Goal: Task Accomplishment & Management: Manage account settings

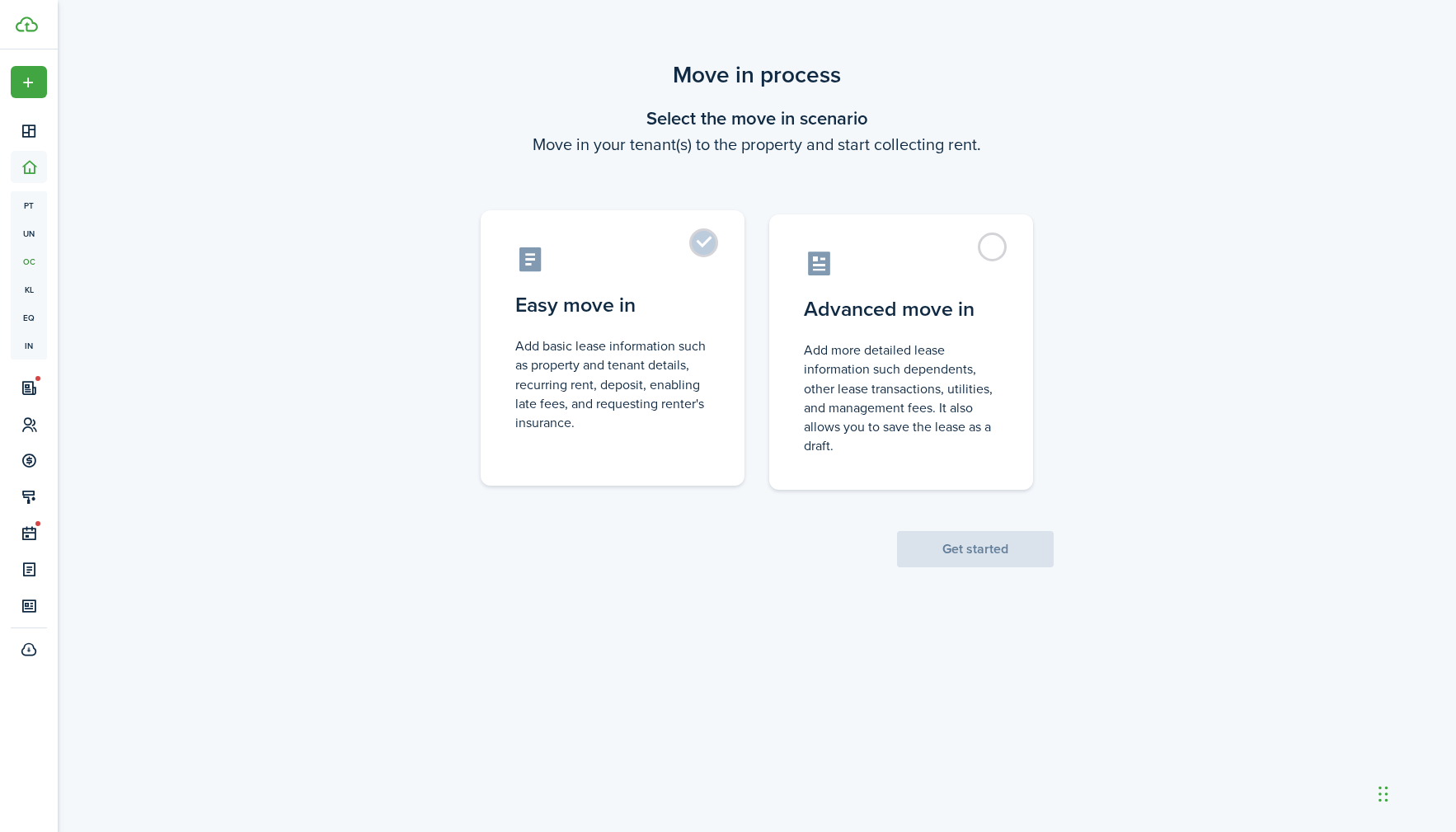
click at [696, 239] on label "Easy move in Add basic lease information such as property and tenant details, r…" at bounding box center [612, 348] width 264 height 275
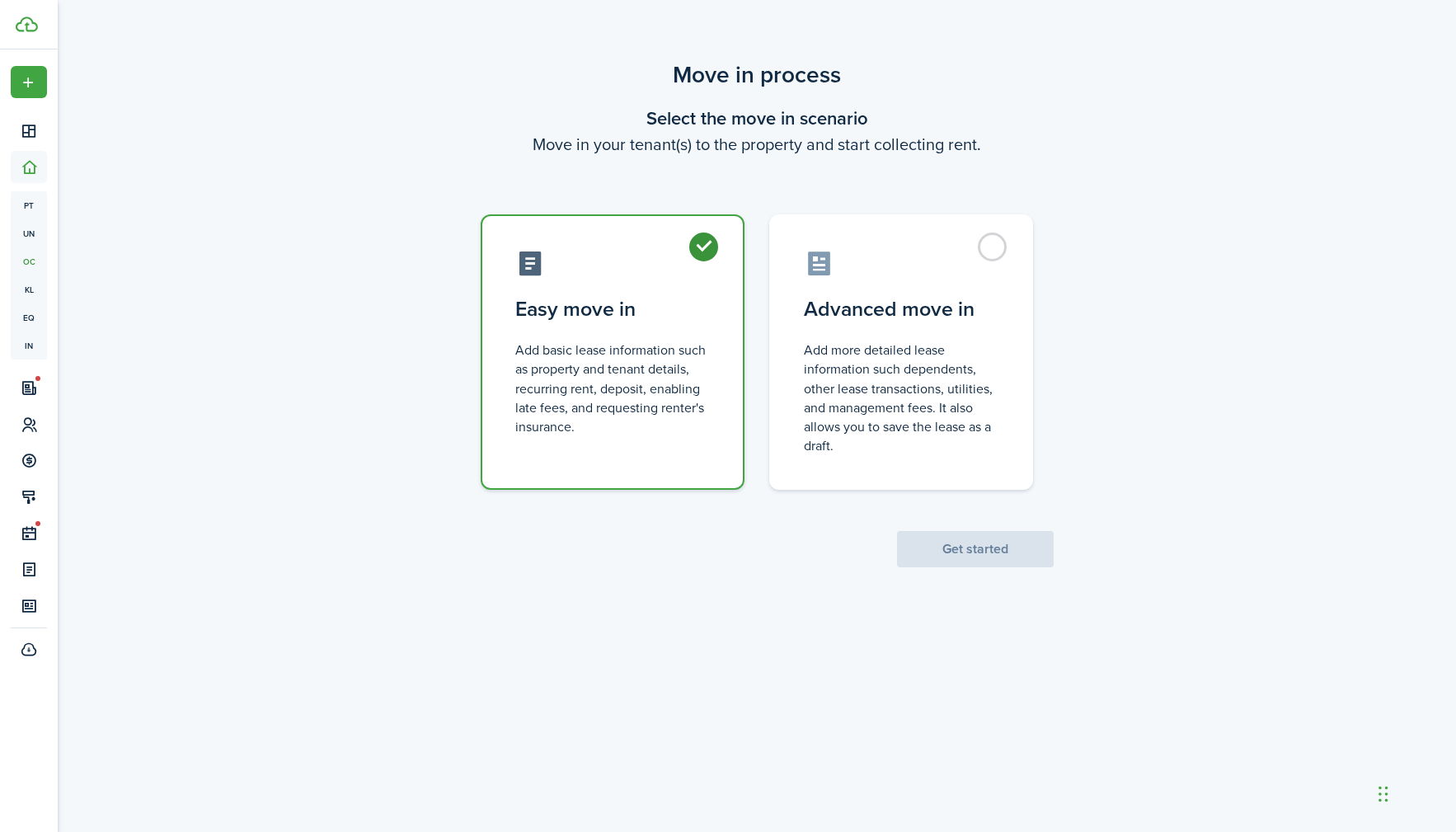
radio input "true"
click at [970, 566] on button "Get started" at bounding box center [975, 549] width 156 height 36
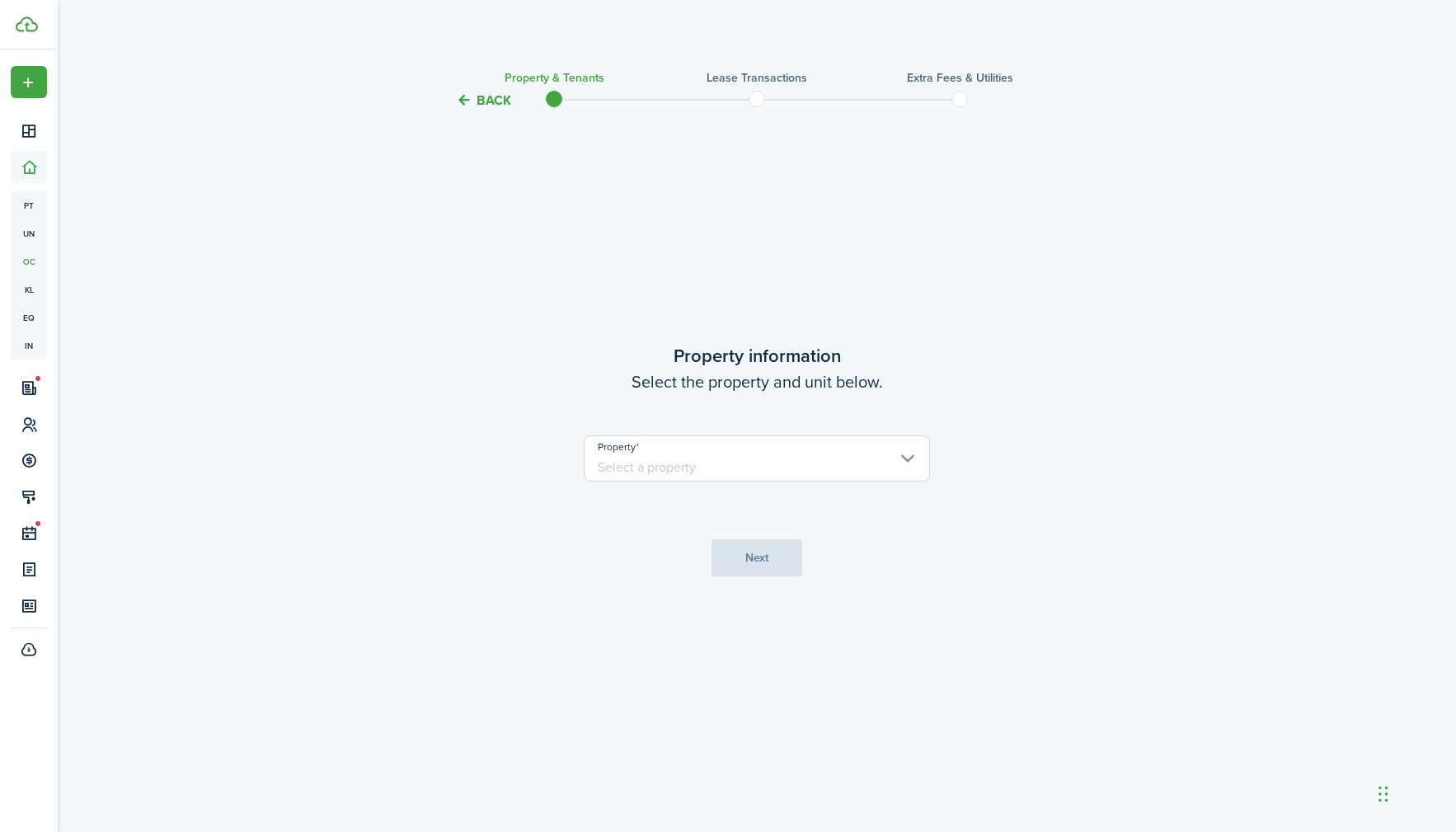
click at [740, 456] on input "Property" at bounding box center [757, 458] width 346 height 46
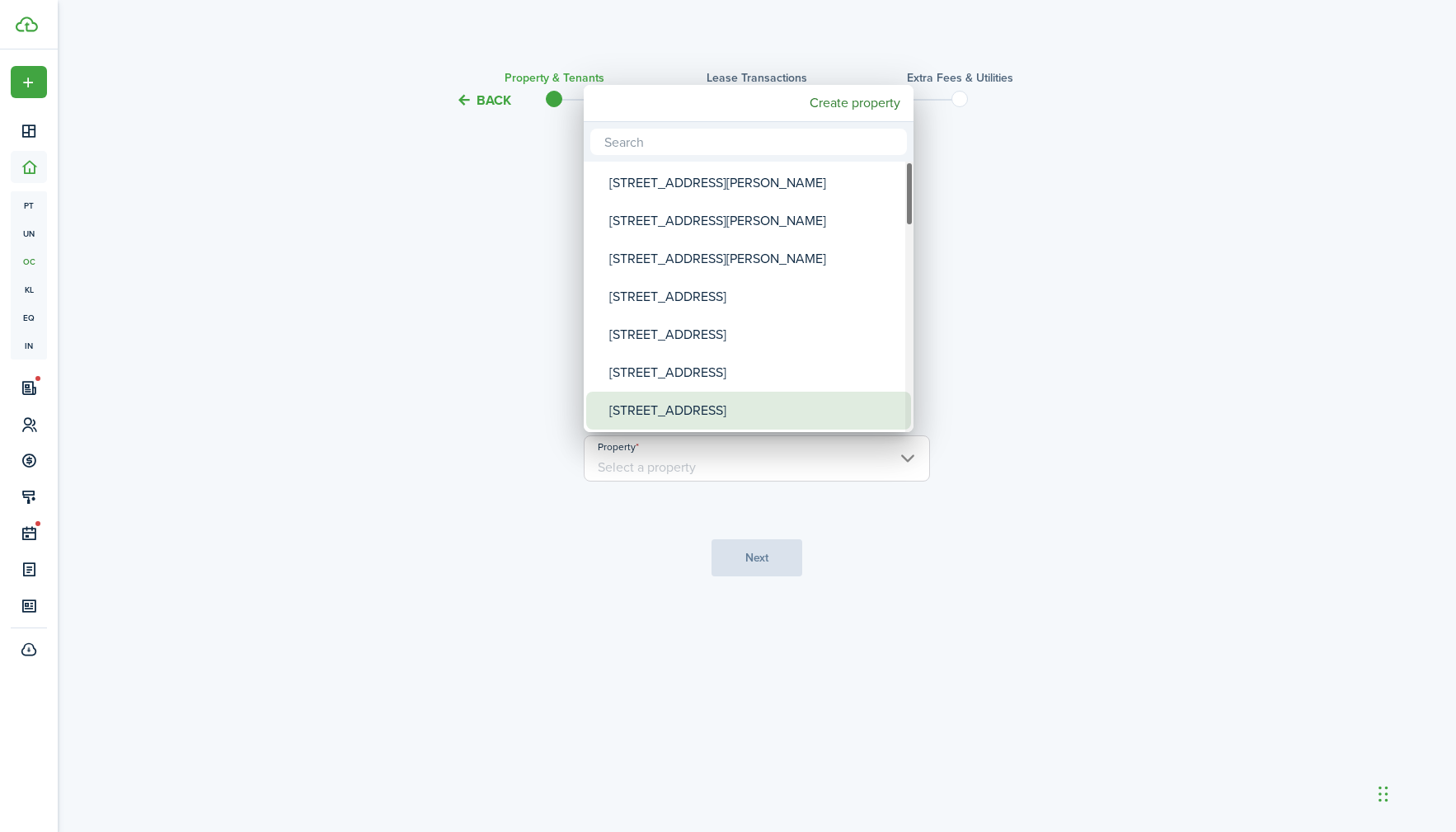
click at [704, 409] on div "[STREET_ADDRESS]" at bounding box center [755, 410] width 292 height 38
type input "[STREET_ADDRESS]"
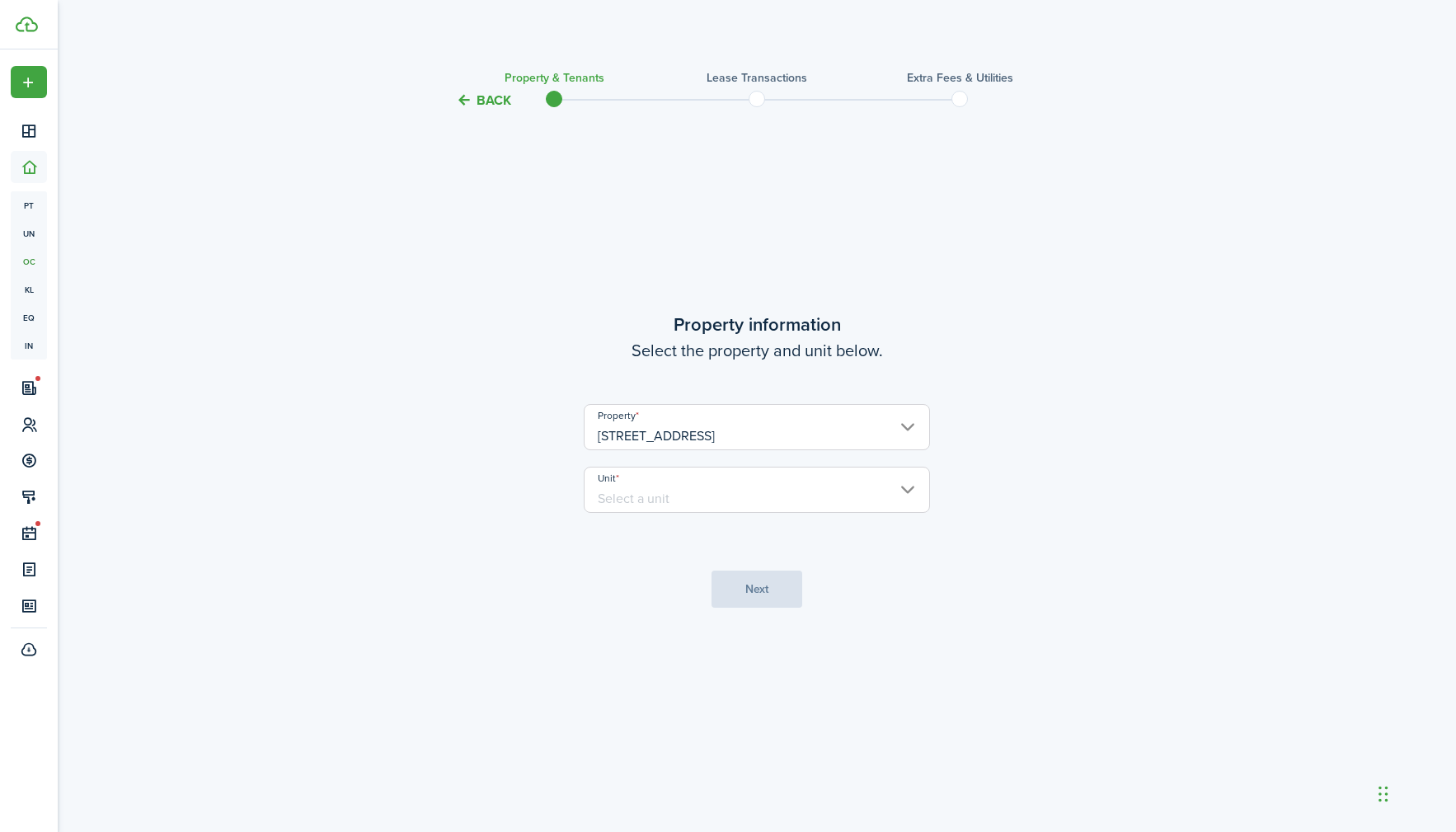
click at [706, 497] on input "Unit" at bounding box center [757, 490] width 346 height 46
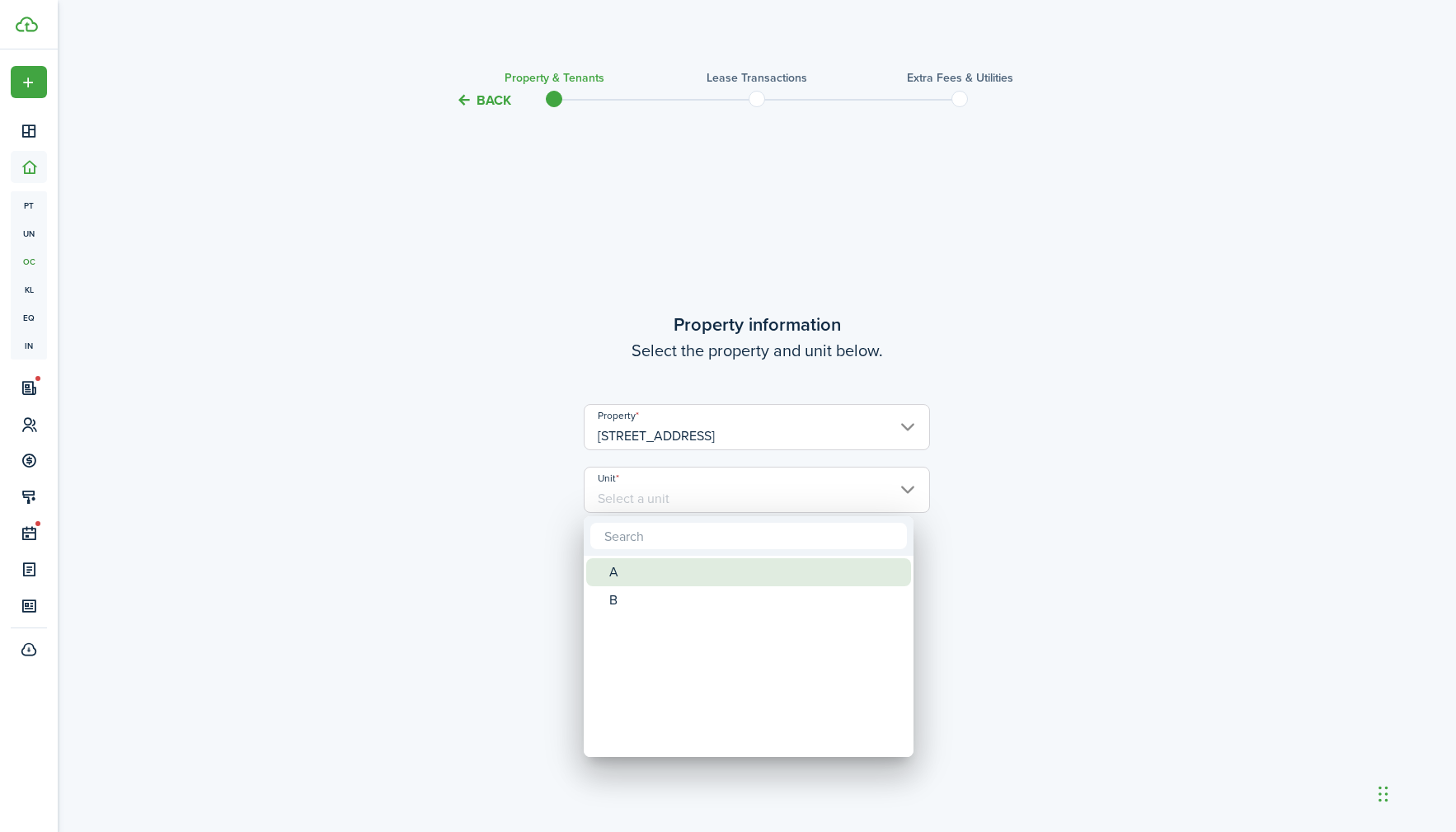
click at [640, 567] on div "A" at bounding box center [755, 572] width 292 height 28
type input "A"
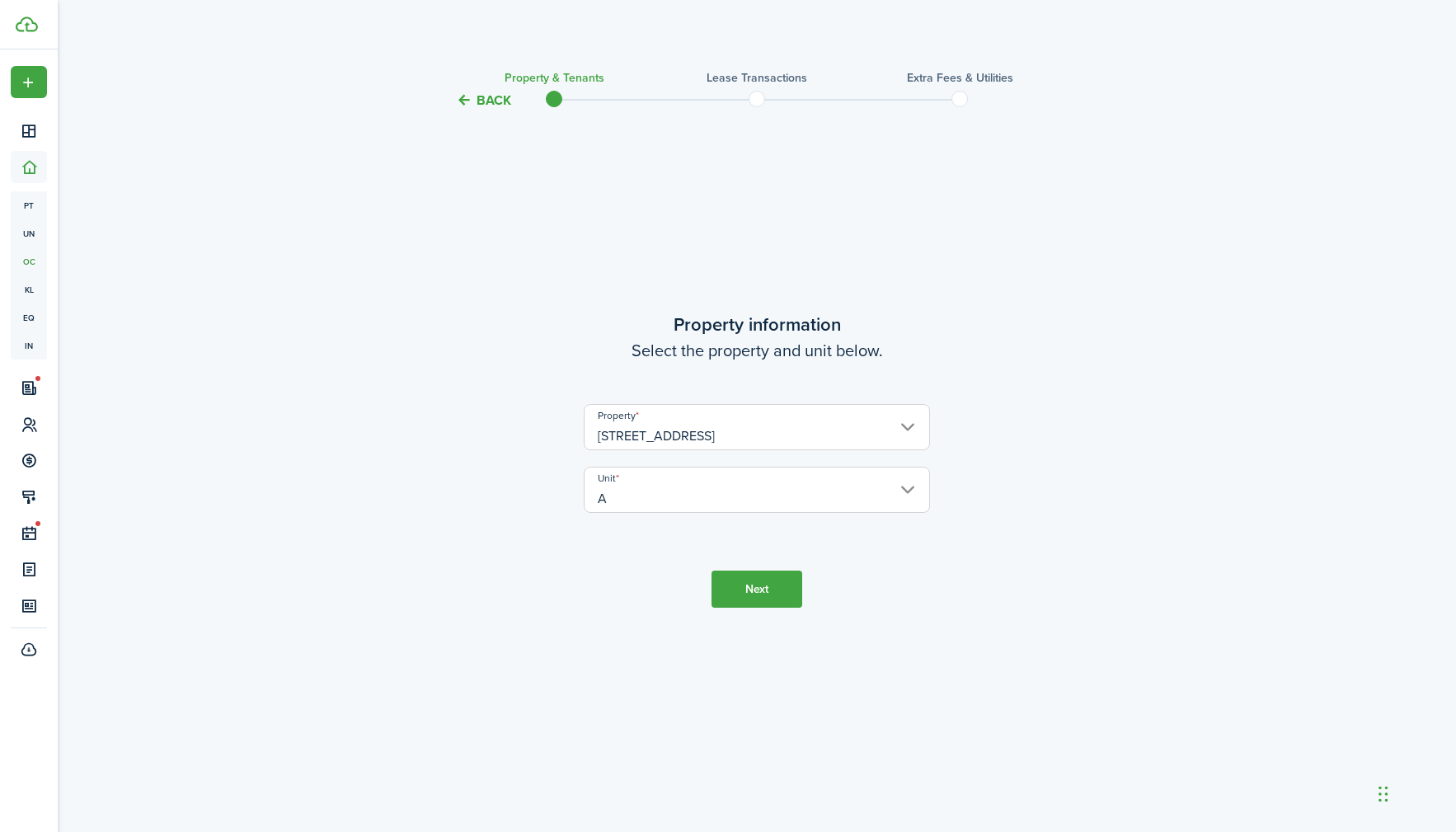
click at [859, 352] on wizard-step-header-description "Select the property and unit below." at bounding box center [757, 350] width 693 height 25
click at [763, 591] on button "Next" at bounding box center [757, 588] width 91 height 37
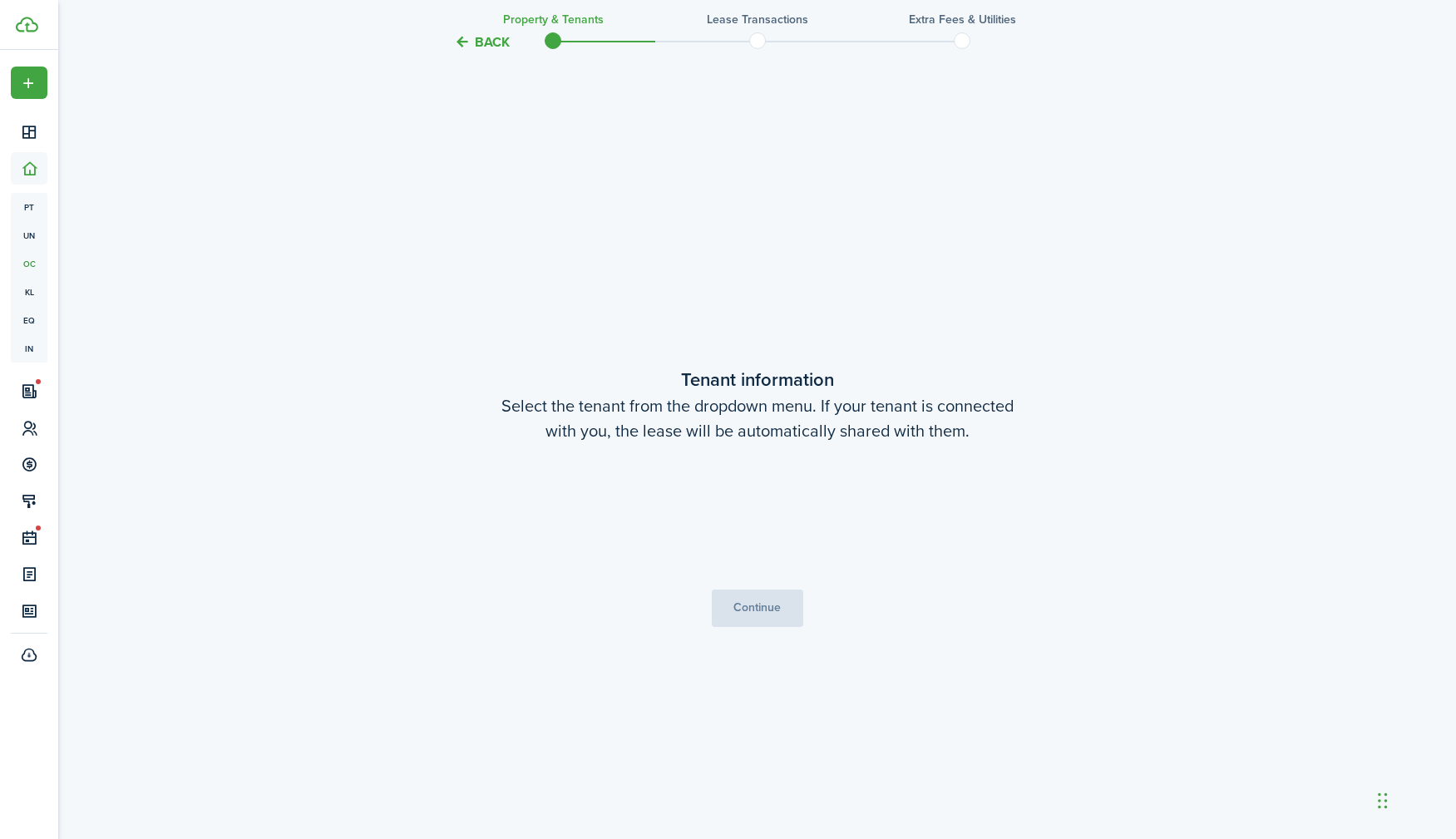
scroll to position [728, 0]
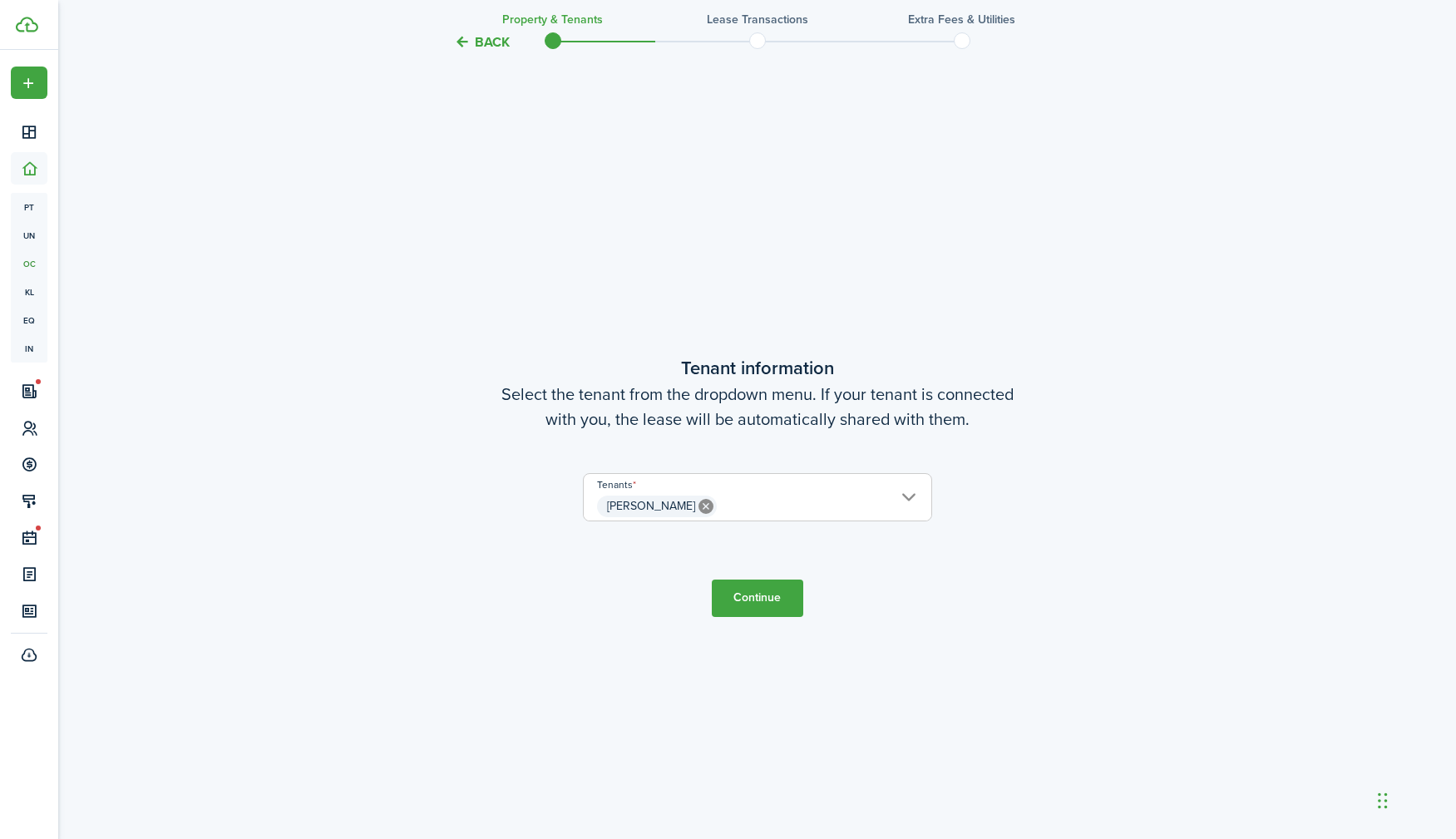
click at [784, 502] on span "[PERSON_NAME]" at bounding box center [757, 506] width 347 height 28
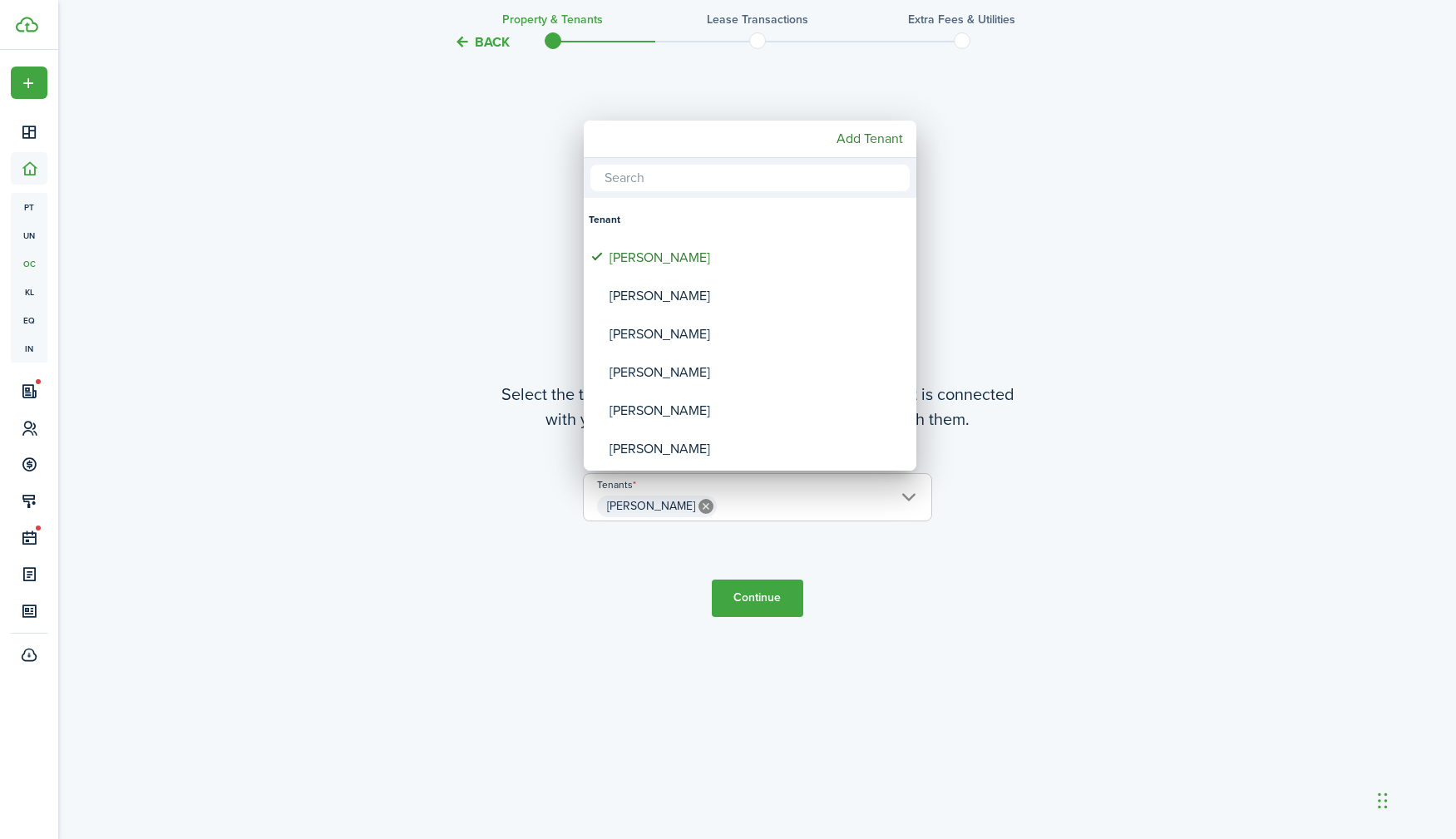
click at [678, 181] on input "text" at bounding box center [750, 178] width 319 height 27
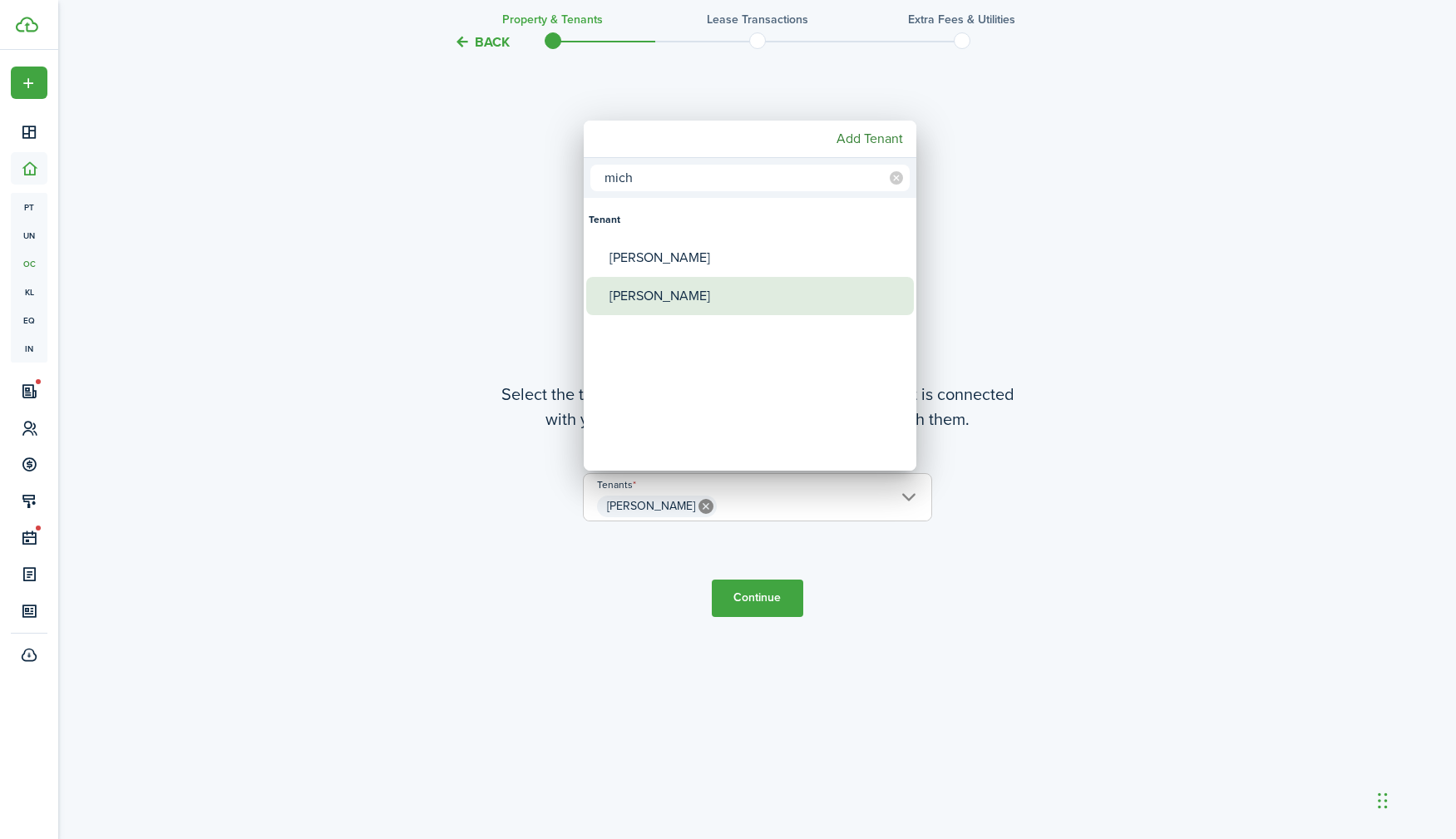
type input "mich"
click at [681, 302] on div "[PERSON_NAME]" at bounding box center [756, 296] width 294 height 38
type input "[PERSON_NAME], [PERSON_NAME]"
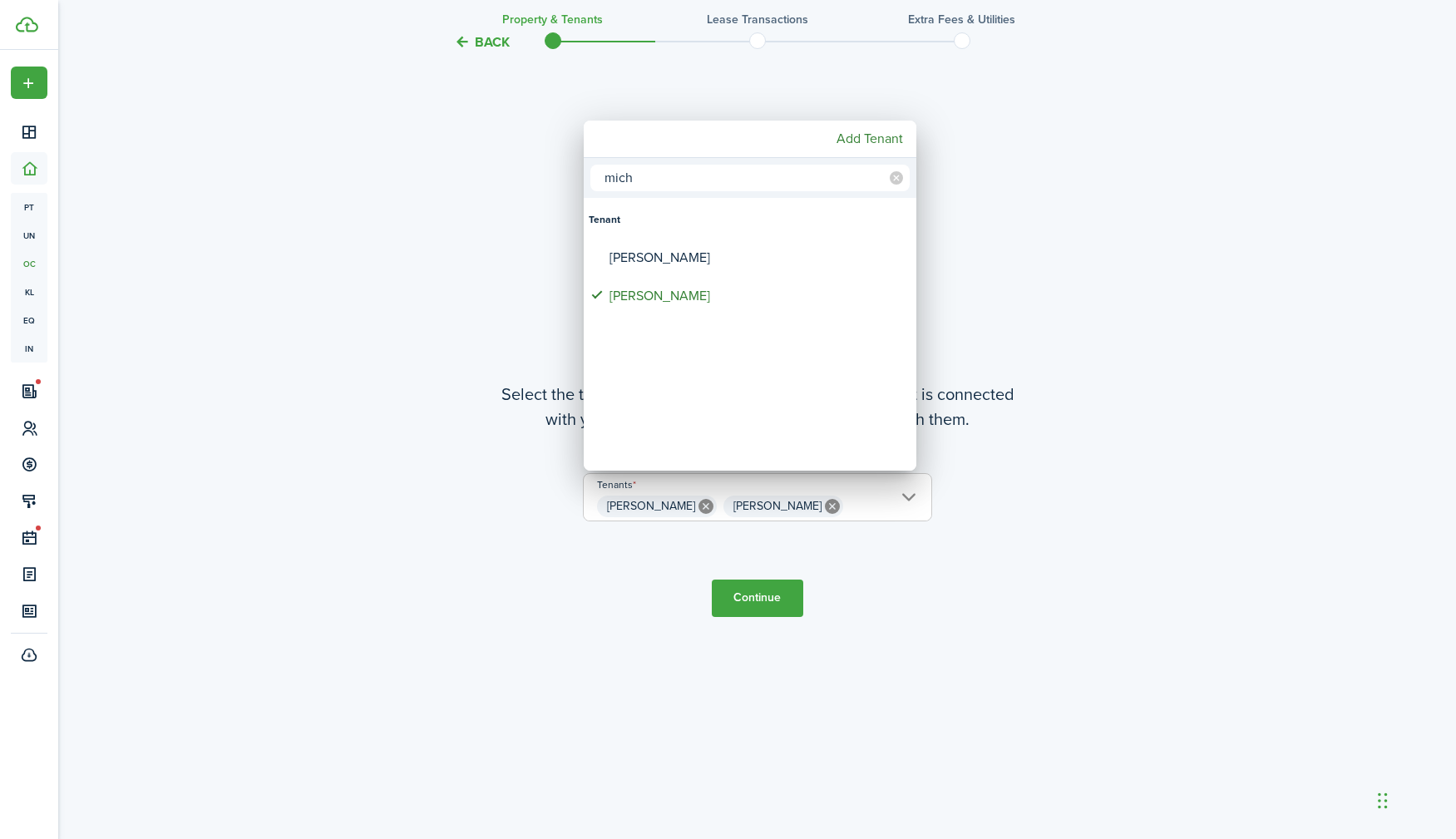
click at [1090, 455] on div at bounding box center [728, 420] width 1722 height 1105
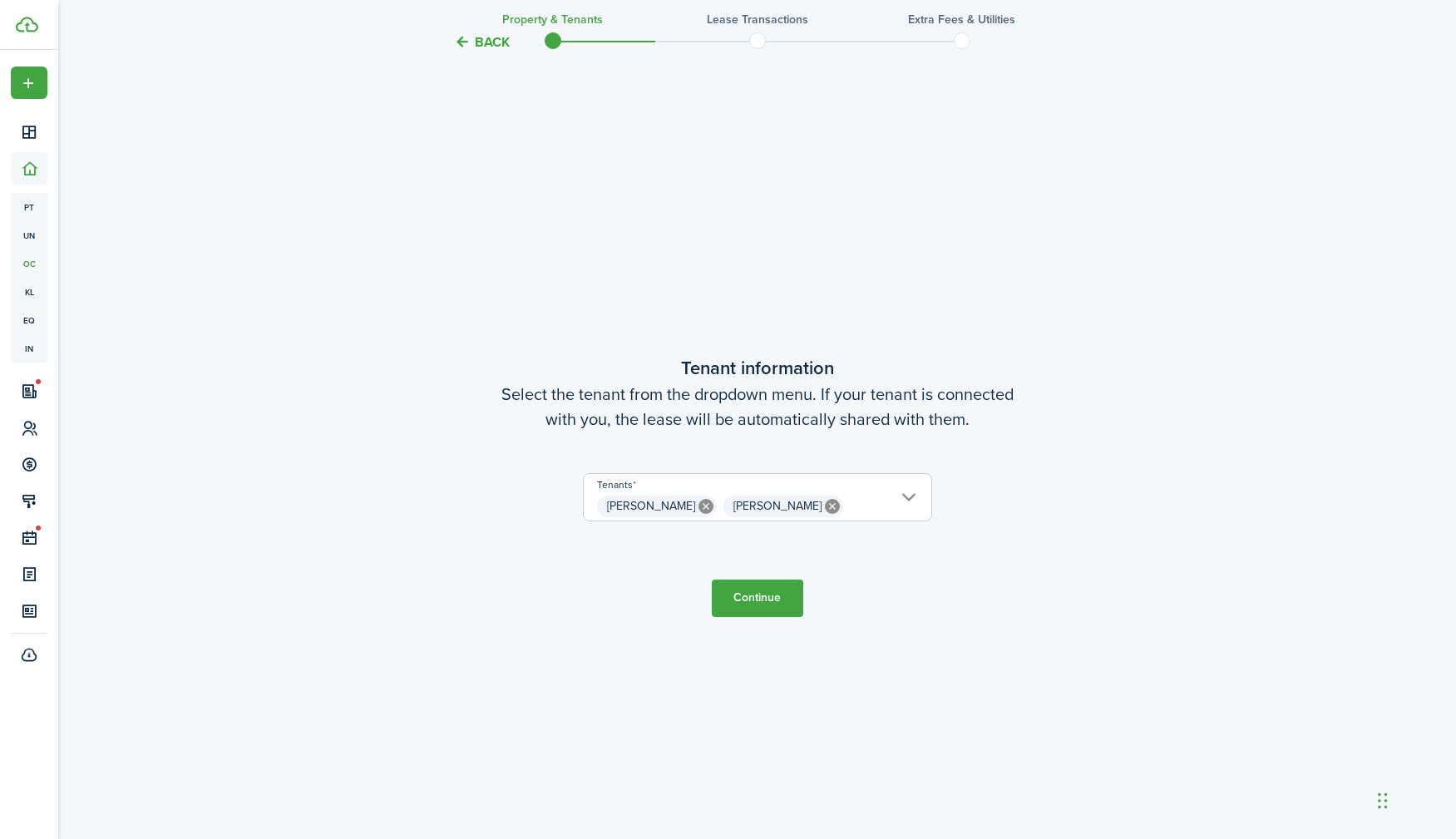
click at [755, 605] on button "Continue" at bounding box center [758, 598] width 91 height 37
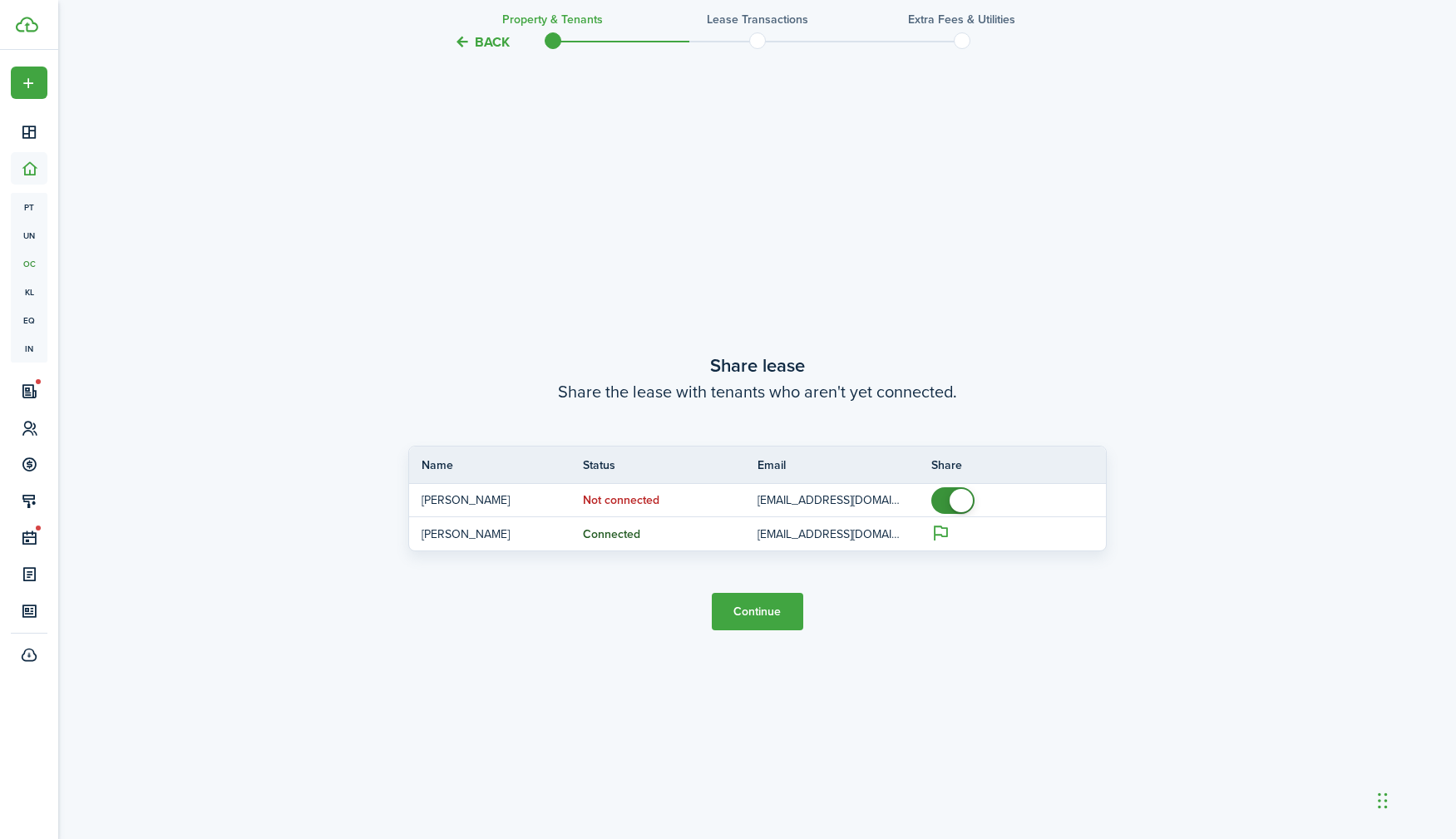
scroll to position [1567, 0]
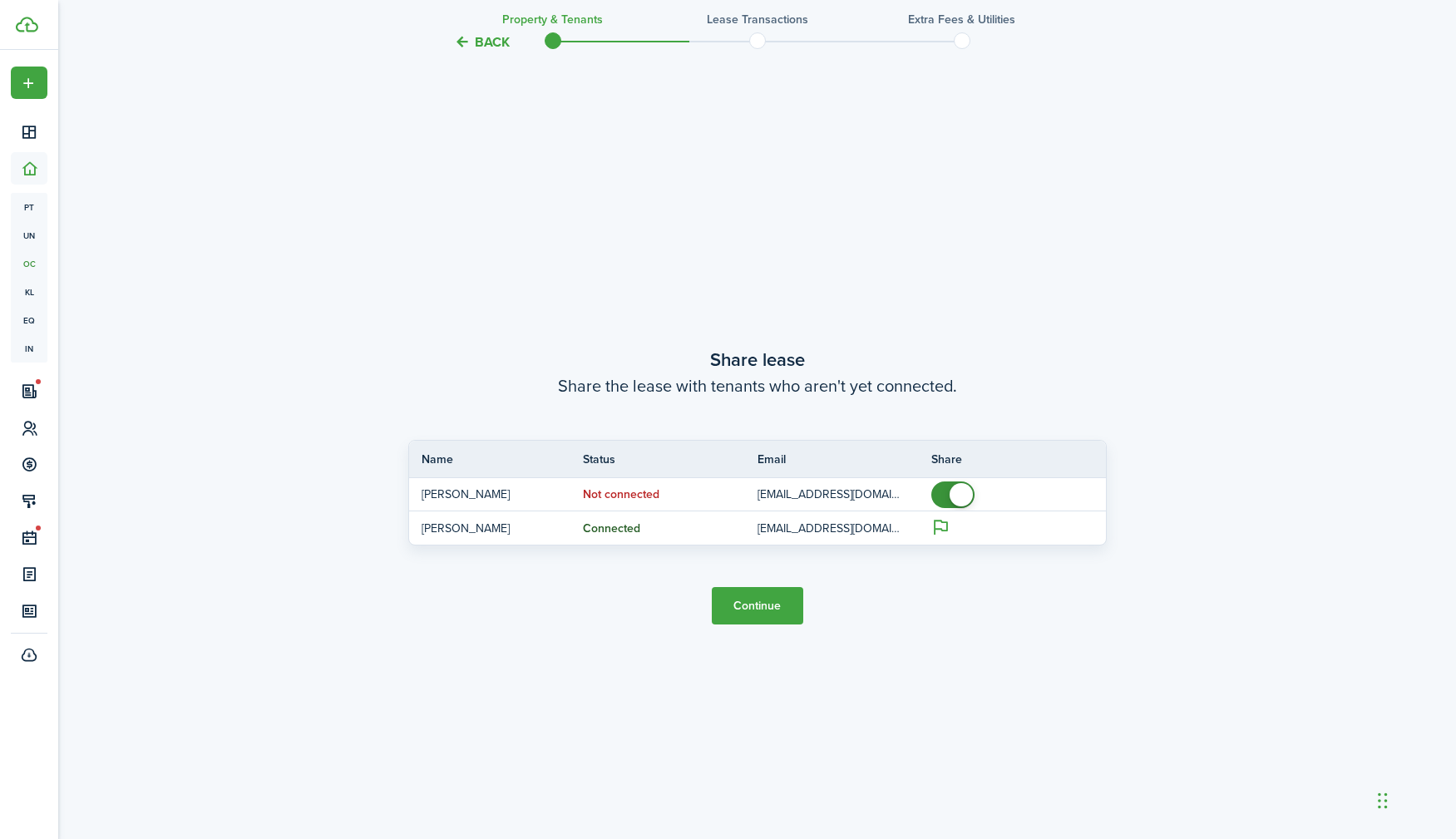
click at [759, 609] on button "Continue" at bounding box center [758, 605] width 91 height 37
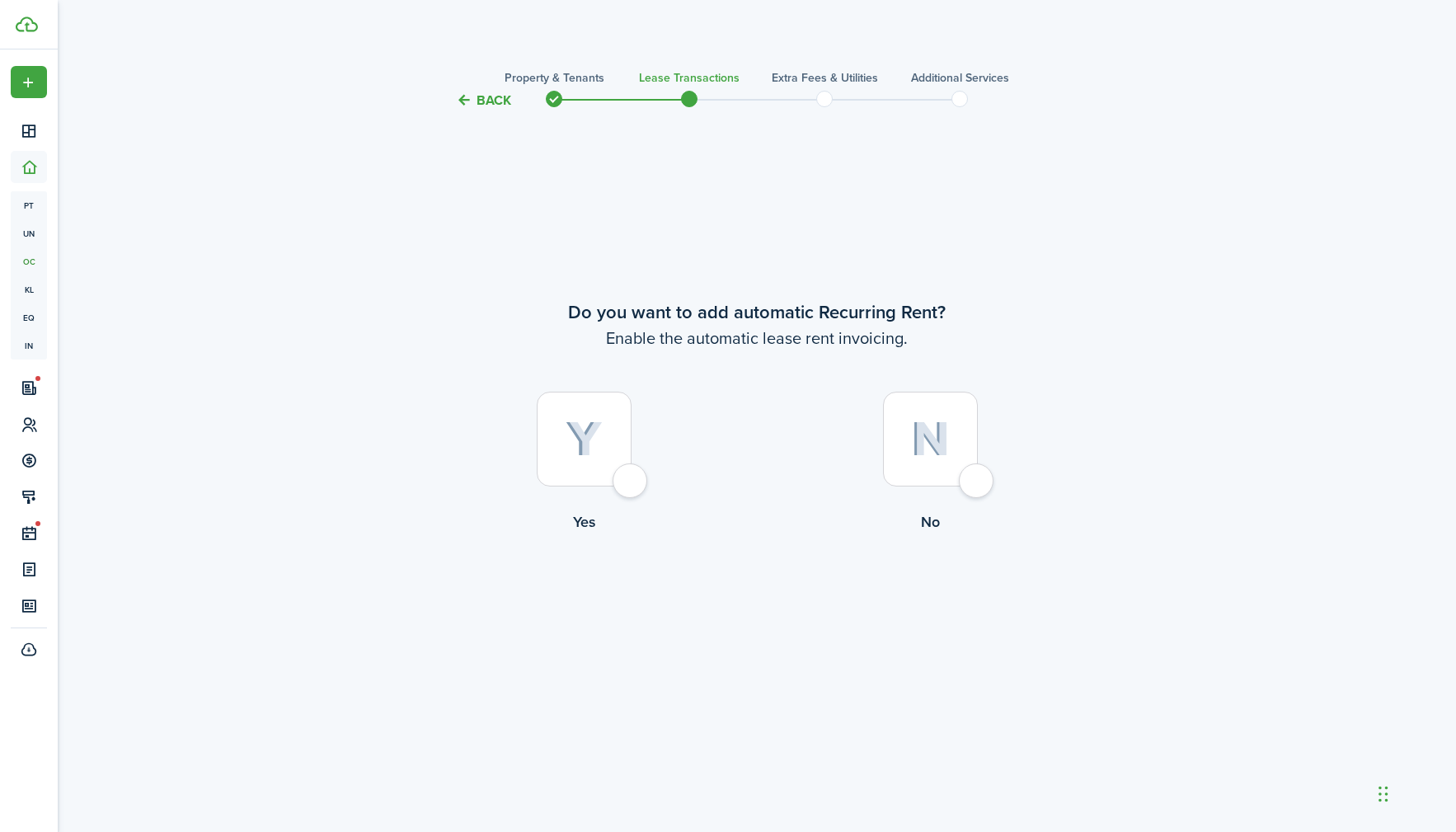
click at [977, 481] on div at bounding box center [930, 439] width 95 height 95
radio input "true"
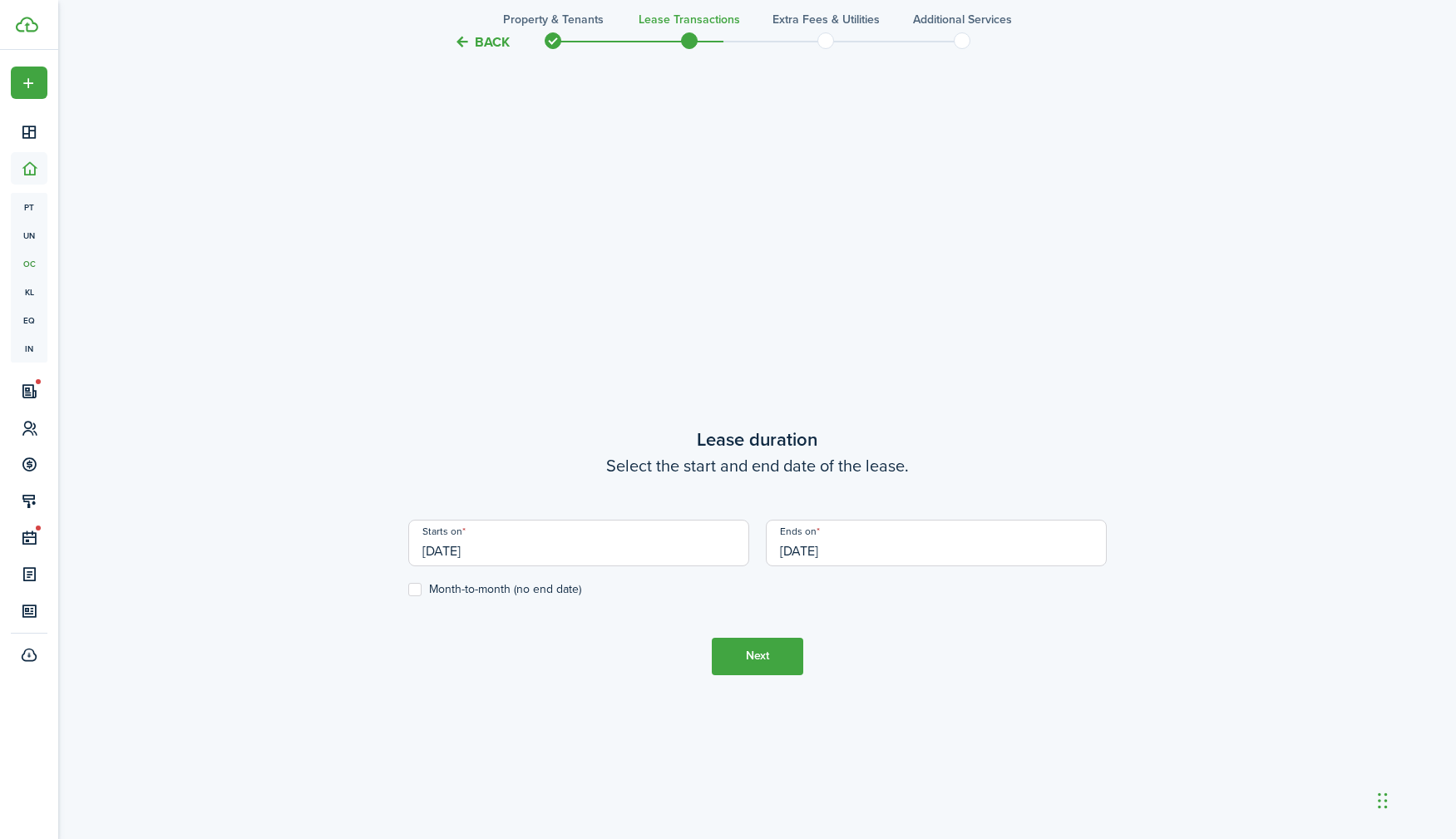
scroll to position [728, 0]
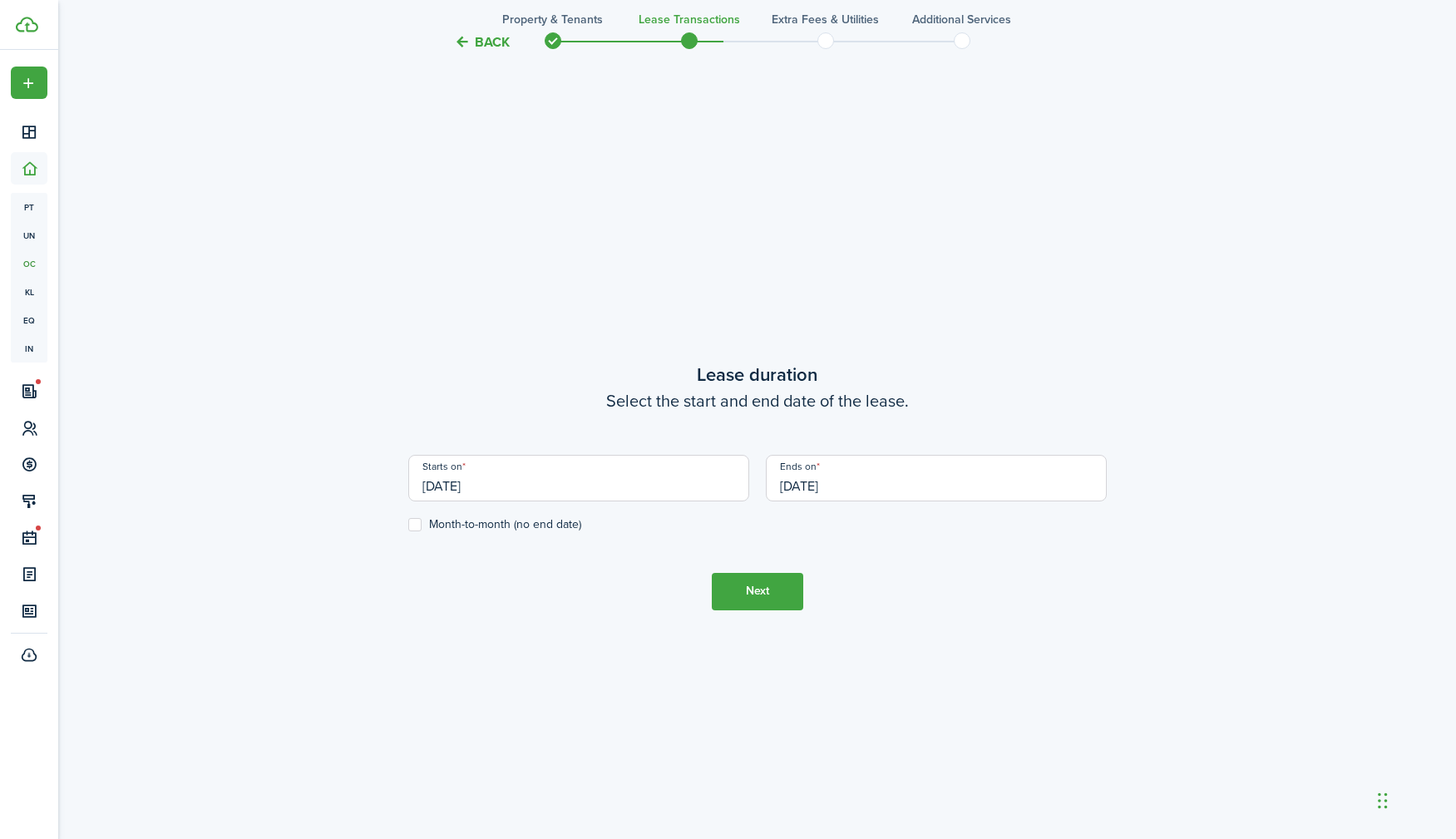
click at [559, 485] on input "[DATE]" at bounding box center [578, 479] width 341 height 47
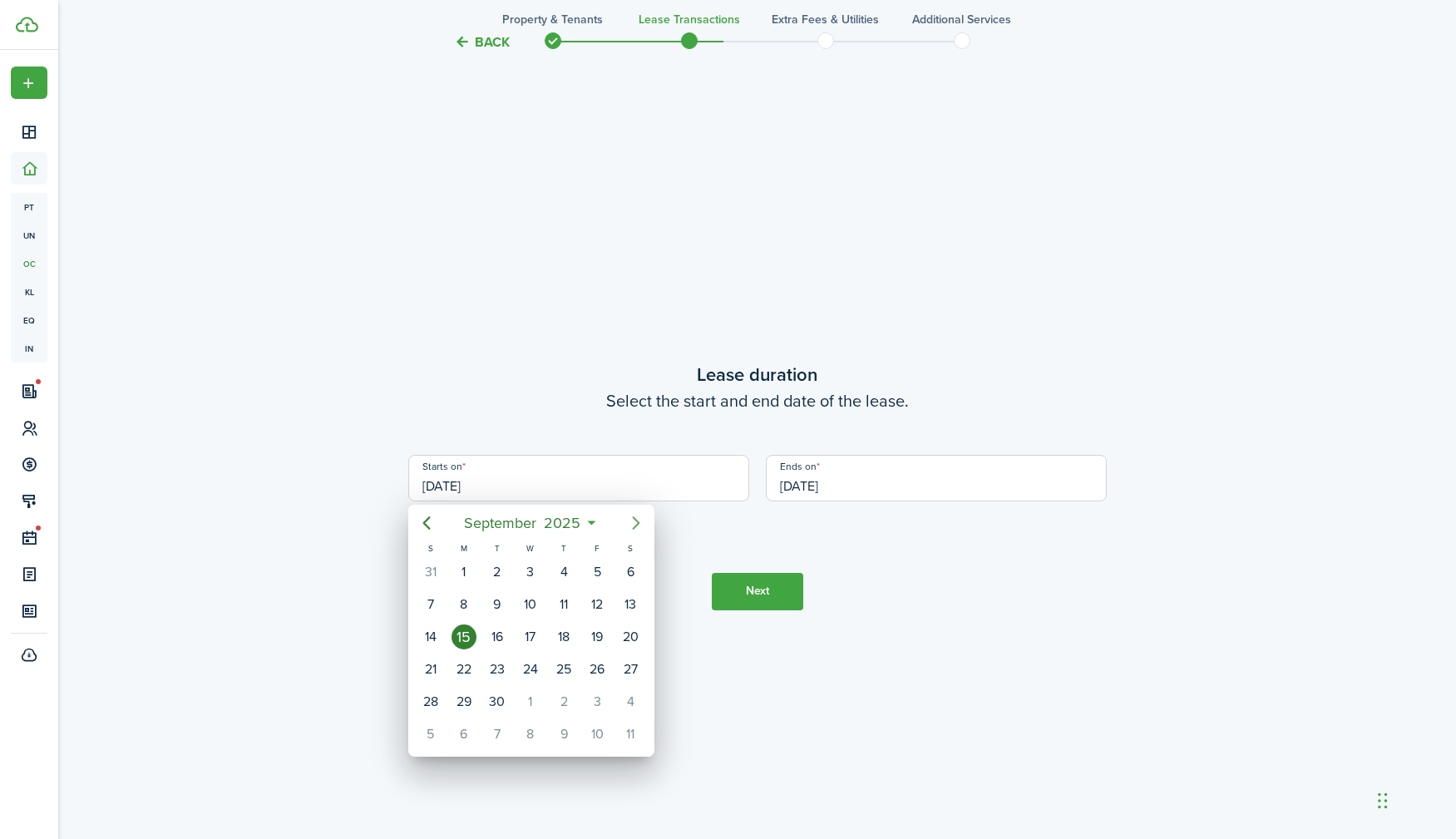
click at [633, 526] on icon "Next page" at bounding box center [635, 523] width 20 height 20
click at [636, 575] on div "1" at bounding box center [630, 572] width 25 height 25
type input "[DATE]"
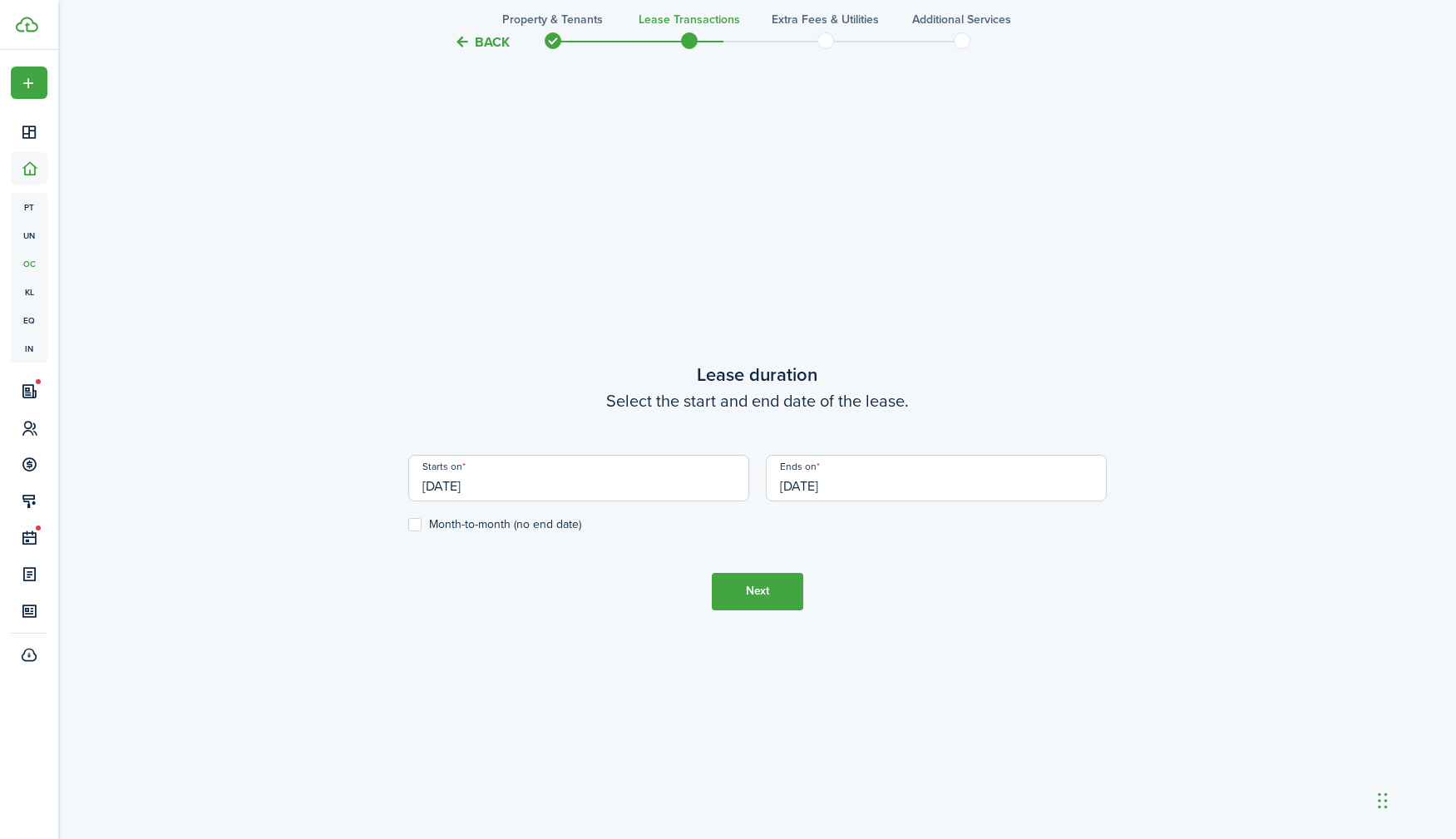
click at [849, 479] on input "[DATE]" at bounding box center [935, 479] width 341 height 47
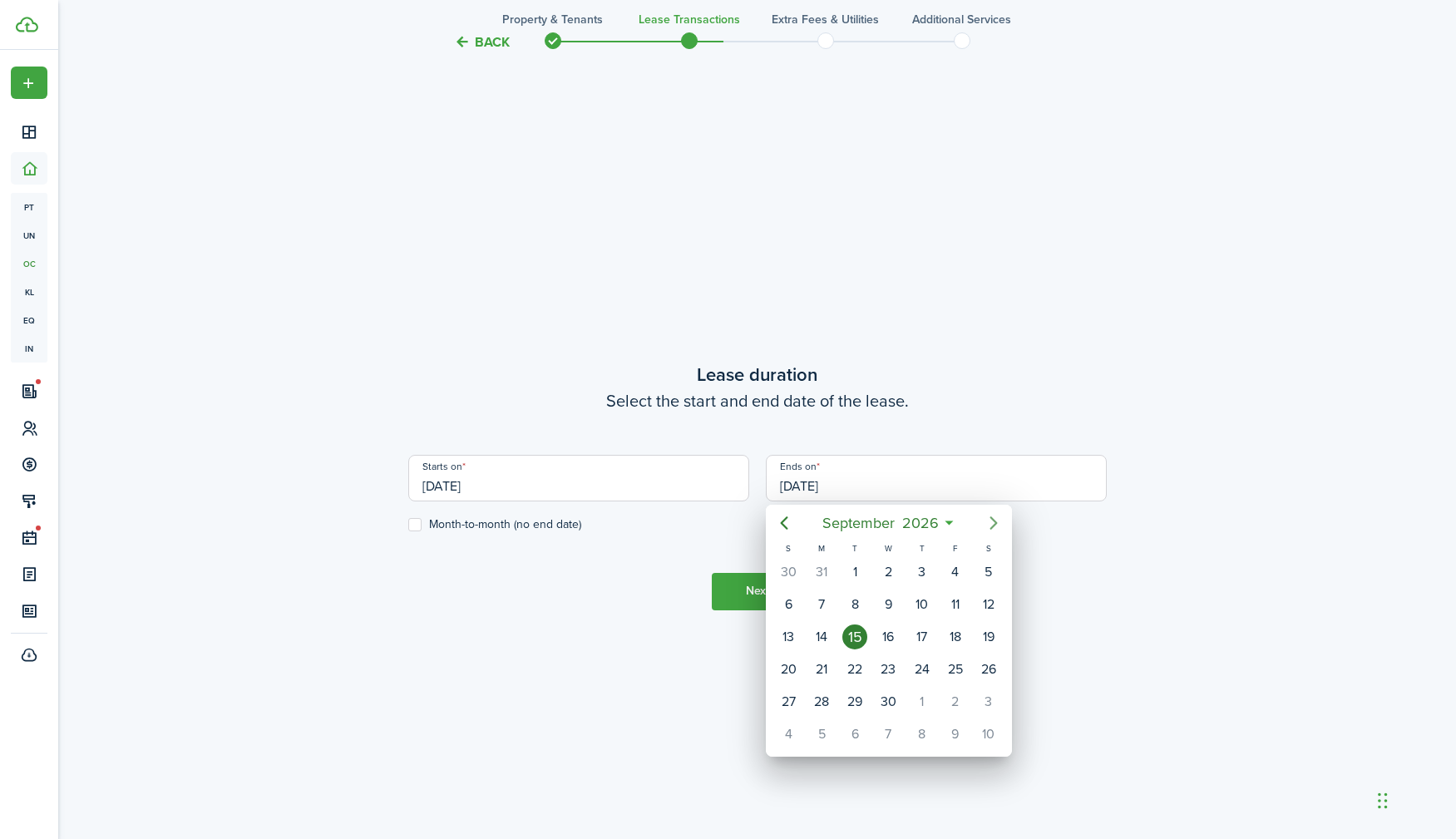
click at [997, 527] on icon "Next page" at bounding box center [993, 523] width 20 height 20
click at [789, 530] on icon "Previous page" at bounding box center [784, 523] width 20 height 20
click at [983, 704] on div "31" at bounding box center [987, 702] width 25 height 25
type input "[DATE]"
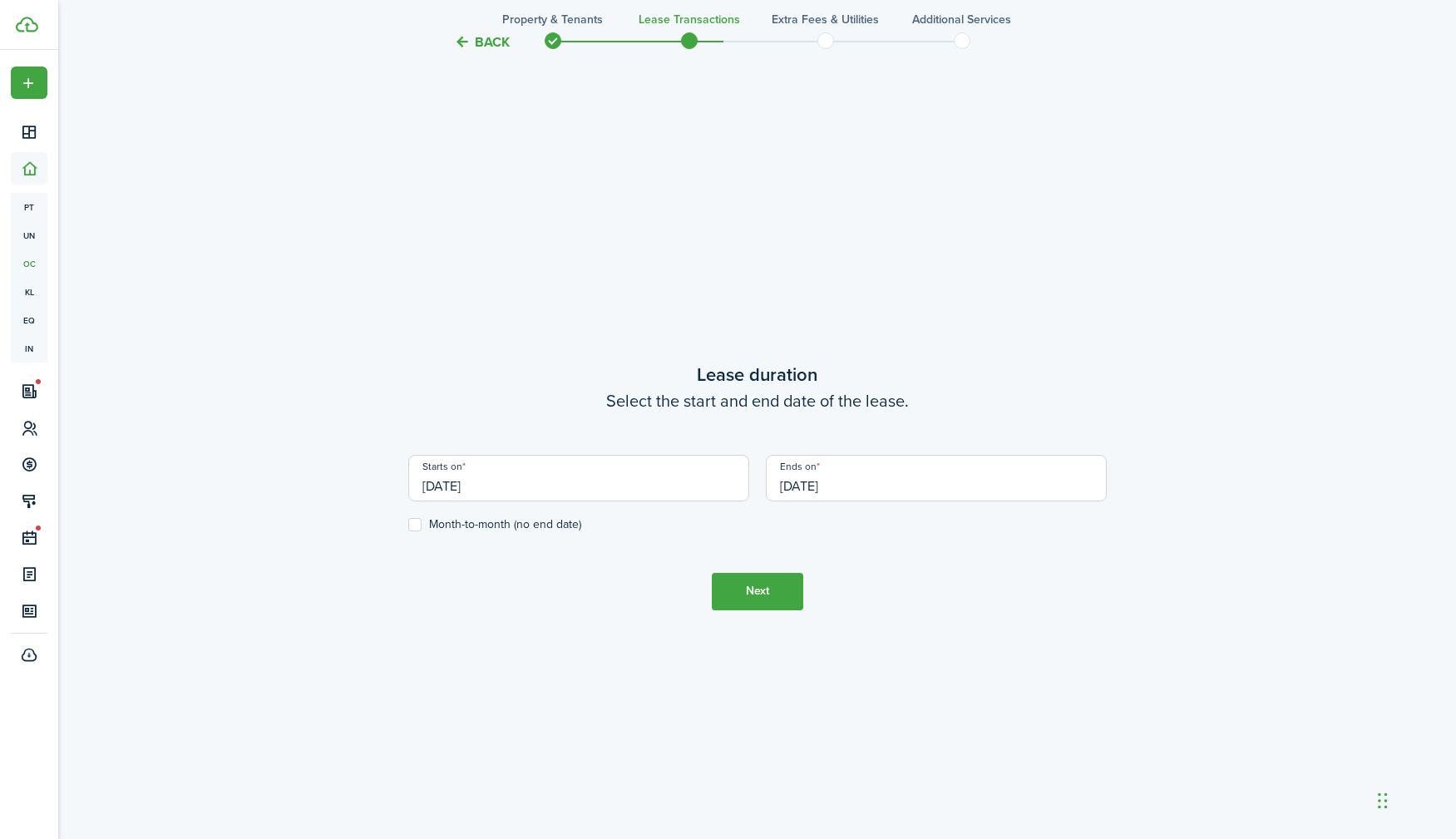
click at [762, 595] on button "Next" at bounding box center [758, 592] width 91 height 37
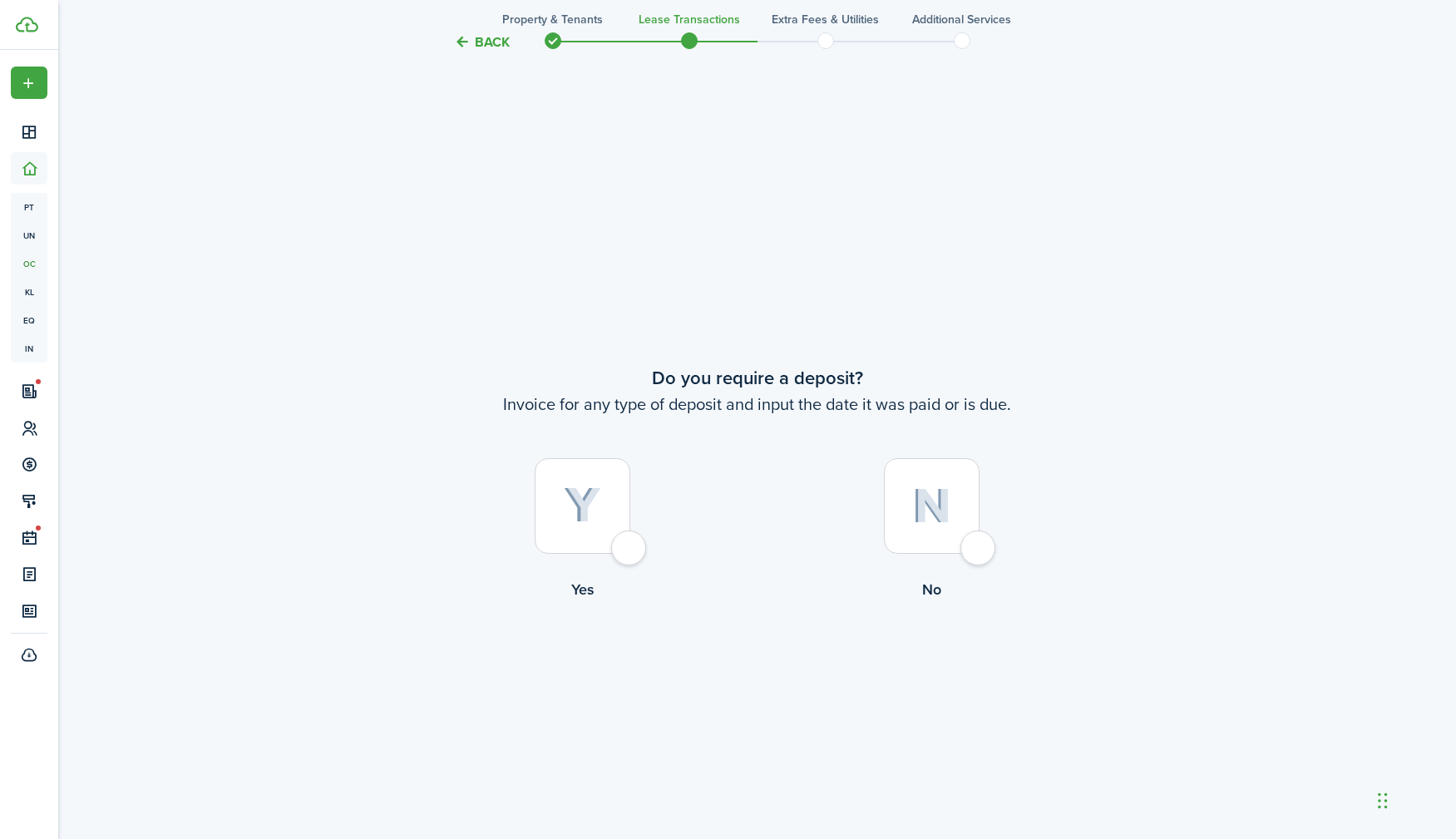
scroll to position [1567, 0]
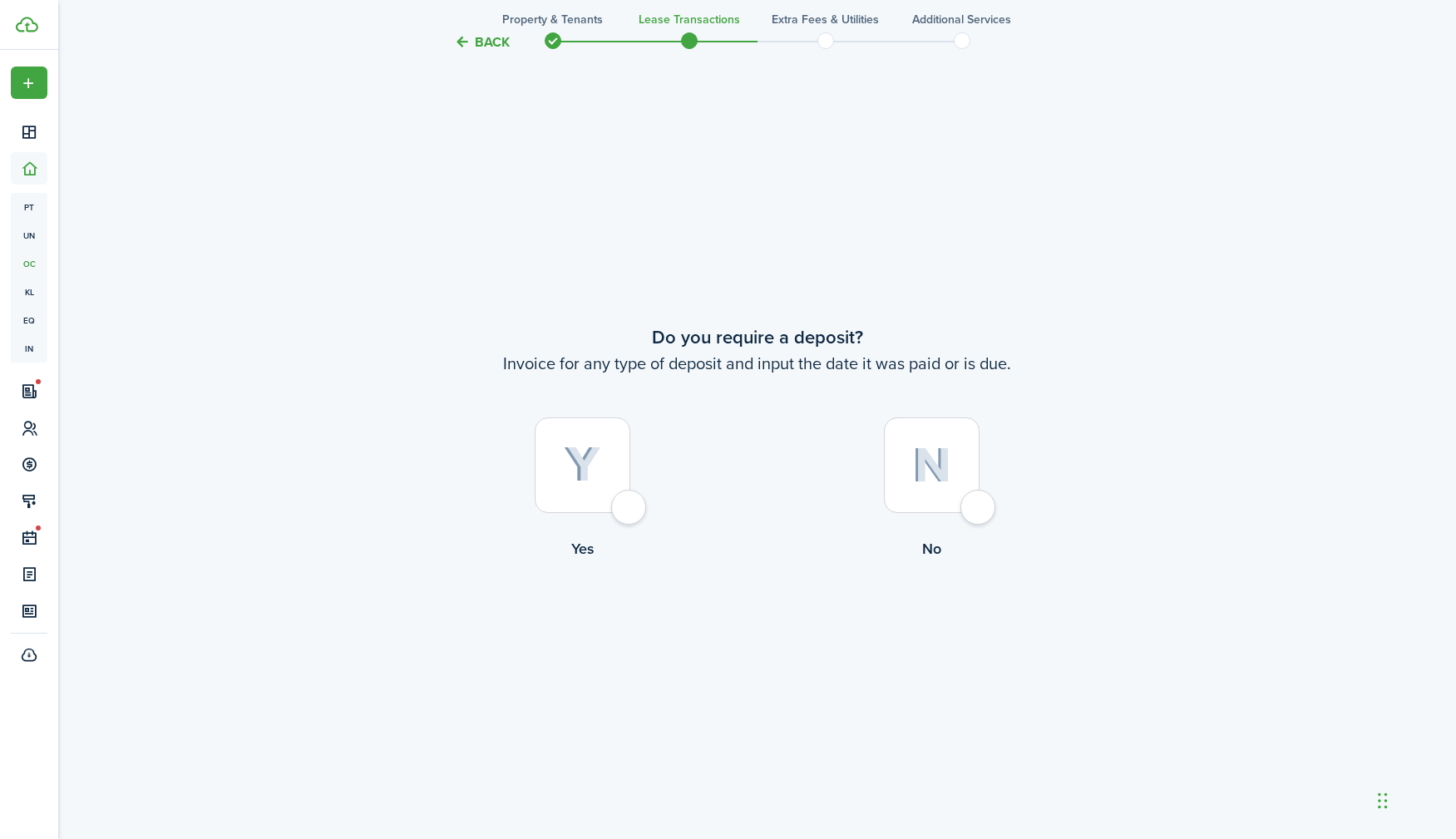
click at [979, 504] on div at bounding box center [931, 465] width 96 height 96
radio input "true"
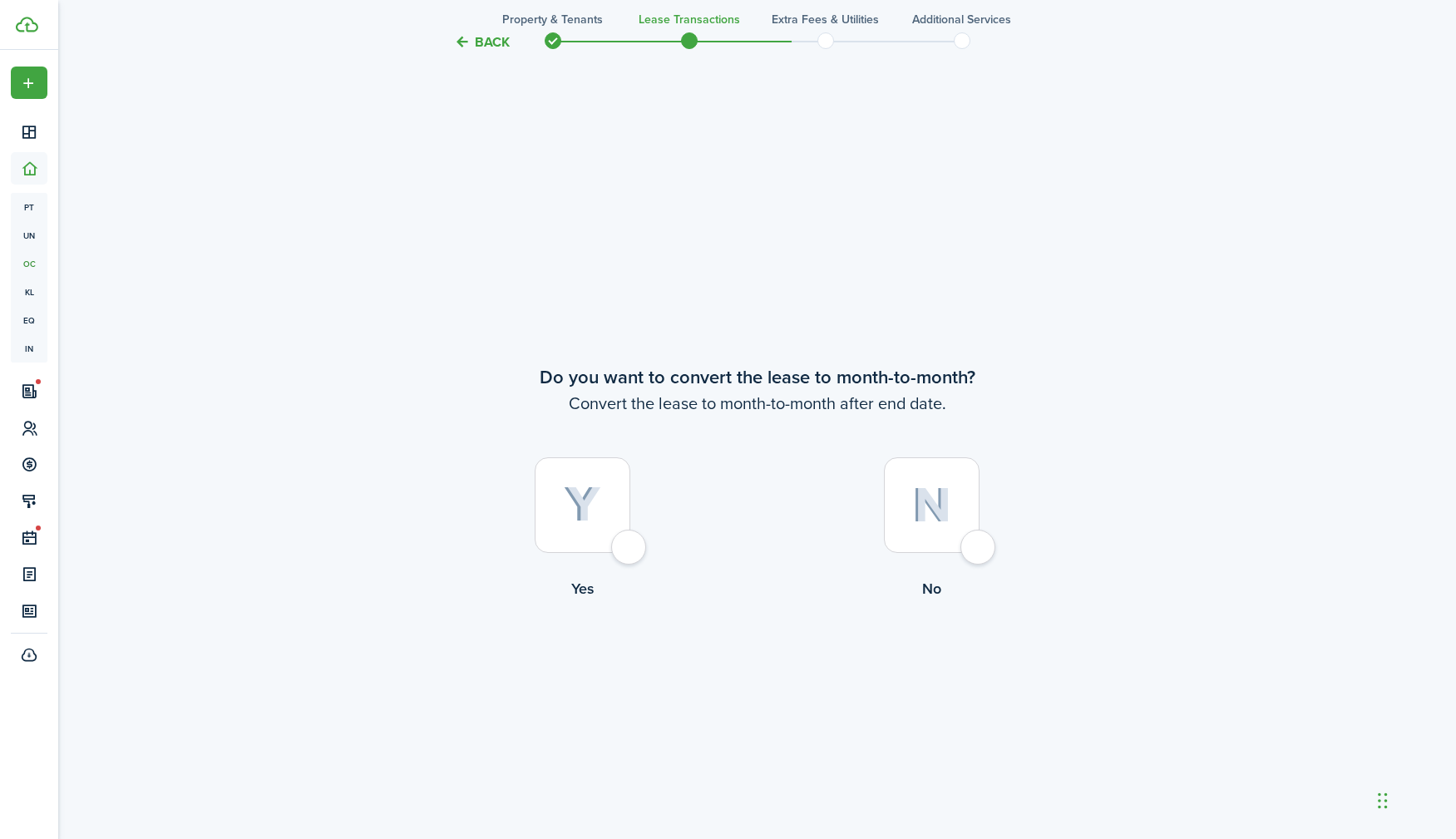
scroll to position [2406, 0]
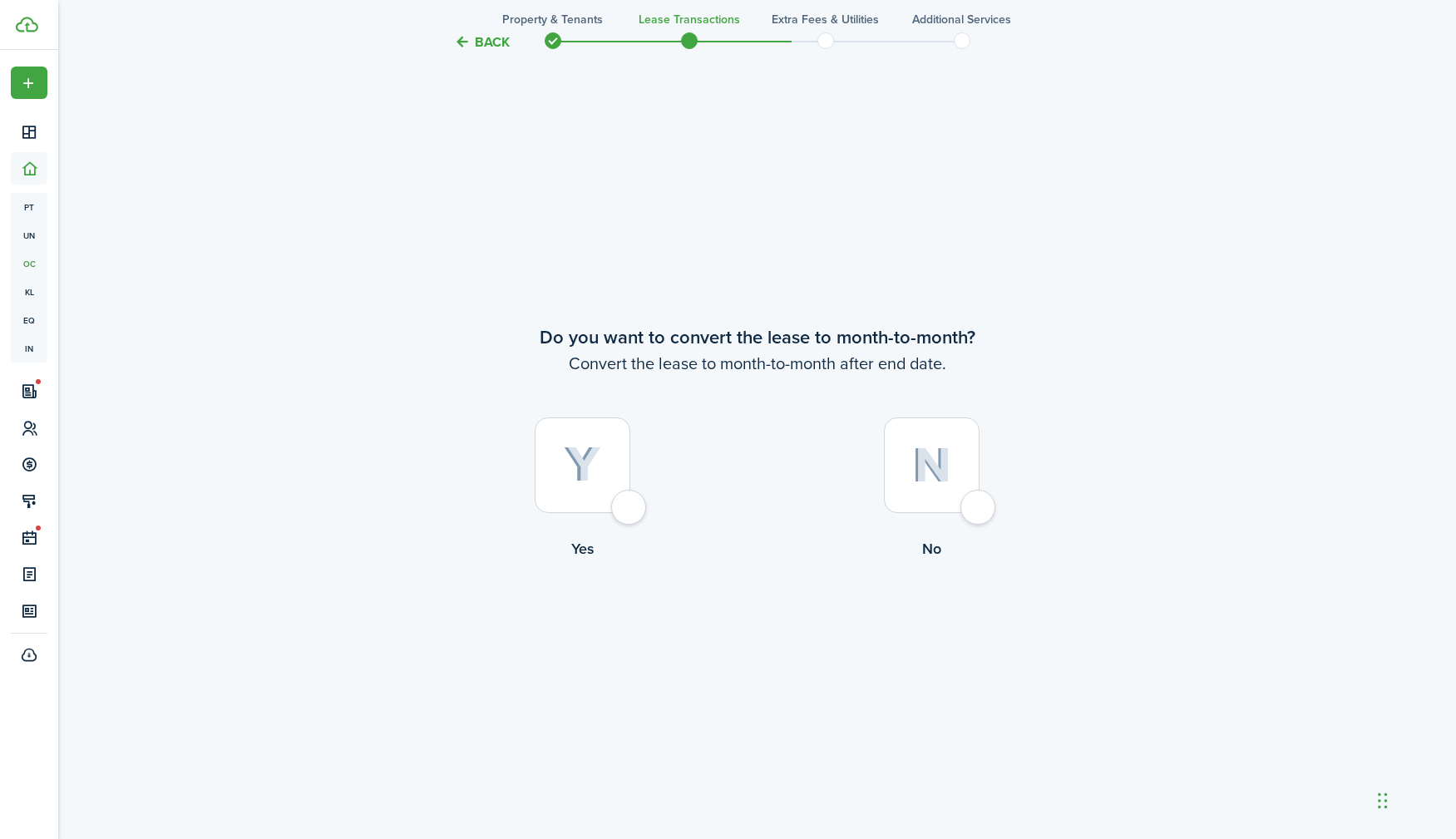
click at [978, 508] on div at bounding box center [931, 465] width 96 height 96
radio input "true"
click at [777, 630] on button "Continue" at bounding box center [758, 628] width 91 height 37
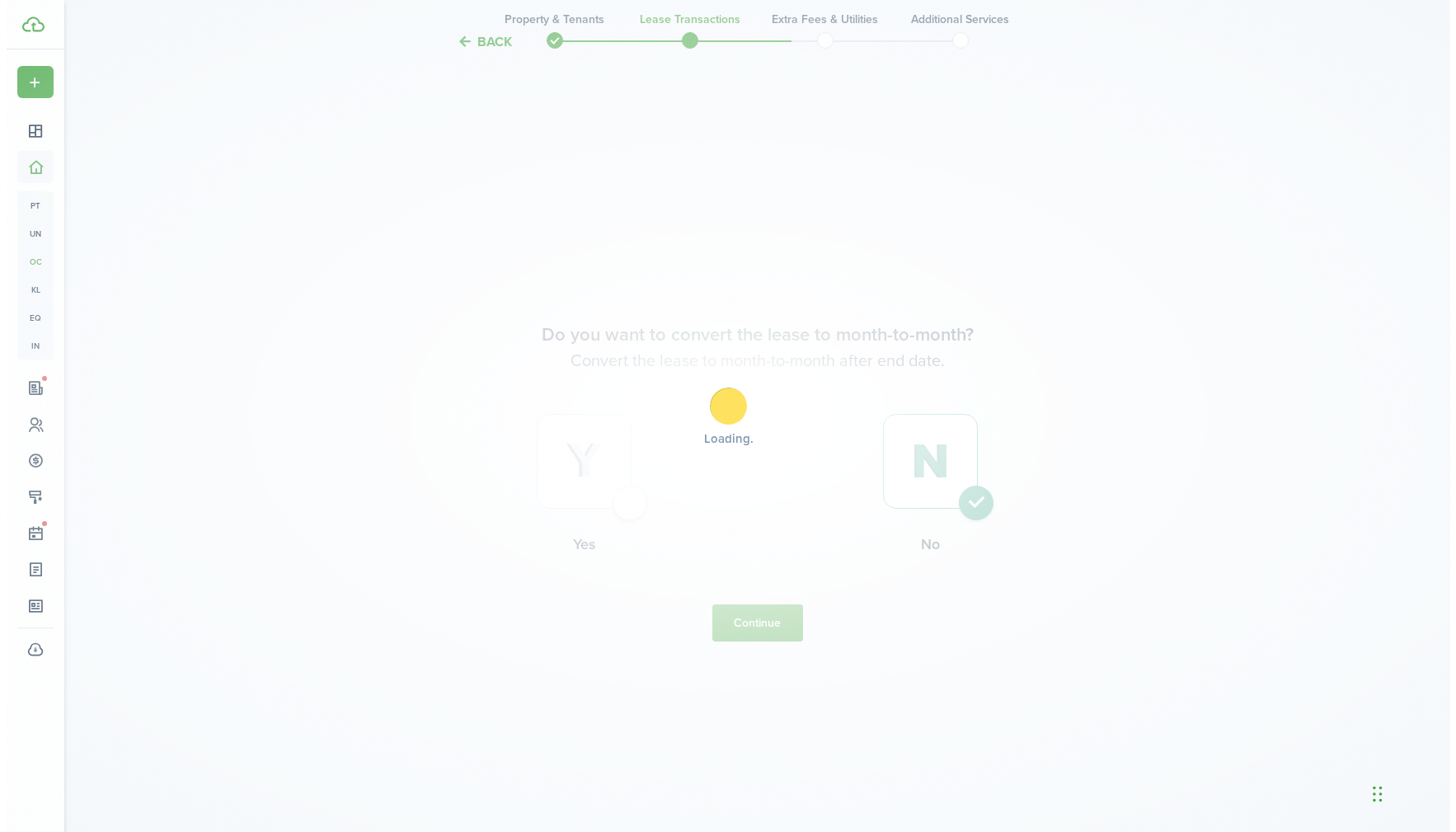
scroll to position [0, 0]
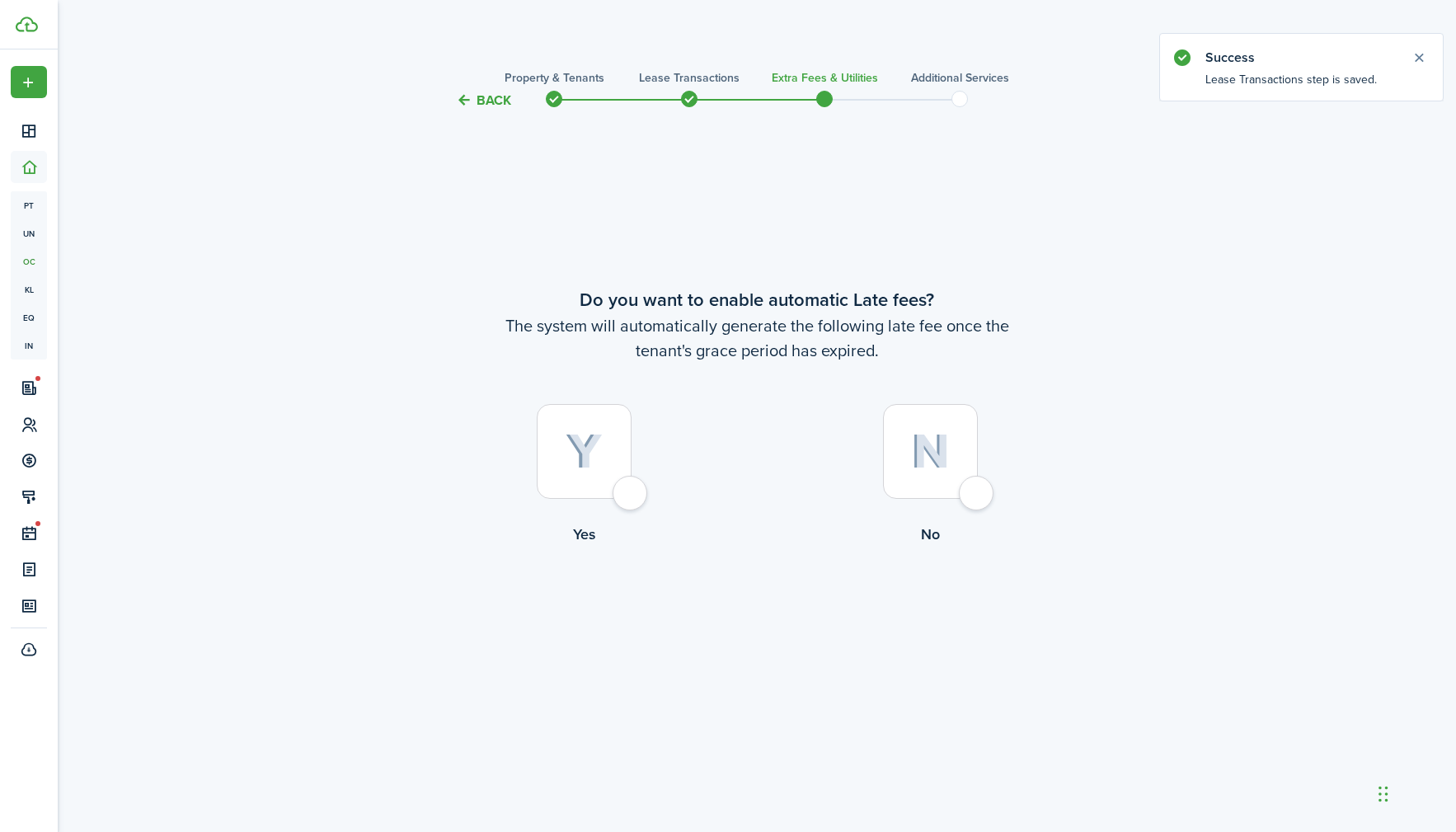
click at [632, 498] on div at bounding box center [584, 451] width 95 height 95
radio input "true"
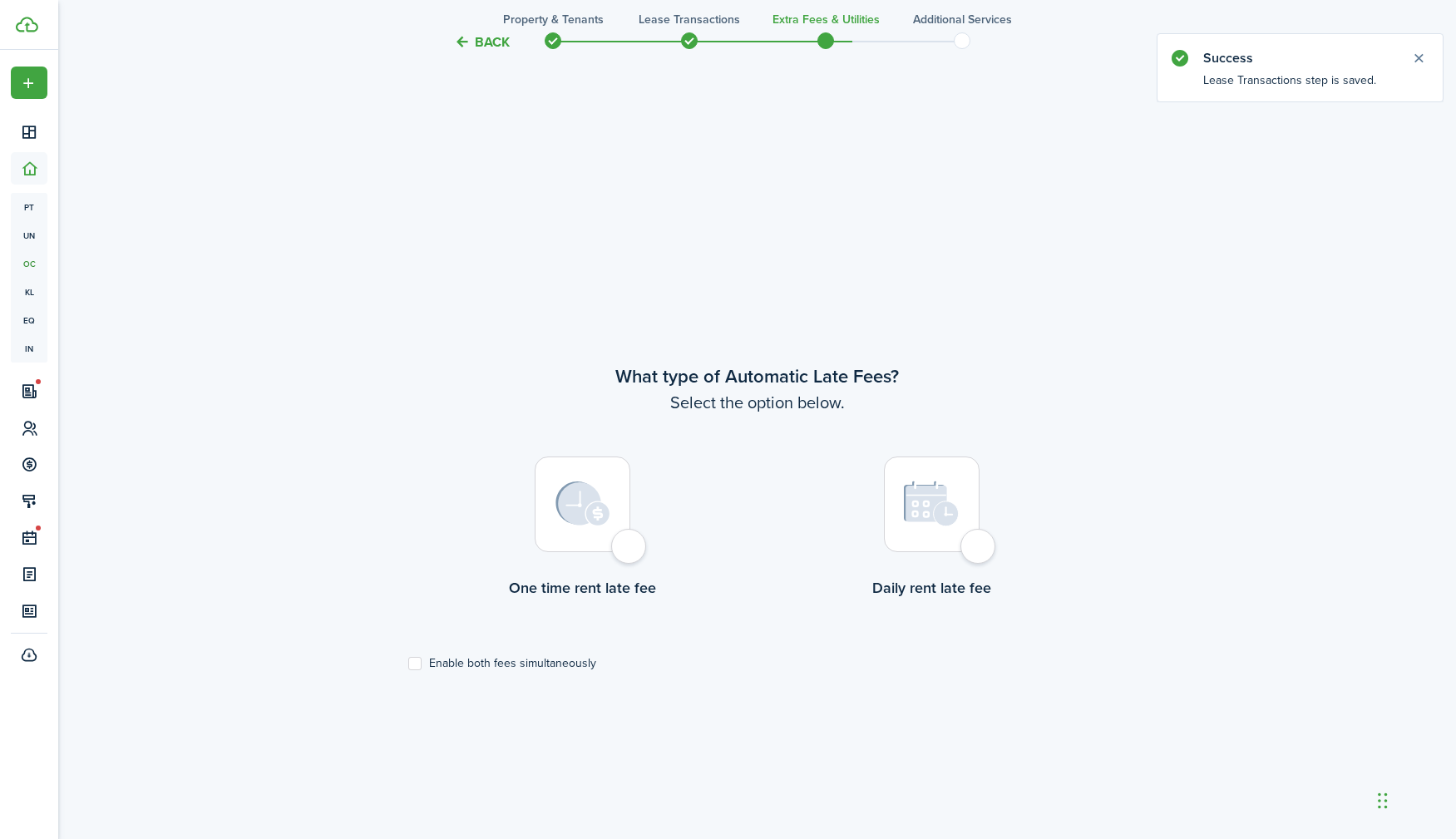
scroll to position [728, 0]
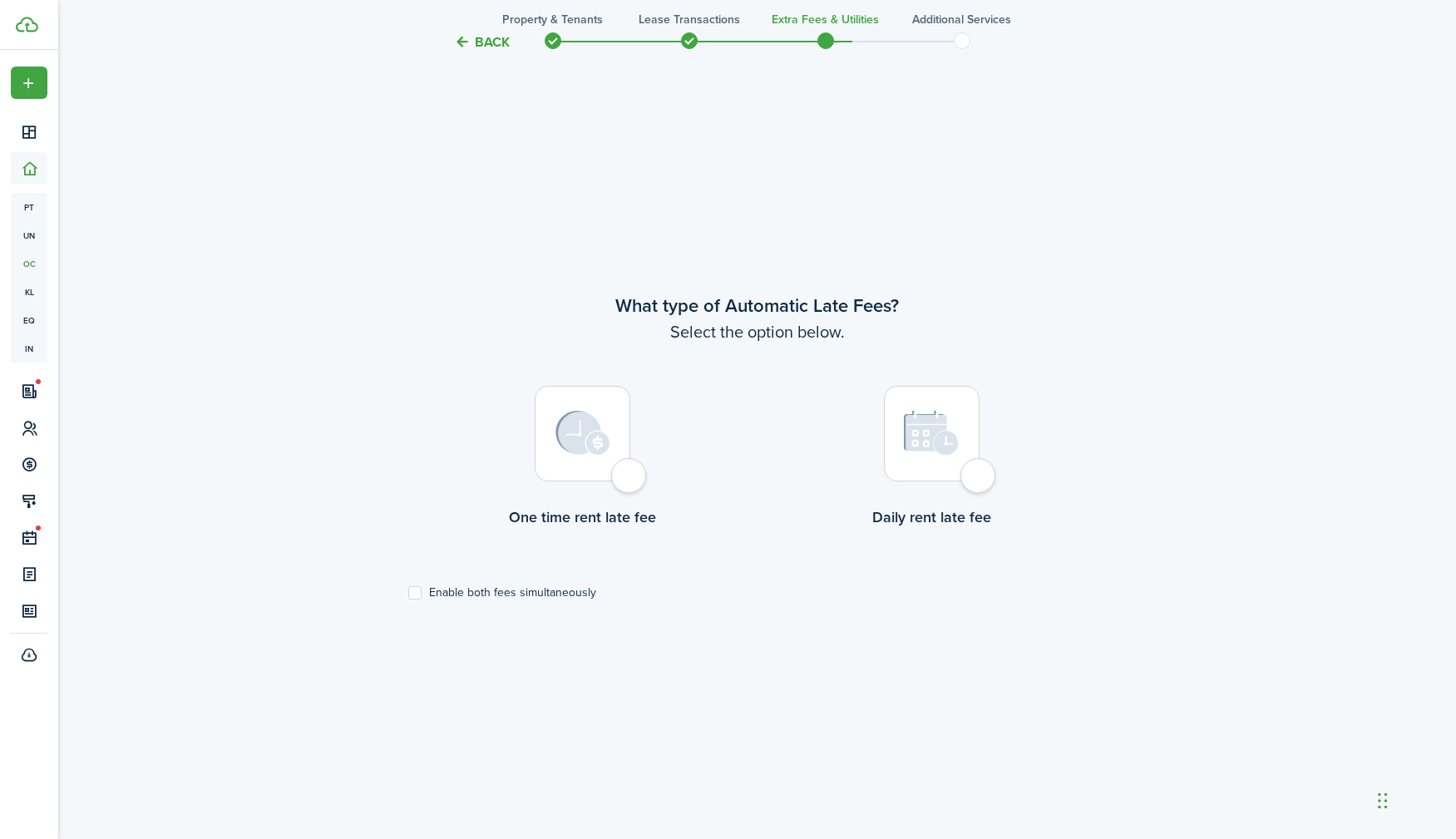
click at [630, 479] on div at bounding box center [582, 434] width 96 height 96
radio input "true"
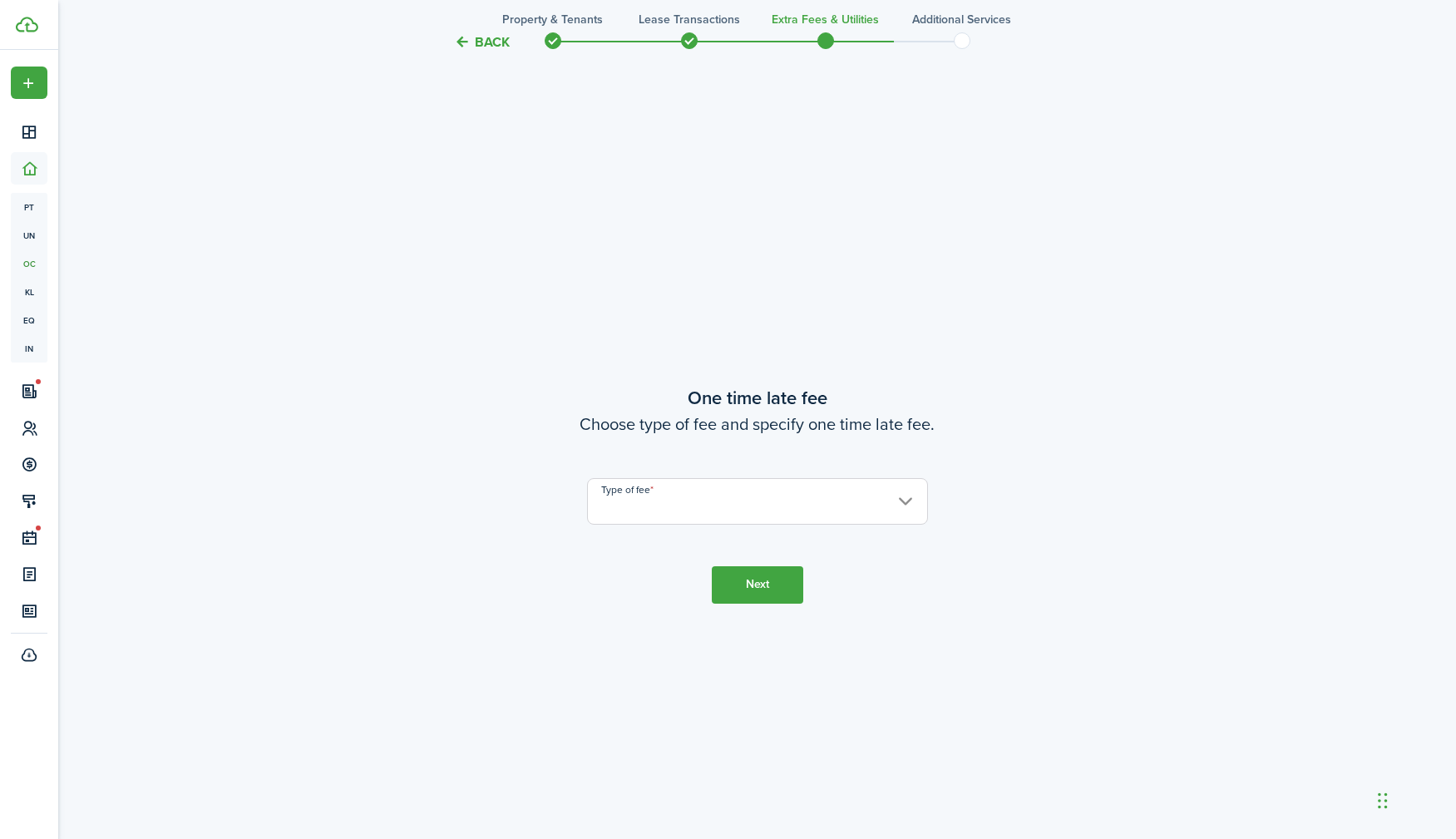
scroll to position [1567, 0]
click at [708, 504] on input "Type of fee" at bounding box center [757, 493] width 341 height 47
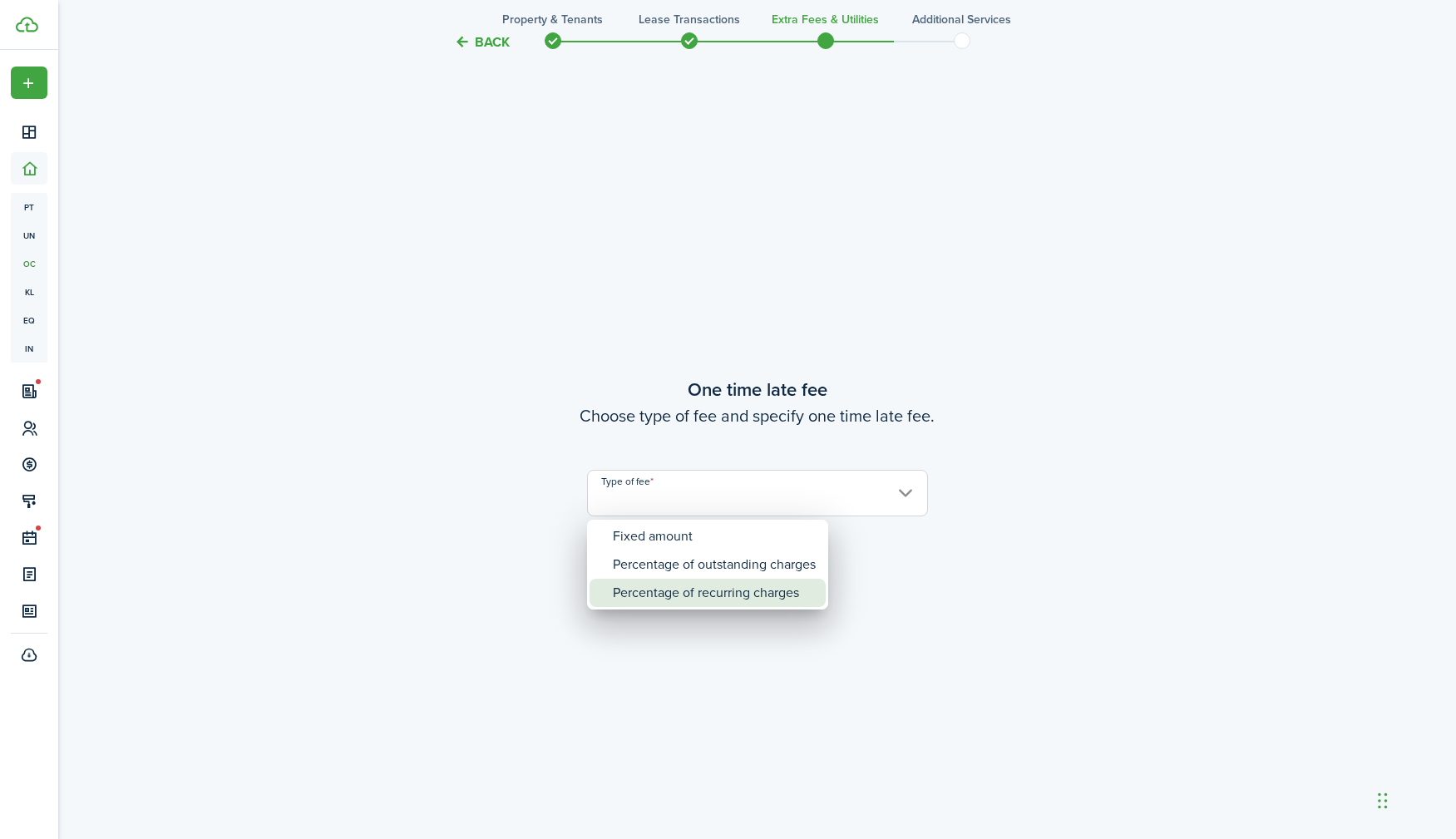
click at [681, 600] on div "Percentage of recurring charges" at bounding box center [714, 592] width 203 height 28
click at [713, 598] on div "Percentage of recurring charges" at bounding box center [714, 592] width 203 height 28
type input "Percentage of recurring charges"
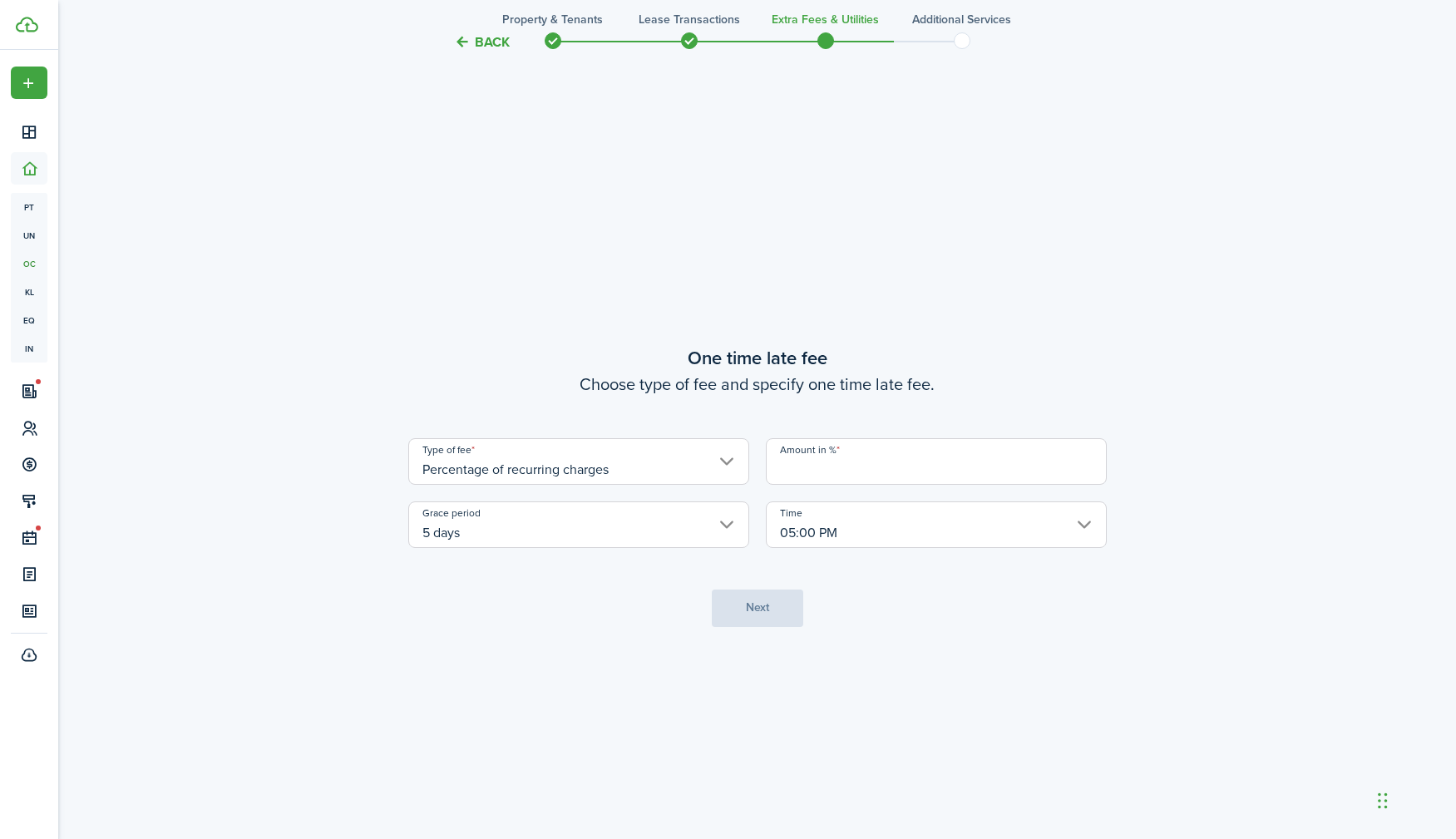
click at [832, 474] on input "Amount in %" at bounding box center [935, 461] width 341 height 47
type input "10"
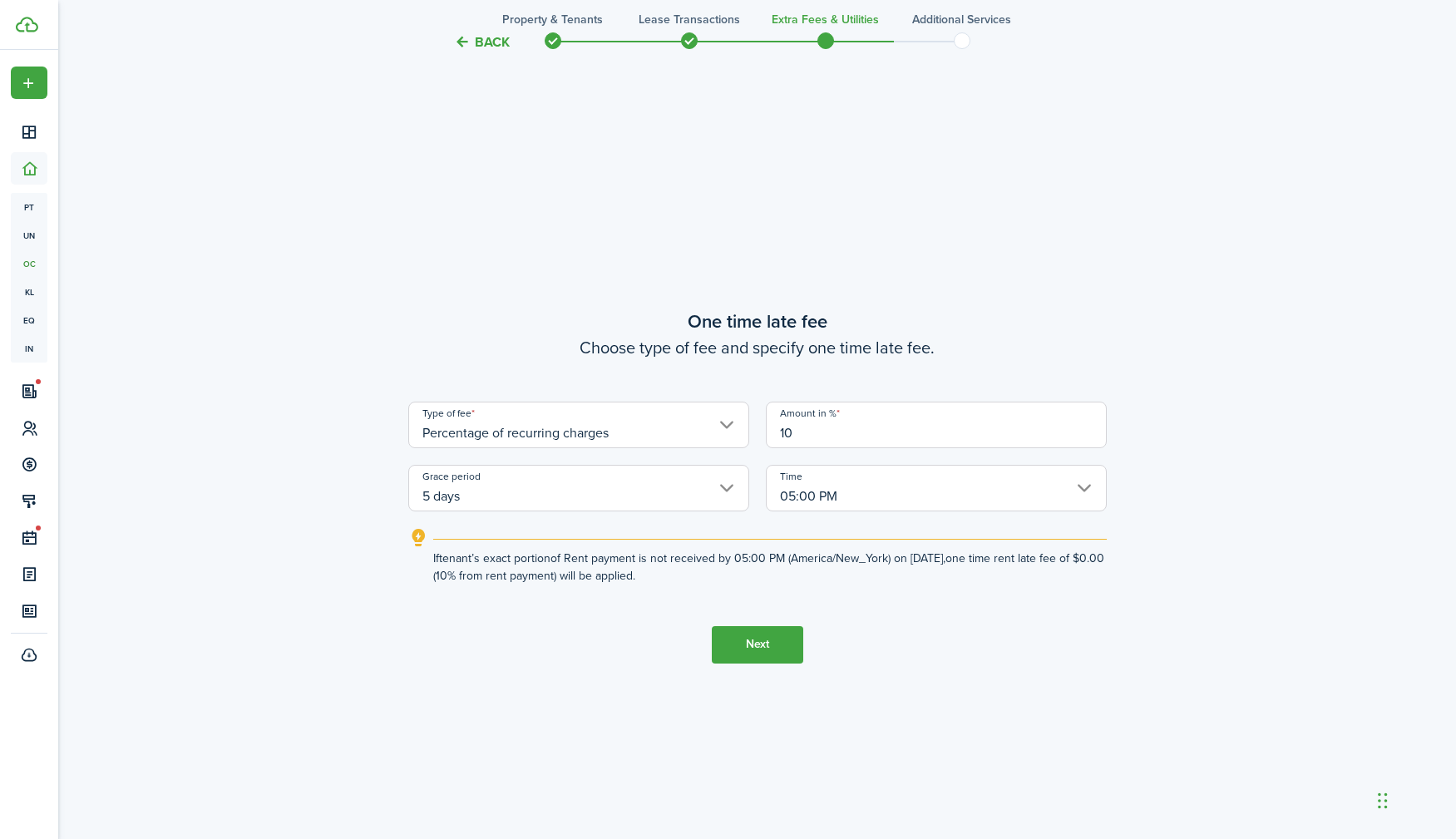
click at [773, 642] on button "Next" at bounding box center [758, 644] width 91 height 37
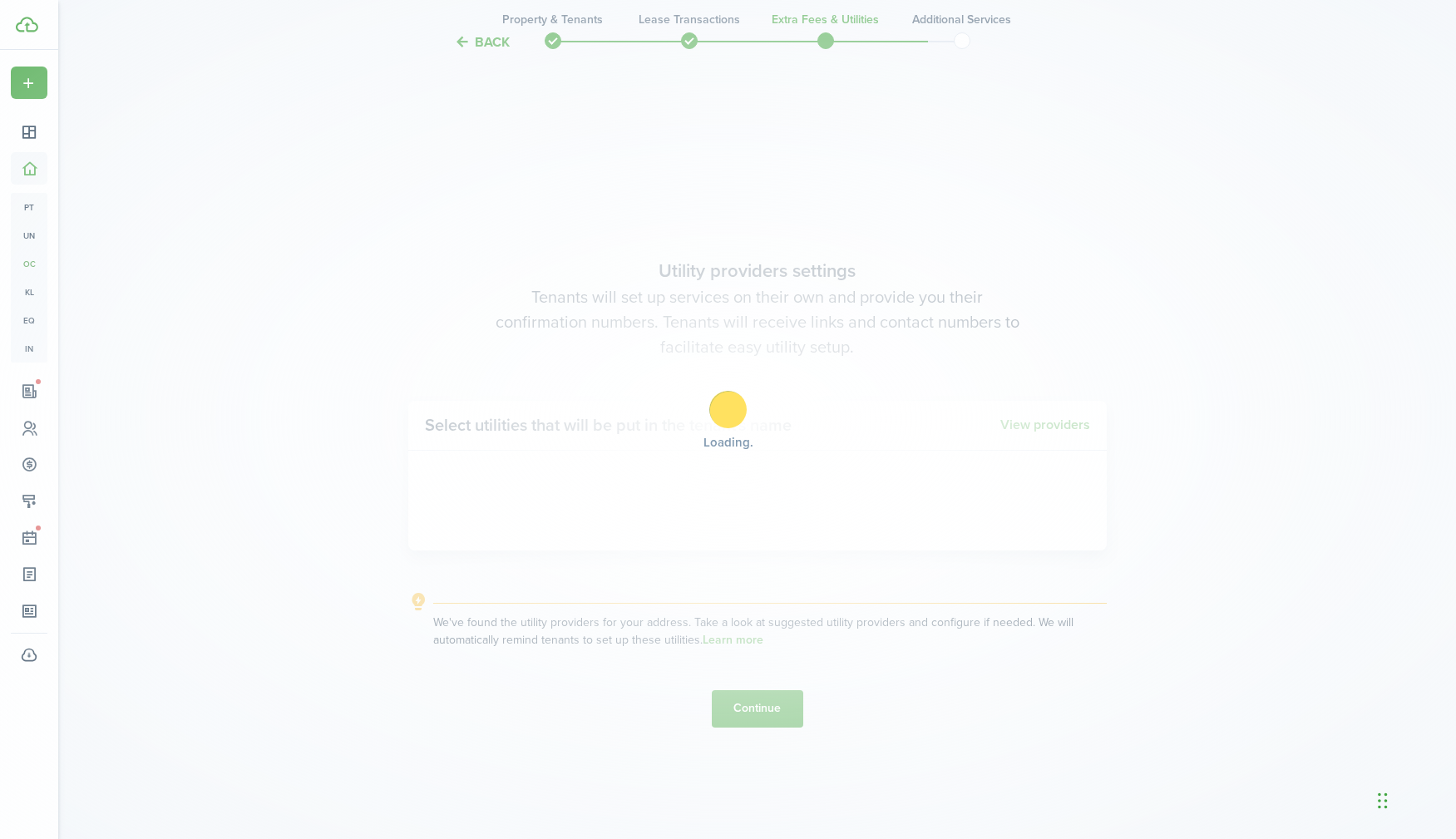
scroll to position [2406, 0]
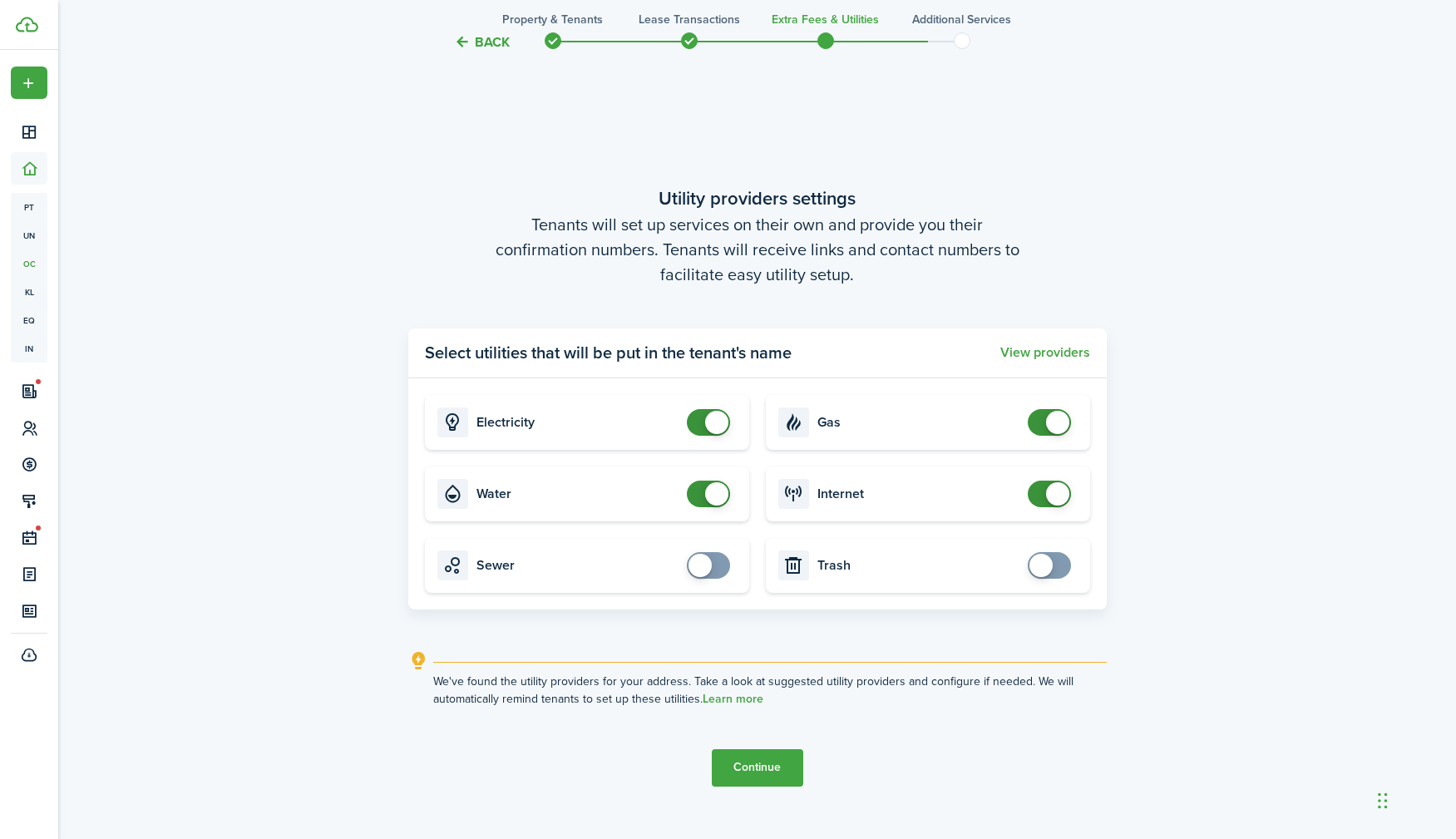
click at [750, 767] on button "Continue" at bounding box center [758, 767] width 91 height 37
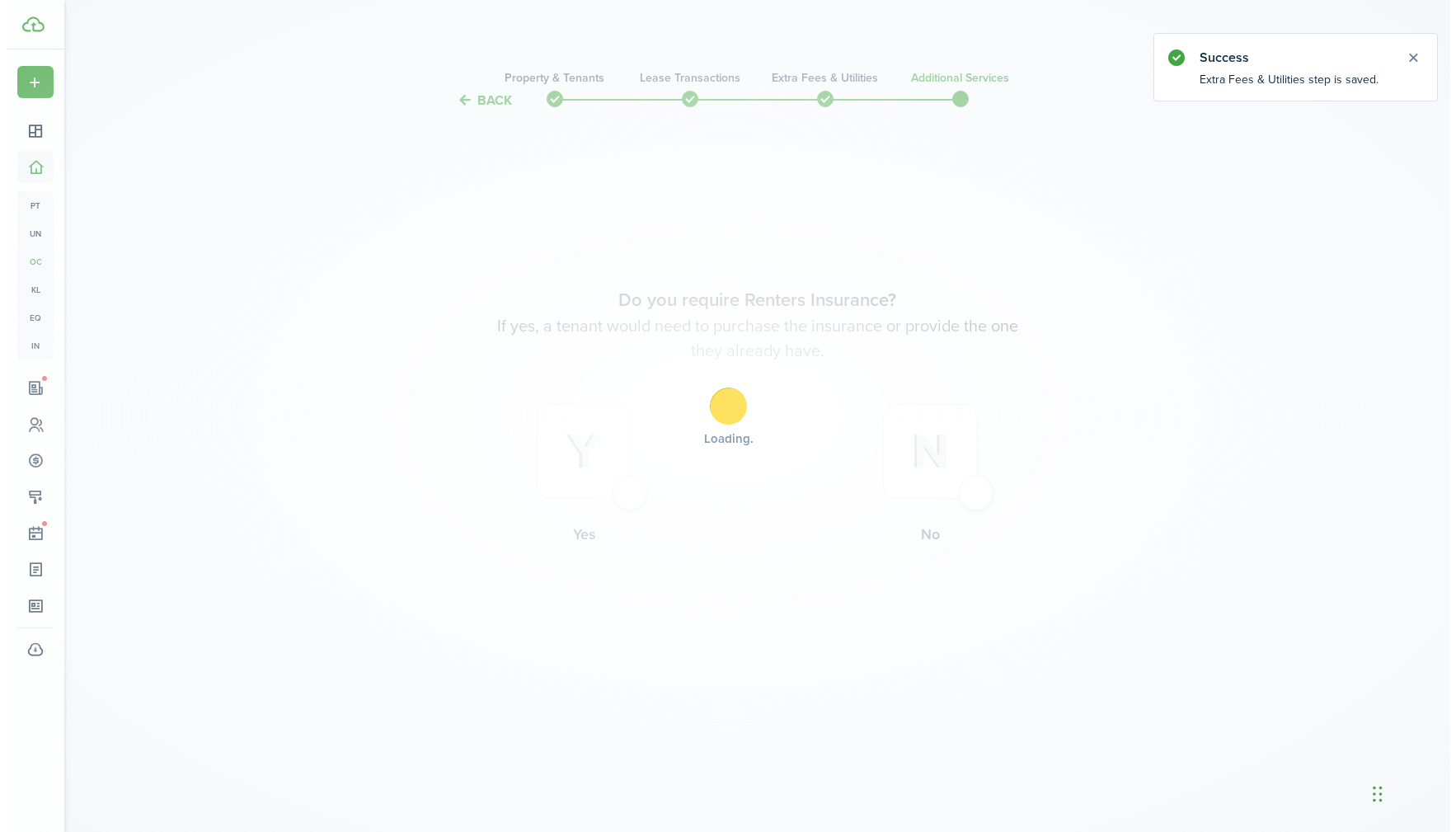
scroll to position [0, 0]
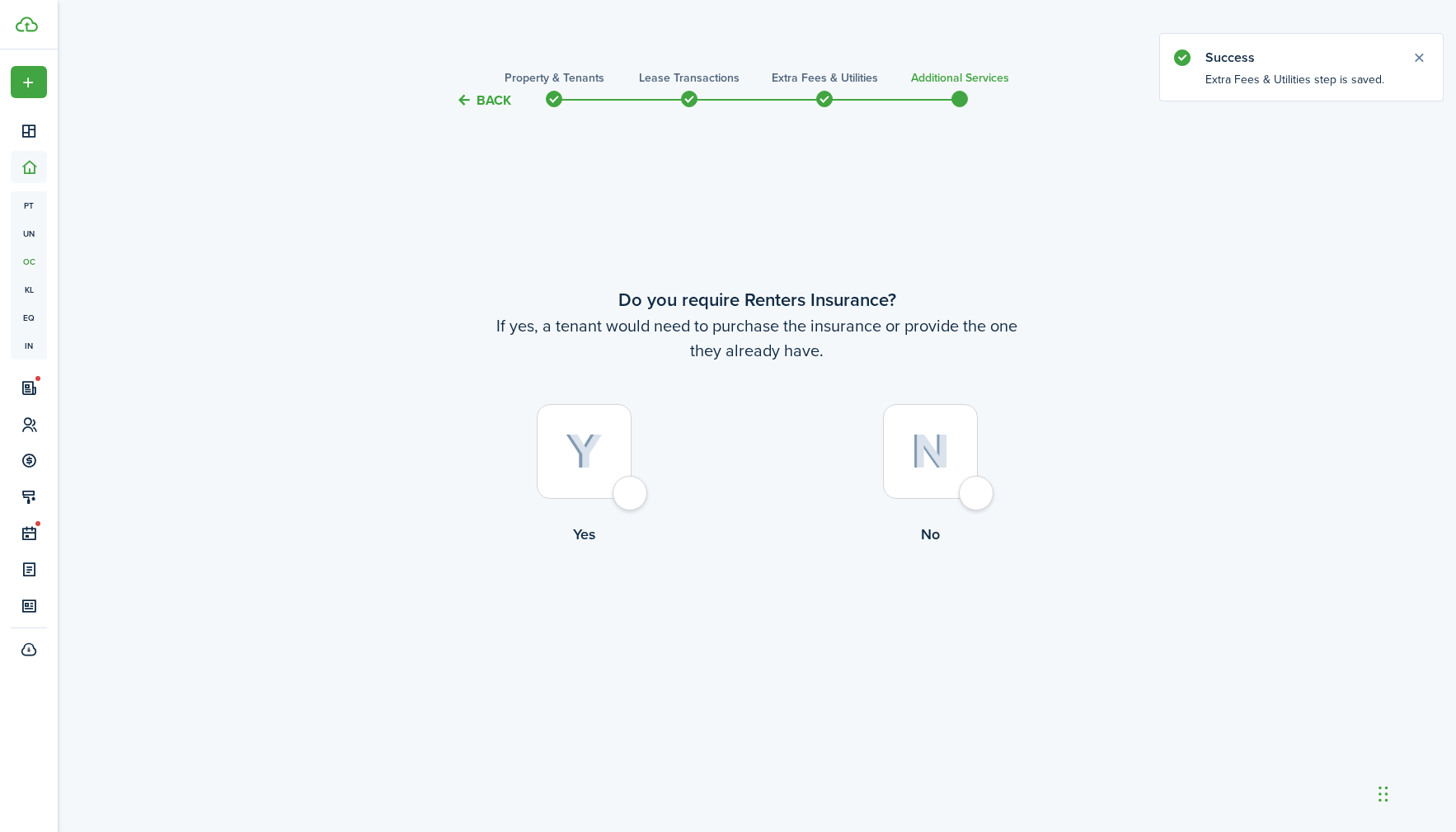
click at [622, 490] on div at bounding box center [584, 451] width 95 height 95
radio input "true"
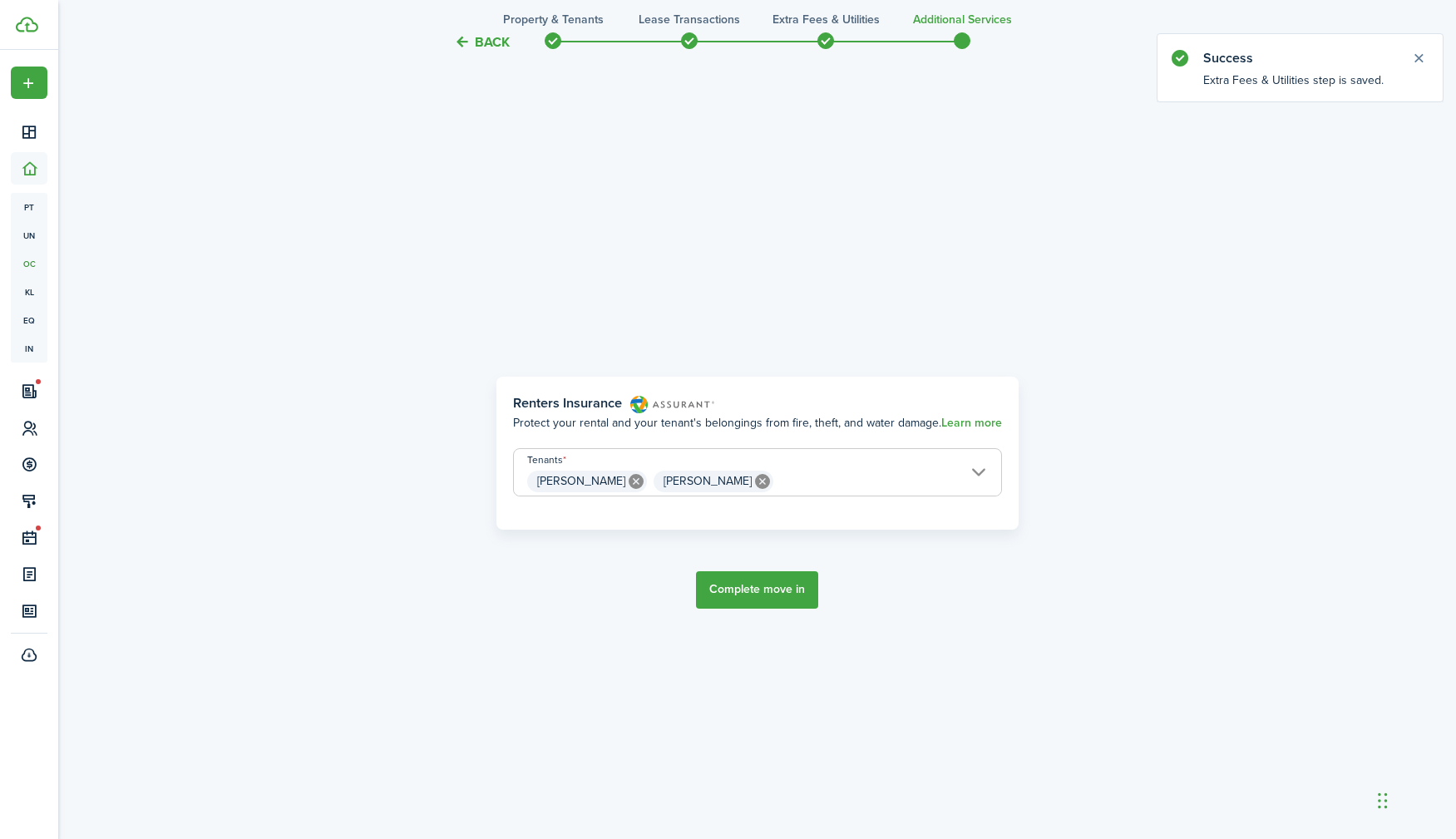
scroll to position [728, 0]
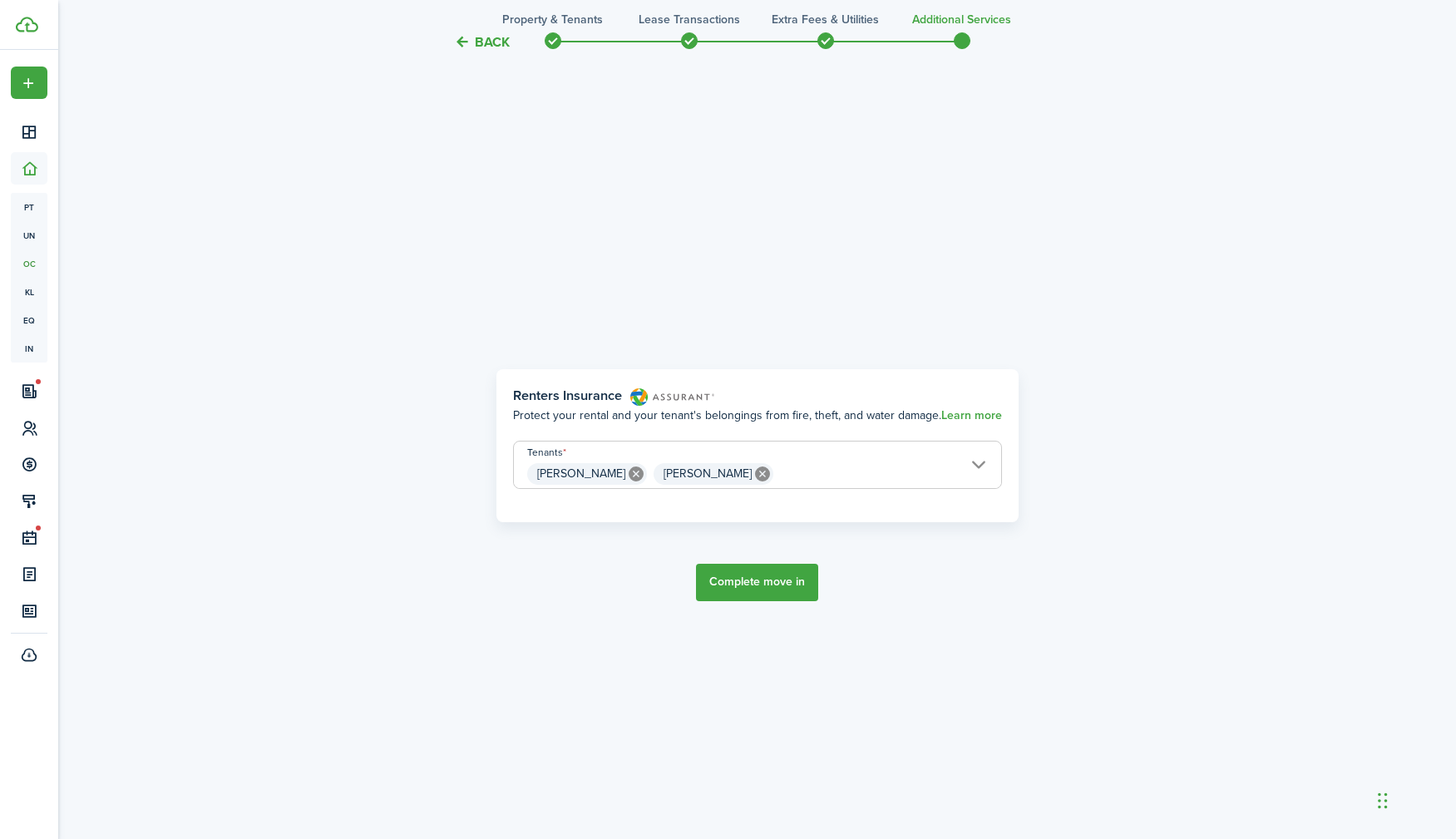
click at [751, 580] on button "Complete move in" at bounding box center [757, 582] width 122 height 37
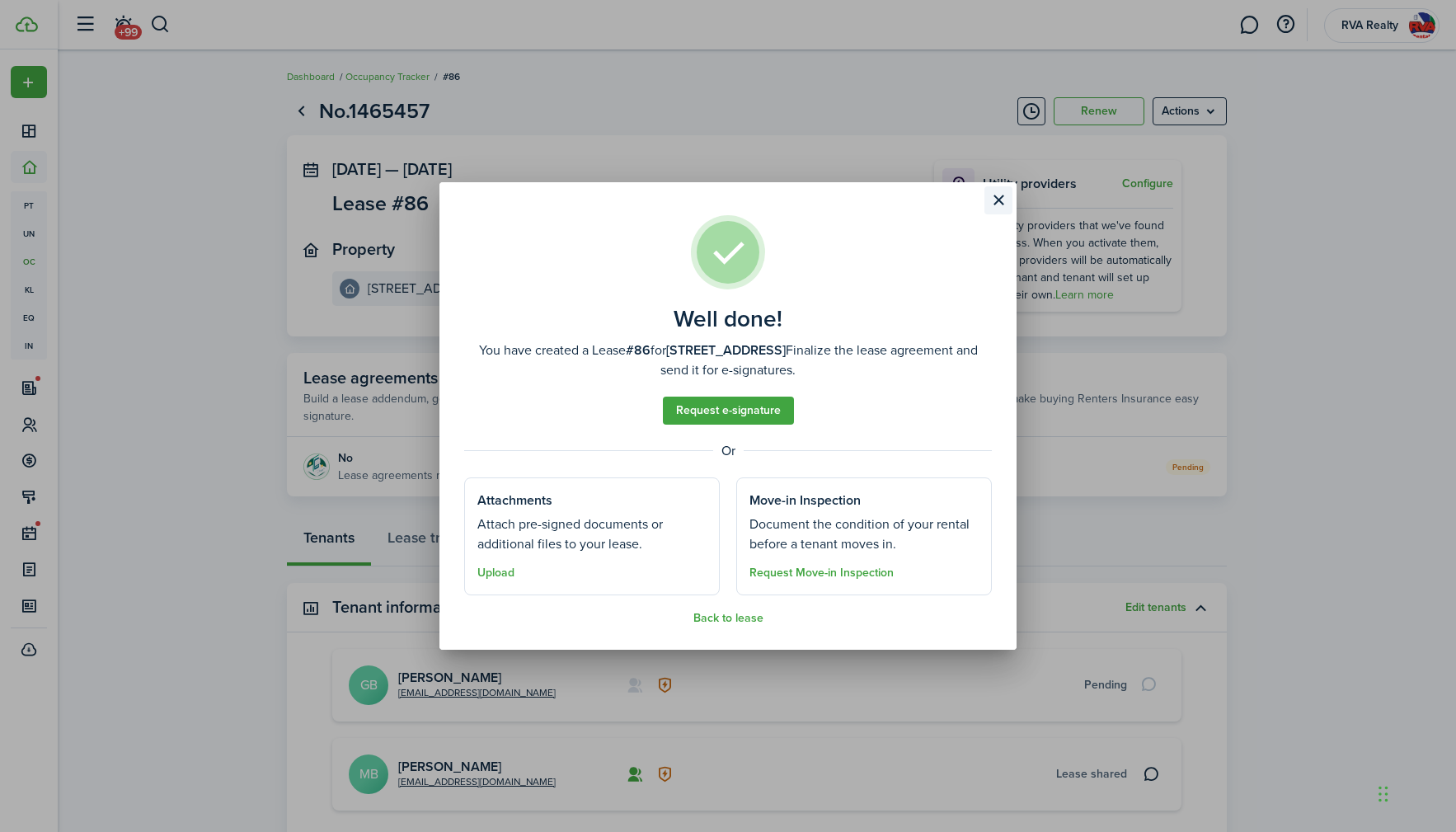
click at [1004, 200] on button "Close modal" at bounding box center [999, 200] width 28 height 28
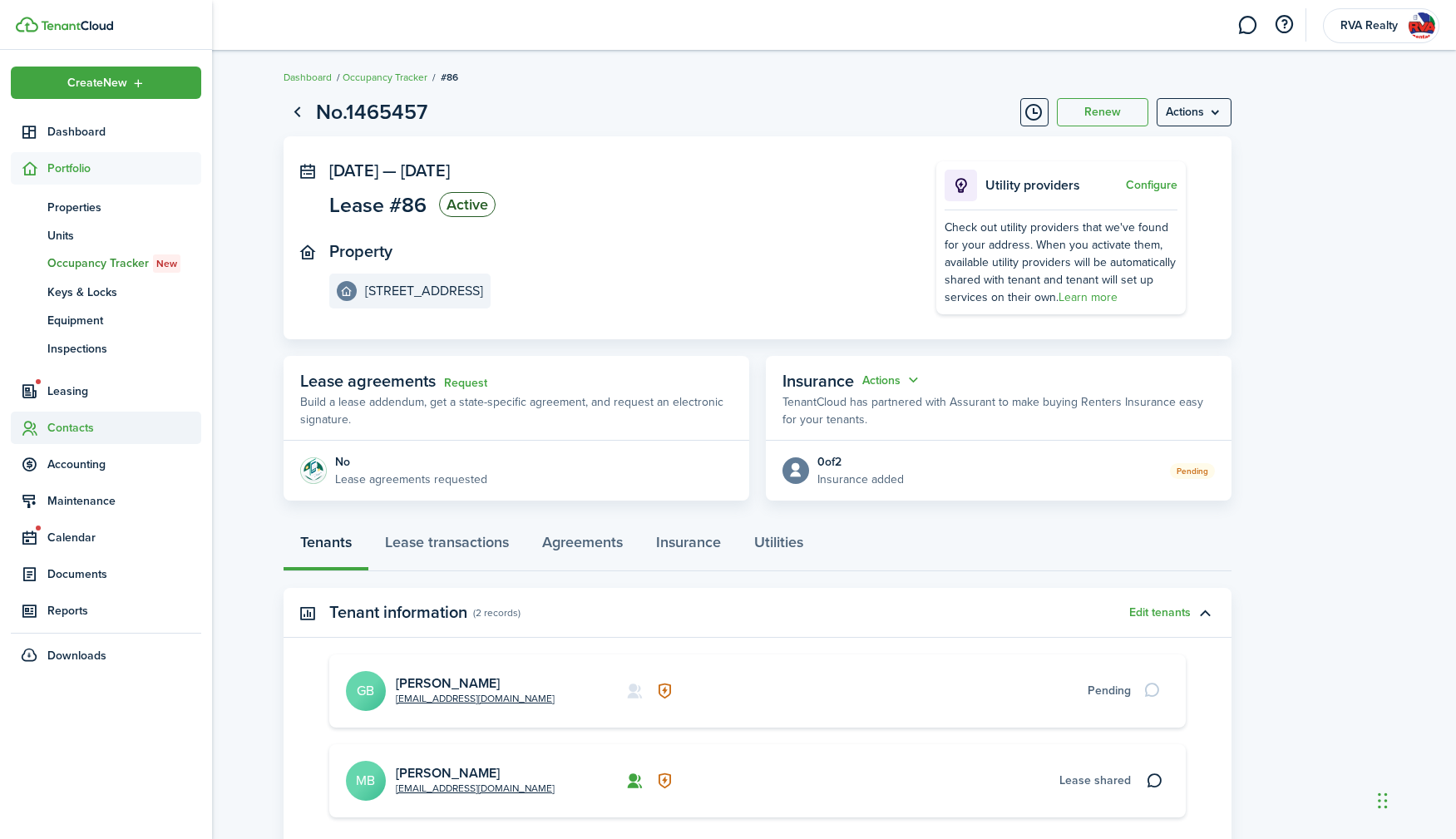
click at [80, 432] on span "Contacts" at bounding box center [124, 428] width 153 height 17
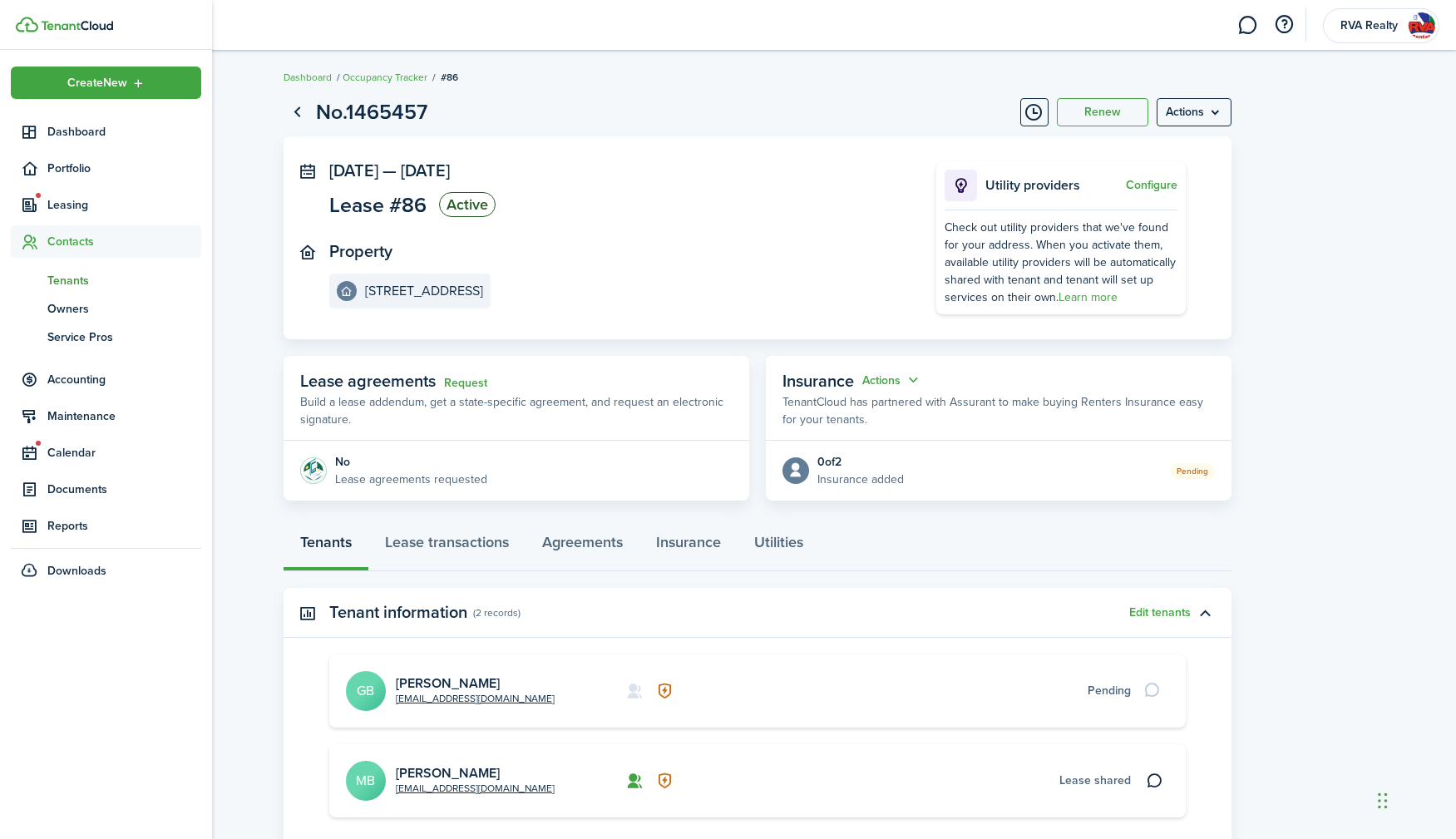
click at [85, 284] on span "Tenants" at bounding box center [124, 280] width 153 height 17
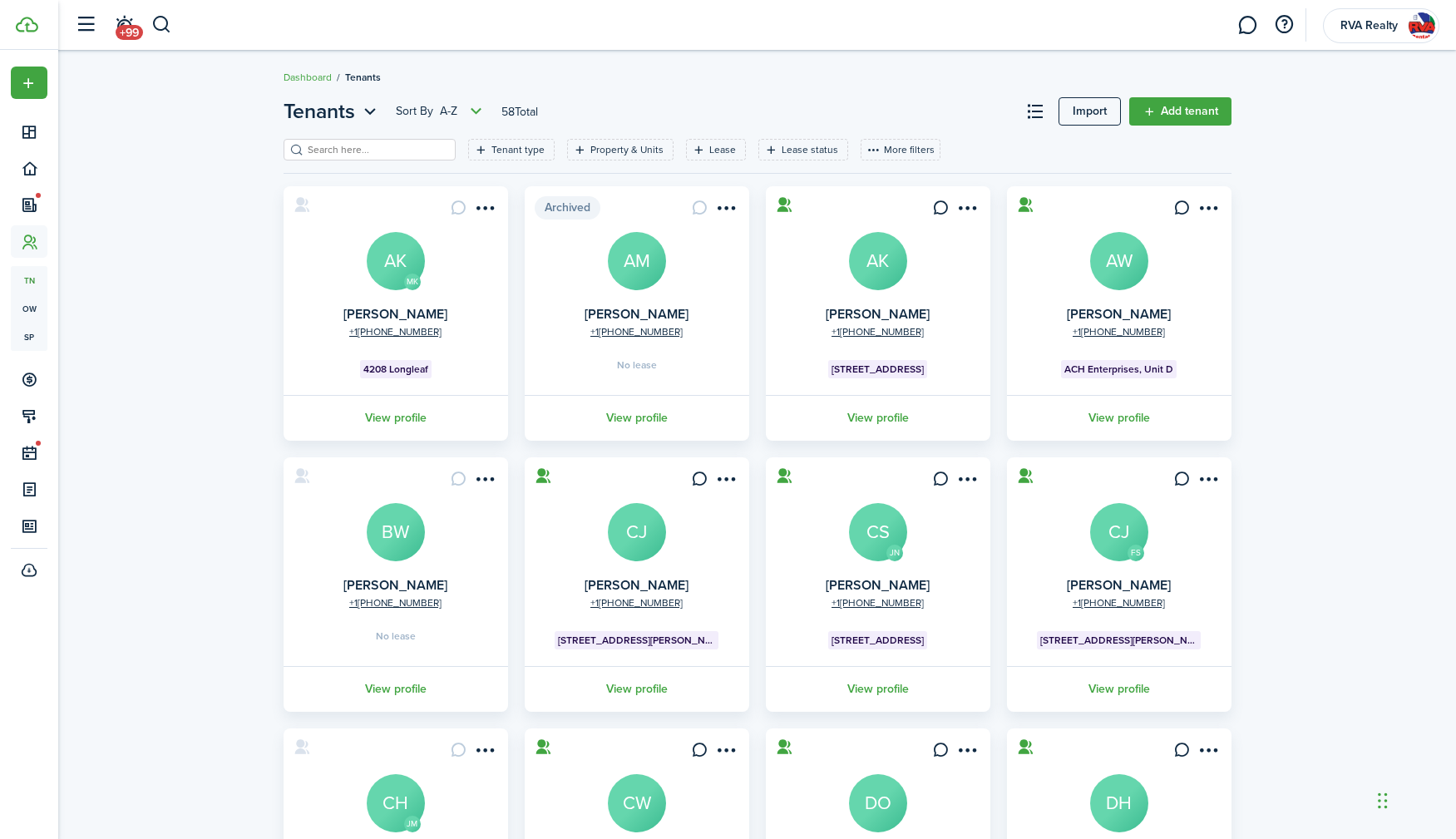
click at [383, 151] on input "search" at bounding box center [377, 150] width 147 height 16
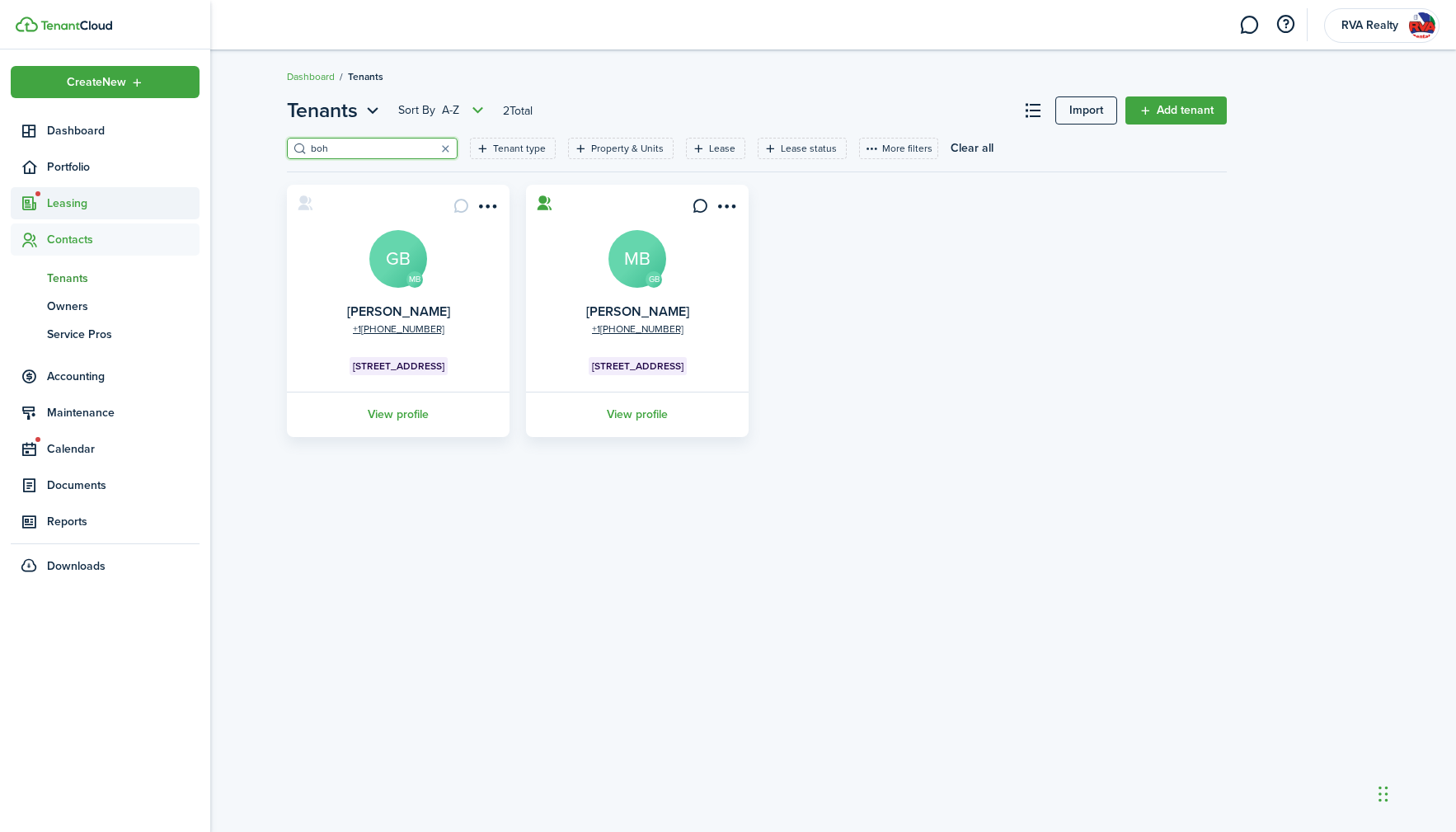
type input "boh"
click at [69, 205] on span "Leasing" at bounding box center [123, 204] width 152 height 17
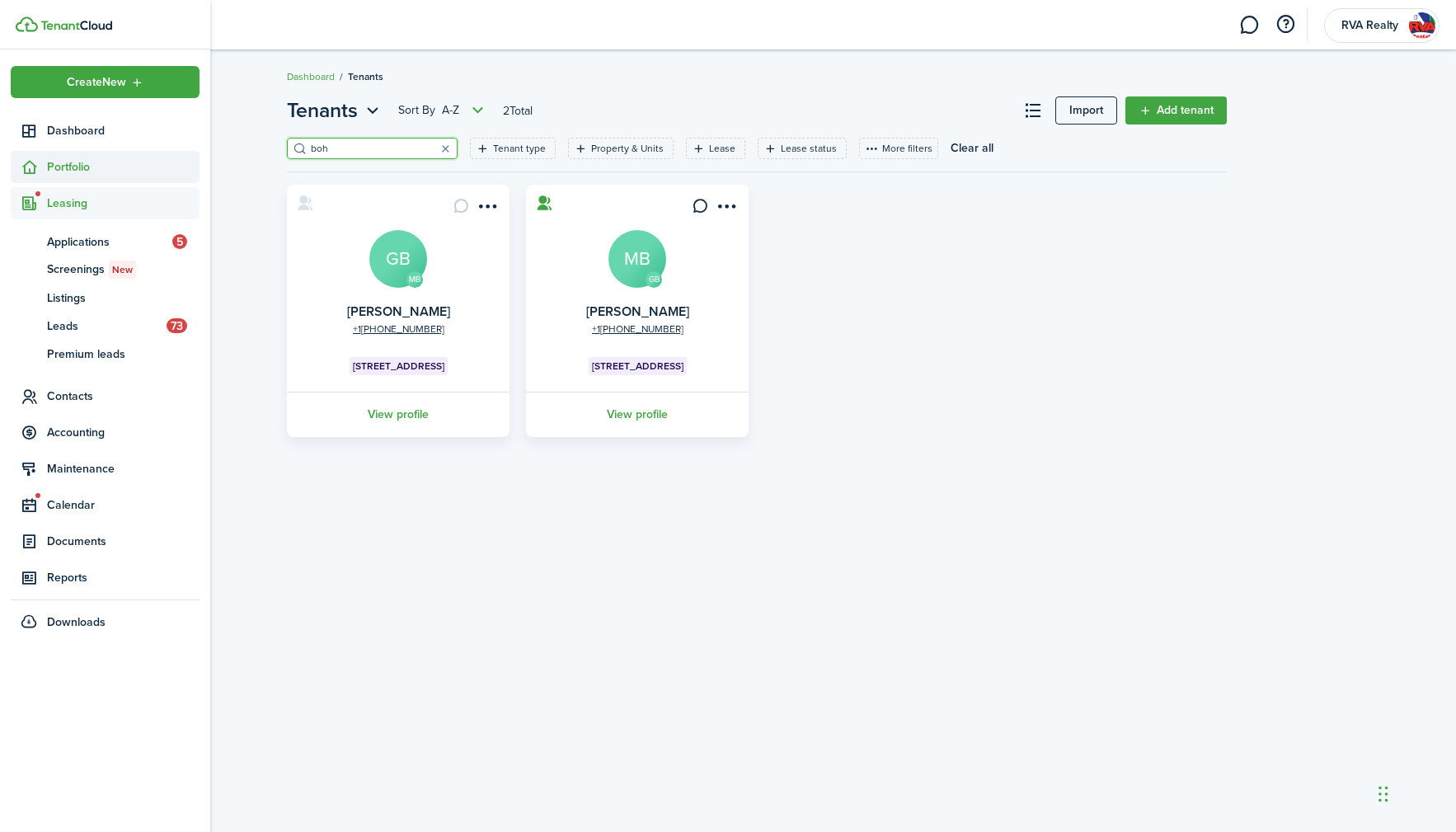
click at [94, 167] on span "Portfolio" at bounding box center [123, 167] width 152 height 17
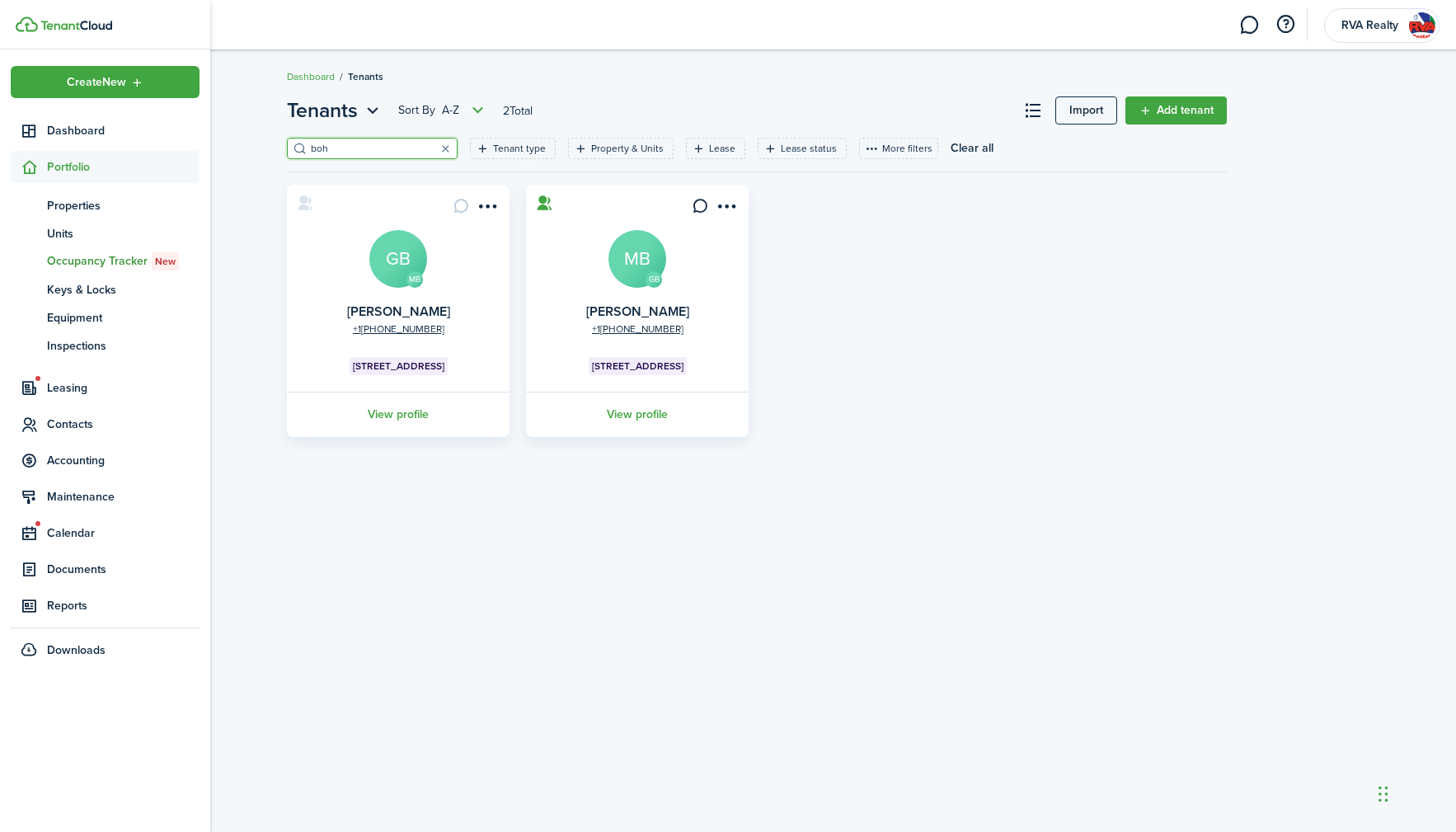
click at [112, 264] on span "Occupancy Tracker New" at bounding box center [123, 261] width 152 height 18
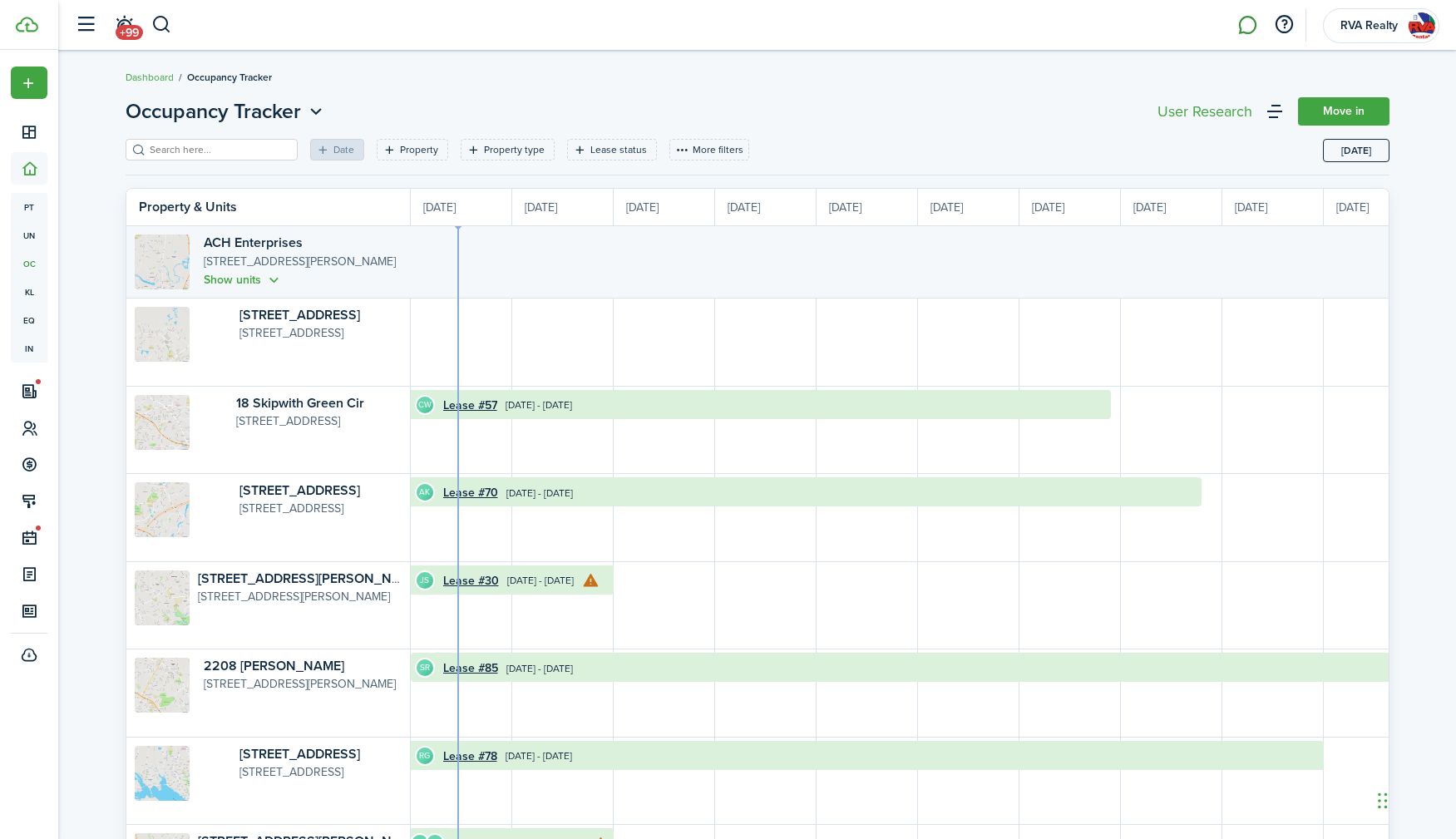
click at [1251, 27] on link at bounding box center [1247, 25] width 32 height 42
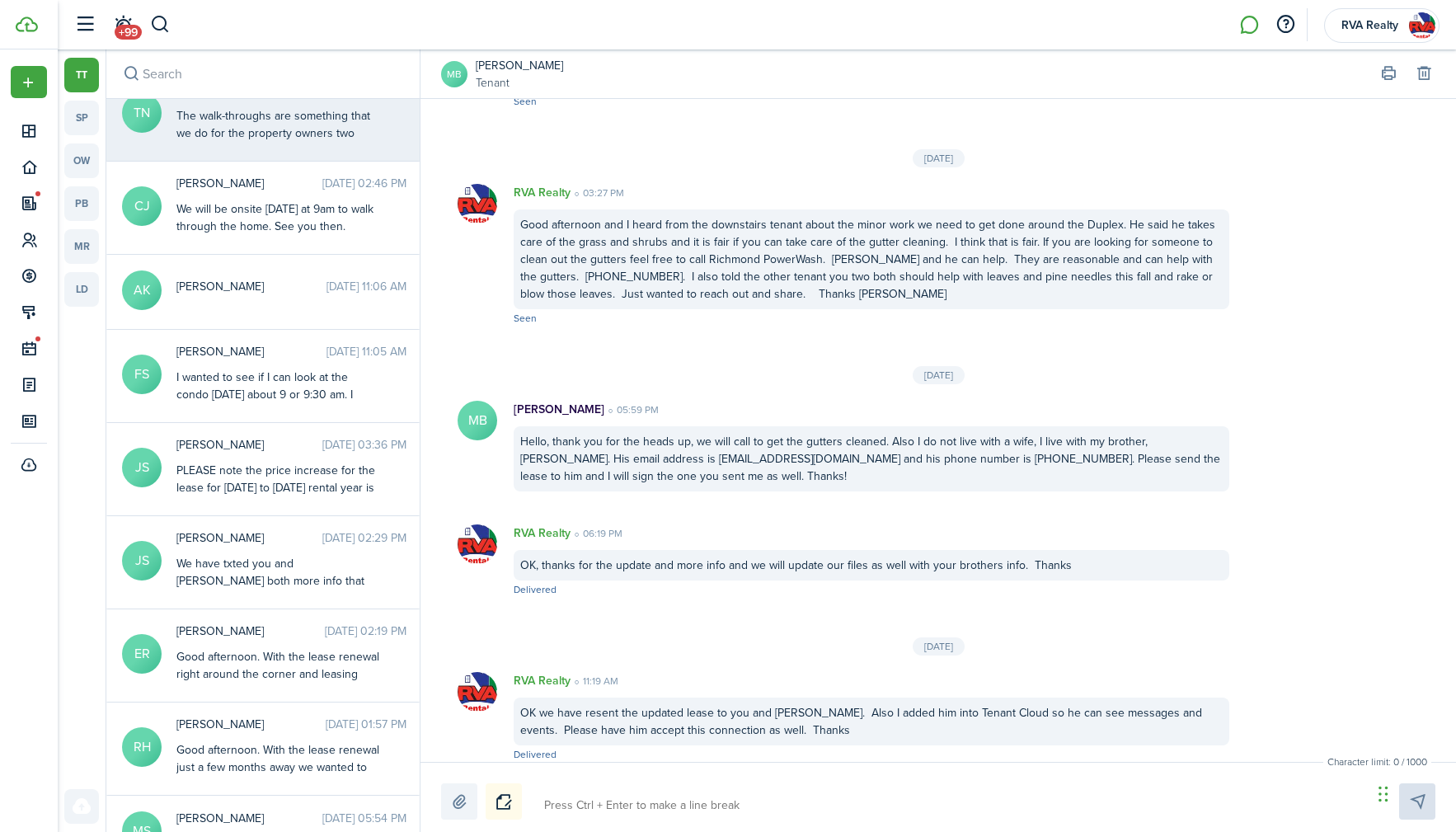
scroll to position [247, 0]
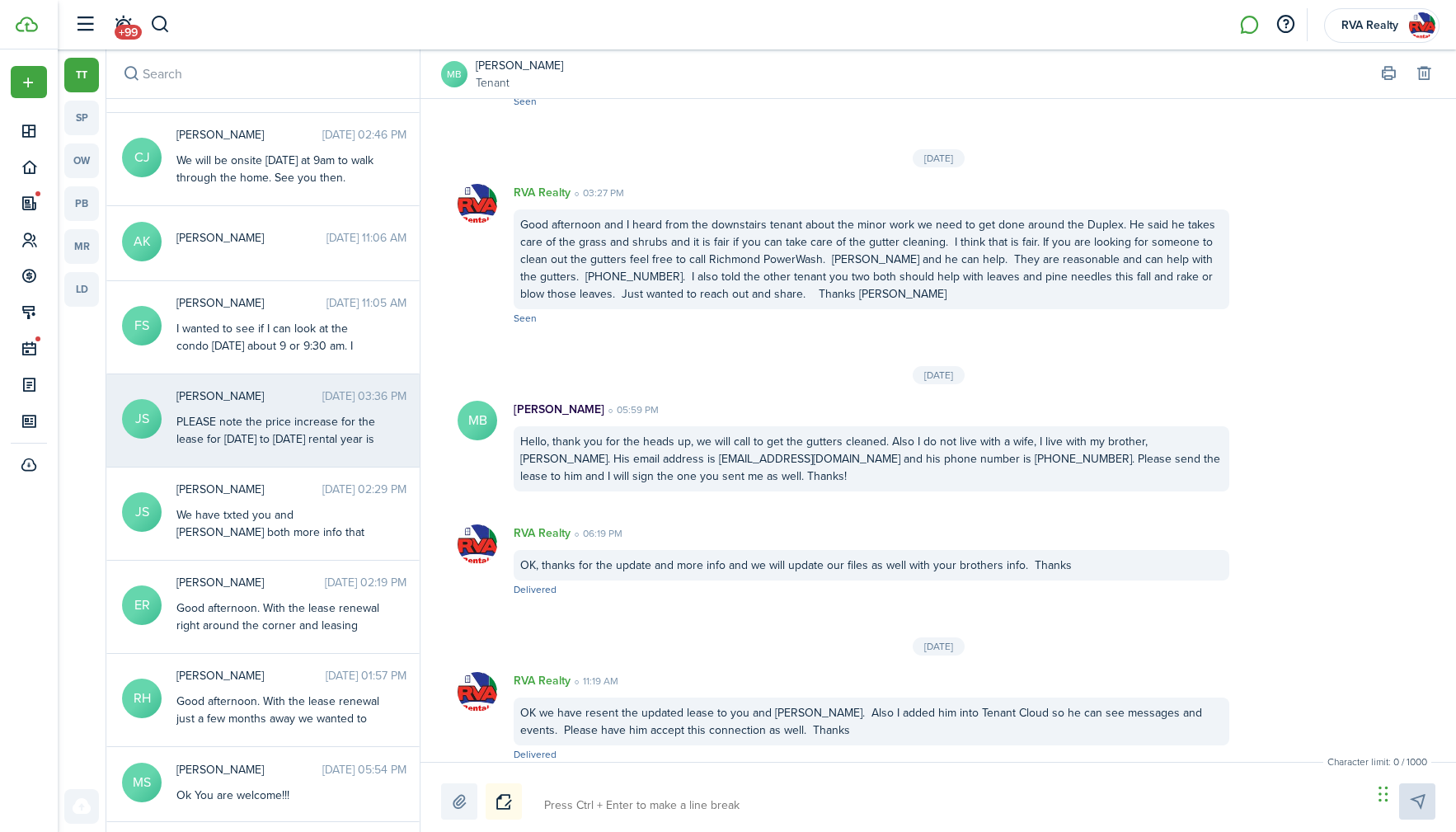
click at [230, 406] on div "[PERSON_NAME] [DATE] 03:36 PM PLEASE note the price increase for the lease for …" at bounding box center [292, 418] width 255 height 62
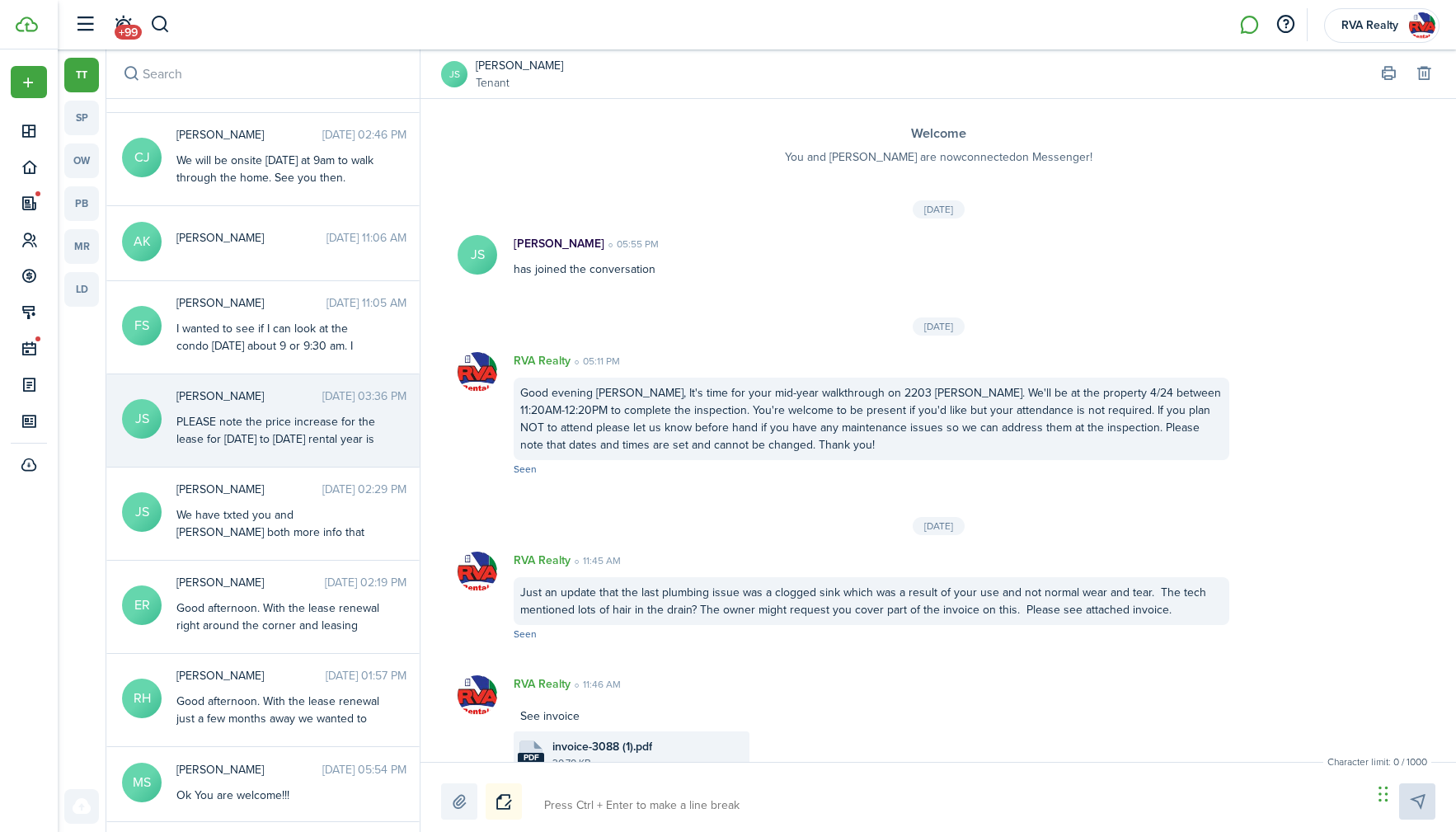
scroll to position [982, 0]
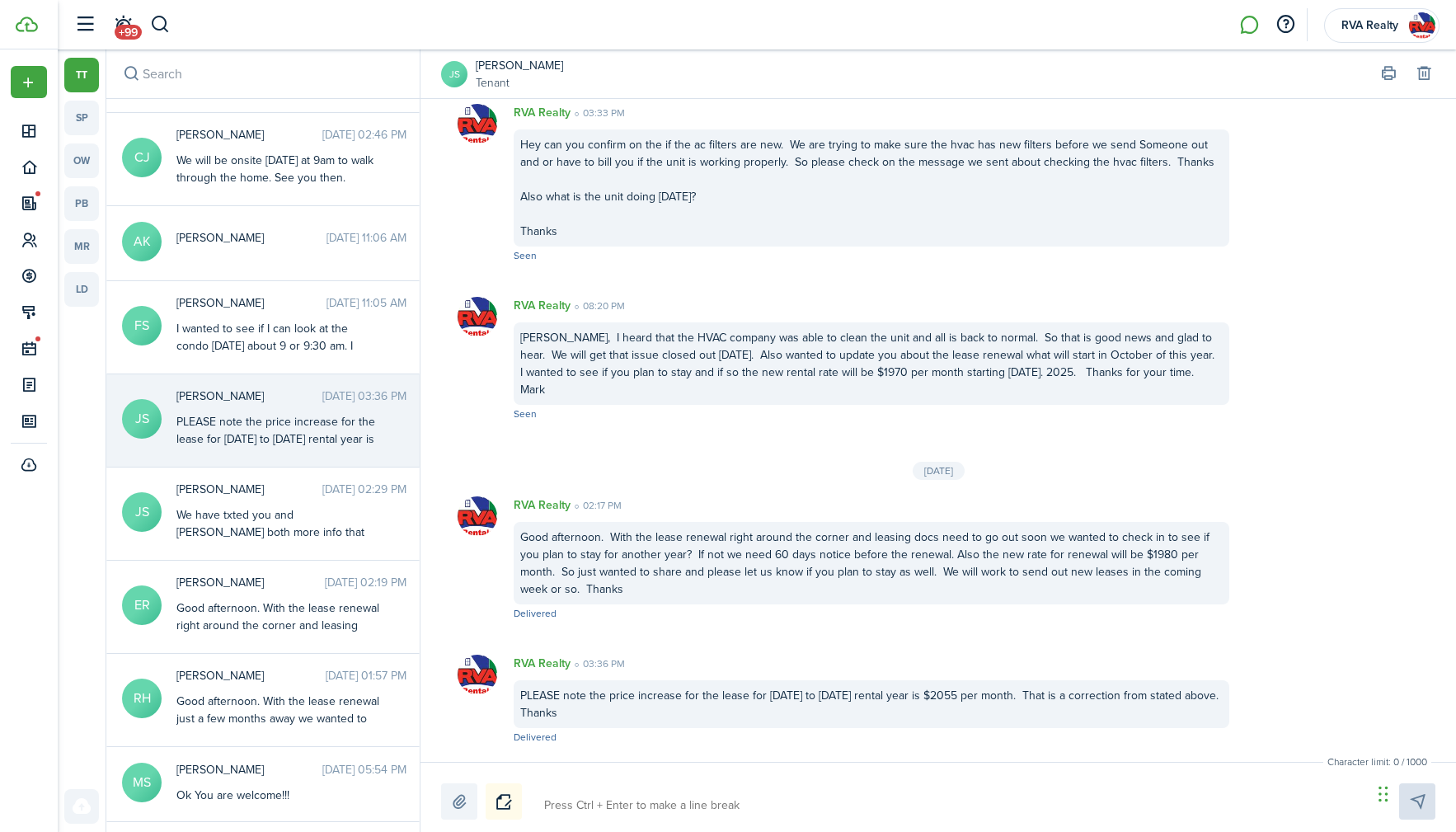
click at [905, 700] on div "PLEASE note the price increase for the lease for [DATE] to [DATE] rental year i…" at bounding box center [871, 705] width 716 height 48
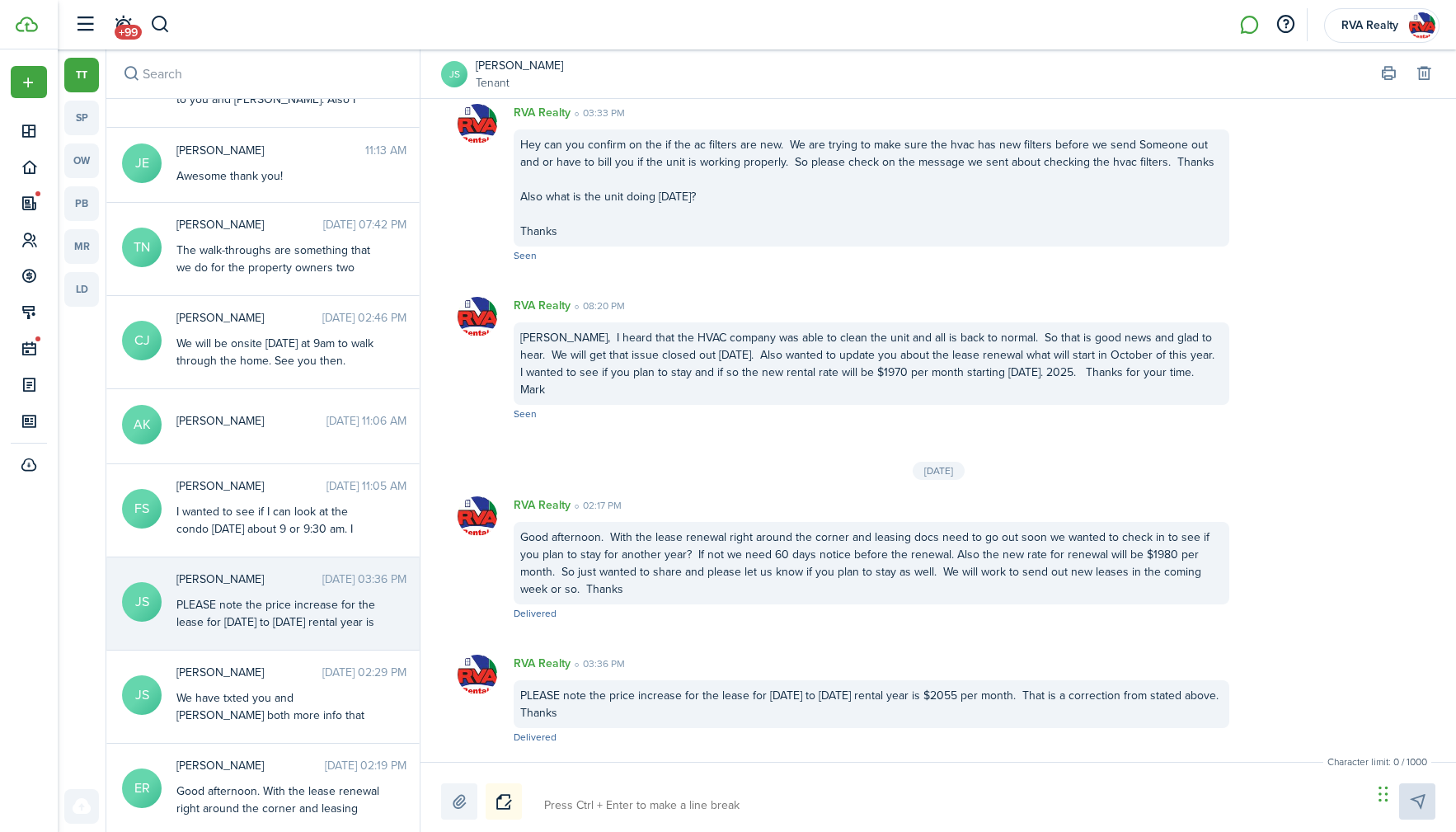
scroll to position [0, 0]
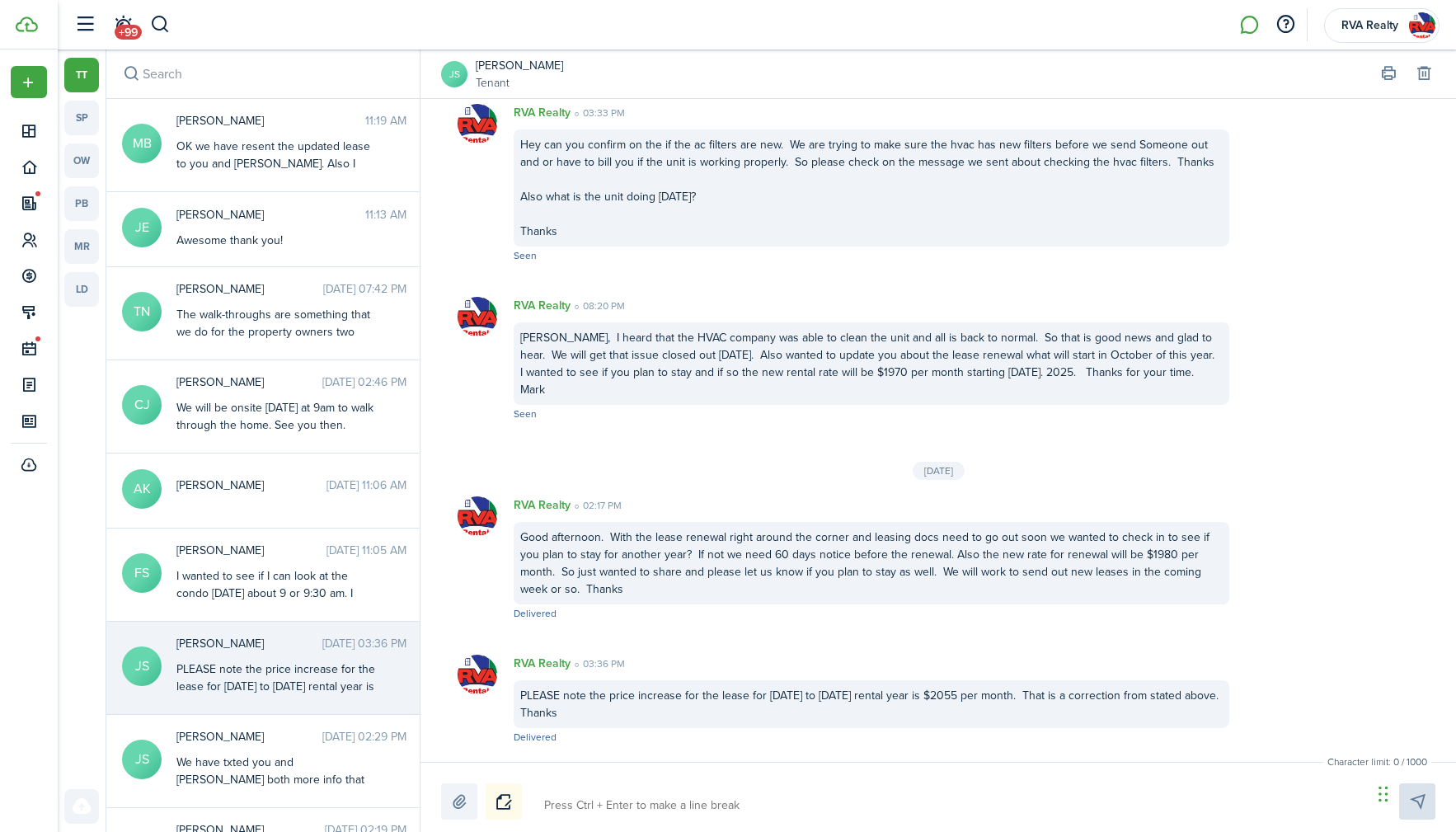
click at [298, 37] on header-wrapper "+99 RVA Realty" at bounding box center [752, 25] width 1374 height 50
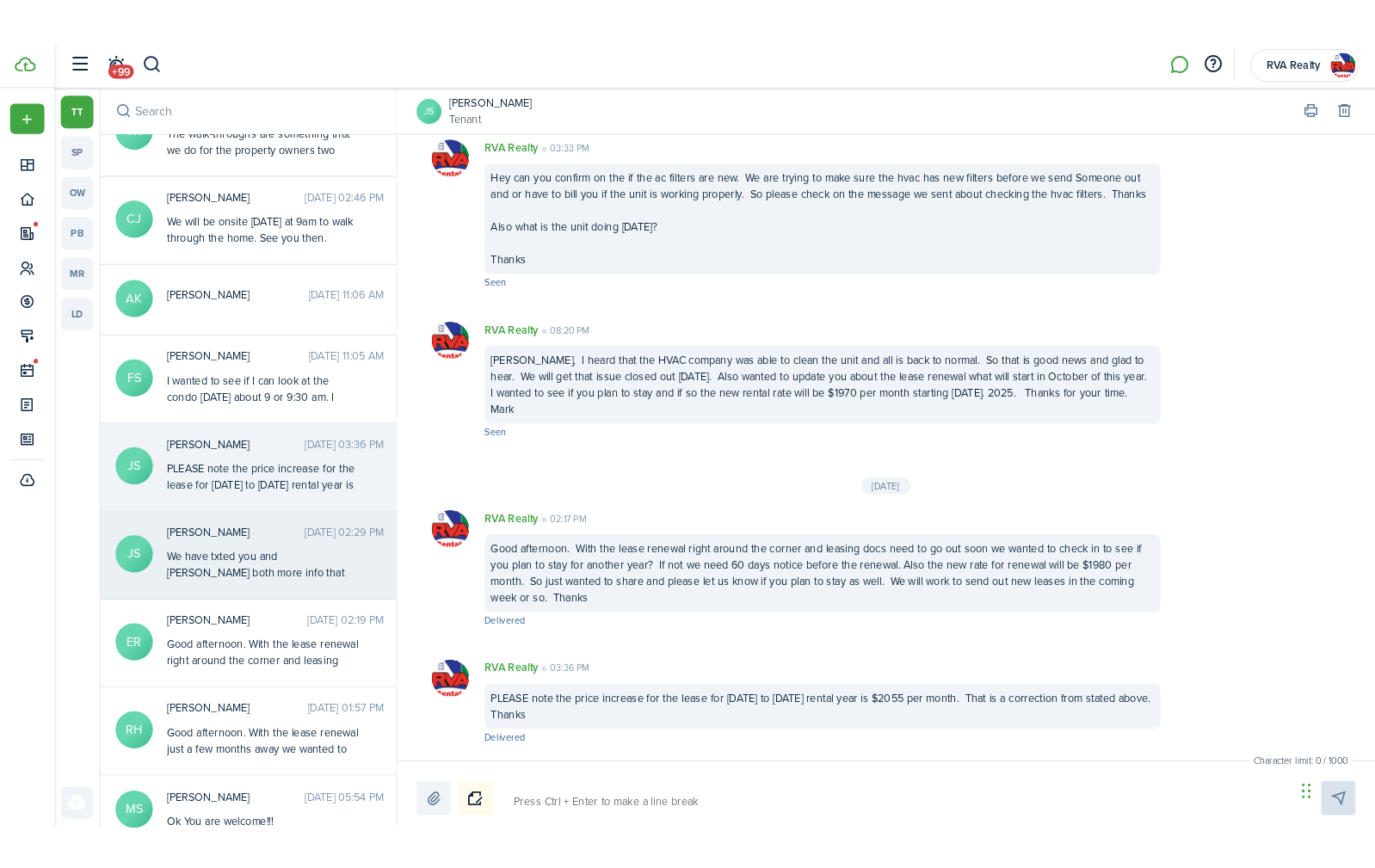
scroll to position [258, 0]
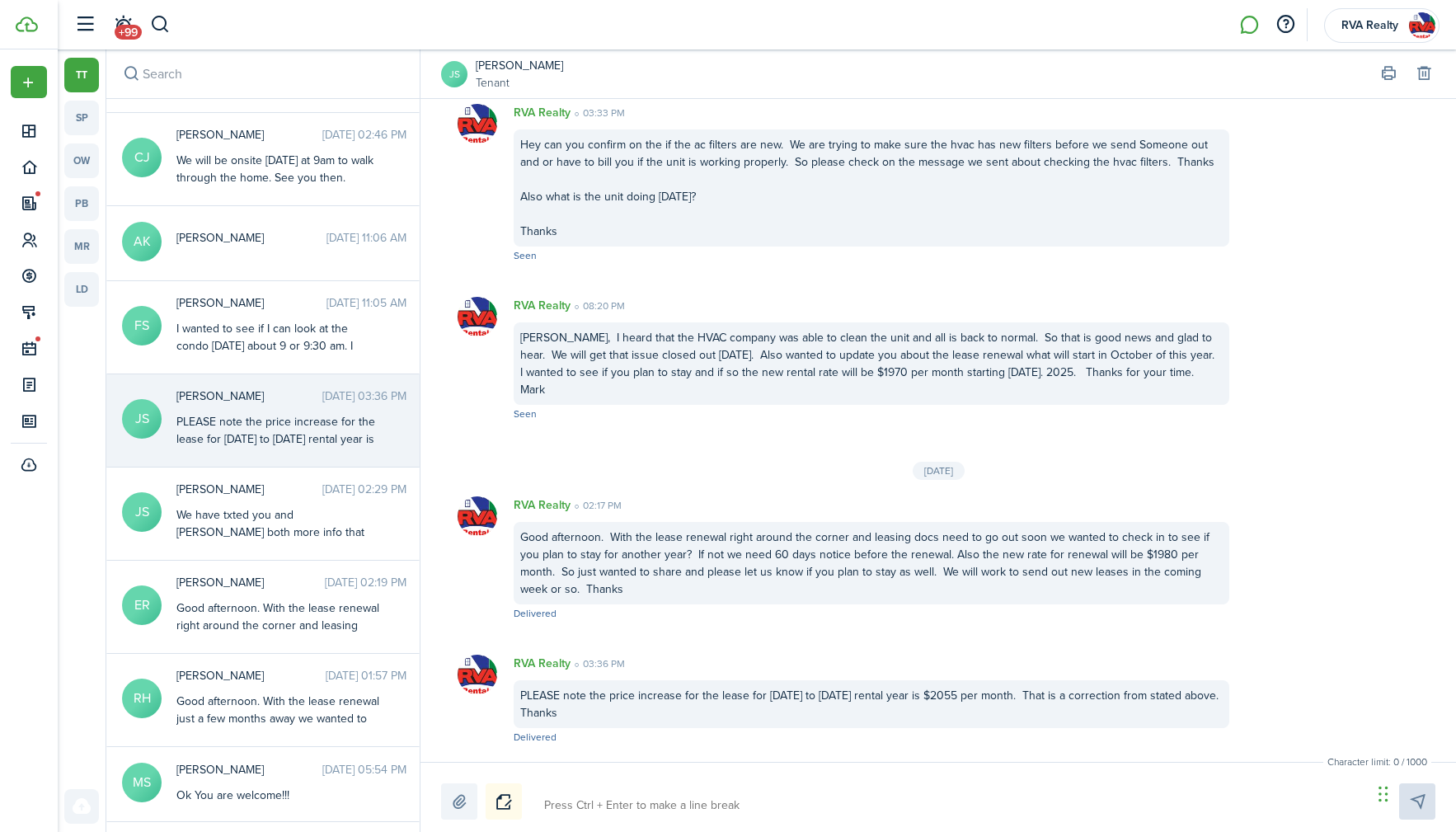
click at [278, 415] on div "PLEASE note the price increase for the lease for [DATE] to [DATE] rental year i…" at bounding box center [279, 447] width 206 height 69
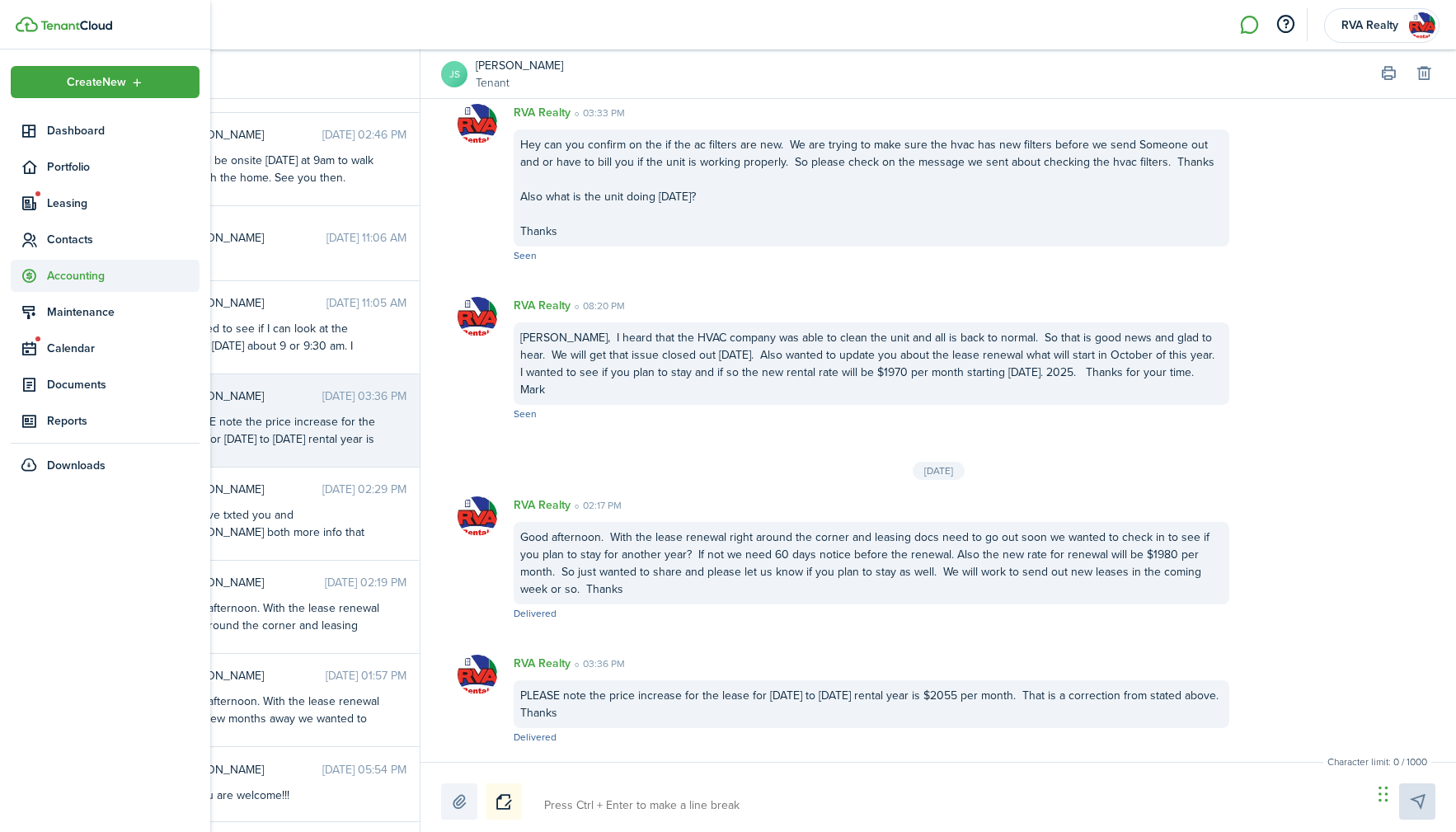
click at [58, 275] on span "Accounting" at bounding box center [123, 275] width 152 height 17
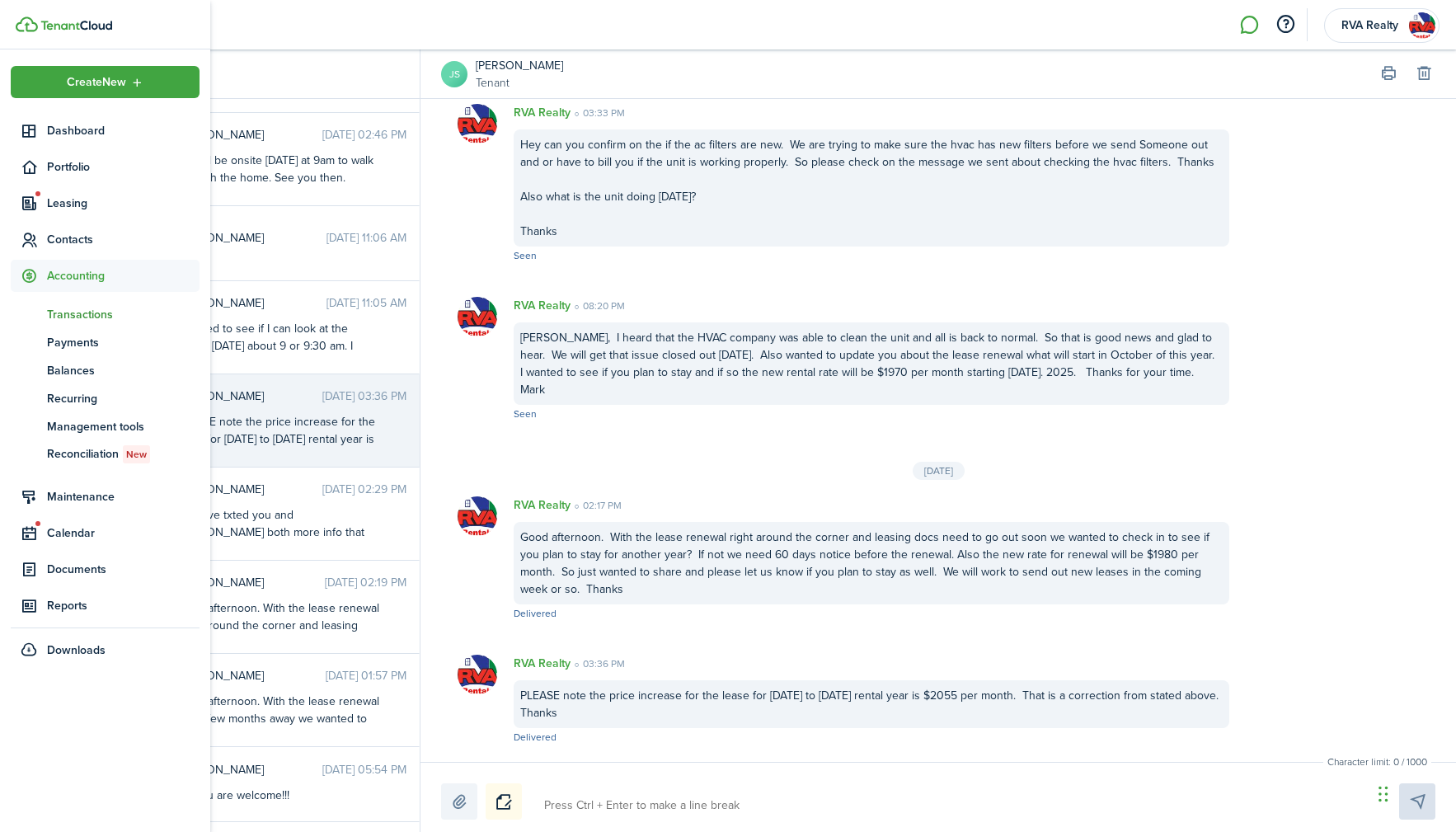
click at [98, 318] on span "Transactions" at bounding box center [123, 315] width 152 height 17
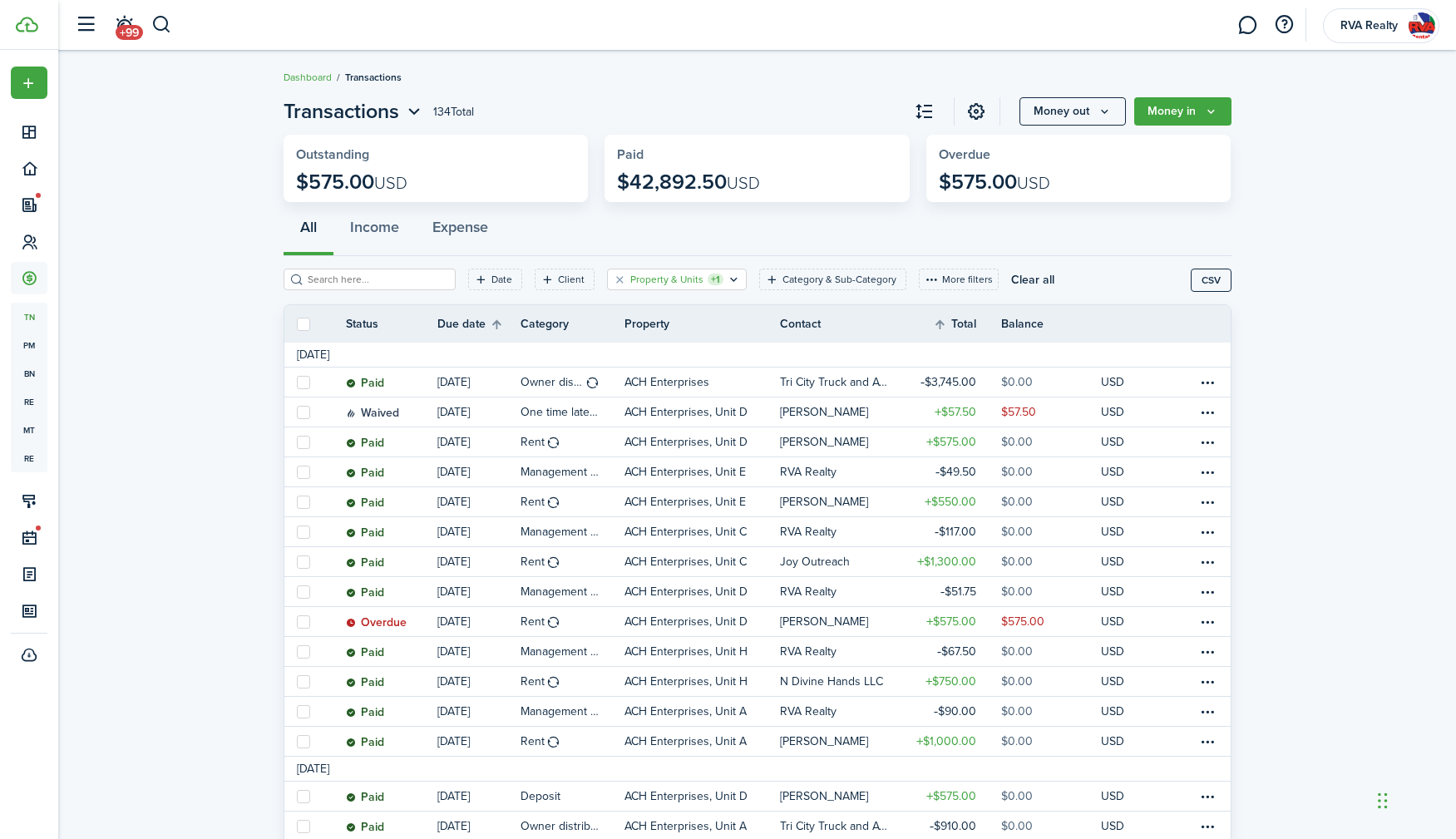
click at [727, 282] on icon "Open filter" at bounding box center [734, 279] width 14 height 13
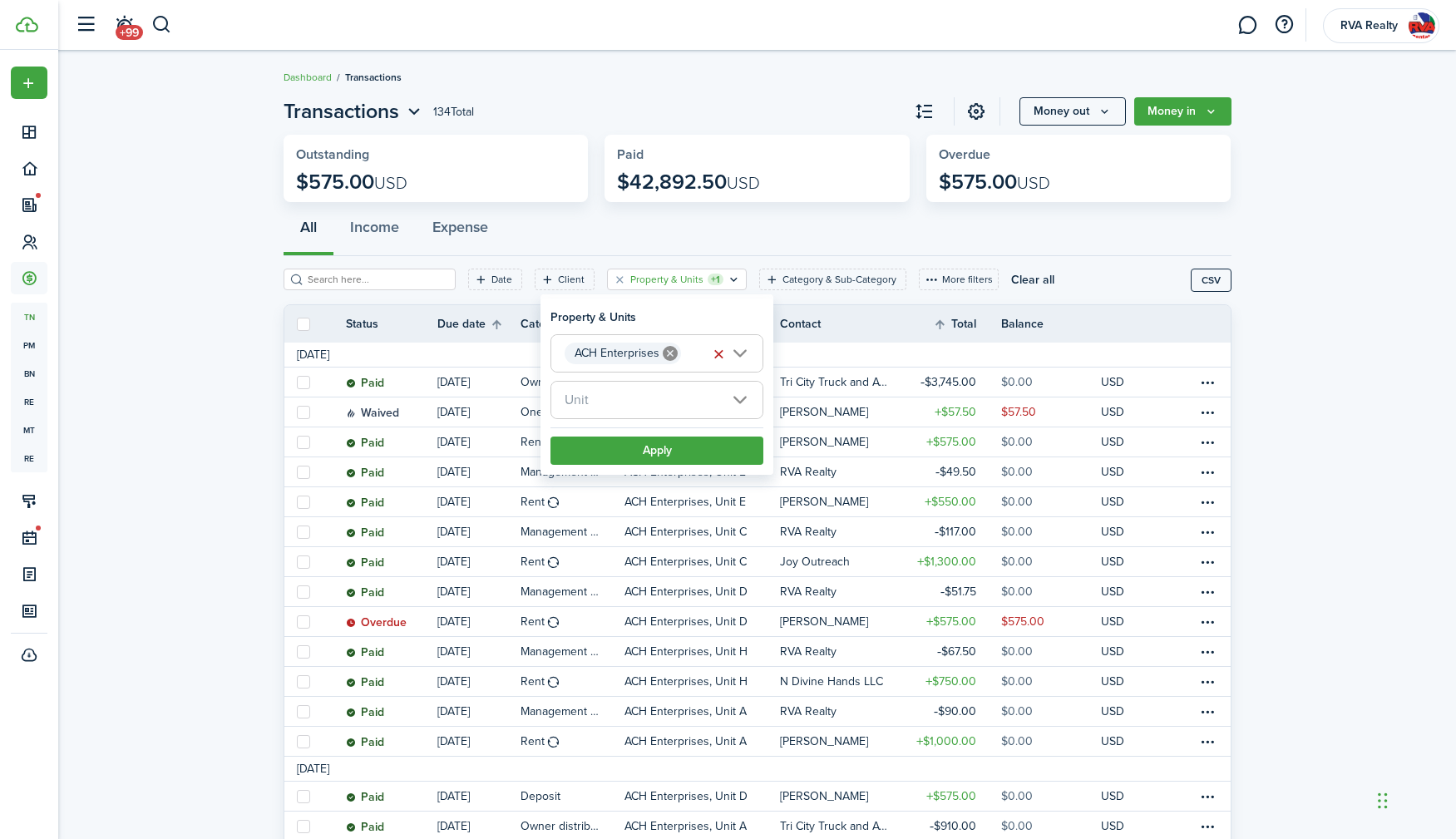
click at [672, 355] on icon at bounding box center [670, 353] width 15 height 15
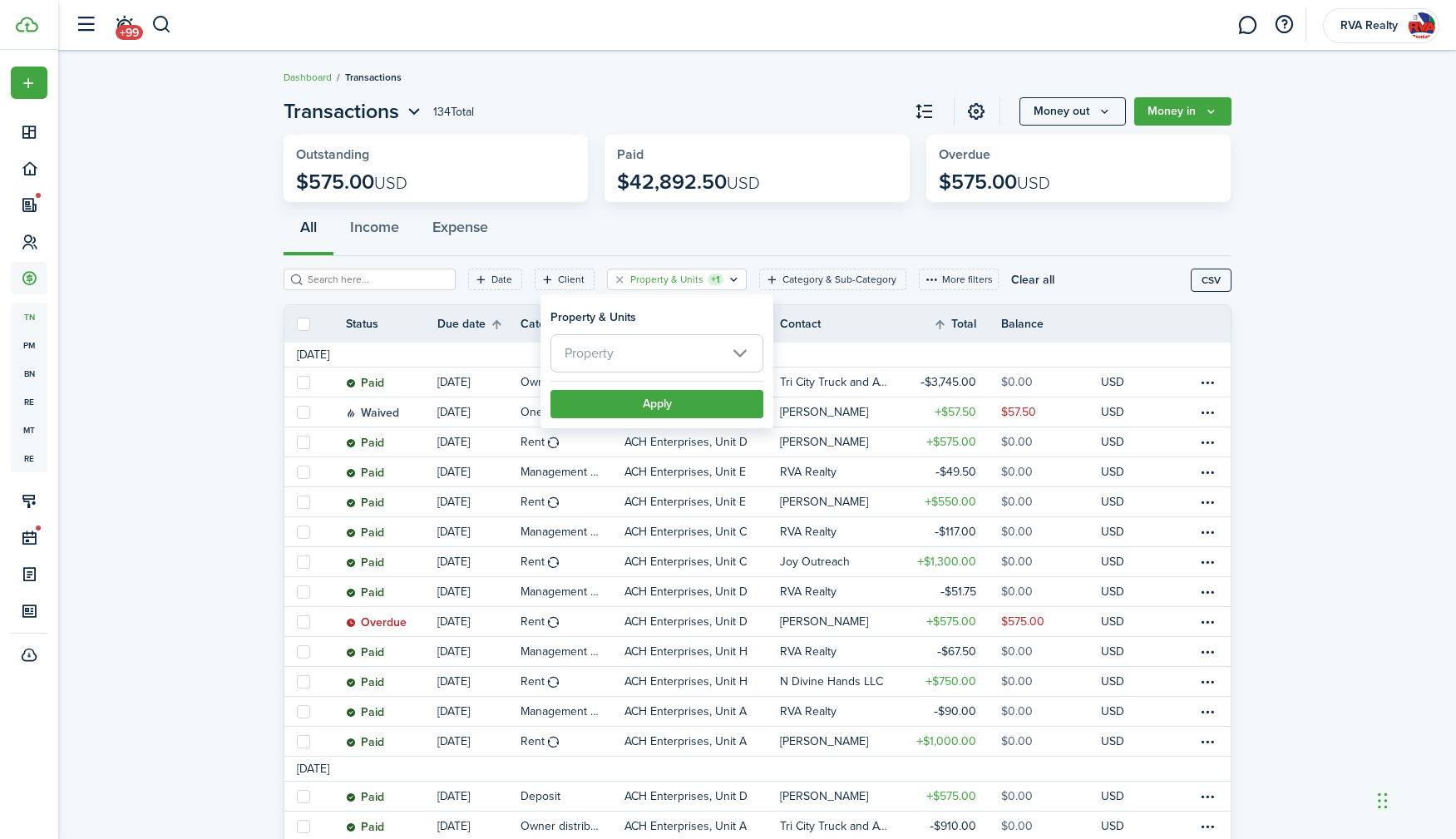
click at [667, 359] on span "Property" at bounding box center [656, 354] width 211 height 36
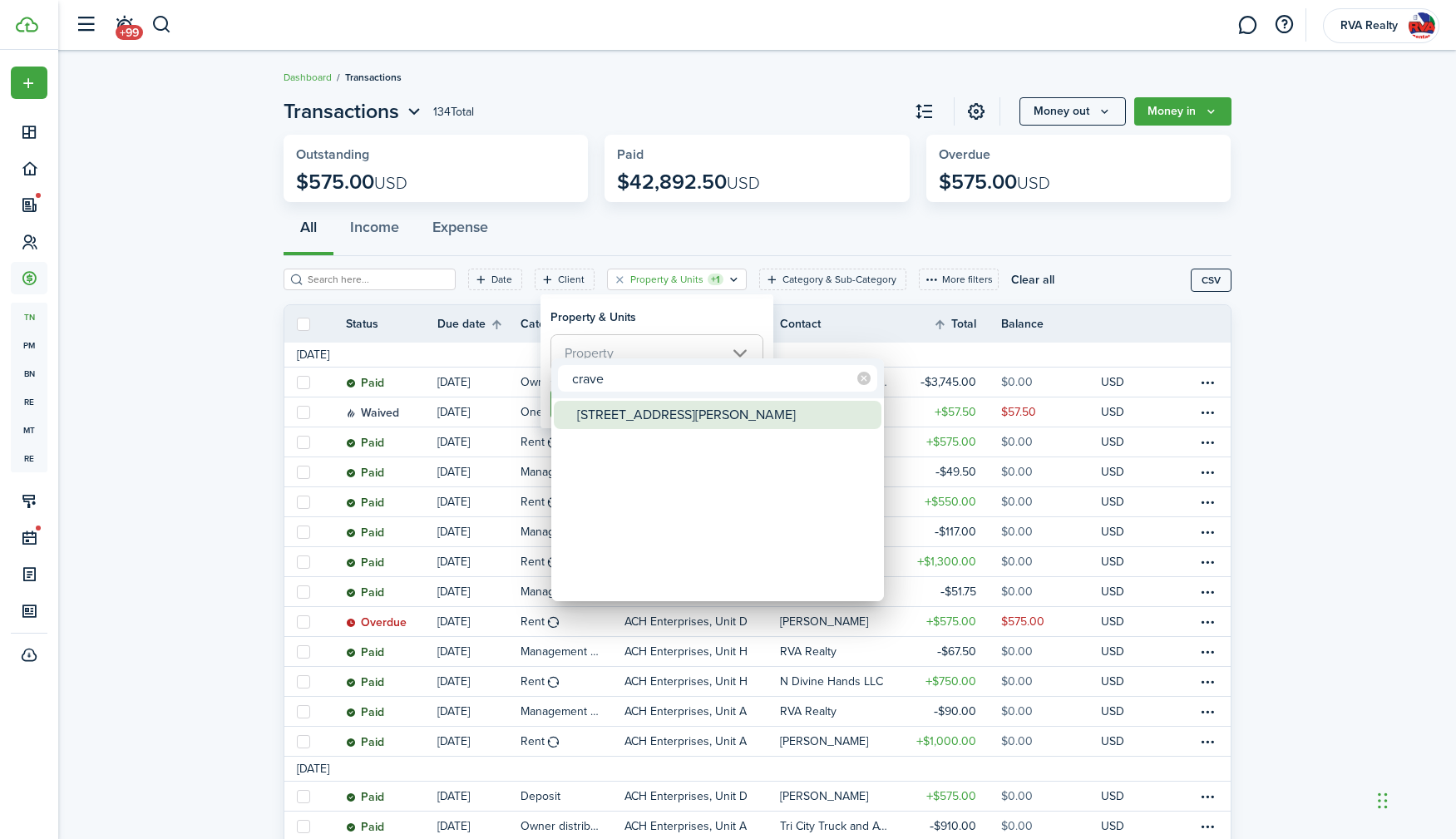
type input "crave"
click at [638, 418] on div "[STREET_ADDRESS][PERSON_NAME]" at bounding box center [723, 415] width 294 height 28
type input "[STREET_ADDRESS][PERSON_NAME]"
click at [713, 306] on div at bounding box center [728, 420] width 1722 height 1105
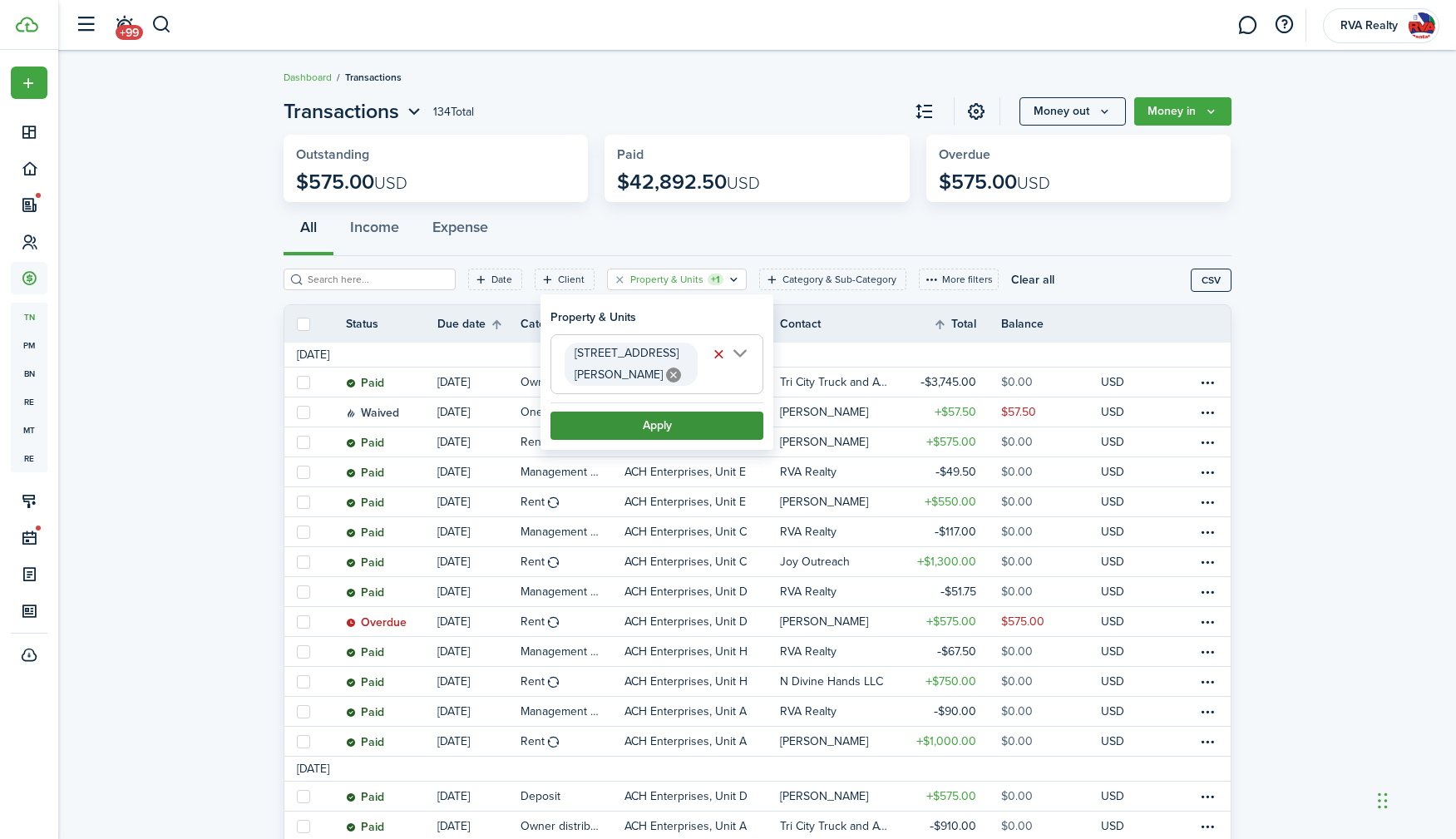
click at [673, 411] on button "Apply" at bounding box center [656, 425] width 213 height 28
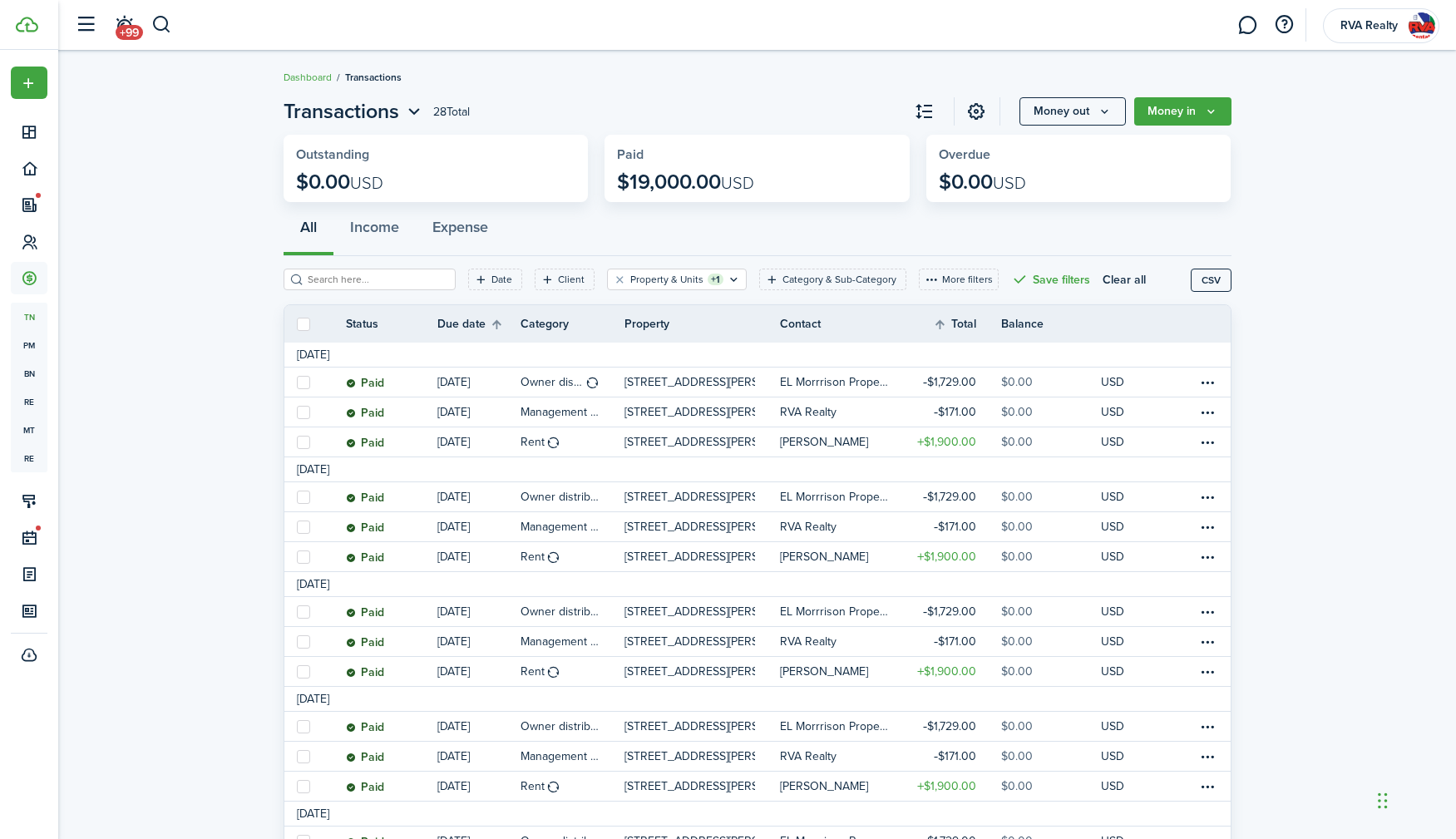
click at [1312, 324] on invoice-list "Transactions 28 Total Money out Money in Outstanding $0.00 USD Paid $19,000.00 …" at bounding box center [757, 767] width 1397 height 1360
click at [1359, 202] on invoice-list "Transactions 28 Total Money out Money in Outstanding $0.00 USD Paid $19,000.00 …" at bounding box center [757, 767] width 1397 height 1360
click at [1255, 191] on invoice-list "Transactions 28 Total Money out Money in Outstanding $0.00 USD Paid $19,000.00 …" at bounding box center [757, 767] width 1397 height 1360
click at [256, 348] on invoice-list "Transactions 28 Total Money out Money in Outstanding $0.00 USD Paid $19,000.00 …" at bounding box center [757, 767] width 1397 height 1360
click at [598, 235] on div "All Income Expense" at bounding box center [757, 231] width 947 height 50
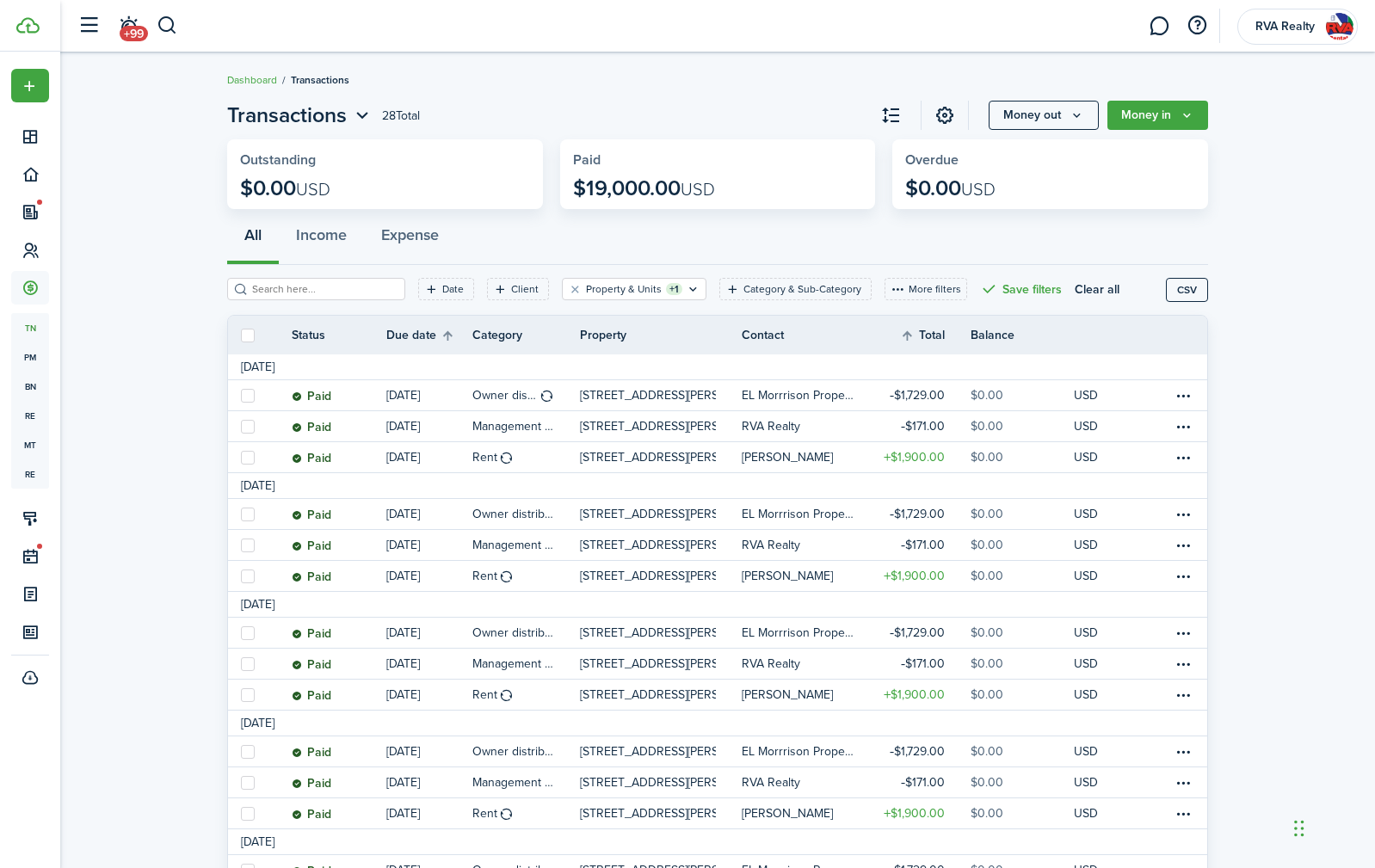
click at [109, 390] on invoice-list "Transactions 28 Total Money out Money in Outstanding $0.00 USD Paid $19,000.00 …" at bounding box center [718, 794] width 1315 height 1407
click at [1081, 235] on div "All Income Expense" at bounding box center [717, 239] width 981 height 52
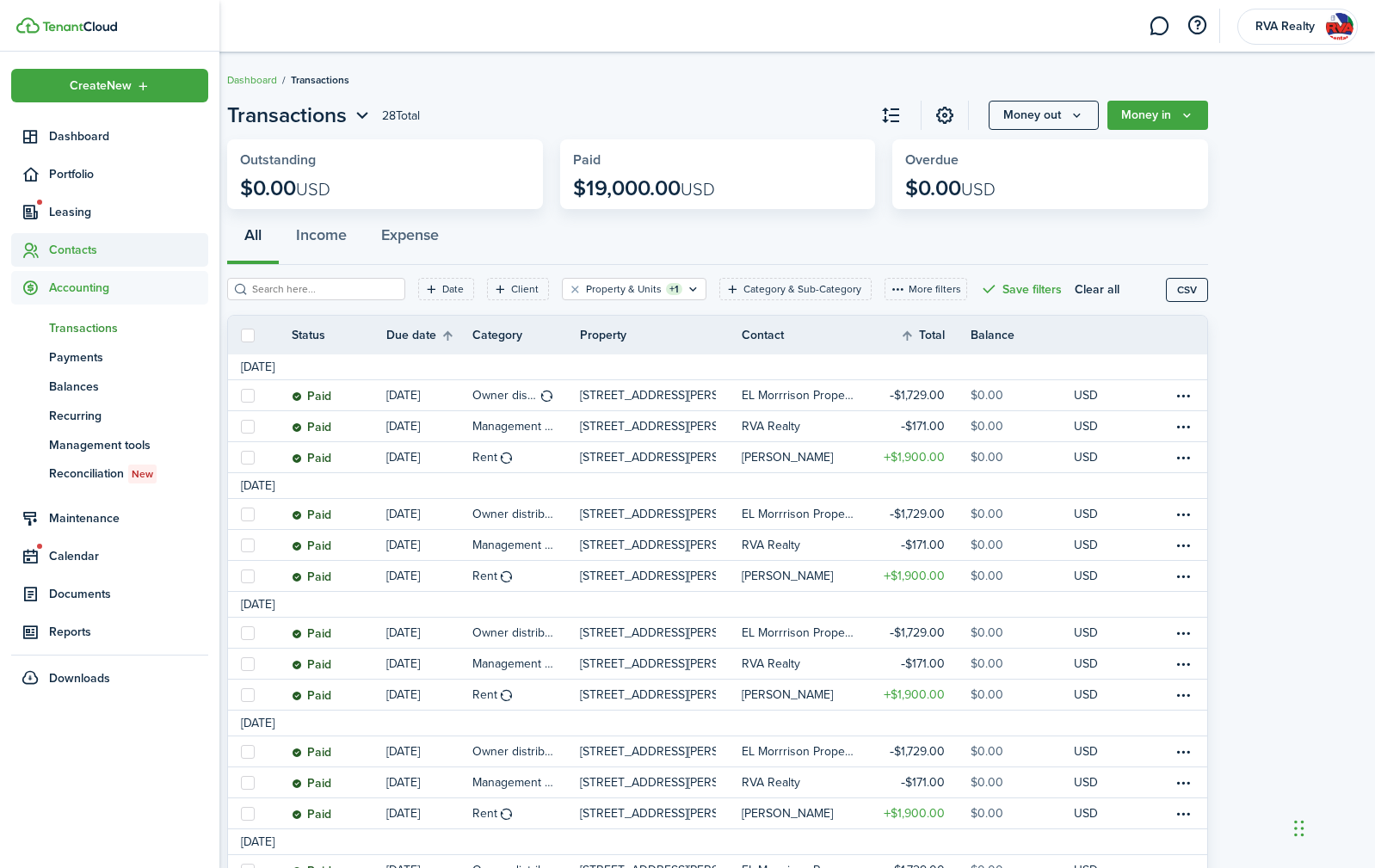
drag, startPoint x: 85, startPoint y: 245, endPoint x: 87, endPoint y: 263, distance: 18.1
click at [85, 245] on span "Contacts" at bounding box center [128, 250] width 159 height 18
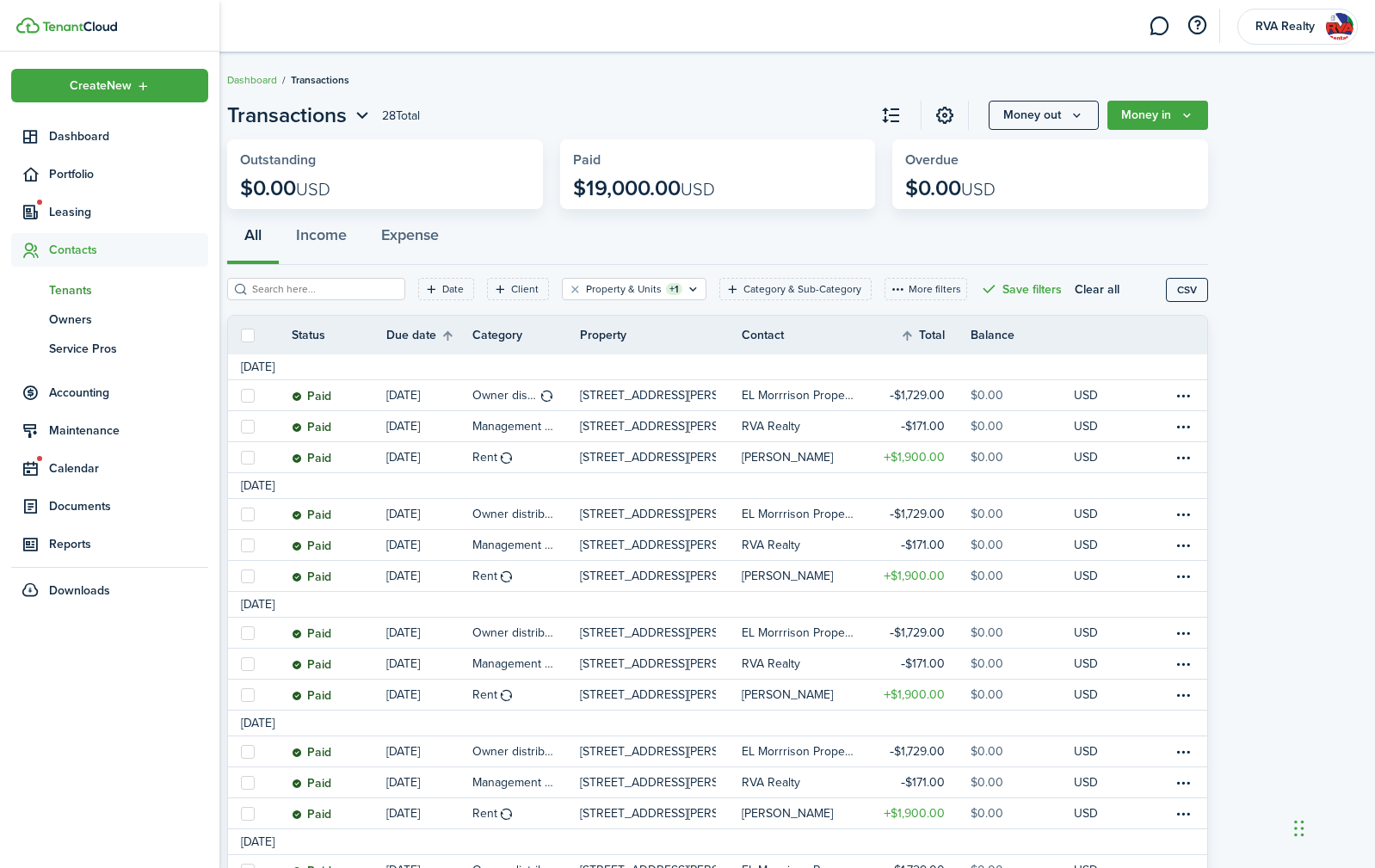
click at [94, 285] on span "Tenants" at bounding box center [128, 290] width 159 height 18
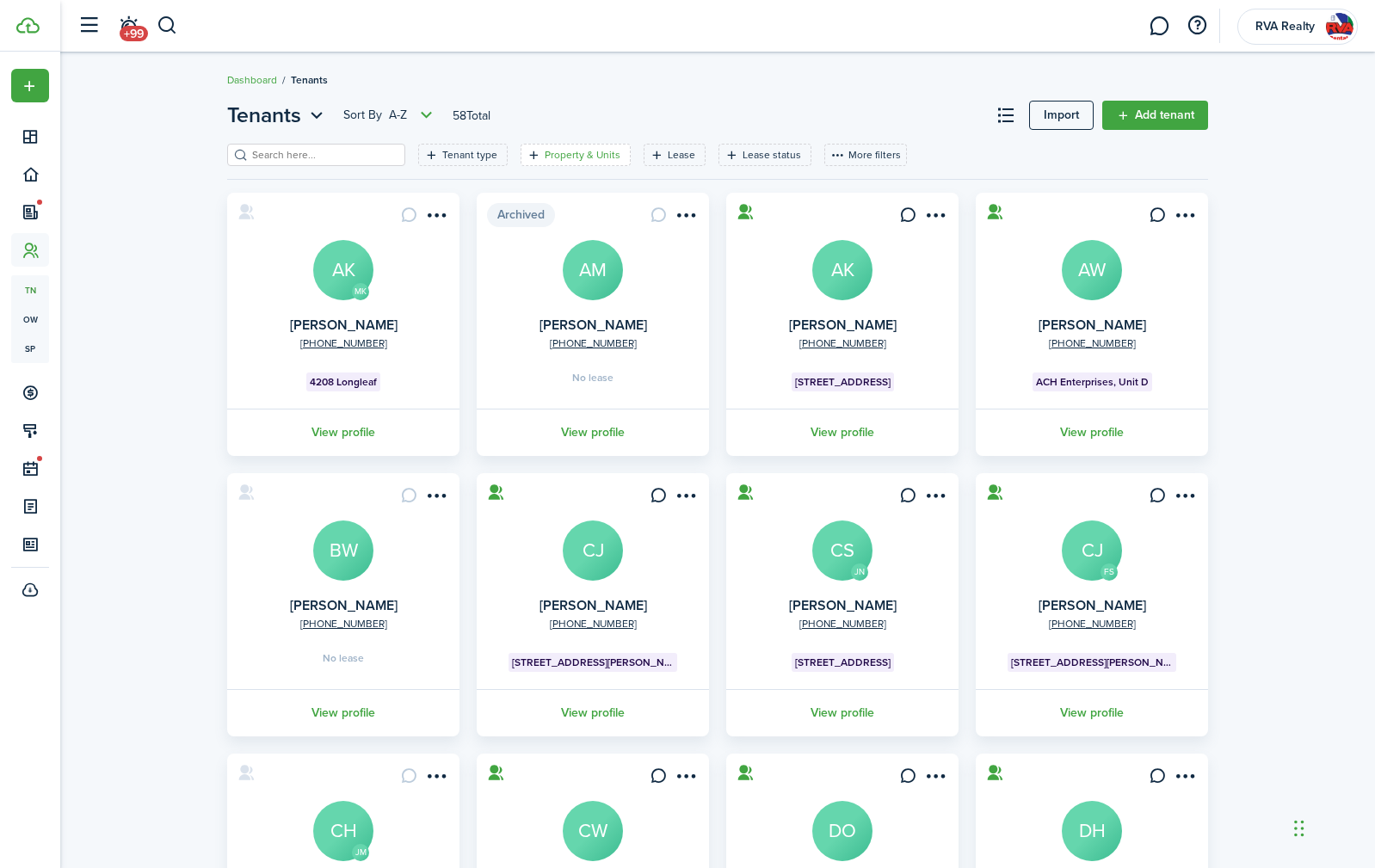
click at [561, 156] on filter-tag-label "Property & Units" at bounding box center [582, 154] width 76 height 15
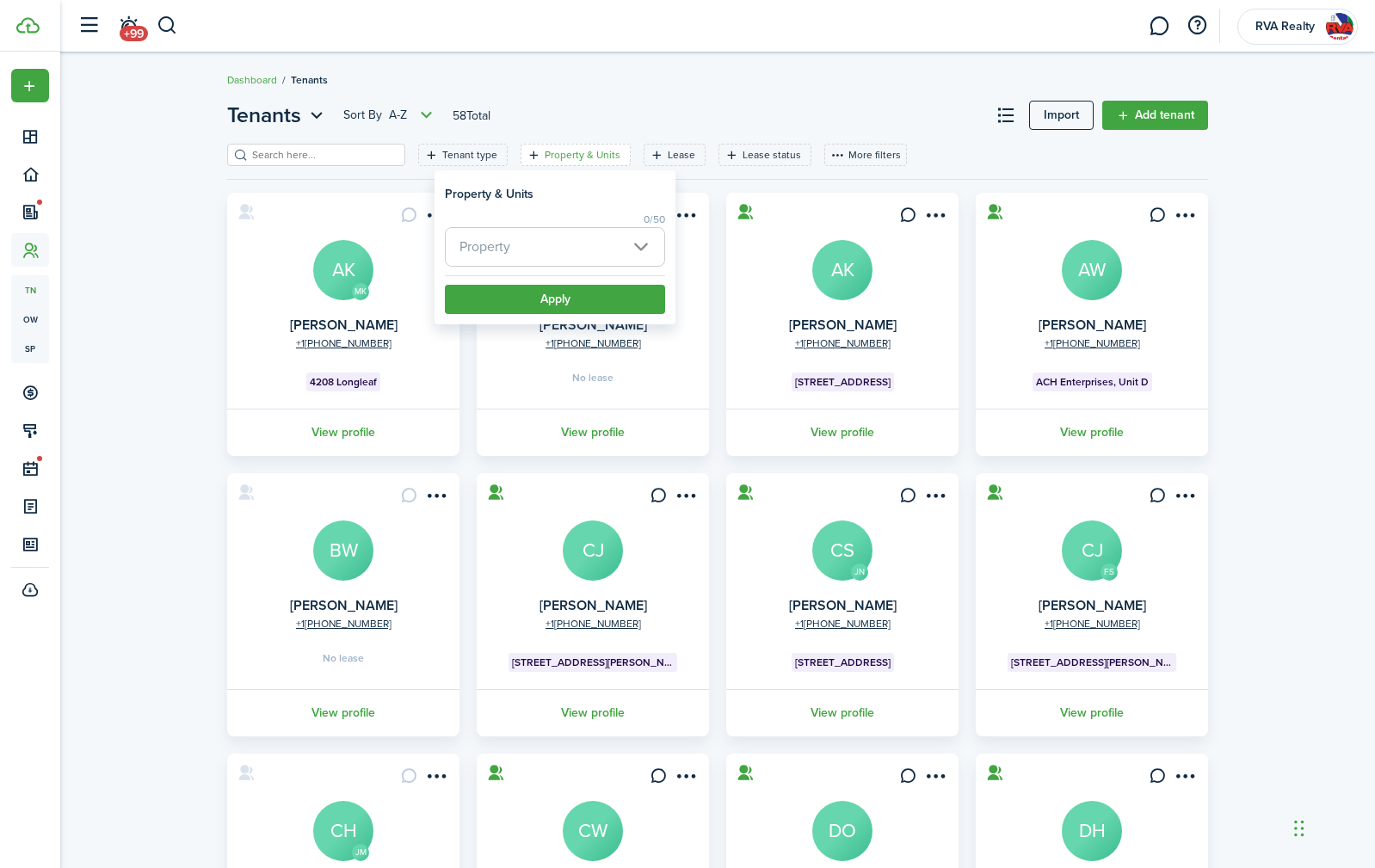
click at [528, 246] on span "Property" at bounding box center [555, 247] width 219 height 37
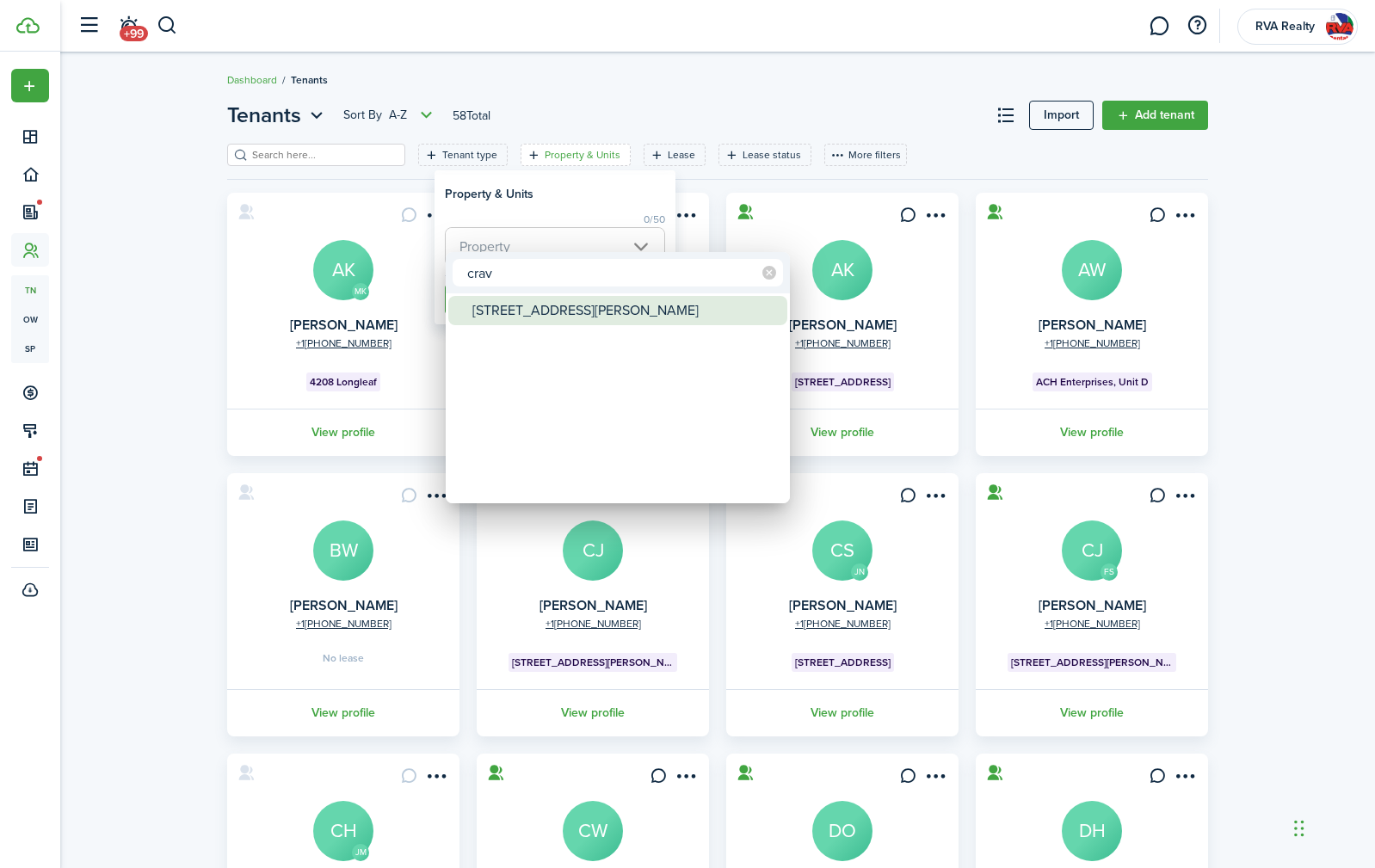
type input "crav"
click at [520, 303] on div "[STREET_ADDRESS][PERSON_NAME]" at bounding box center [624, 310] width 304 height 29
type input "[STREET_ADDRESS][PERSON_NAME]"
click at [595, 199] on div at bounding box center [688, 434] width 1651 height 1144
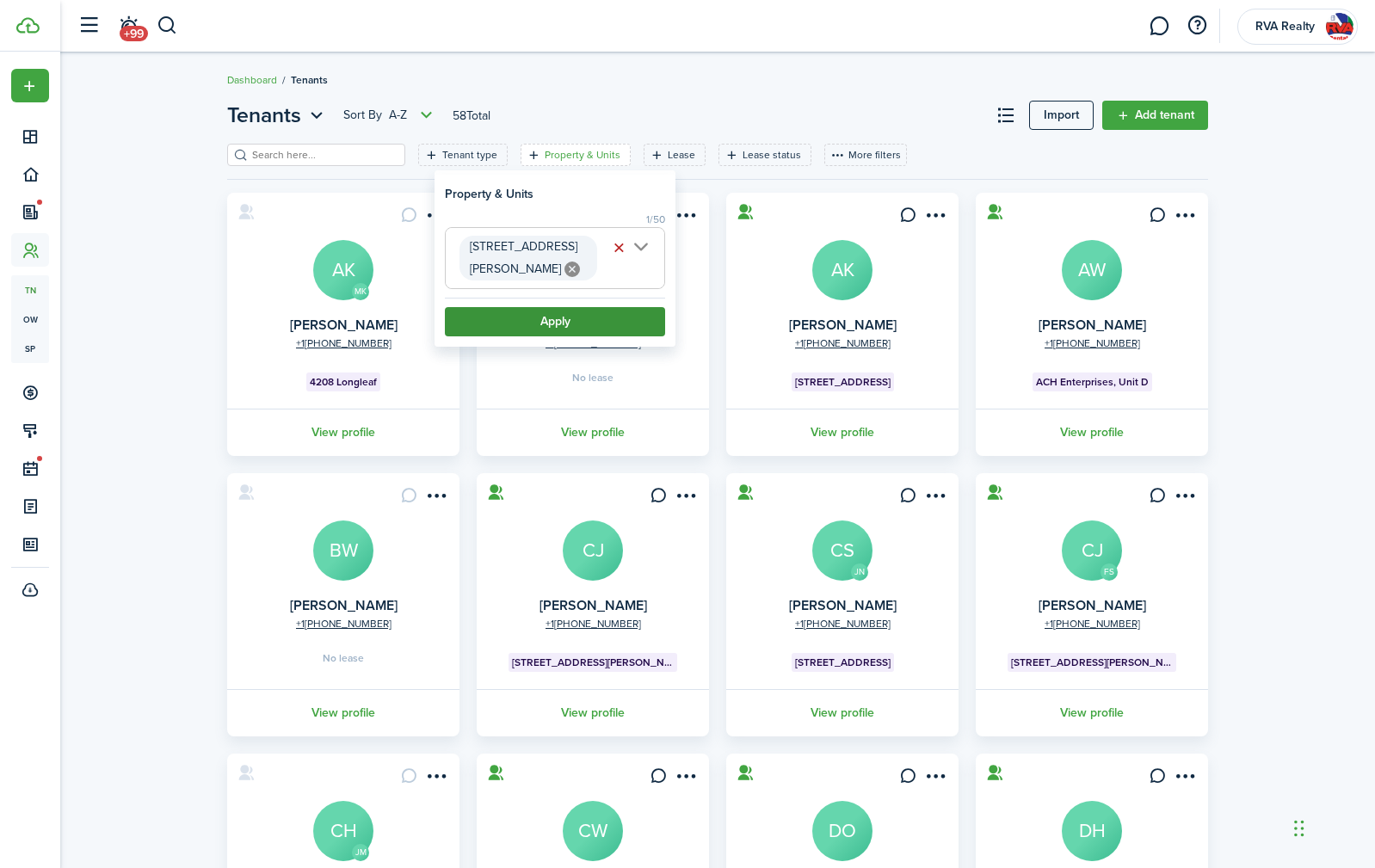
click at [553, 307] on button "Apply" at bounding box center [555, 321] width 220 height 29
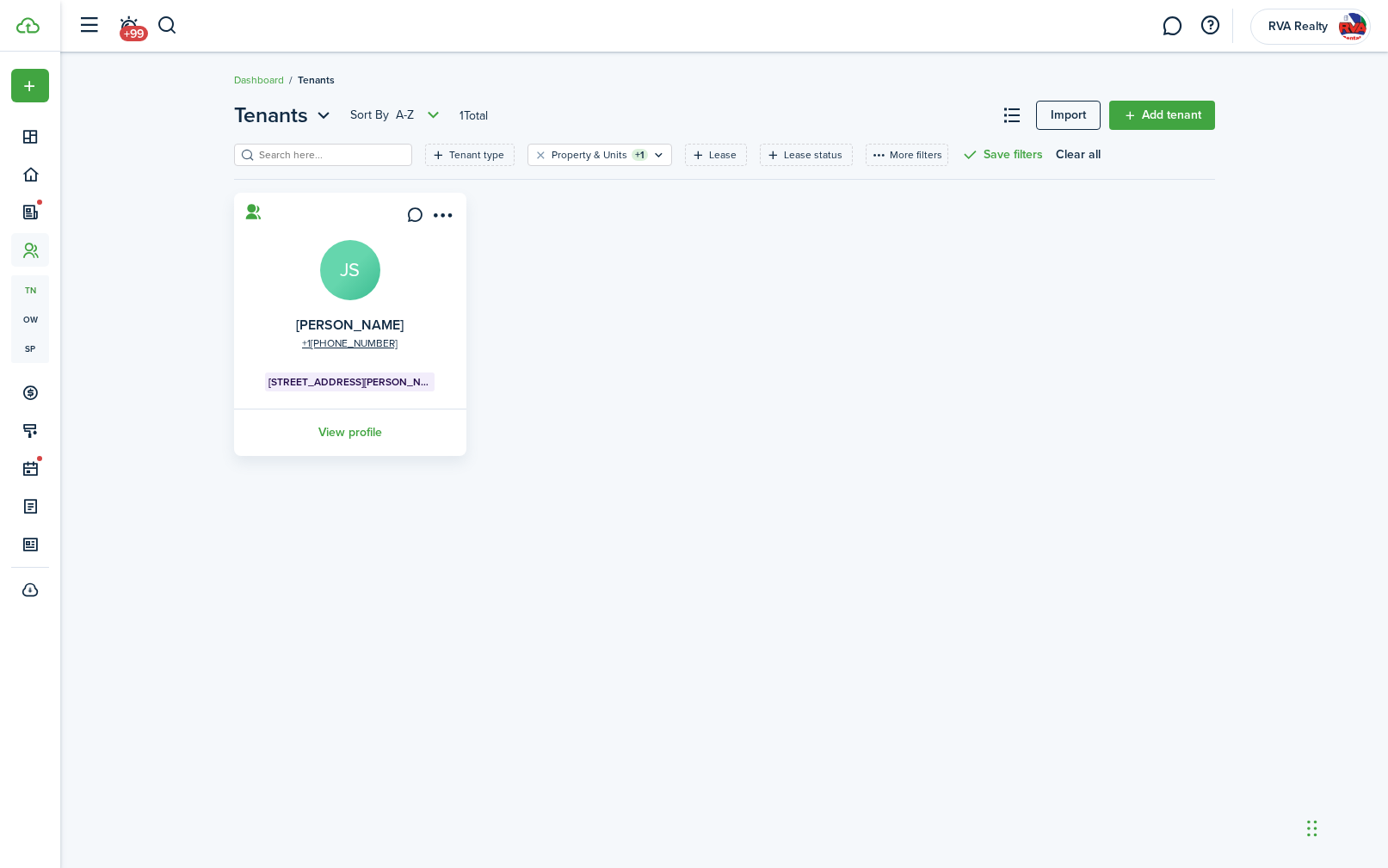
click at [343, 274] on avatar-text "JS" at bounding box center [351, 270] width 61 height 61
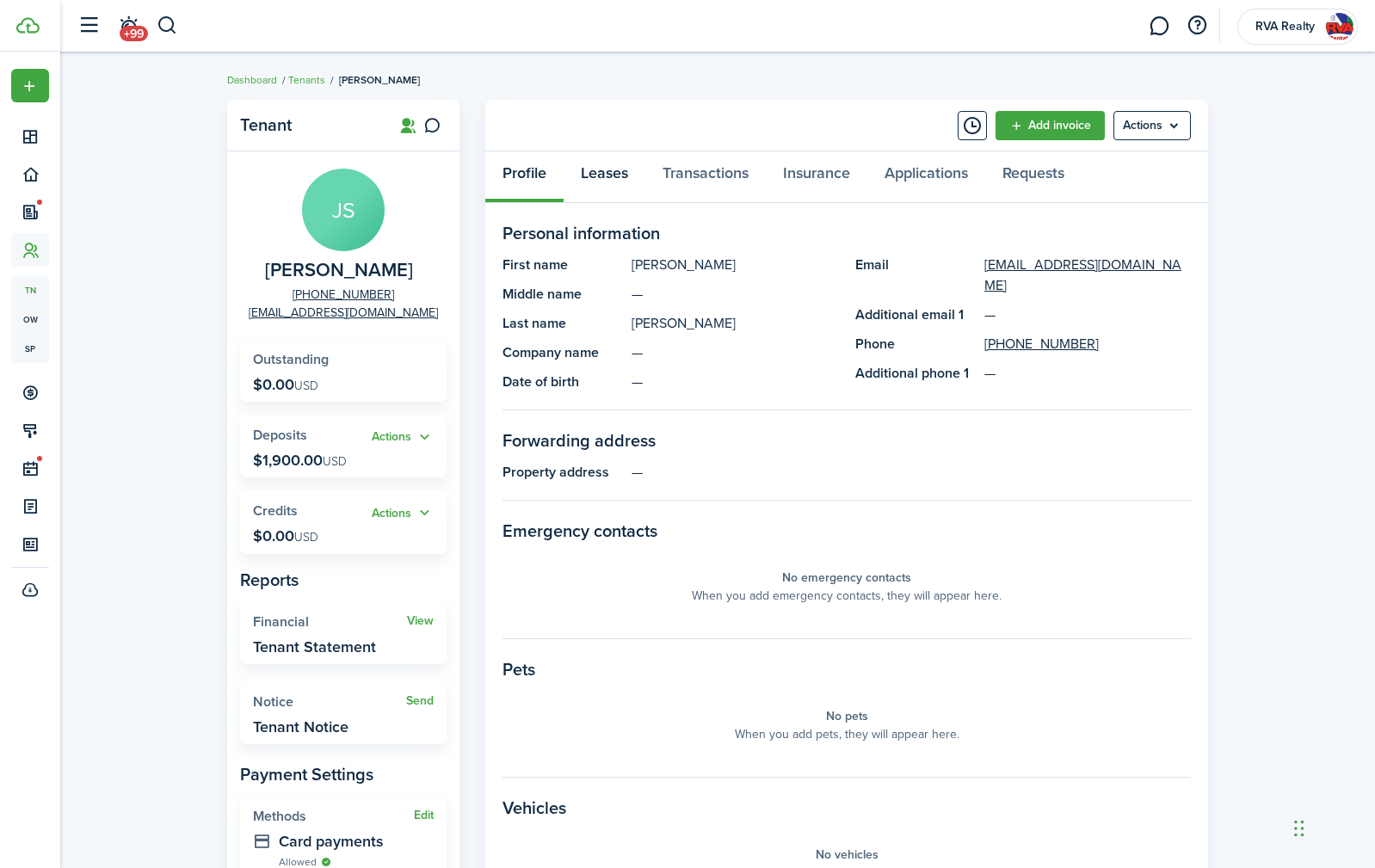
click at [611, 168] on link "Leases" at bounding box center [605, 178] width 82 height 52
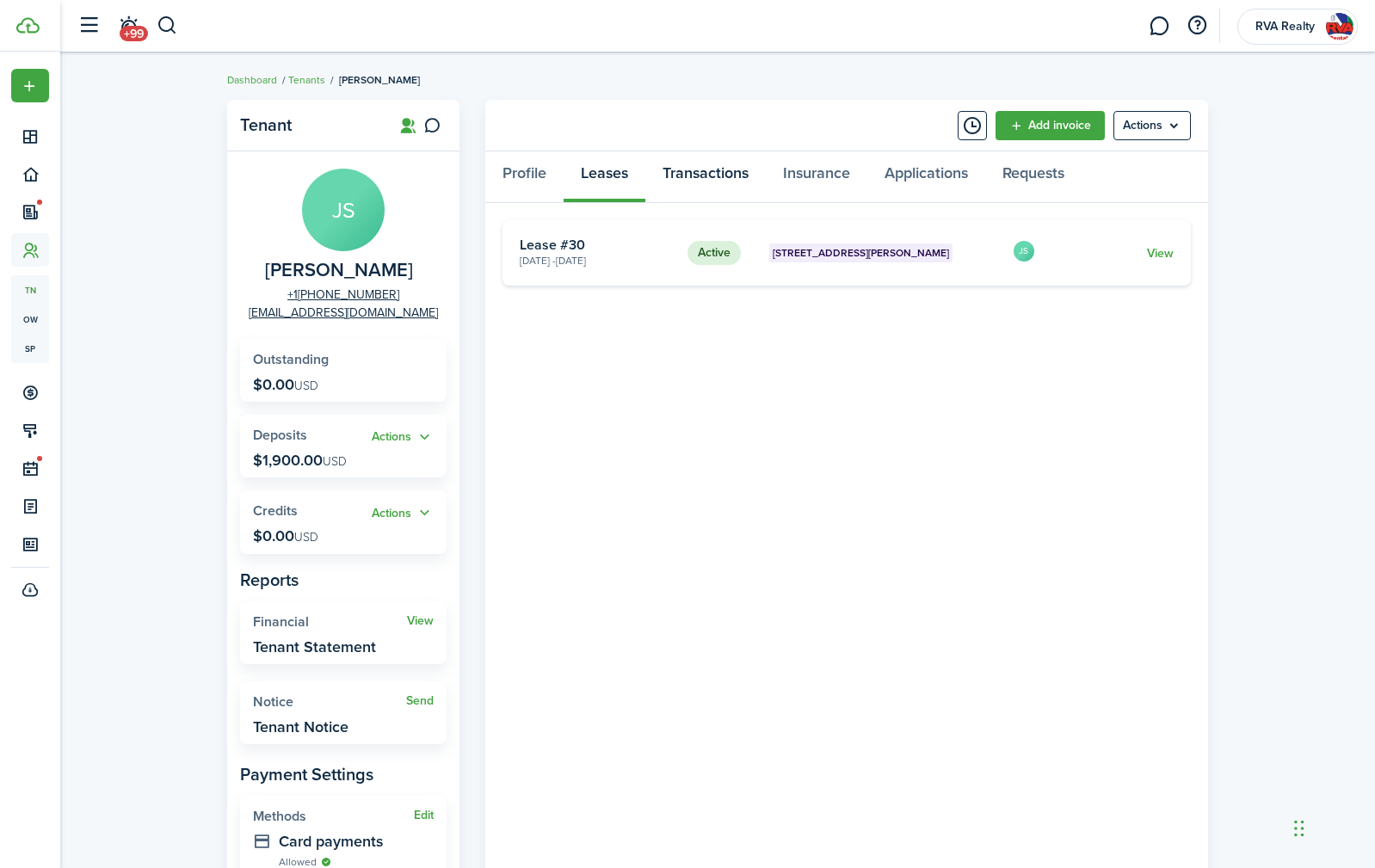
click at [720, 174] on link "Transactions" at bounding box center [705, 178] width 120 height 52
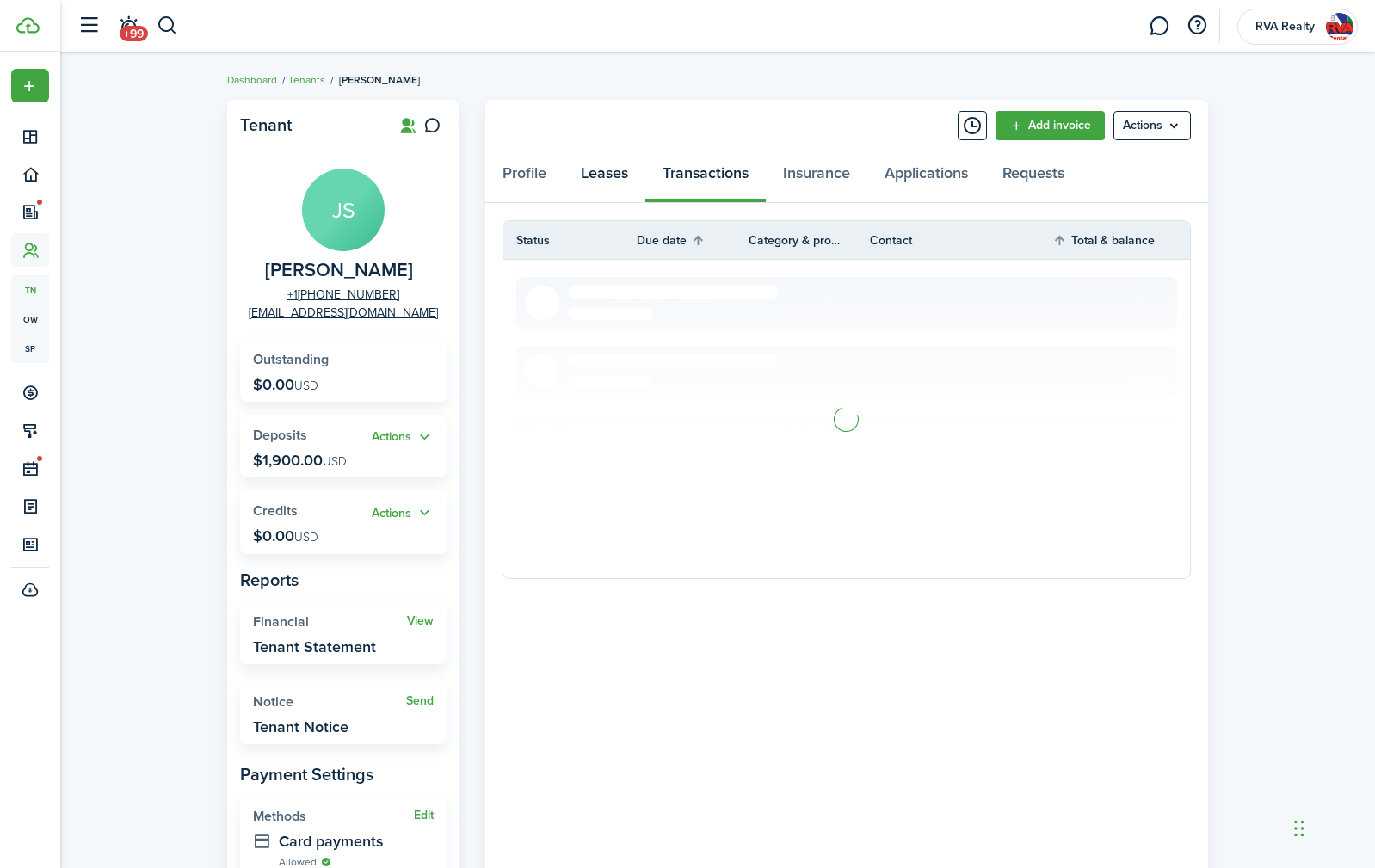
click at [575, 164] on link "Leases" at bounding box center [605, 178] width 82 height 52
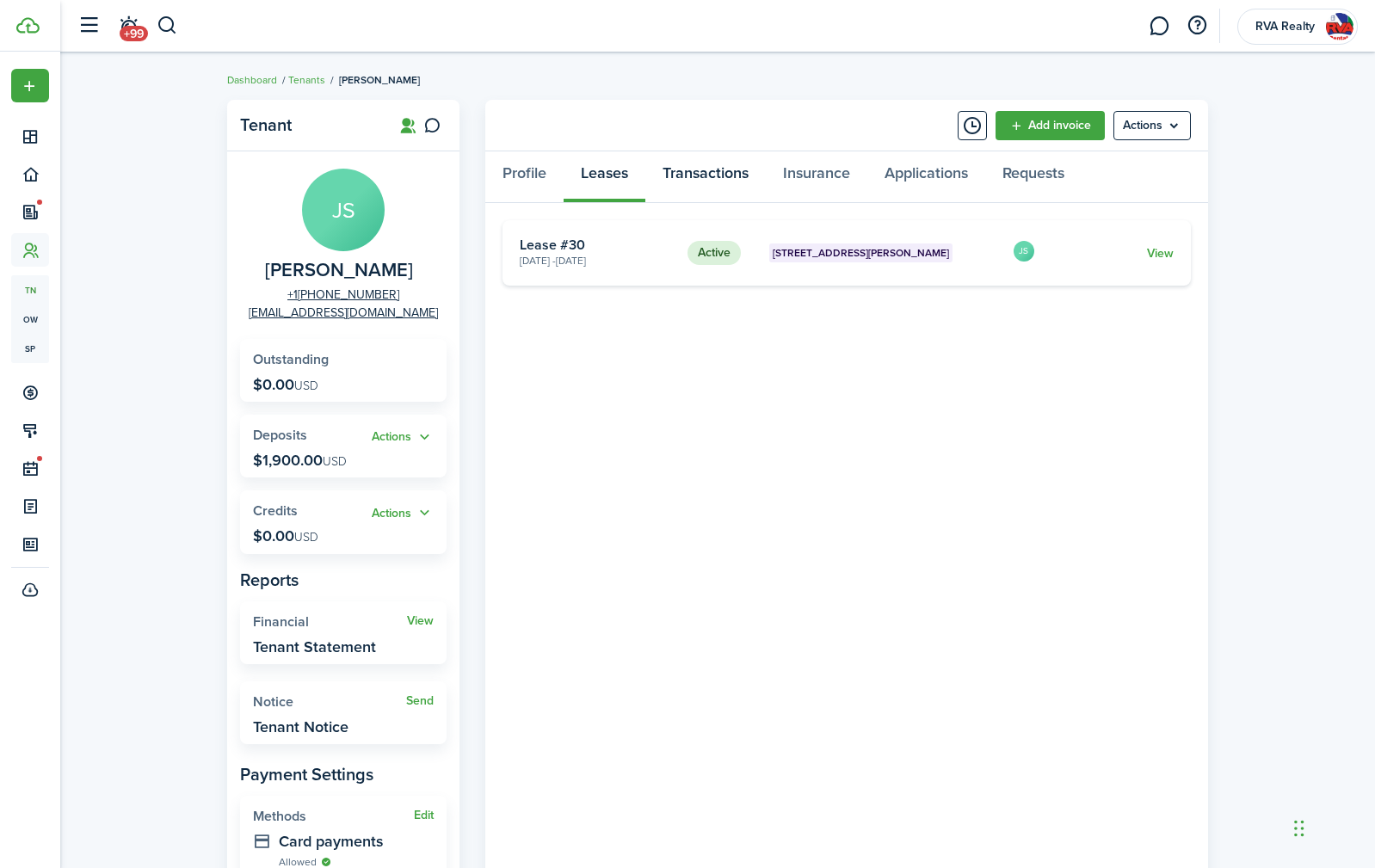
click at [715, 173] on link "Transactions" at bounding box center [705, 178] width 120 height 52
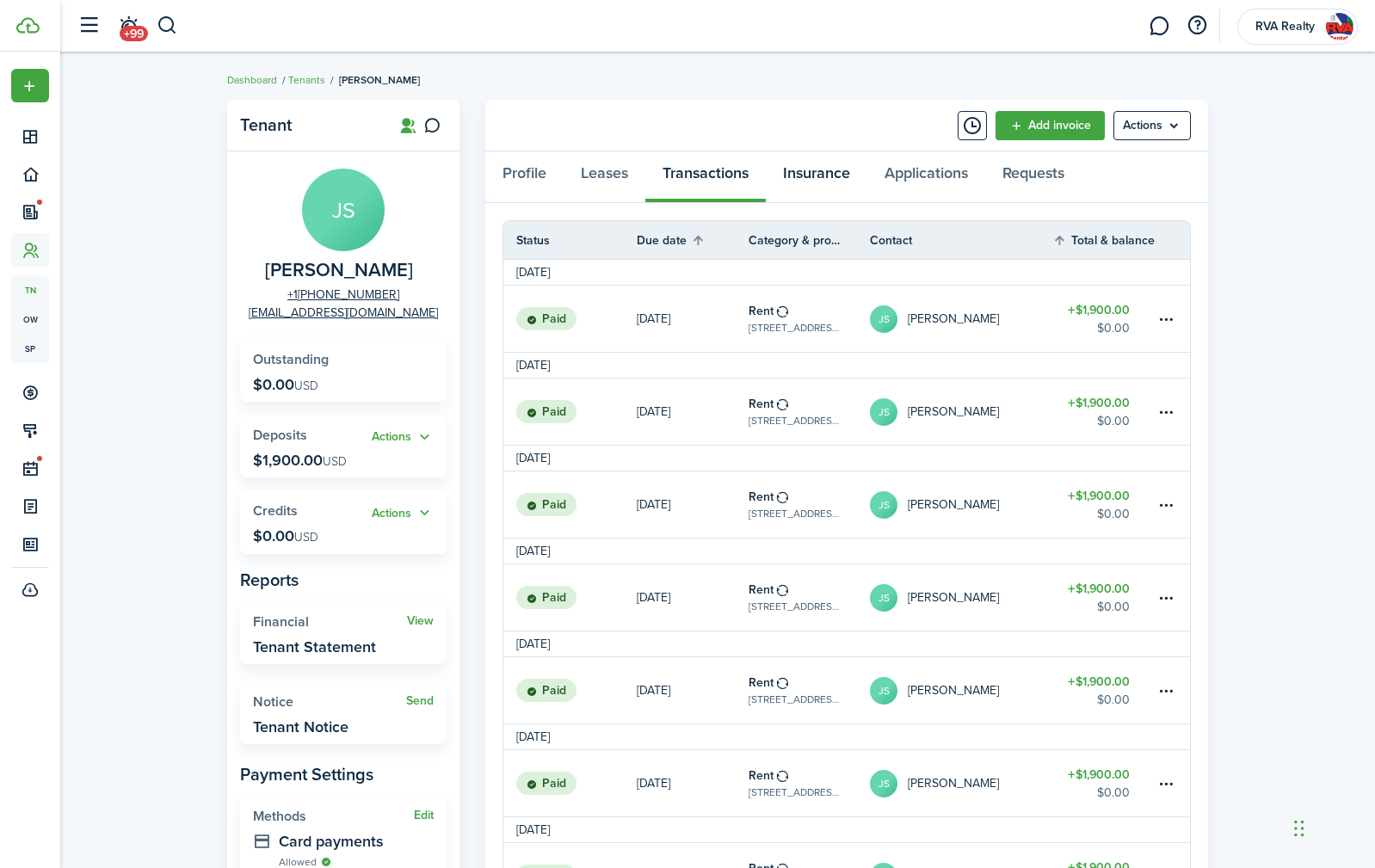
click at [827, 169] on link "Insurance" at bounding box center [816, 178] width 102 height 52
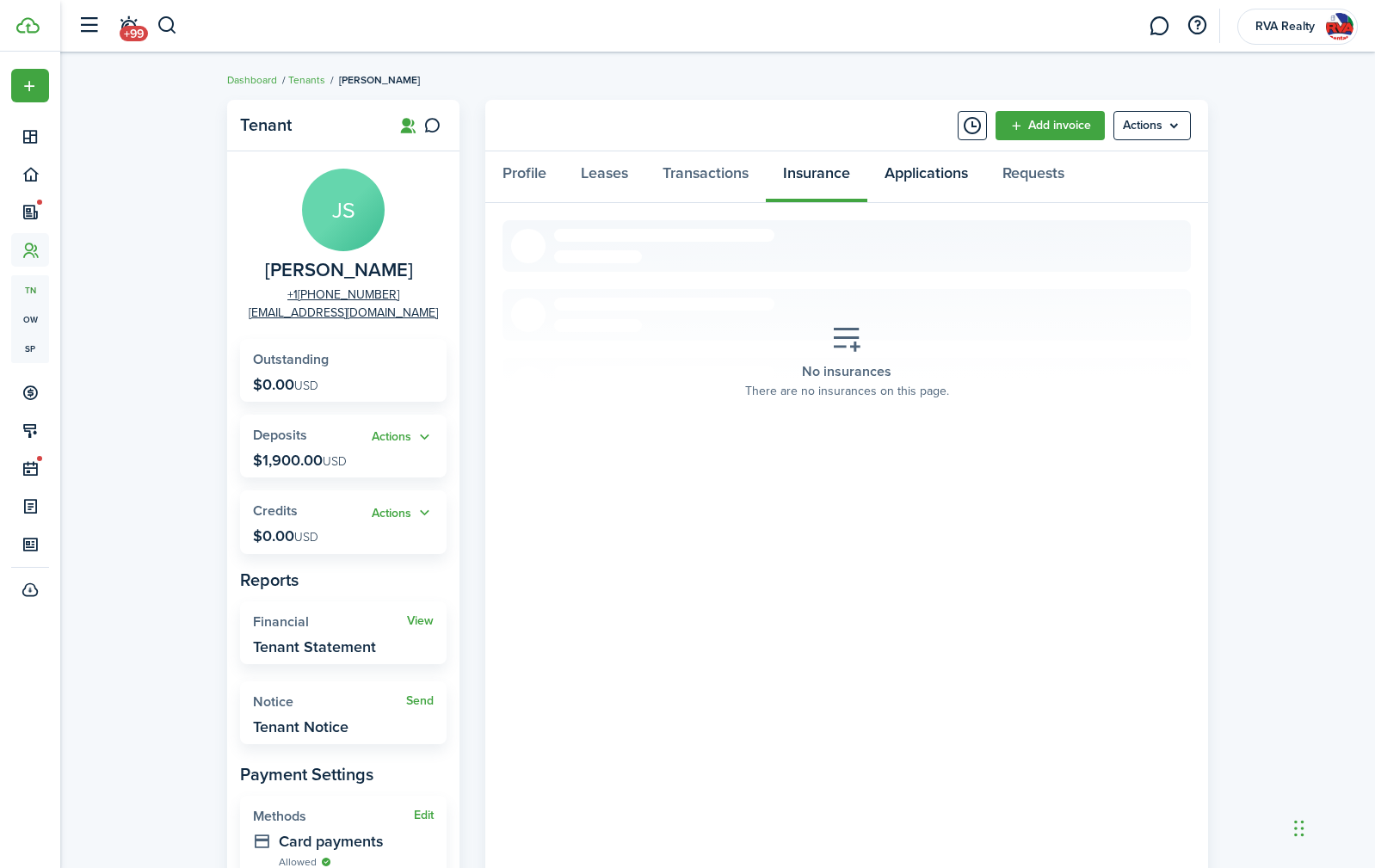
click at [917, 173] on link "Applications" at bounding box center [926, 178] width 118 height 52
click at [634, 173] on link "Leases" at bounding box center [605, 178] width 82 height 52
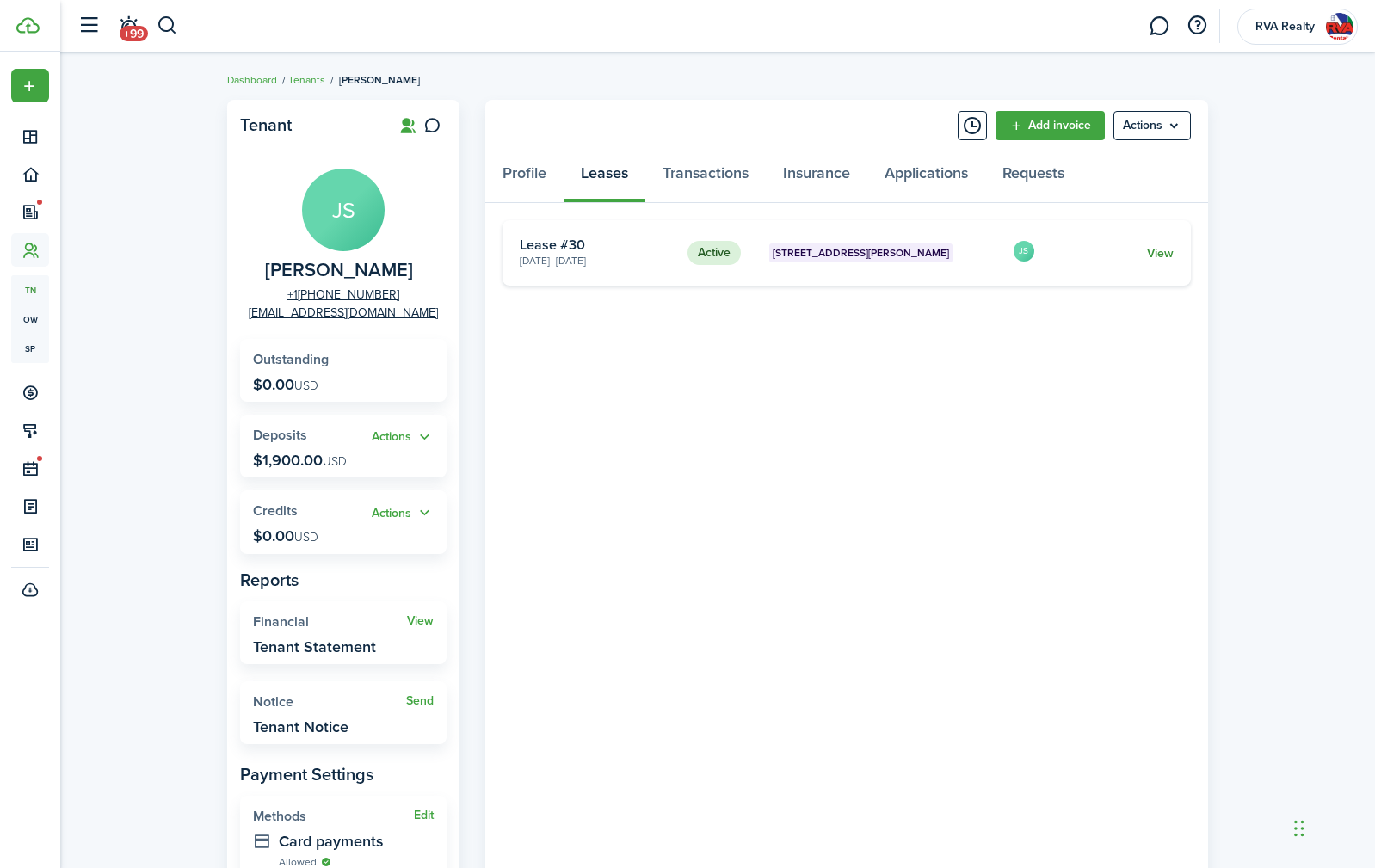
click at [1166, 247] on link "View" at bounding box center [1161, 253] width 27 height 18
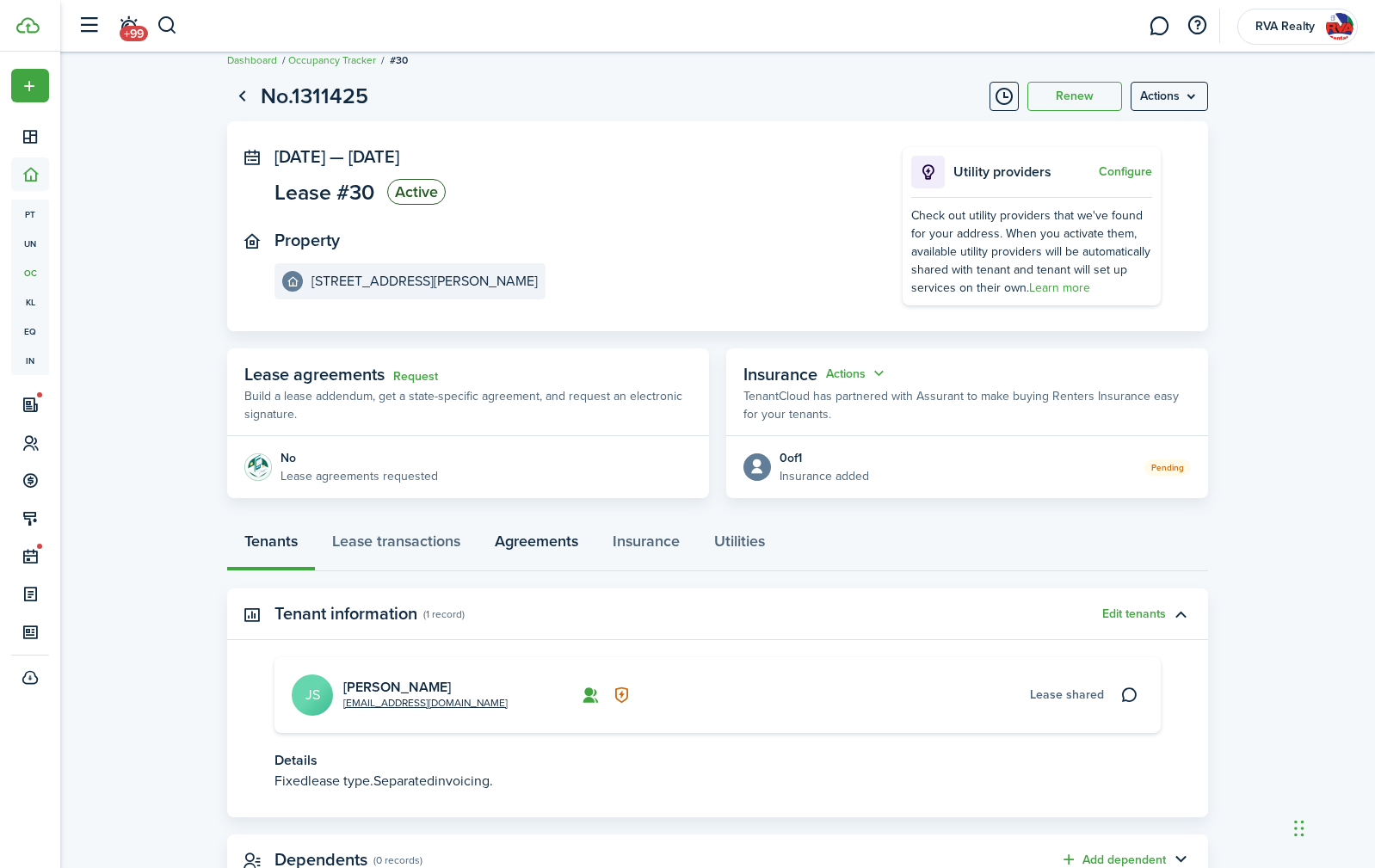
scroll to position [85, 0]
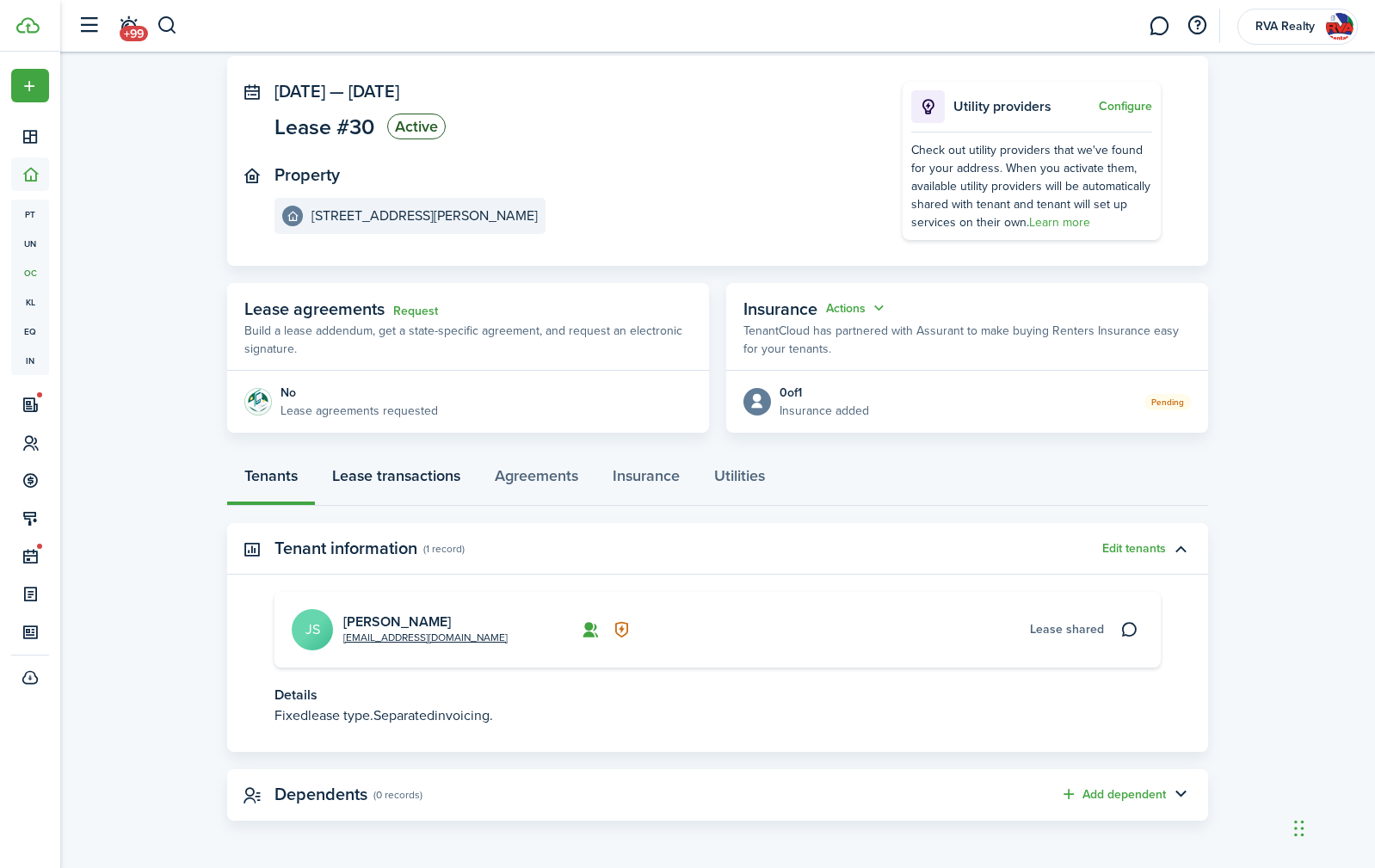
click at [392, 475] on link "Lease transactions" at bounding box center [396, 480] width 162 height 52
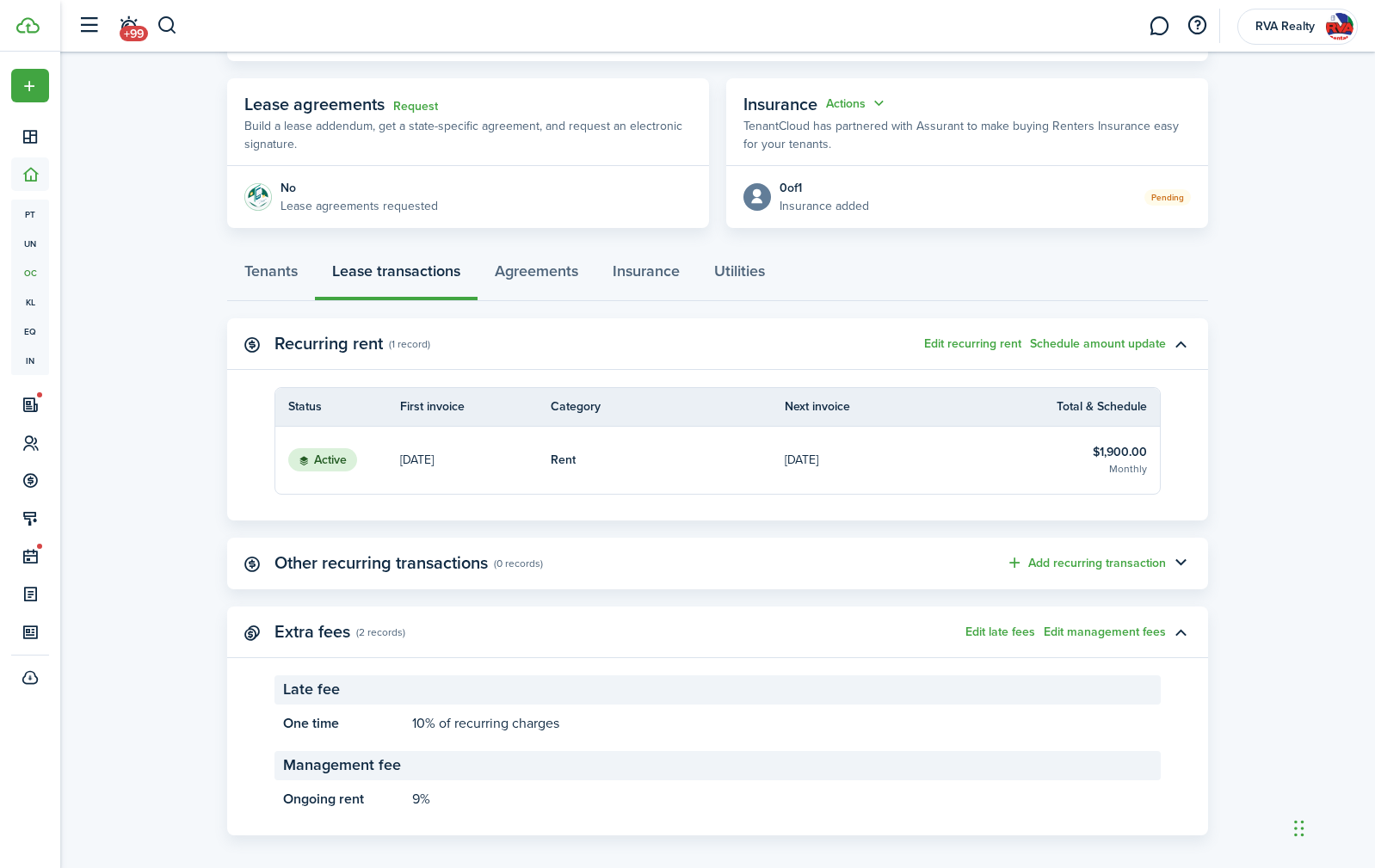
scroll to position [304, 0]
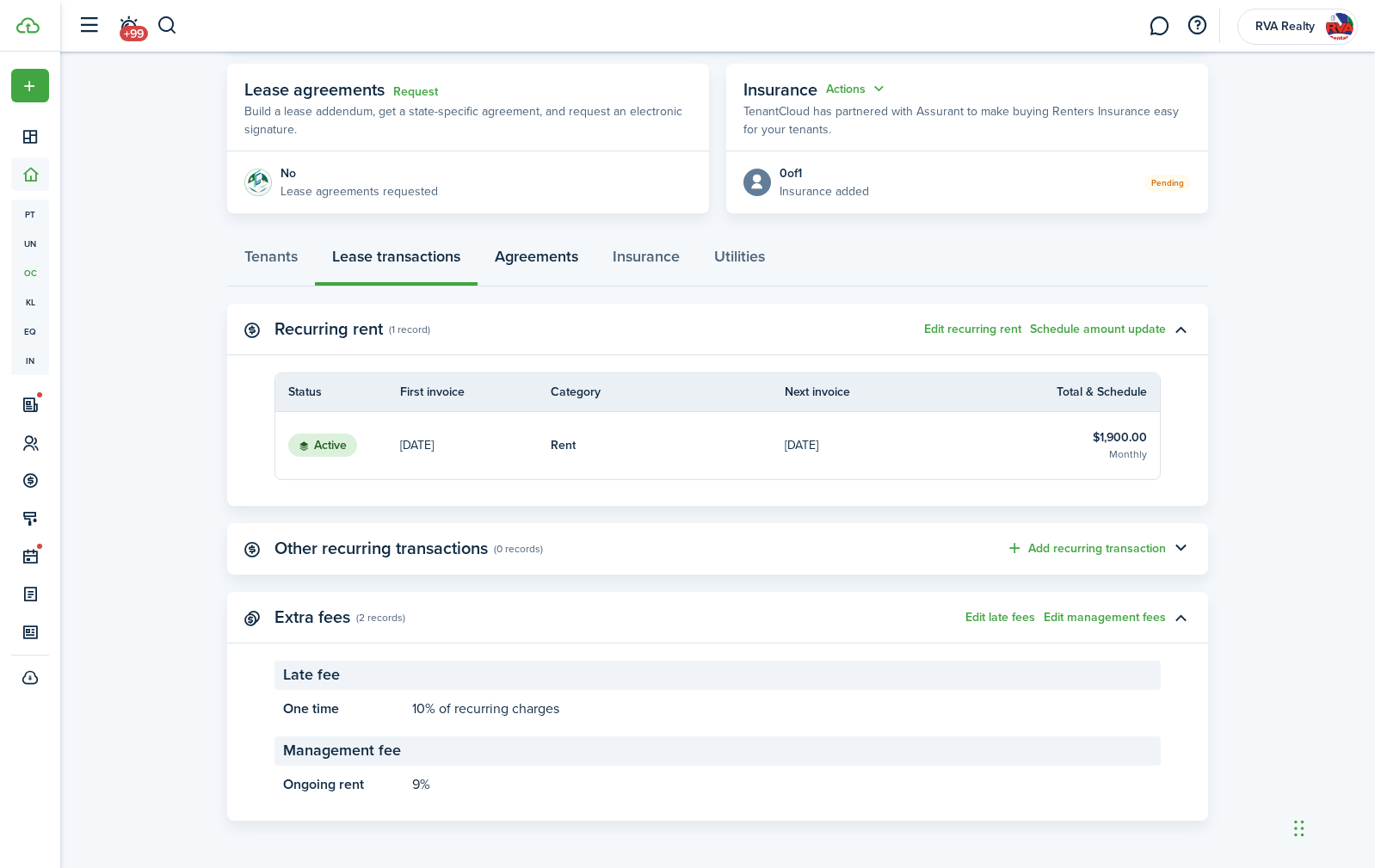
click at [534, 264] on link "Agreements" at bounding box center [536, 260] width 118 height 52
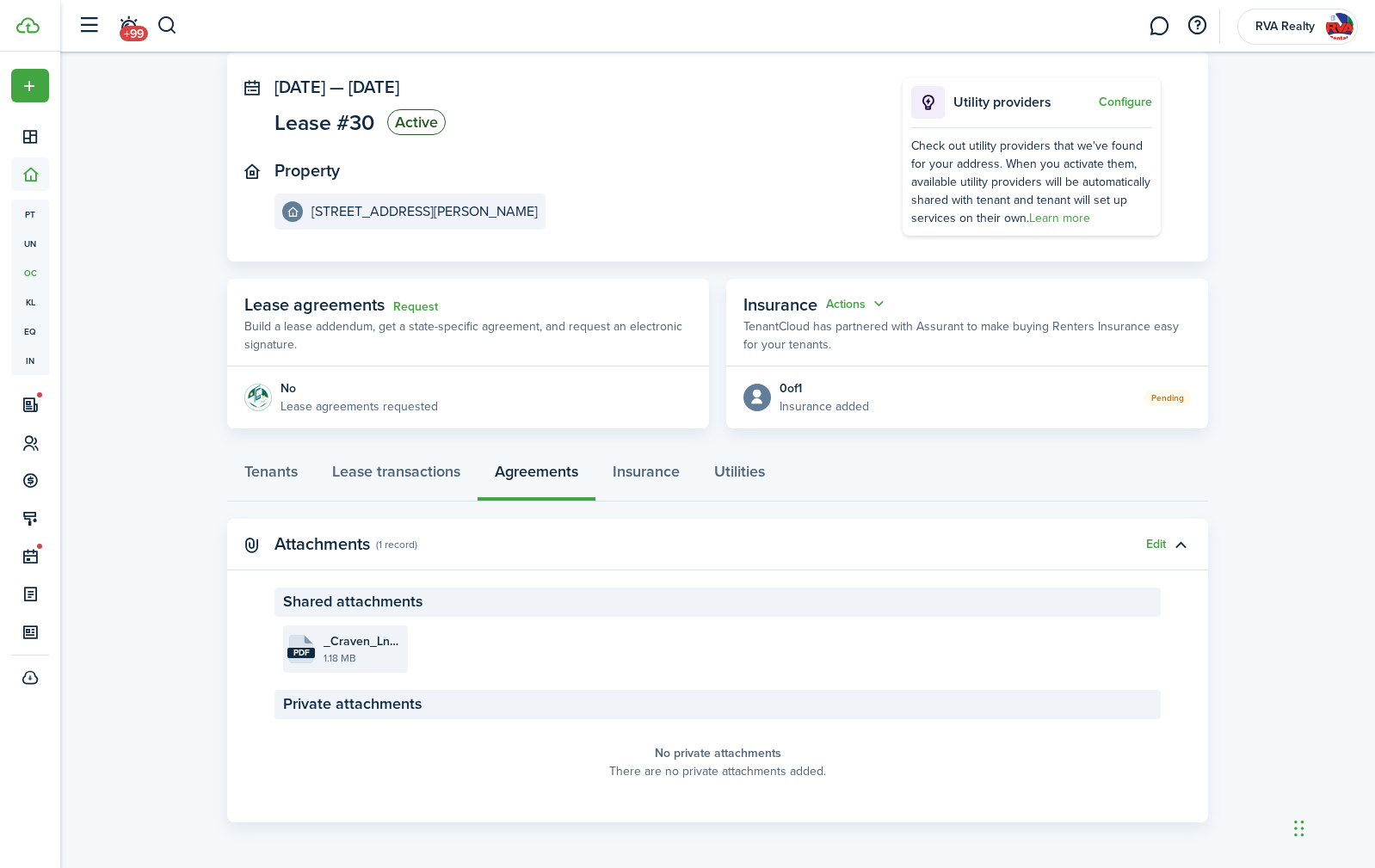
scroll to position [91, 0]
click at [332, 652] on file-size "1.18 MB" at bounding box center [364, 656] width 80 height 15
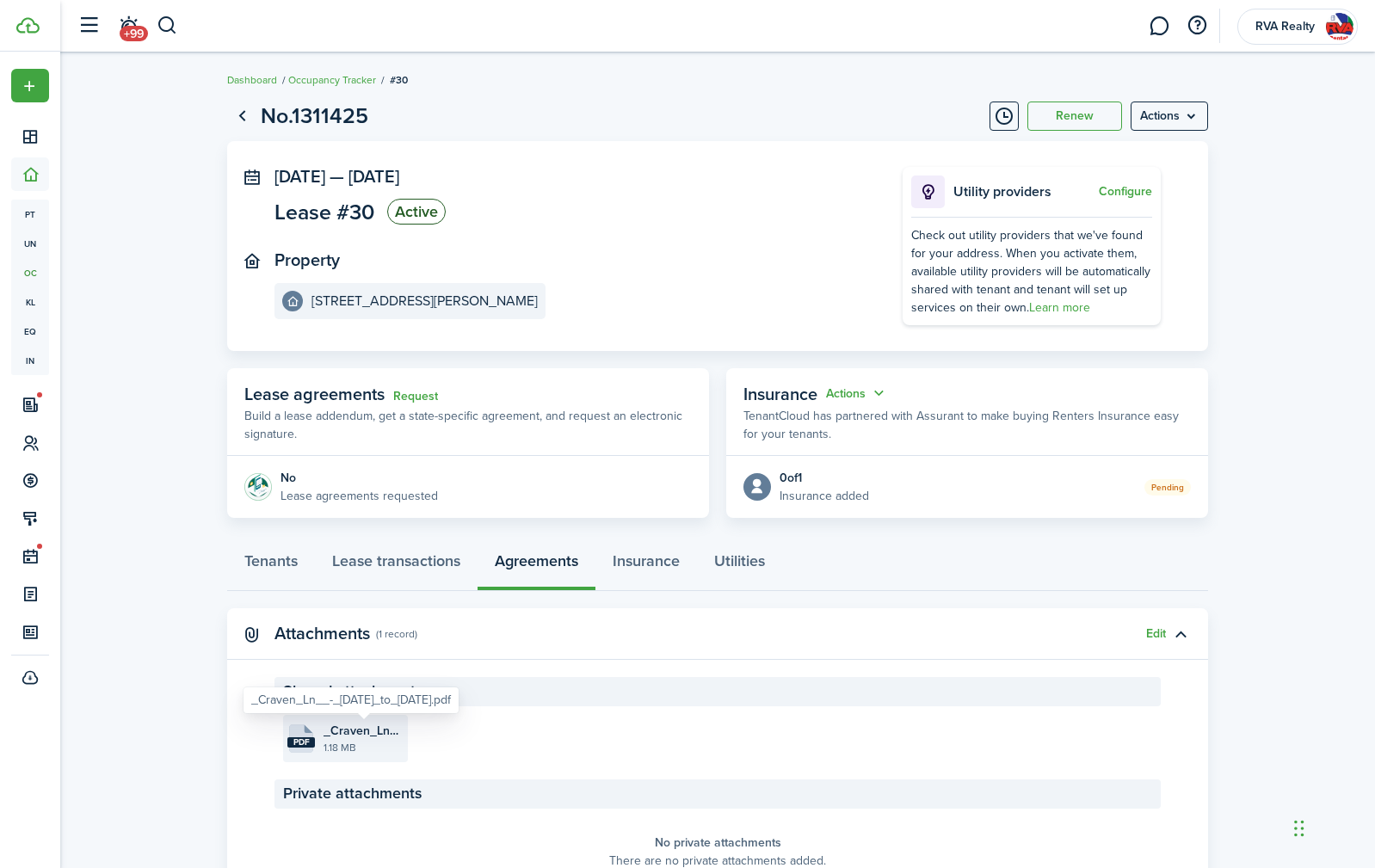
click at [357, 740] on file-size "1.18 MB" at bounding box center [364, 747] width 80 height 15
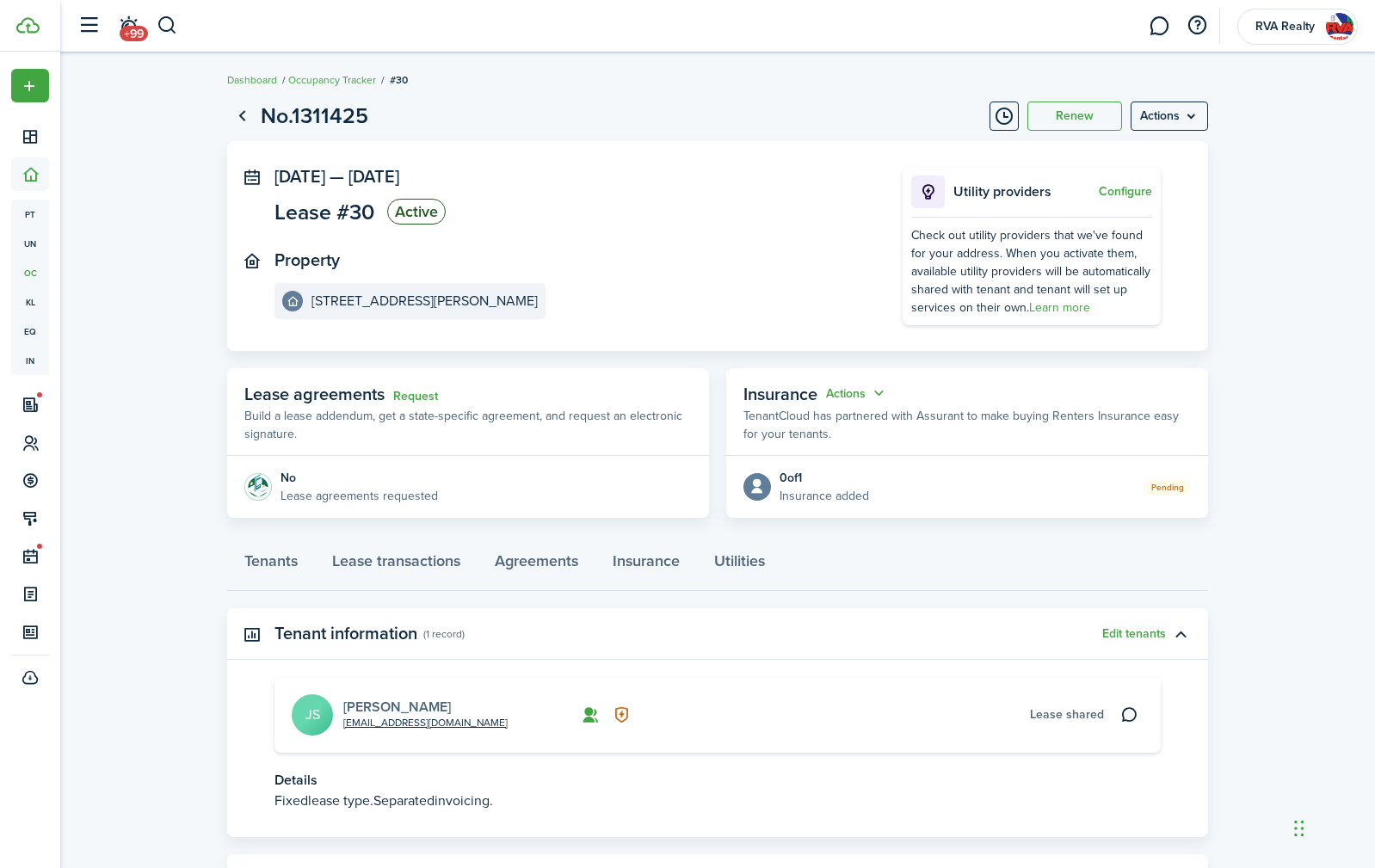
click at [370, 713] on link "[PERSON_NAME]" at bounding box center [397, 707] width 108 height 20
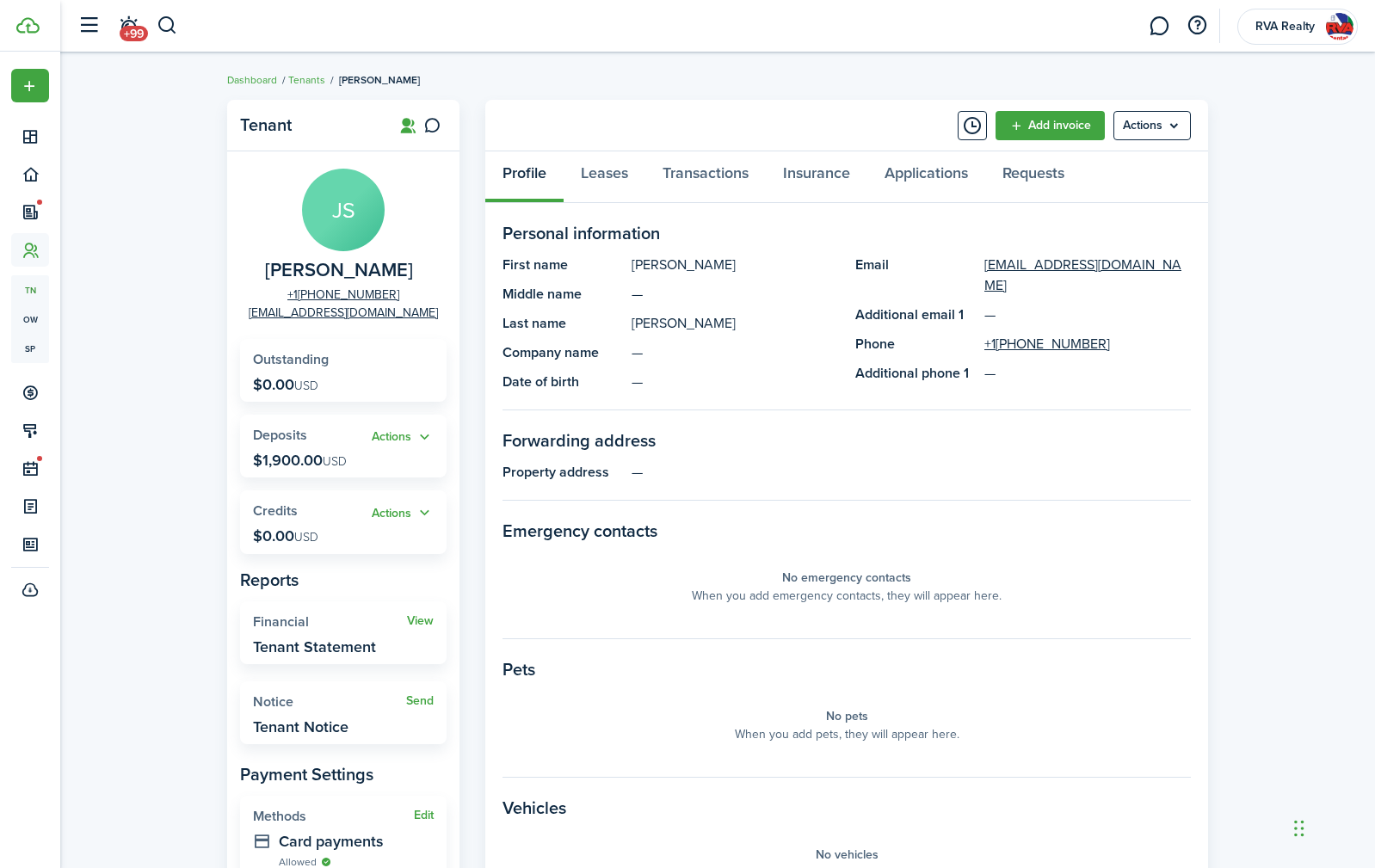
click at [1159, 31] on link at bounding box center [1159, 26] width 33 height 44
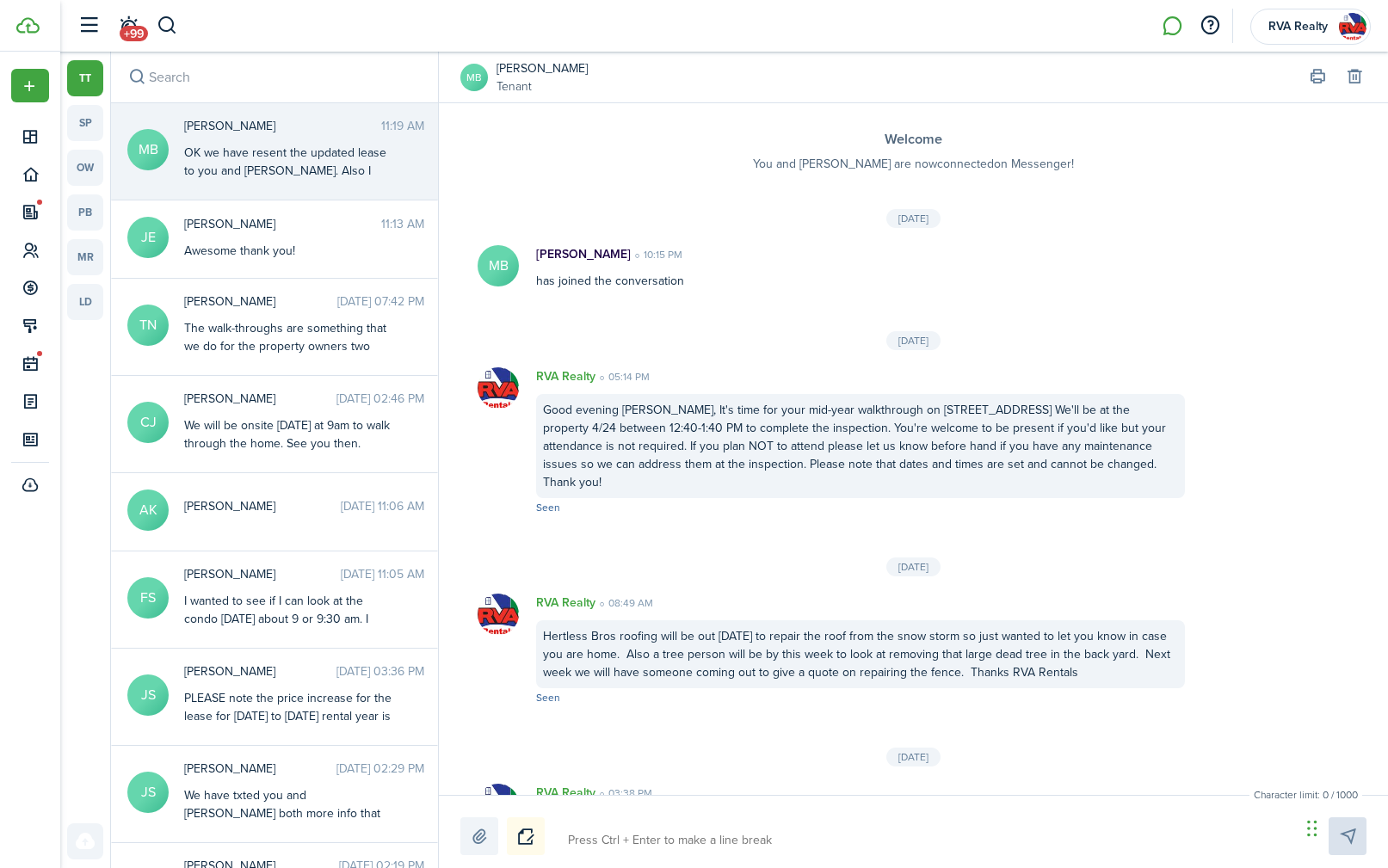
scroll to position [1844, 0]
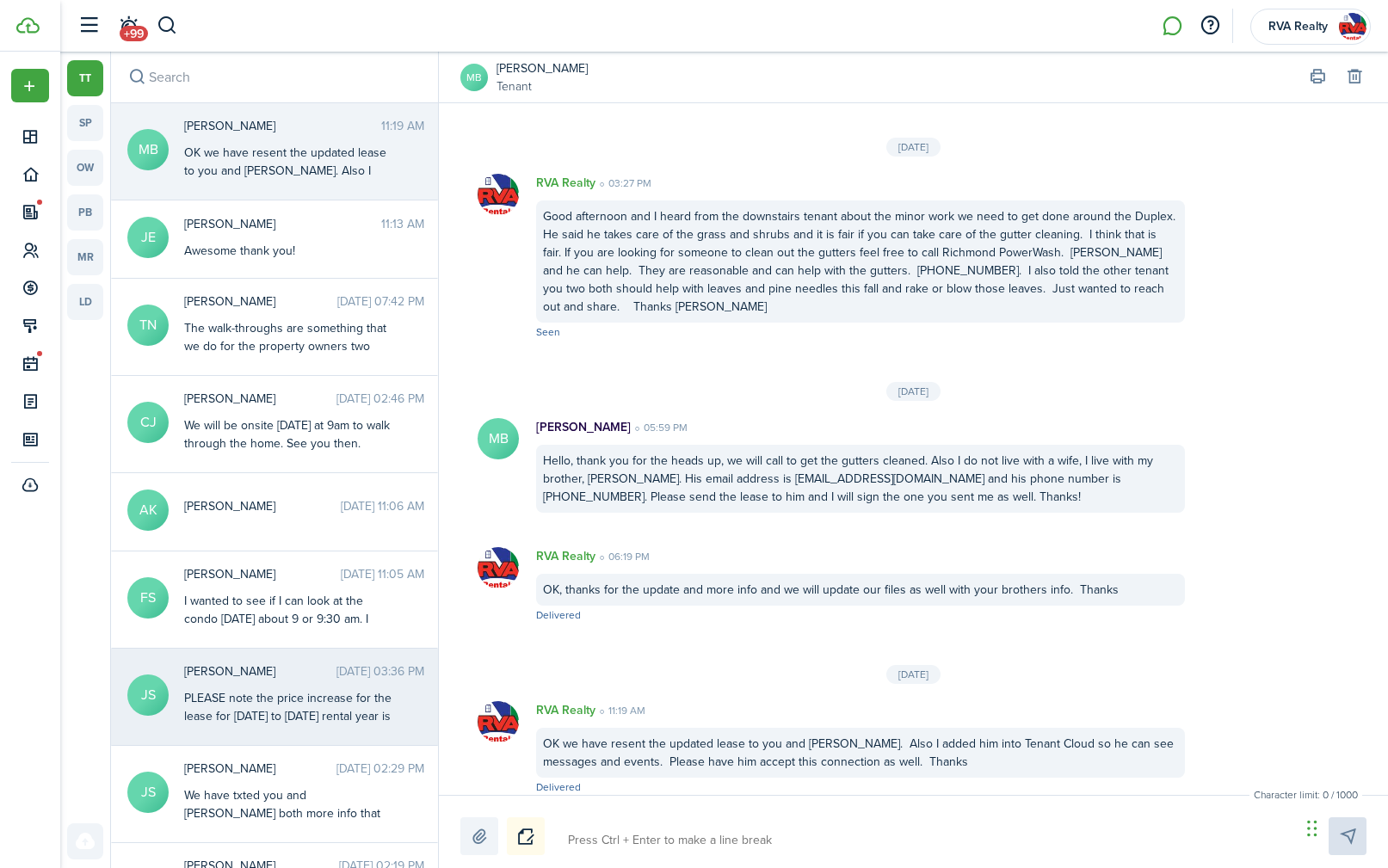
click at [313, 690] on div "PLEASE note the price increase for the lease for [DATE] to [DATE] rental year i…" at bounding box center [291, 725] width 215 height 72
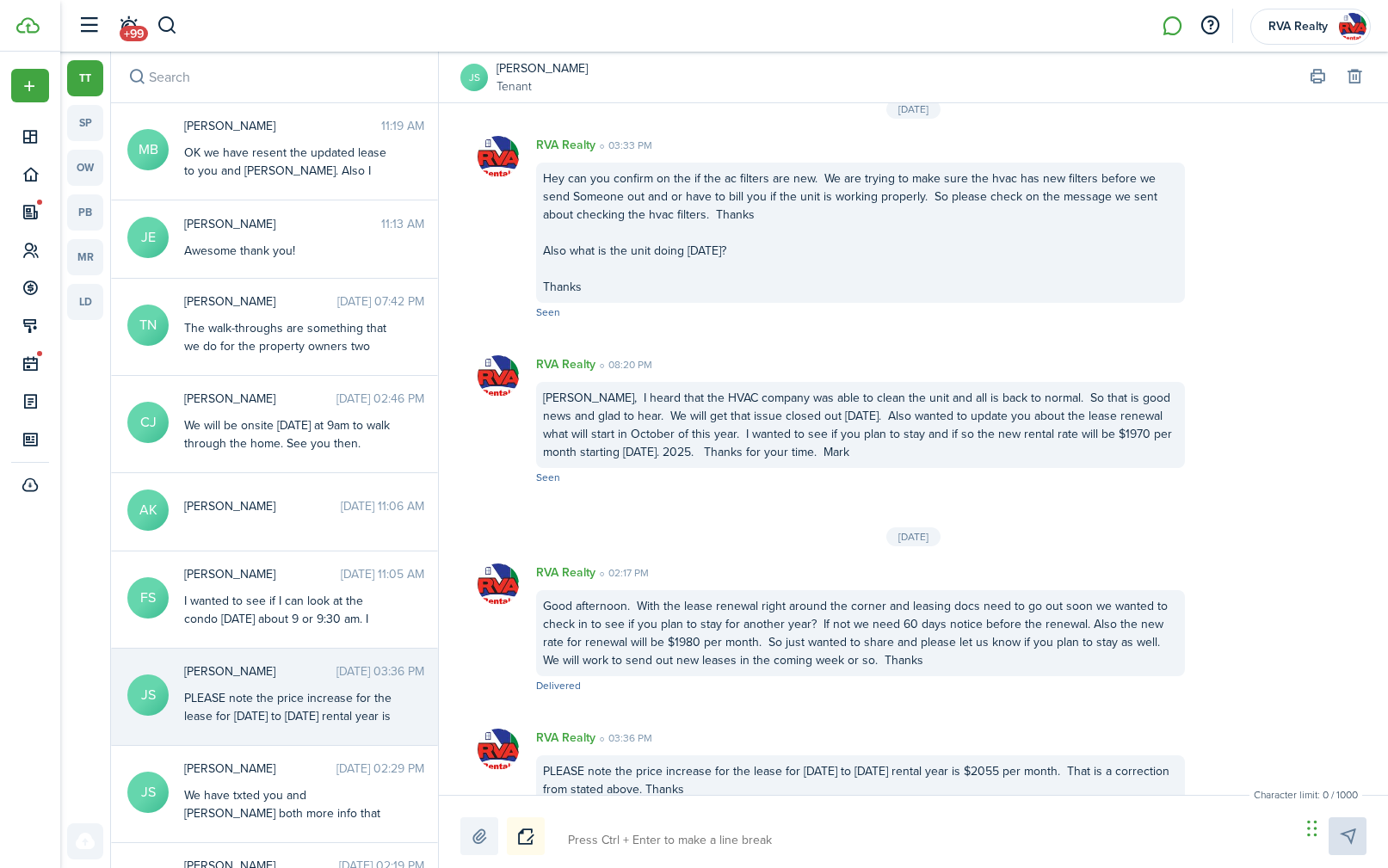
scroll to position [1060, 0]
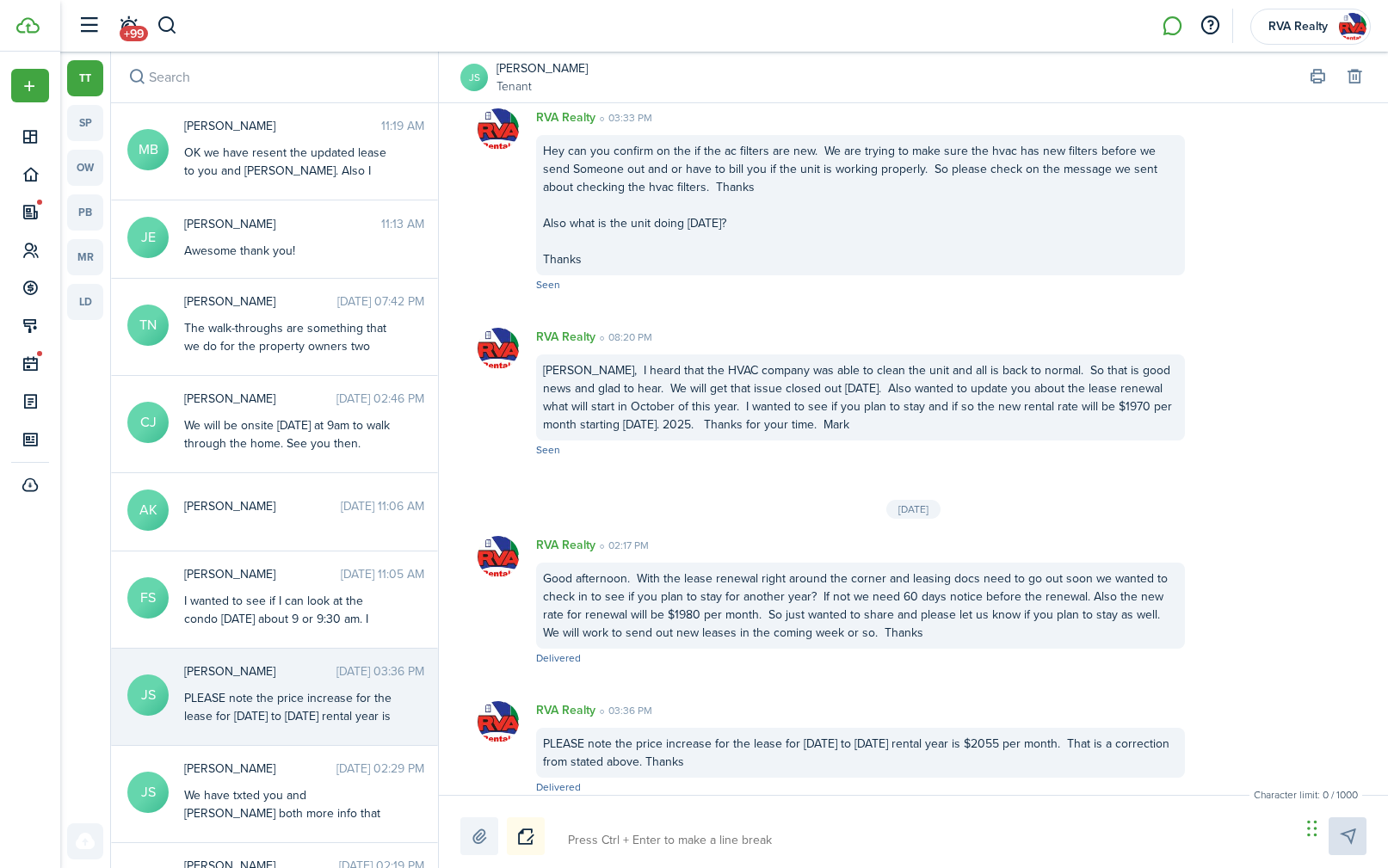
click at [1065, 519] on messenger-list-item-base "RVA Realty 02:17 PM Good afternoon. With the lease renewal right around the cor…" at bounding box center [913, 601] width 949 height 165
click at [905, 500] on div "[DATE]" at bounding box center [913, 508] width 54 height 19
click at [922, 500] on div "[DATE]" at bounding box center [913, 508] width 54 height 19
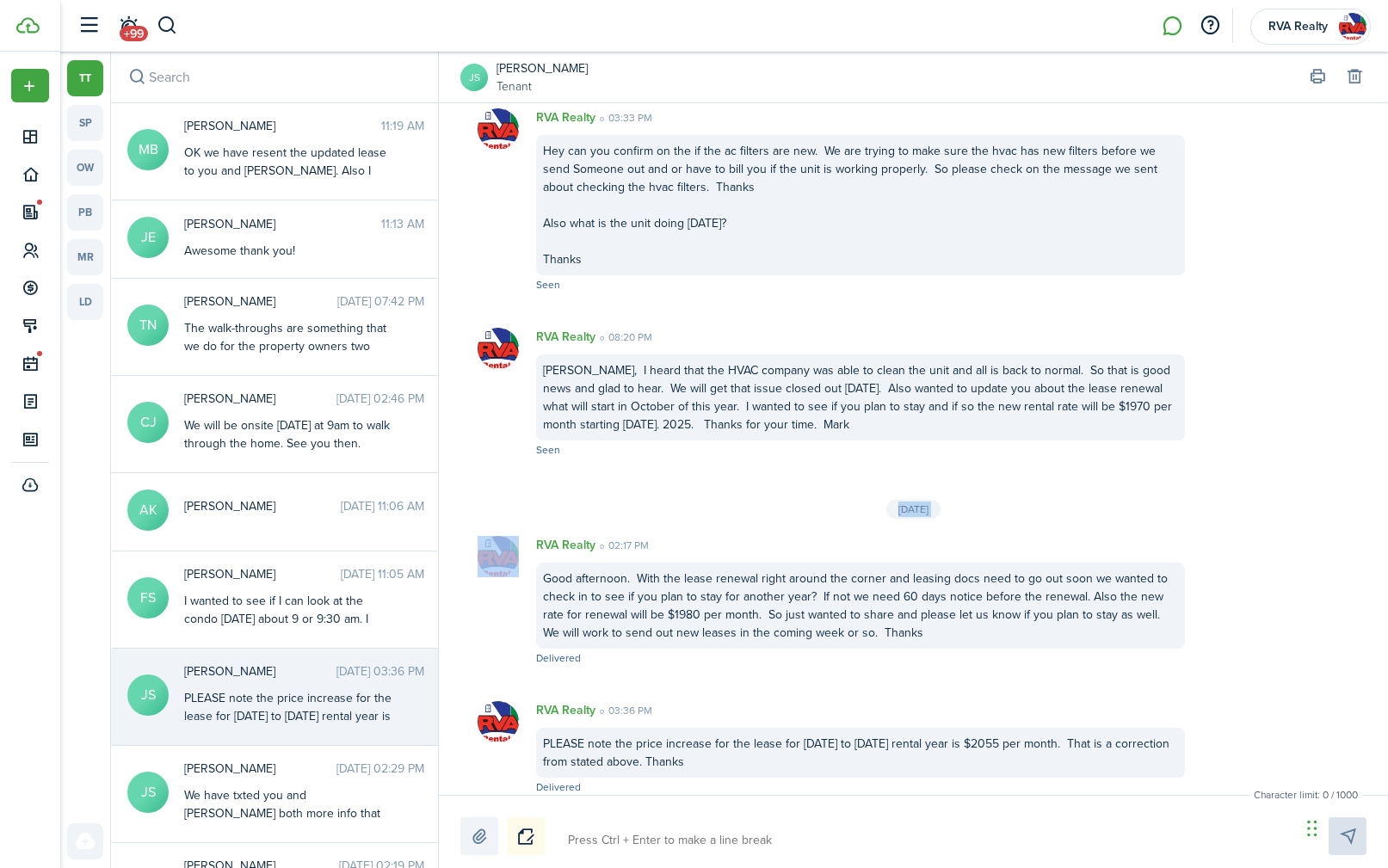
click at [904, 500] on div "[DATE]" at bounding box center [913, 508] width 54 height 19
click at [888, 500] on div "[DATE]" at bounding box center [913, 508] width 54 height 19
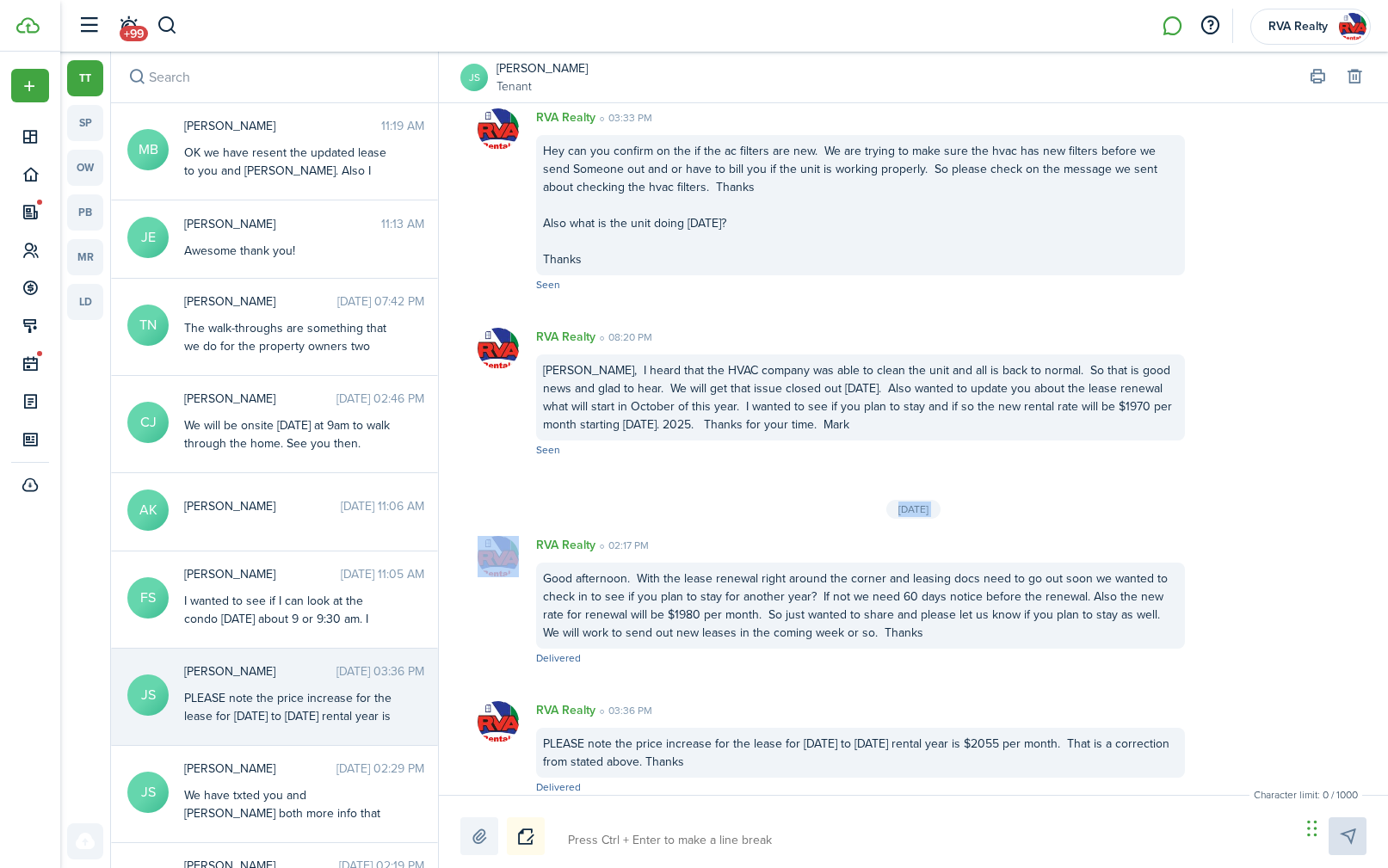
click at [888, 500] on div "[DATE]" at bounding box center [913, 508] width 54 height 19
click at [922, 404] on div "[PERSON_NAME], I heard that the HVAC company was able to clean the unit and all…" at bounding box center [860, 397] width 649 height 86
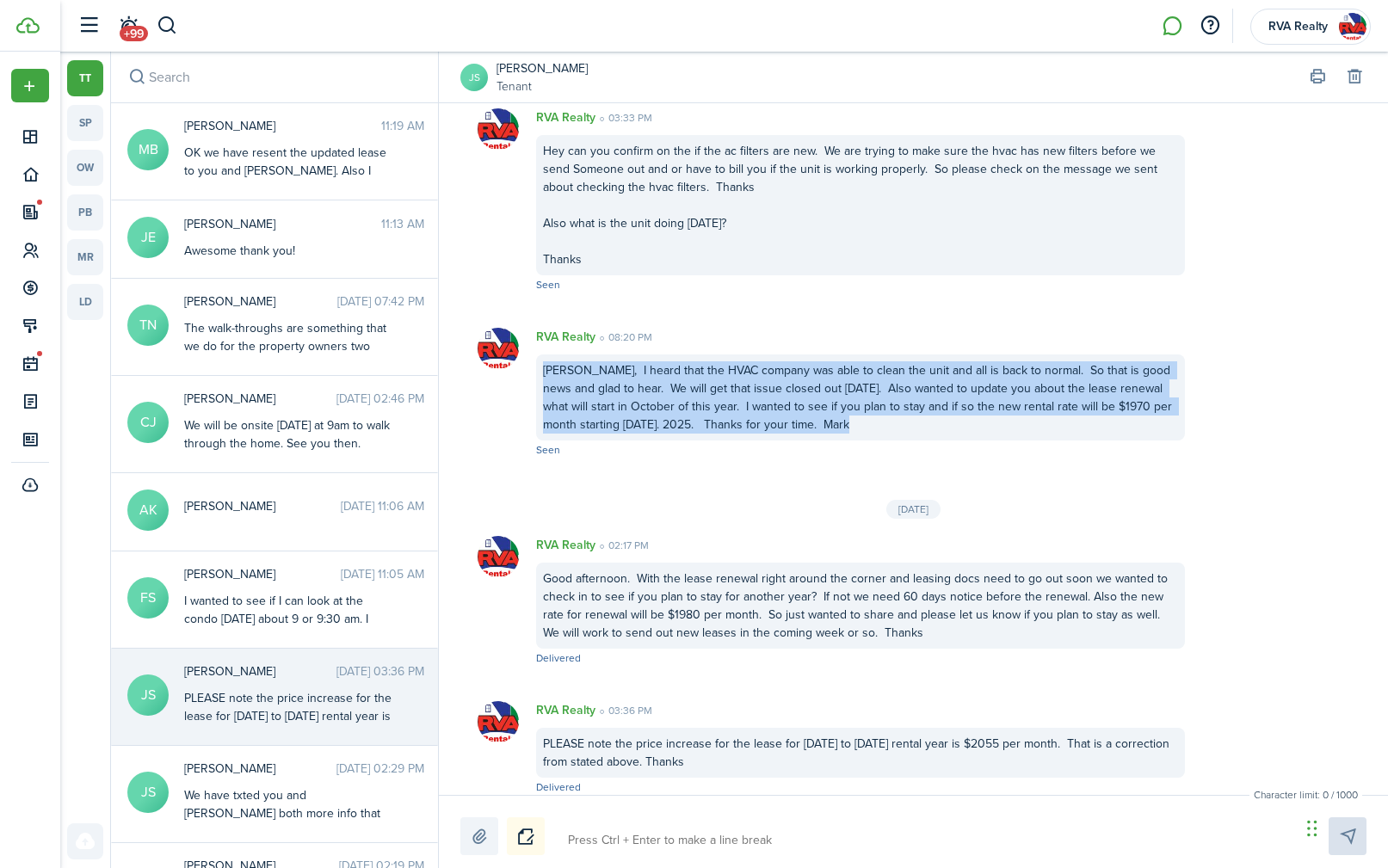
drag, startPoint x: 872, startPoint y: 402, endPoint x: 533, endPoint y: 351, distance: 342.8
click at [533, 351] on div "RVA Realty 08:20 PM [PERSON_NAME], I heard that the HVAC company was able to cl…" at bounding box center [861, 393] width 683 height 131
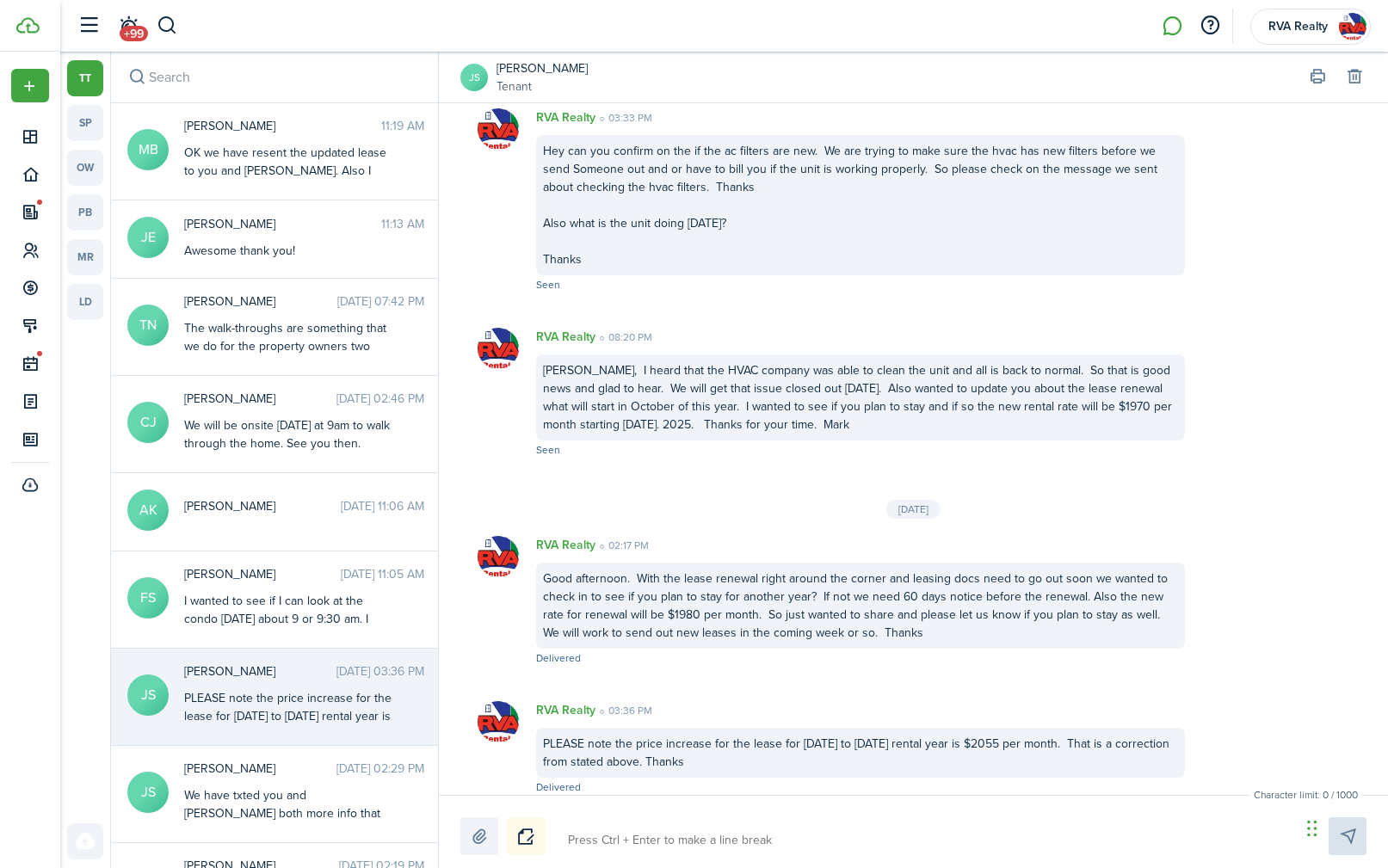
click at [739, 578] on div "Good afternoon. With the lease renewal right around the corner and leasing docs…" at bounding box center [860, 606] width 649 height 86
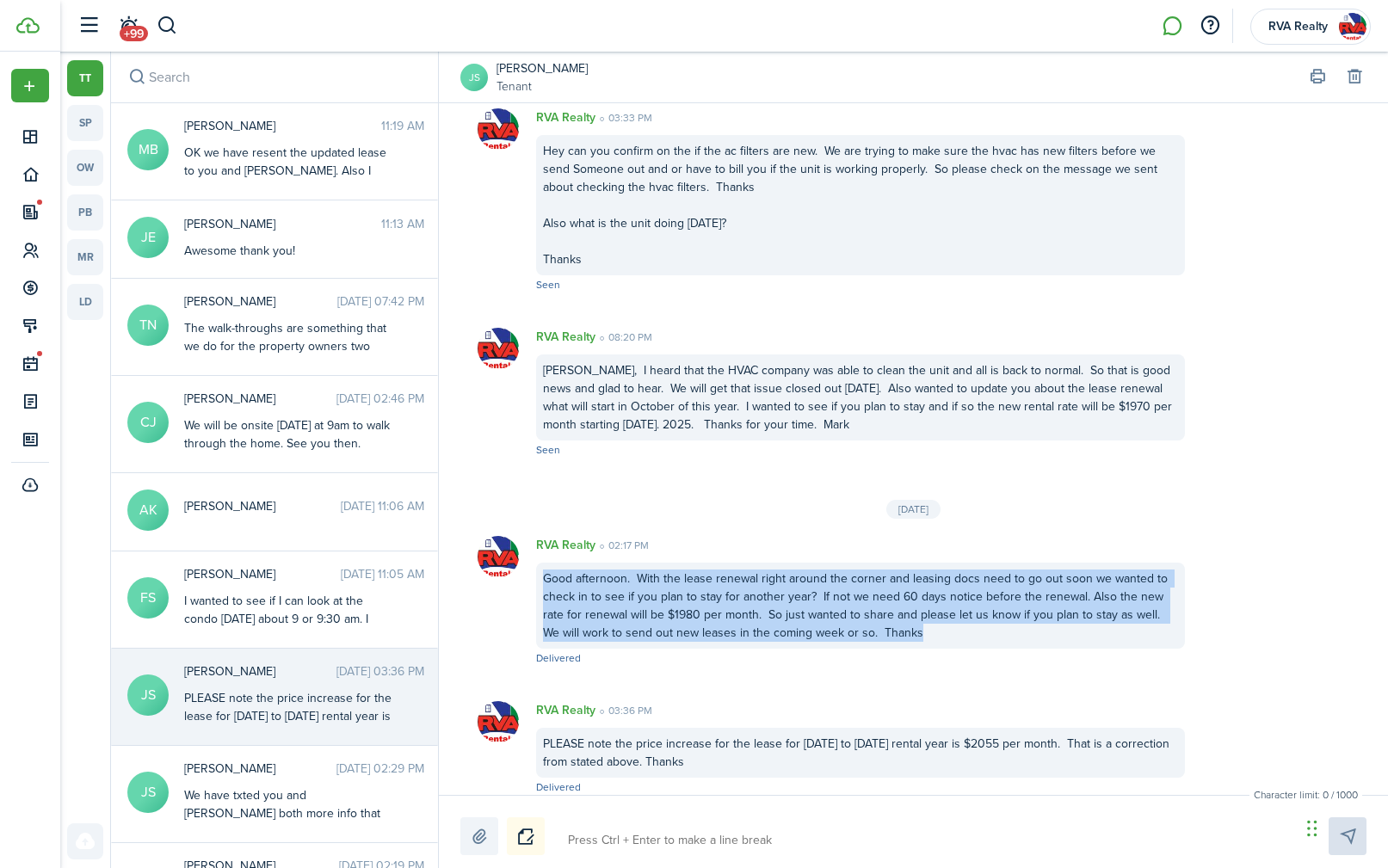
drag, startPoint x: 931, startPoint y: 615, endPoint x: 537, endPoint y: 565, distance: 397.2
click at [537, 565] on div "Good afternoon. With the lease renewal right around the corner and leasing docs…" at bounding box center [860, 606] width 649 height 86
click at [759, 596] on div "Good afternoon. With the lease renewal right around the corner and leasing docs…" at bounding box center [860, 606] width 649 height 86
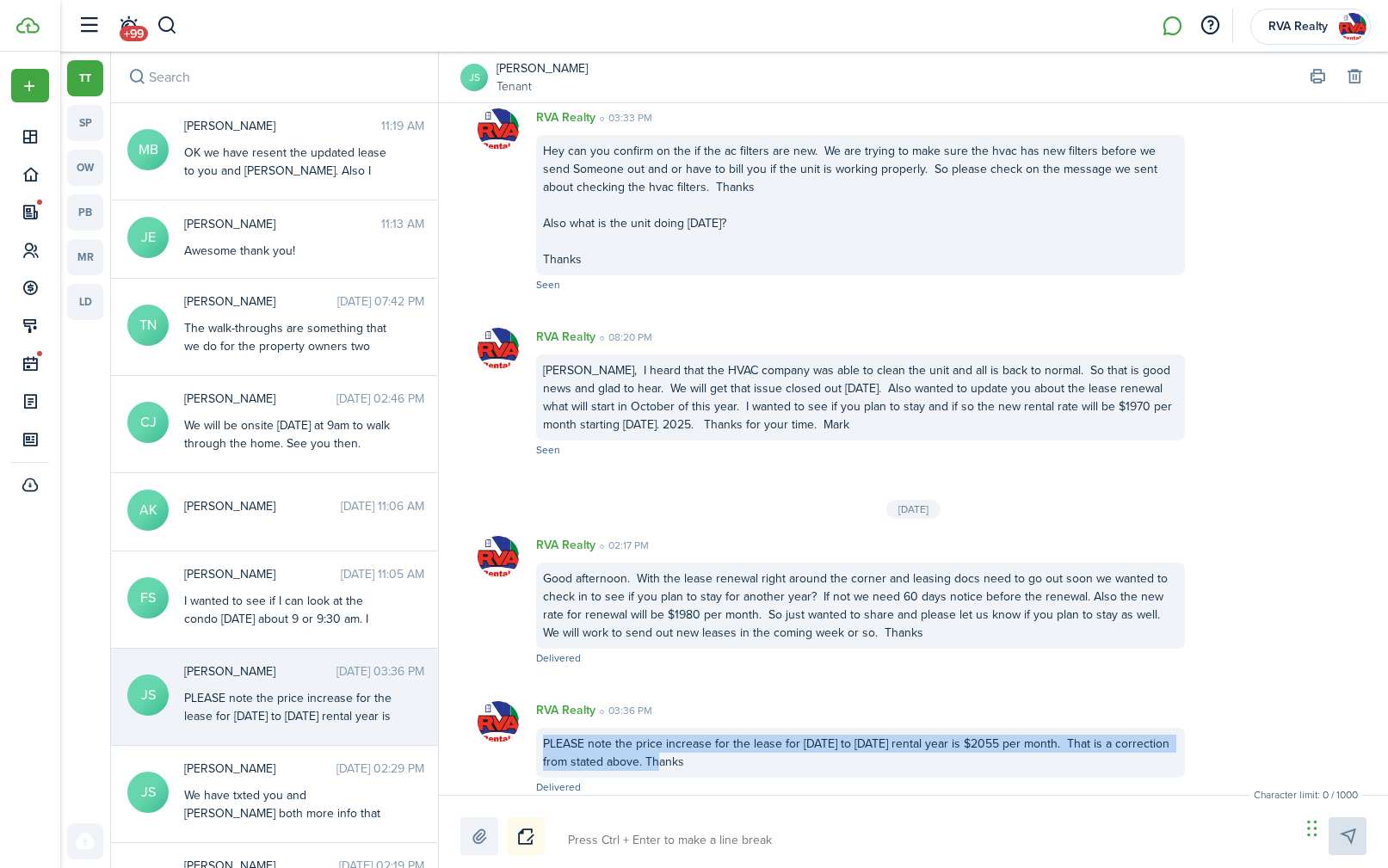
drag, startPoint x: 722, startPoint y: 740, endPoint x: 541, endPoint y: 725, distance: 181.6
click at [541, 728] on div "PLEASE note the price increase for the lease for [DATE] to [DATE] rental year i…" at bounding box center [860, 753] width 649 height 50
click at [85, 167] on link "ow" at bounding box center [85, 168] width 37 height 37
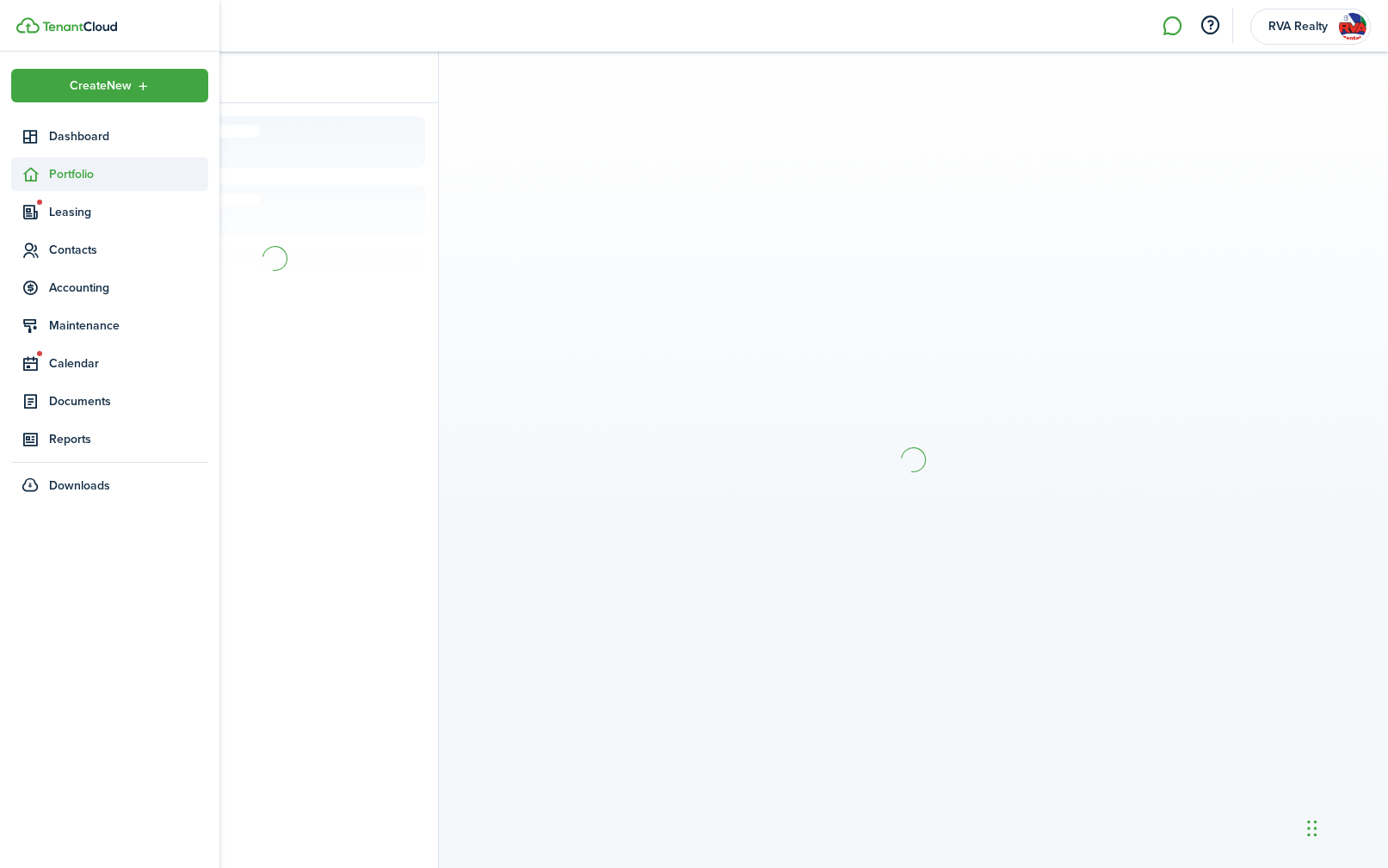
click at [90, 169] on span "Portfolio" at bounding box center [128, 174] width 159 height 18
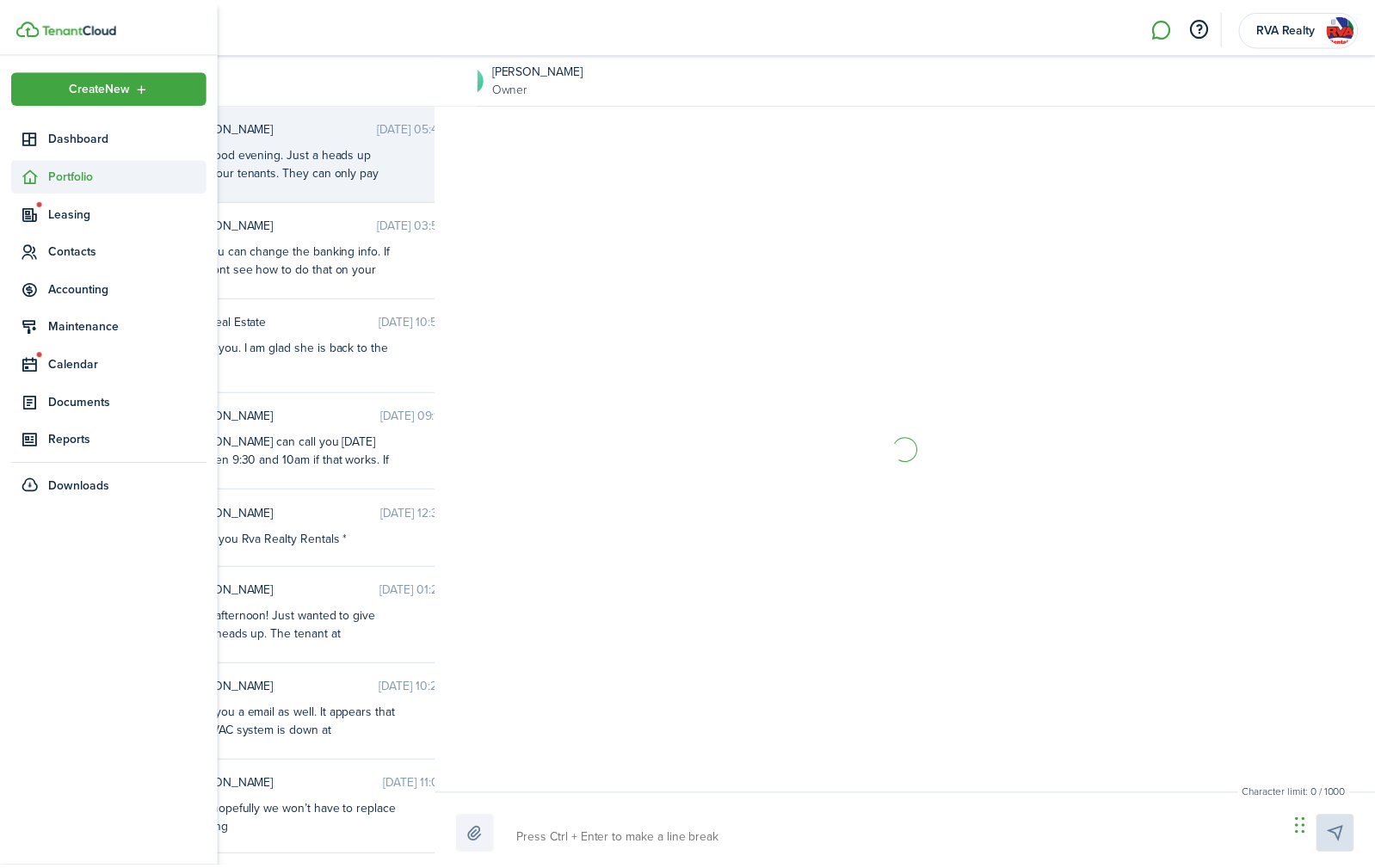
scroll to position [248, 0]
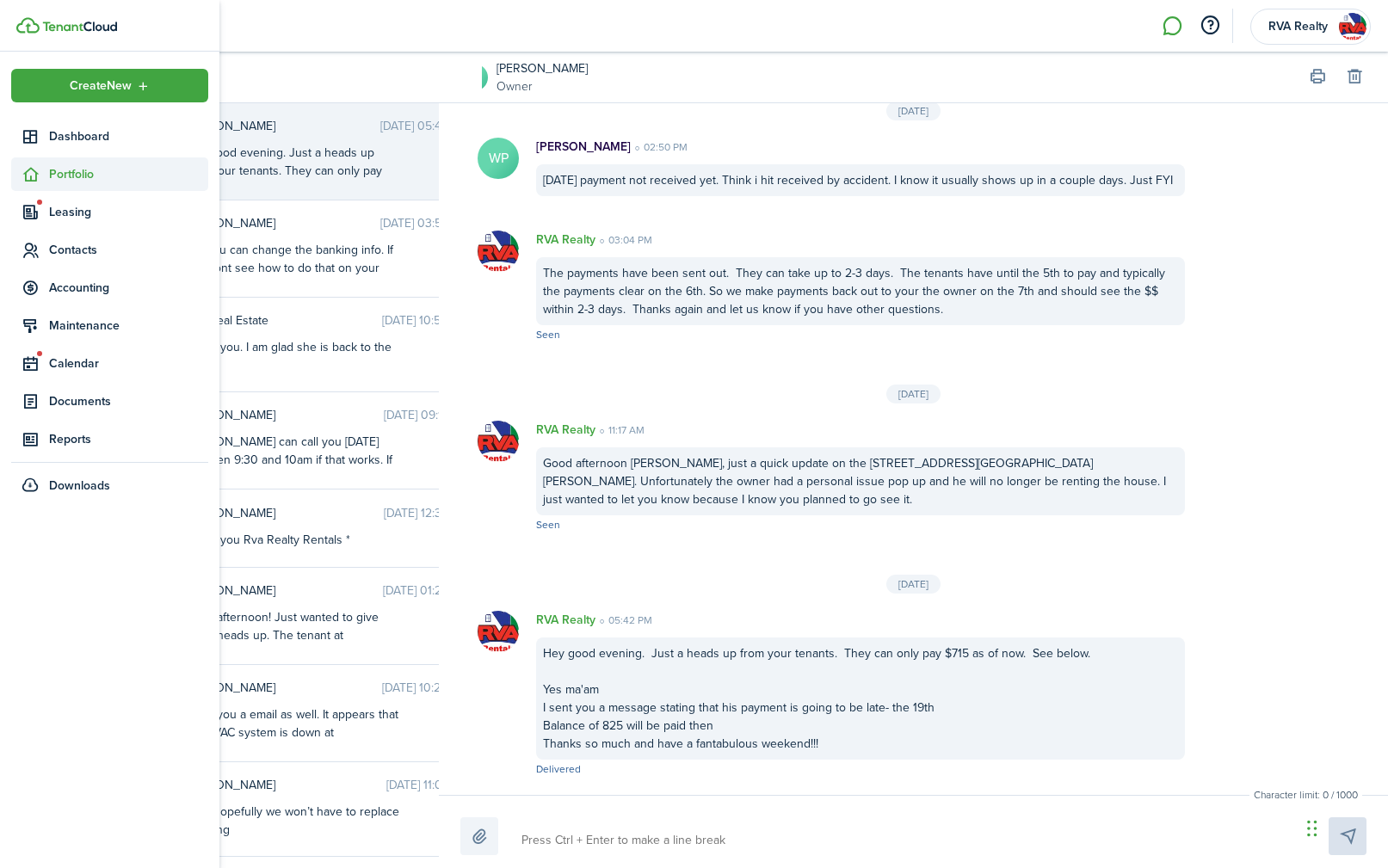
click at [89, 170] on span "Portfolio" at bounding box center [128, 174] width 159 height 18
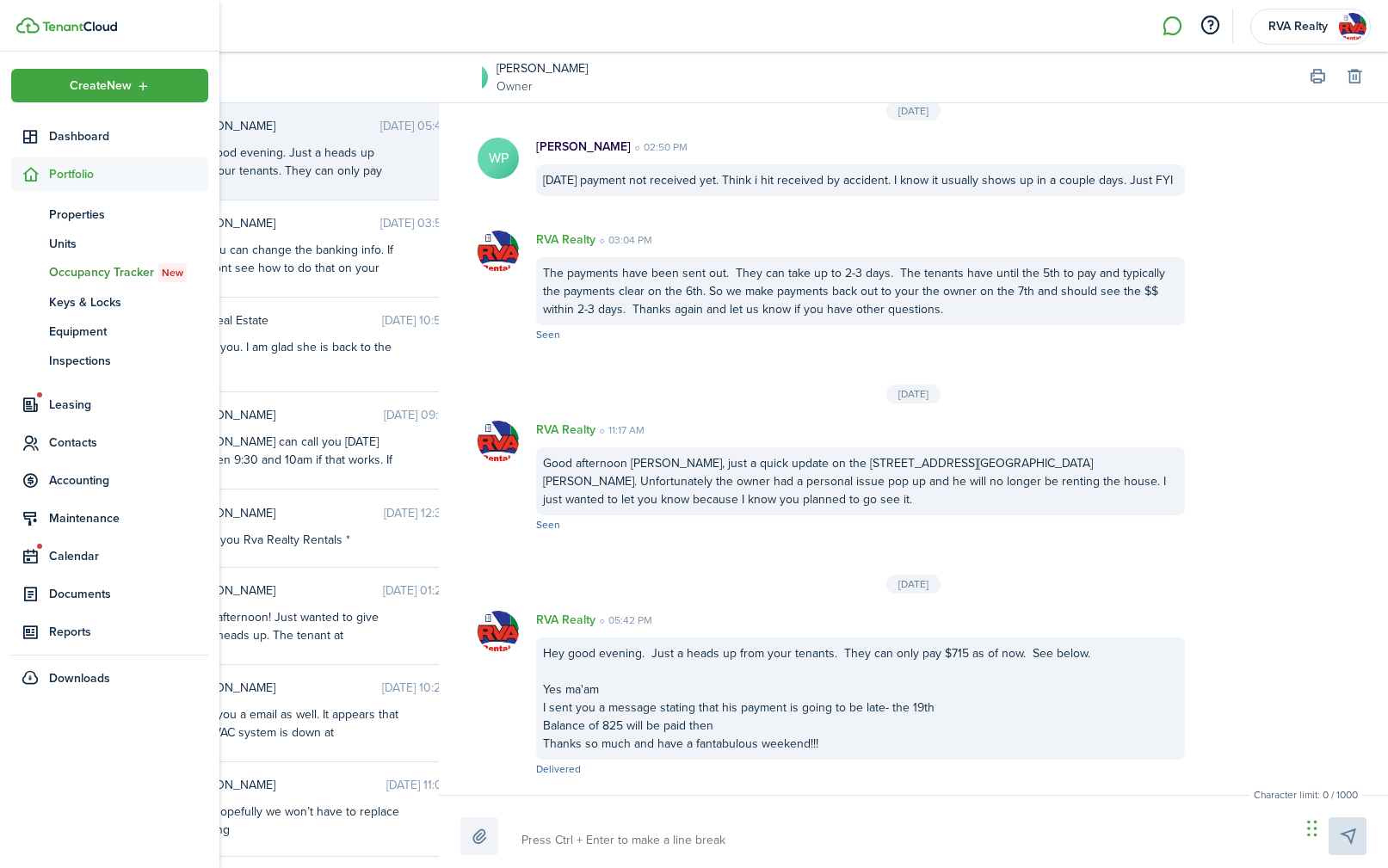
click at [87, 266] on span "Occupancy Tracker New" at bounding box center [128, 272] width 159 height 19
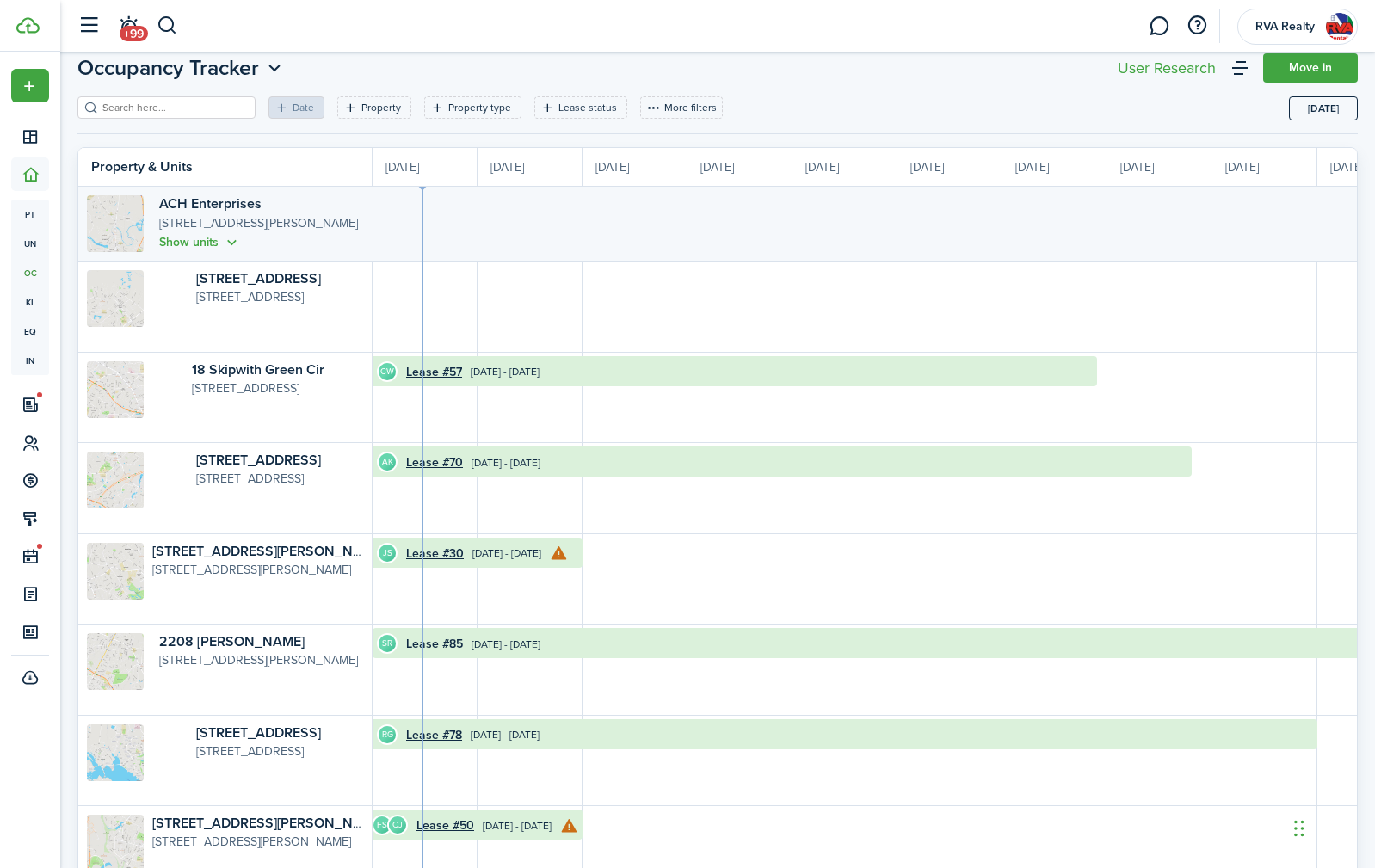
scroll to position [86, 0]
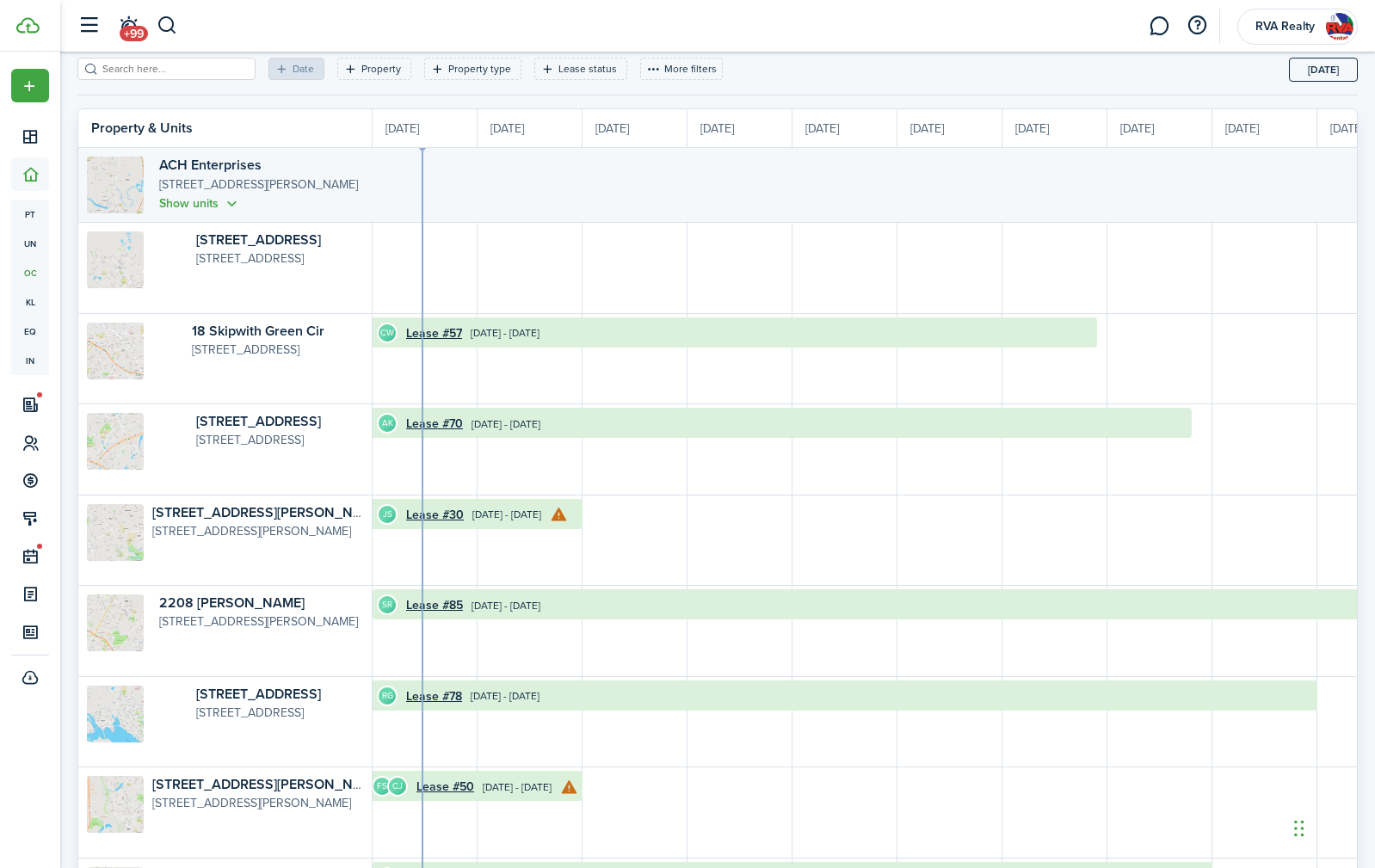
click at [255, 118] on div "Property & Units" at bounding box center [226, 128] width 294 height 37
click at [307, 37] on header-wrapper "+99 RVA Realty" at bounding box center [713, 26] width 1289 height 52
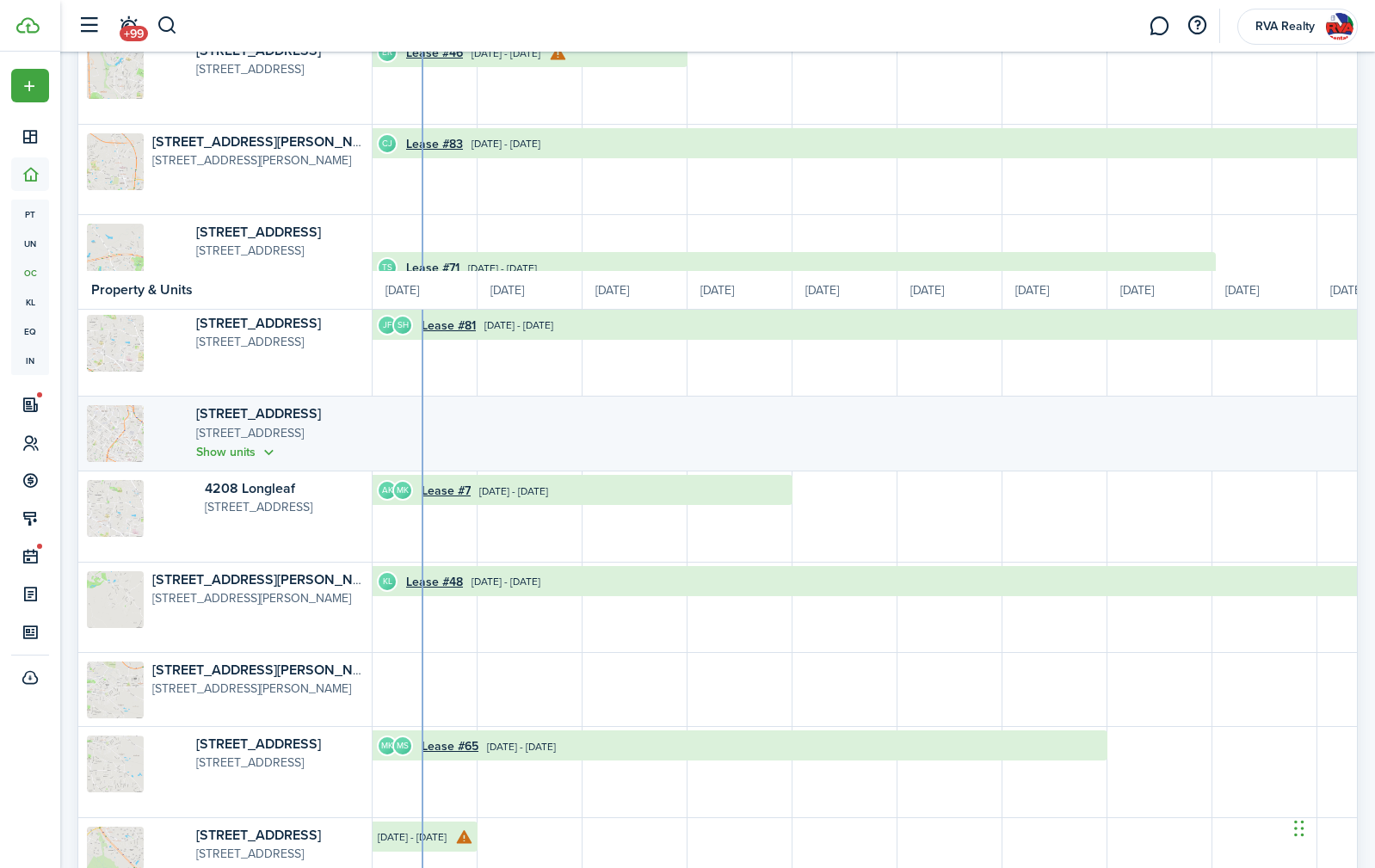
scroll to position [1253, 0]
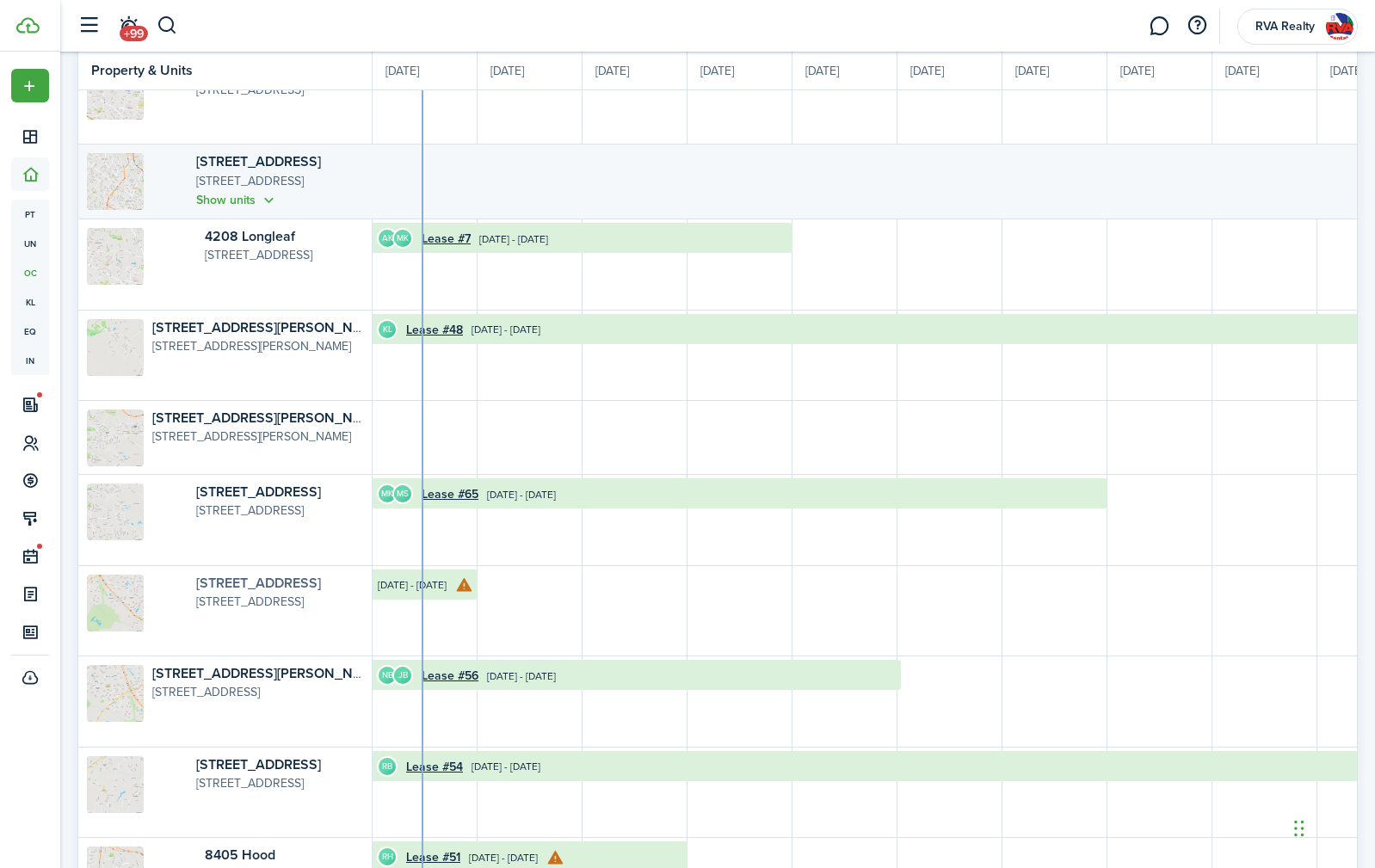
click at [230, 585] on link "[STREET_ADDRESS]" at bounding box center [259, 583] width 125 height 20
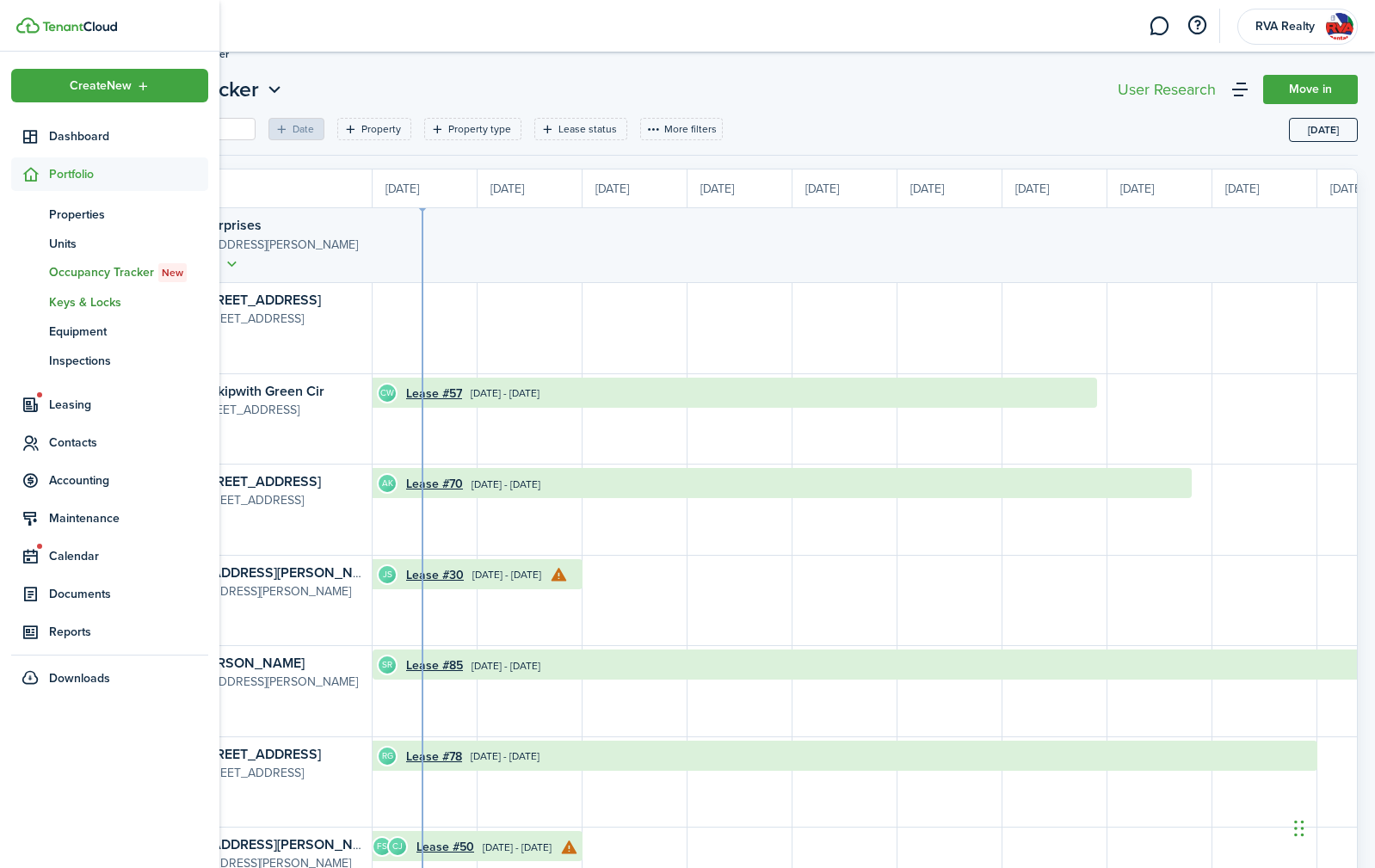
scroll to position [0, 0]
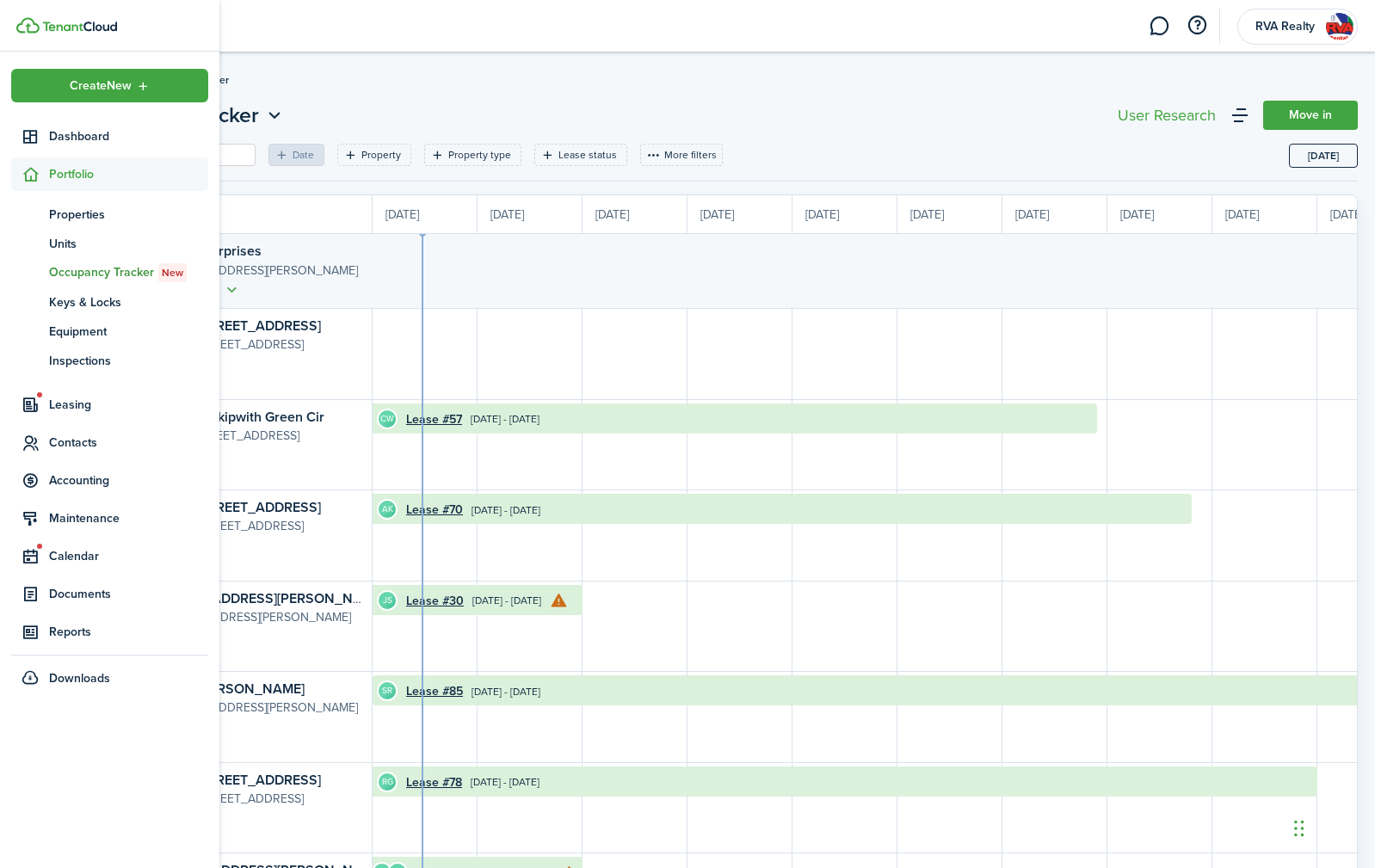
click at [80, 169] on span "Portfolio" at bounding box center [128, 174] width 159 height 18
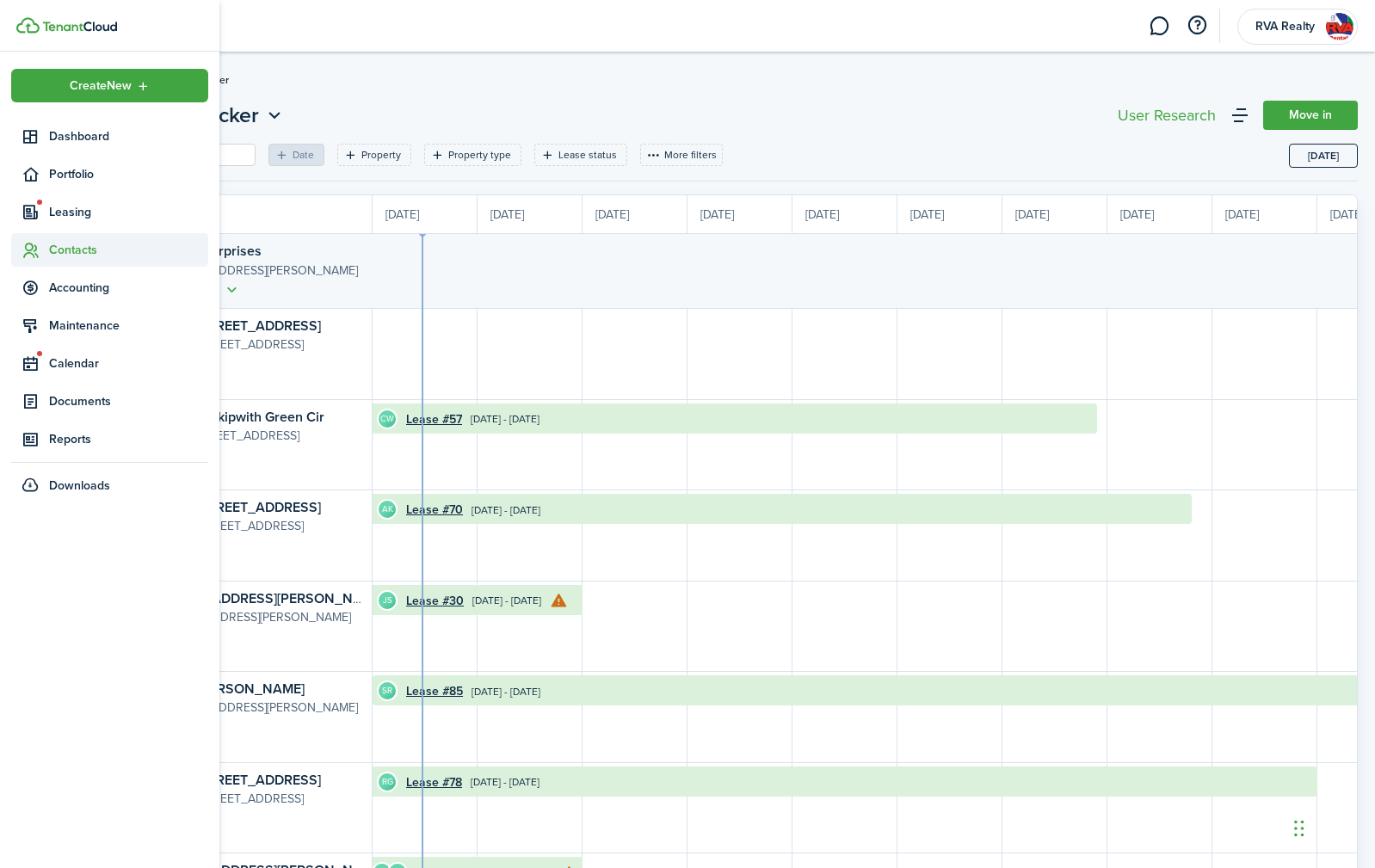
click at [77, 252] on span "Contacts" at bounding box center [128, 250] width 159 height 18
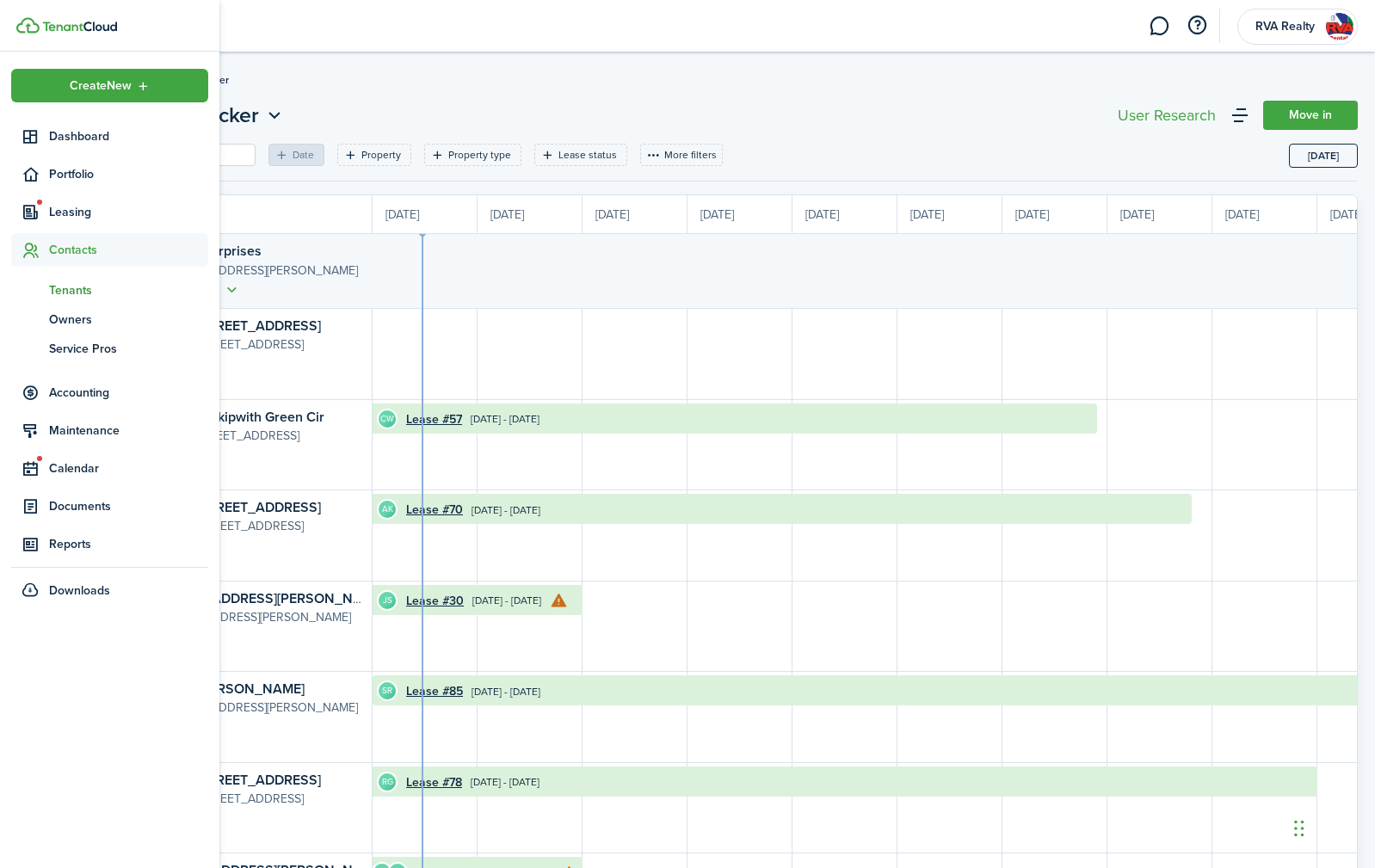
click at [70, 294] on span "Tenants" at bounding box center [128, 290] width 159 height 18
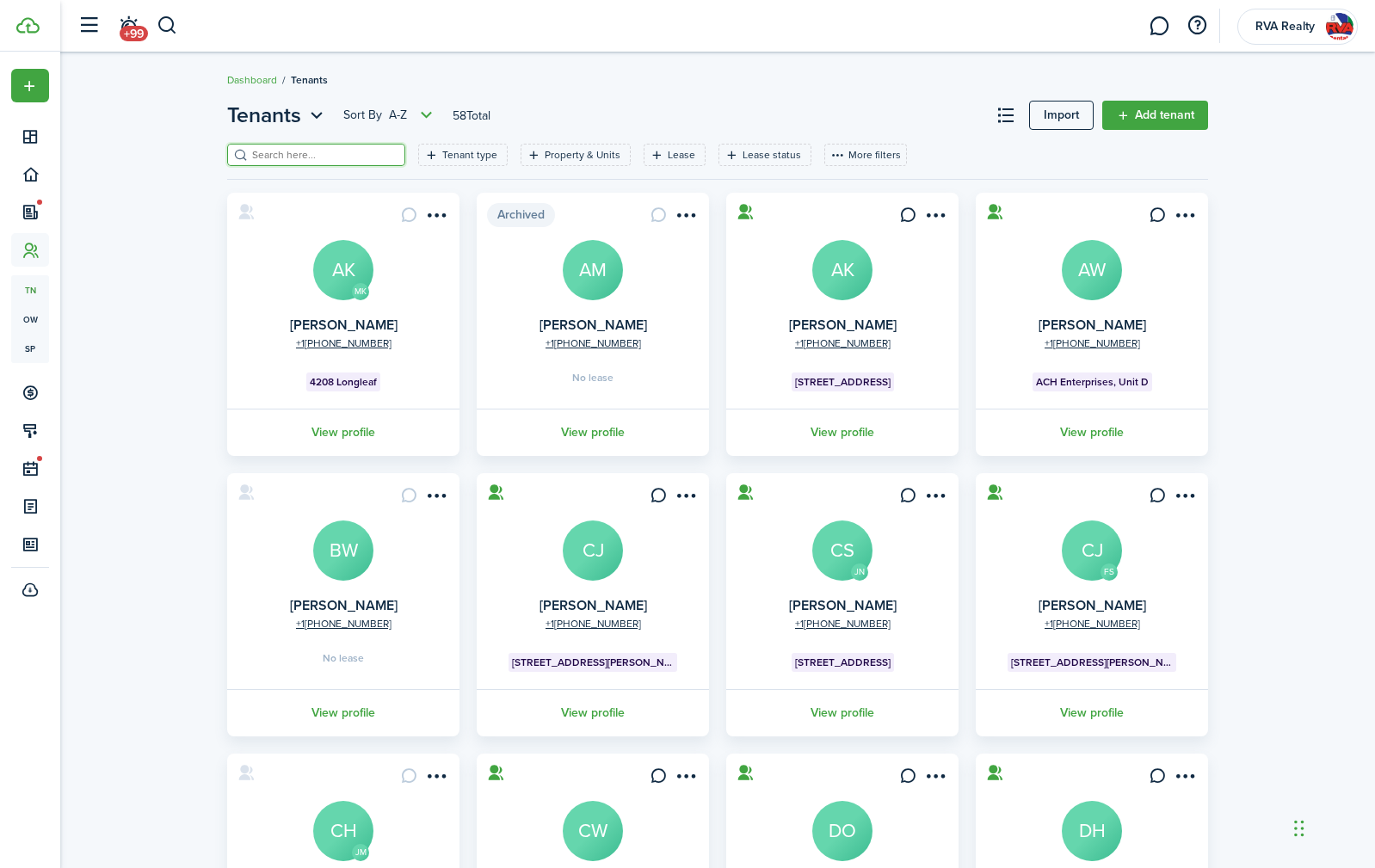
click at [328, 156] on input "search" at bounding box center [324, 155] width 152 height 16
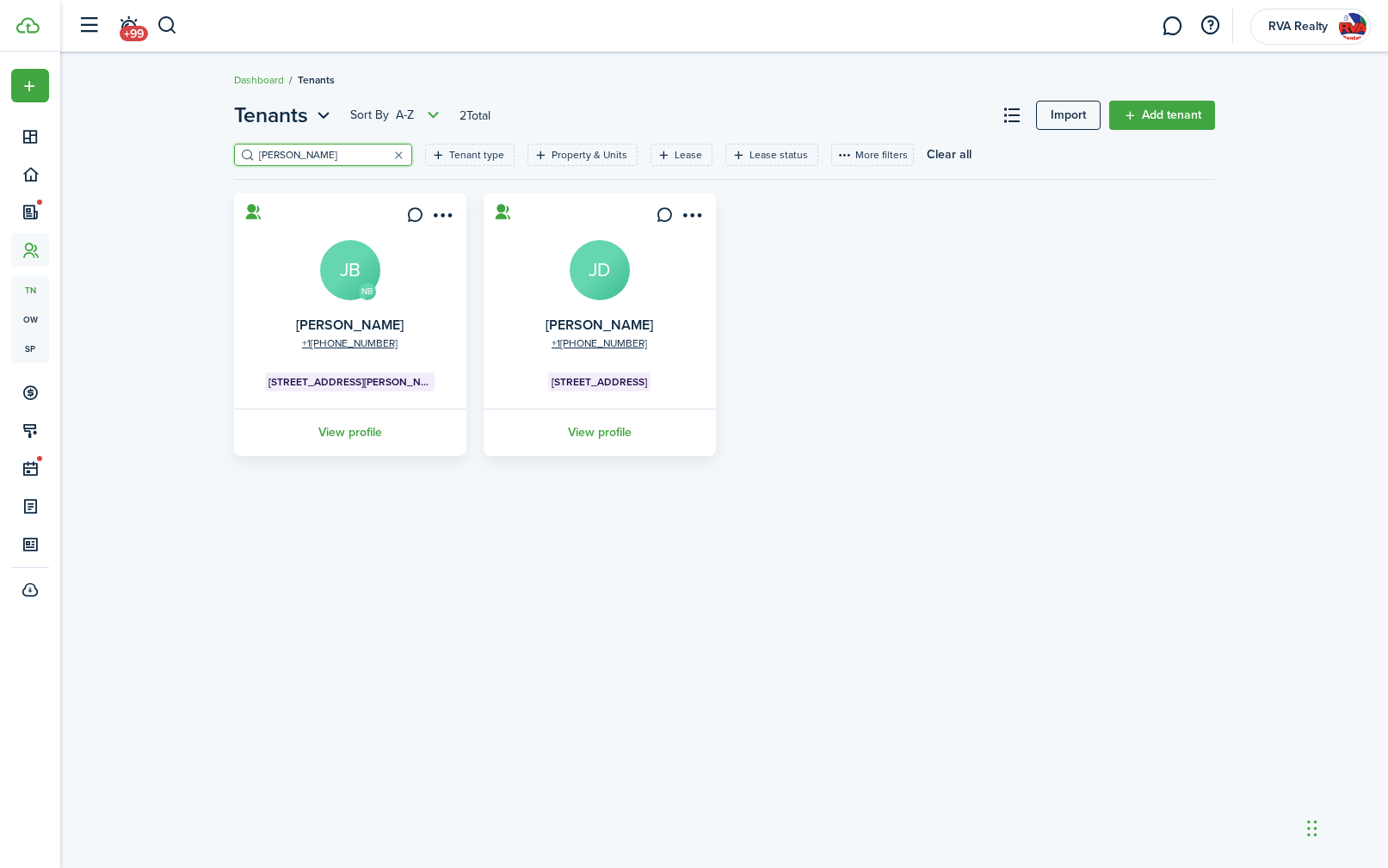
type input "[PERSON_NAME]"
click at [609, 278] on avatar-text "JD" at bounding box center [599, 270] width 61 height 61
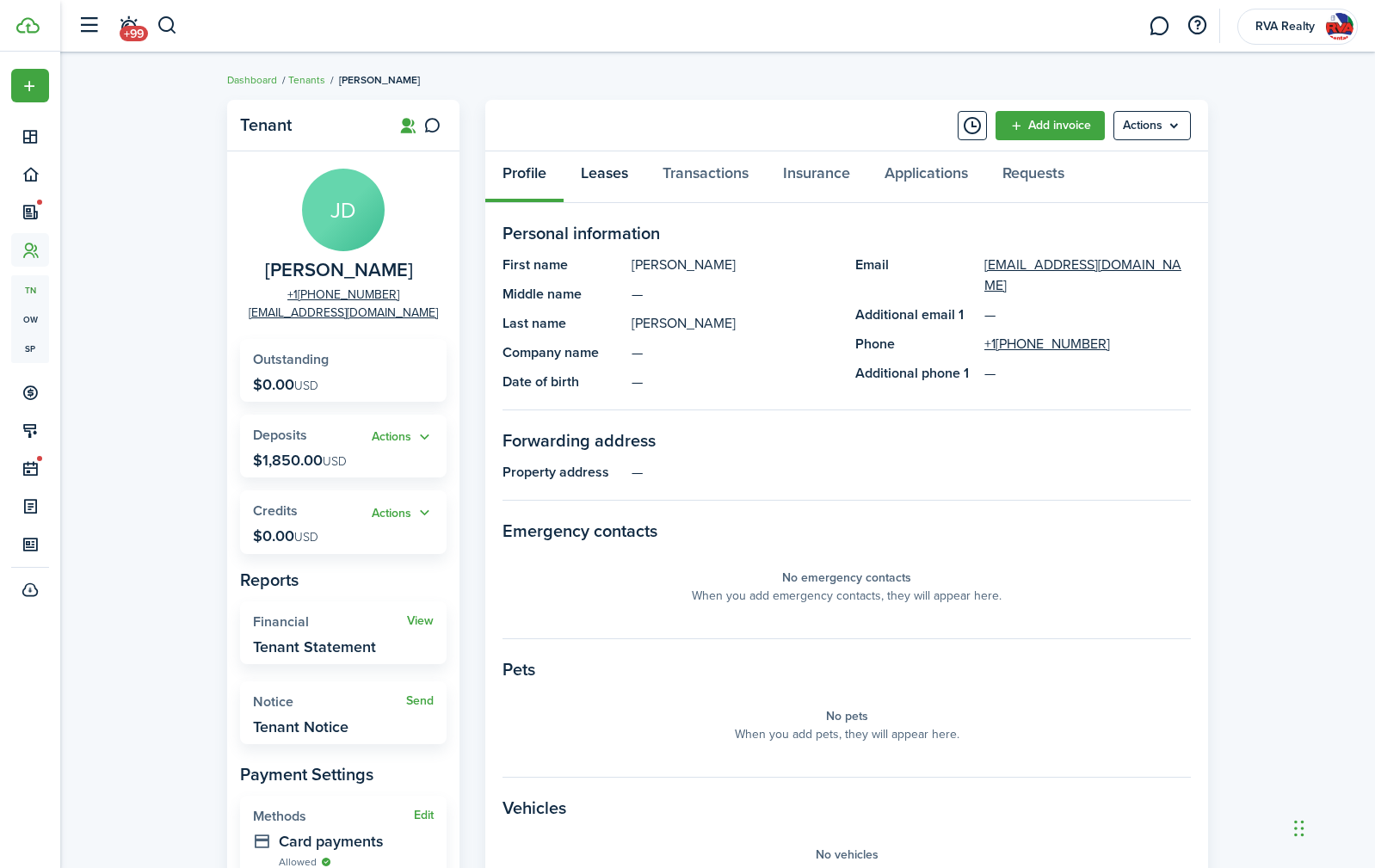
click at [604, 175] on link "Leases" at bounding box center [605, 178] width 82 height 52
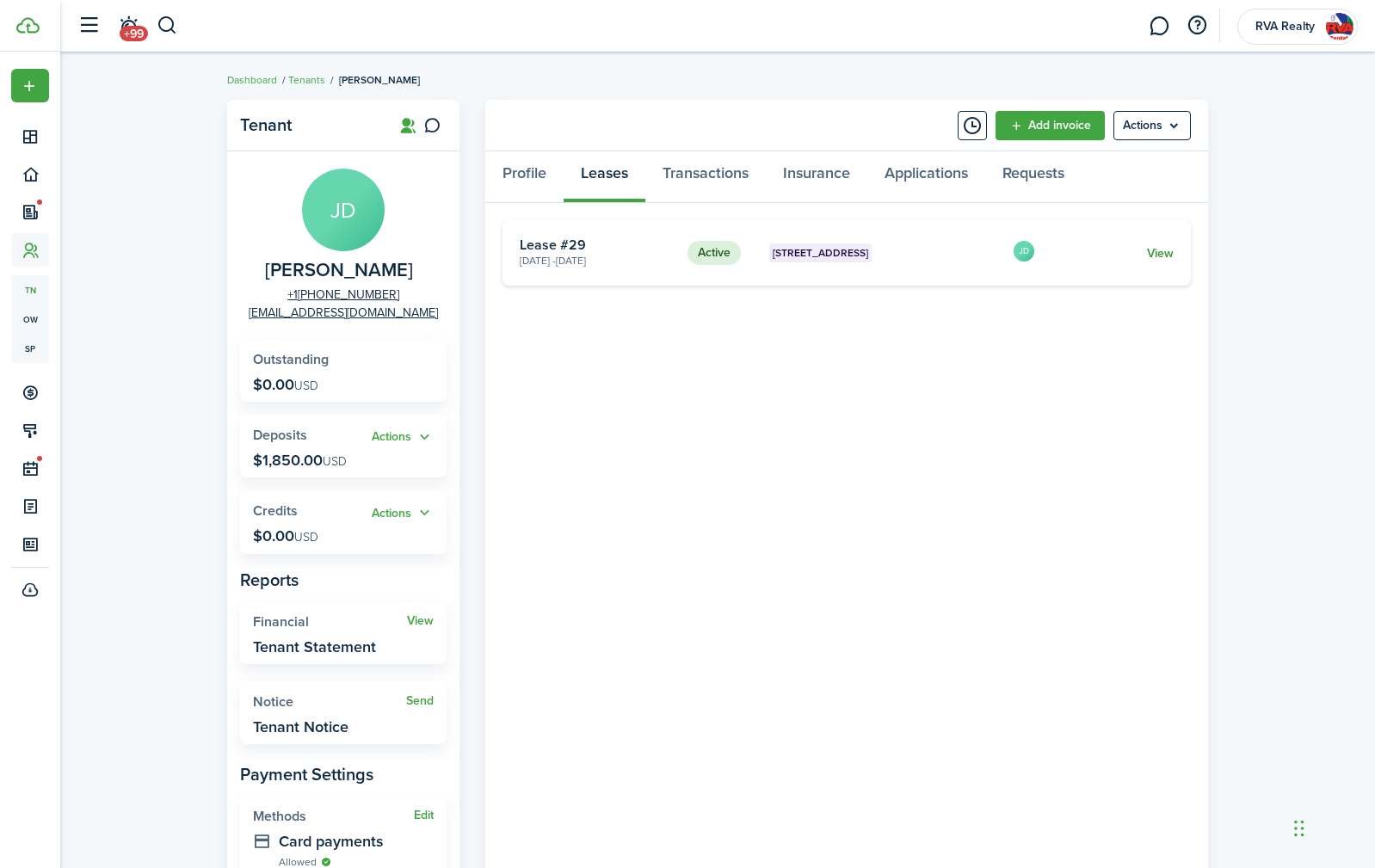
click at [1165, 251] on link "View" at bounding box center [1161, 253] width 27 height 18
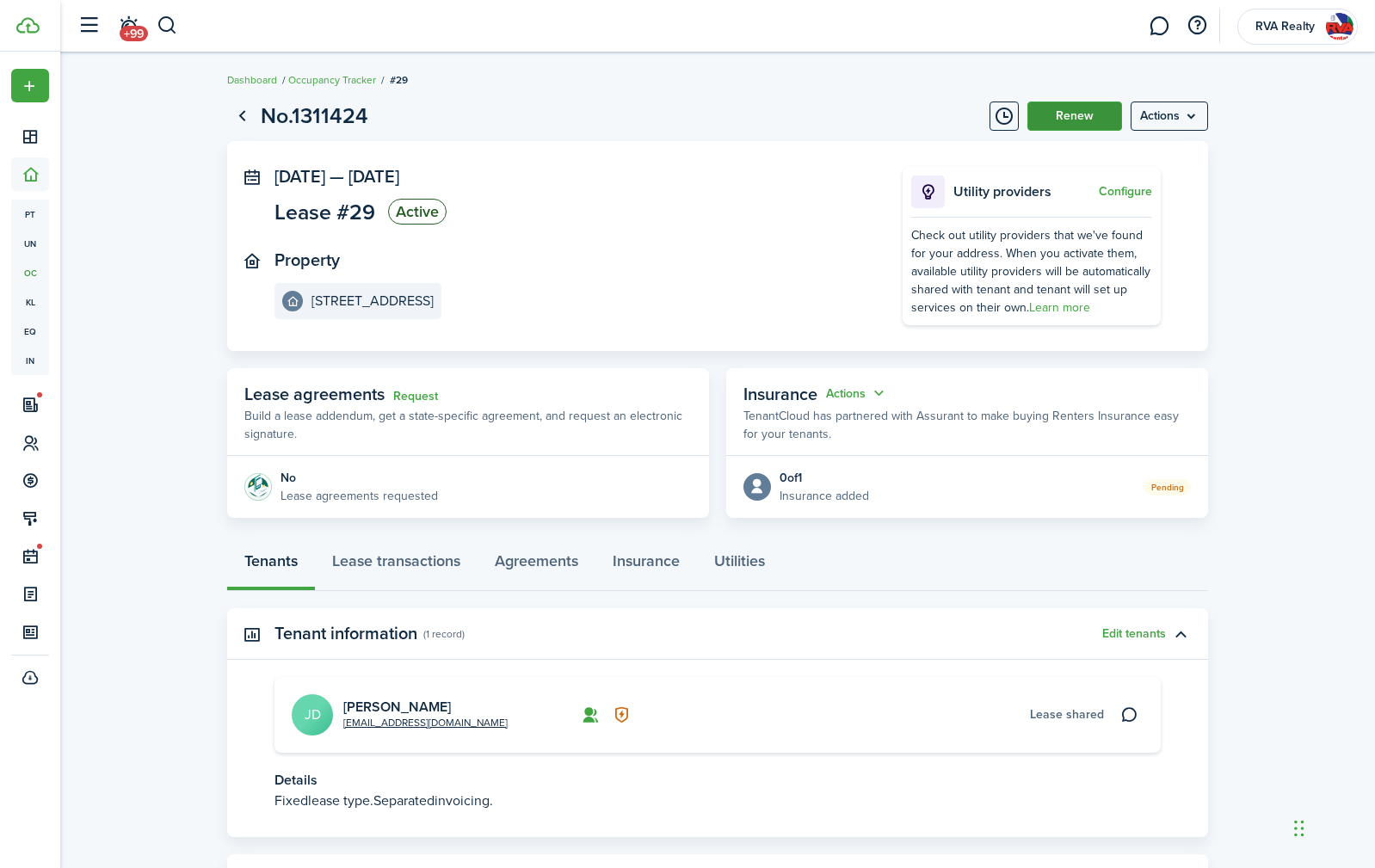
click at [1083, 118] on button "Renew" at bounding box center [1075, 116] width 95 height 29
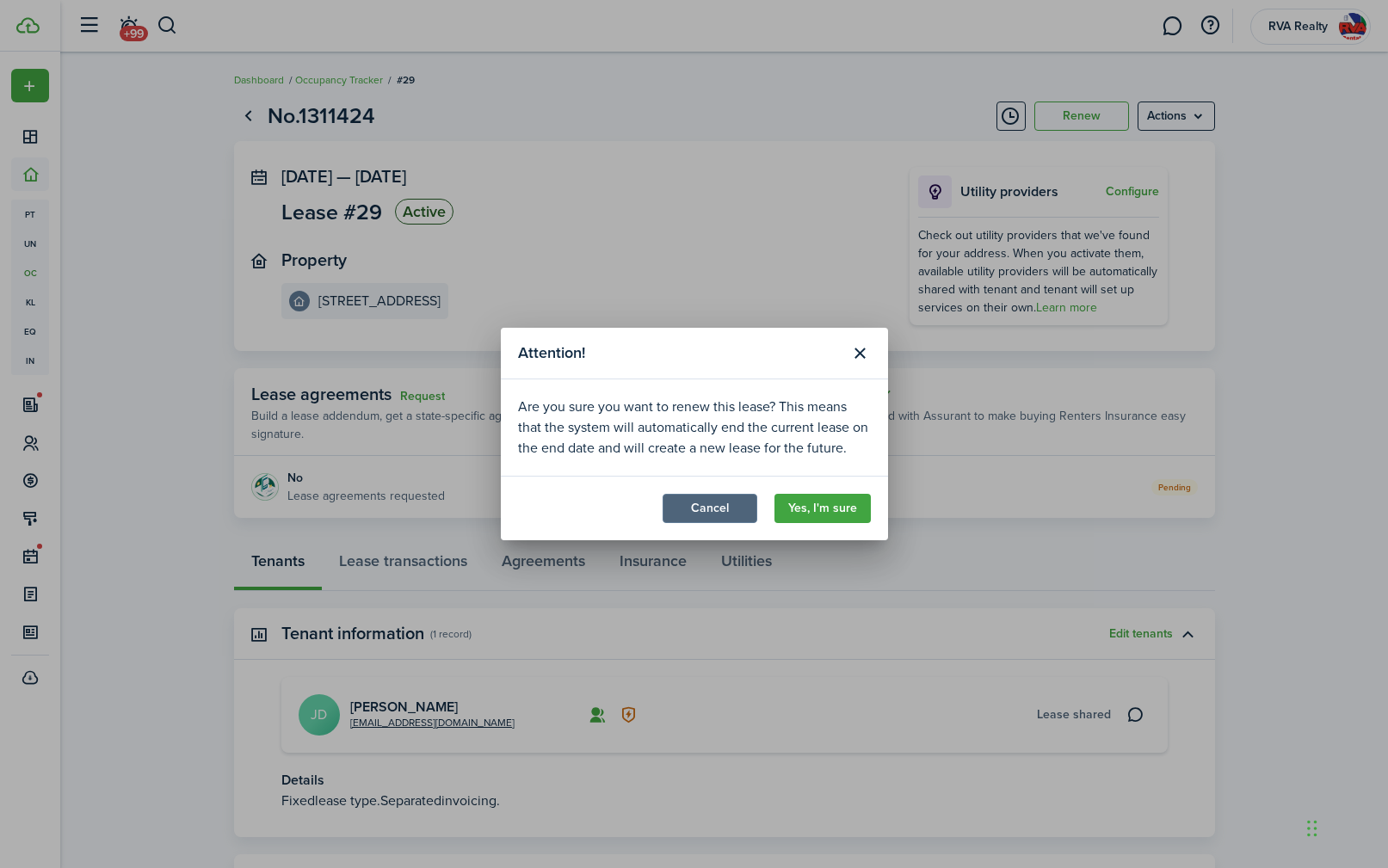
click at [722, 511] on button "Cancel" at bounding box center [710, 508] width 95 height 29
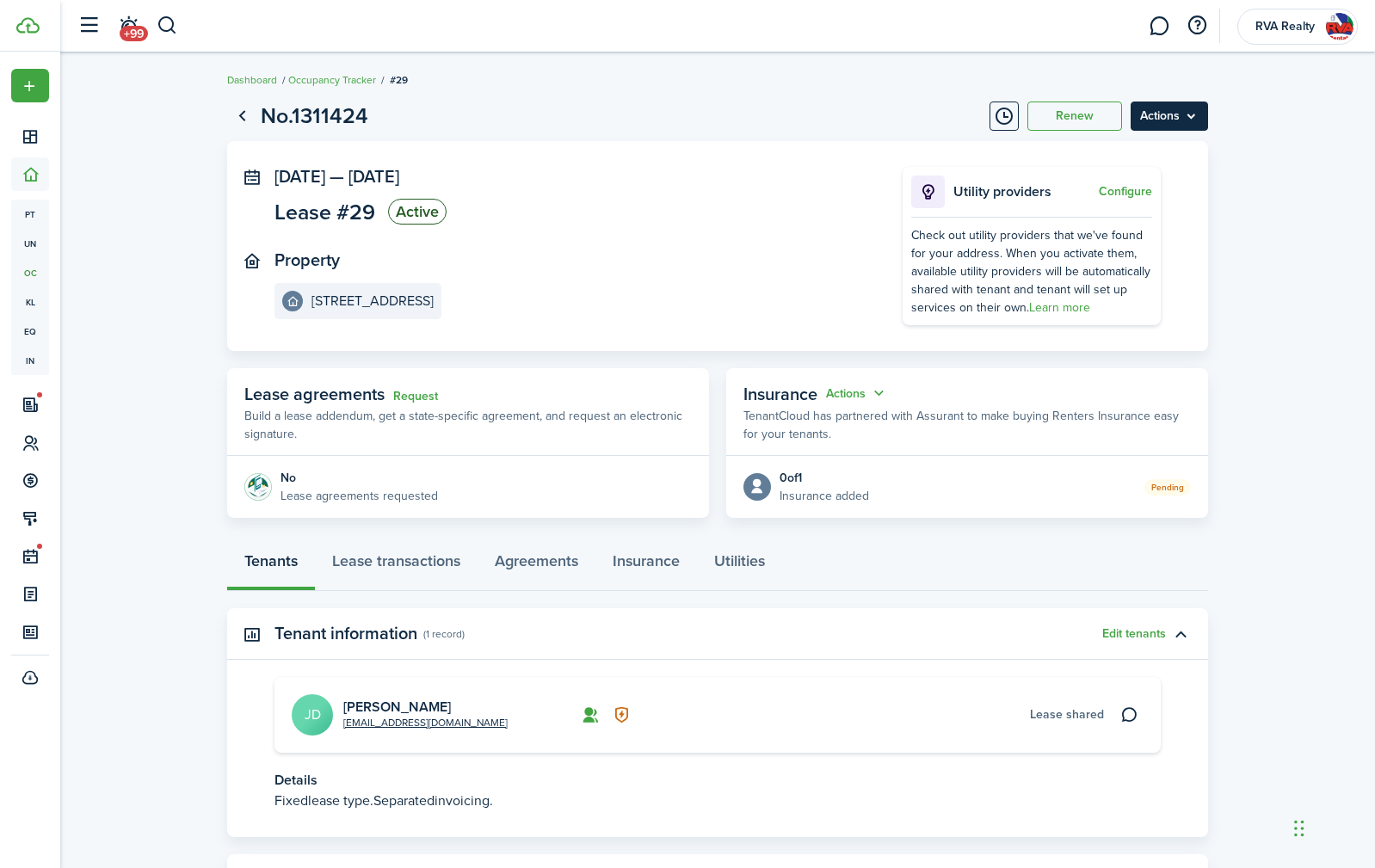
click at [1167, 120] on menu-btn "Actions" at bounding box center [1169, 116] width 78 height 29
click at [1086, 114] on button "Renew" at bounding box center [1075, 116] width 95 height 29
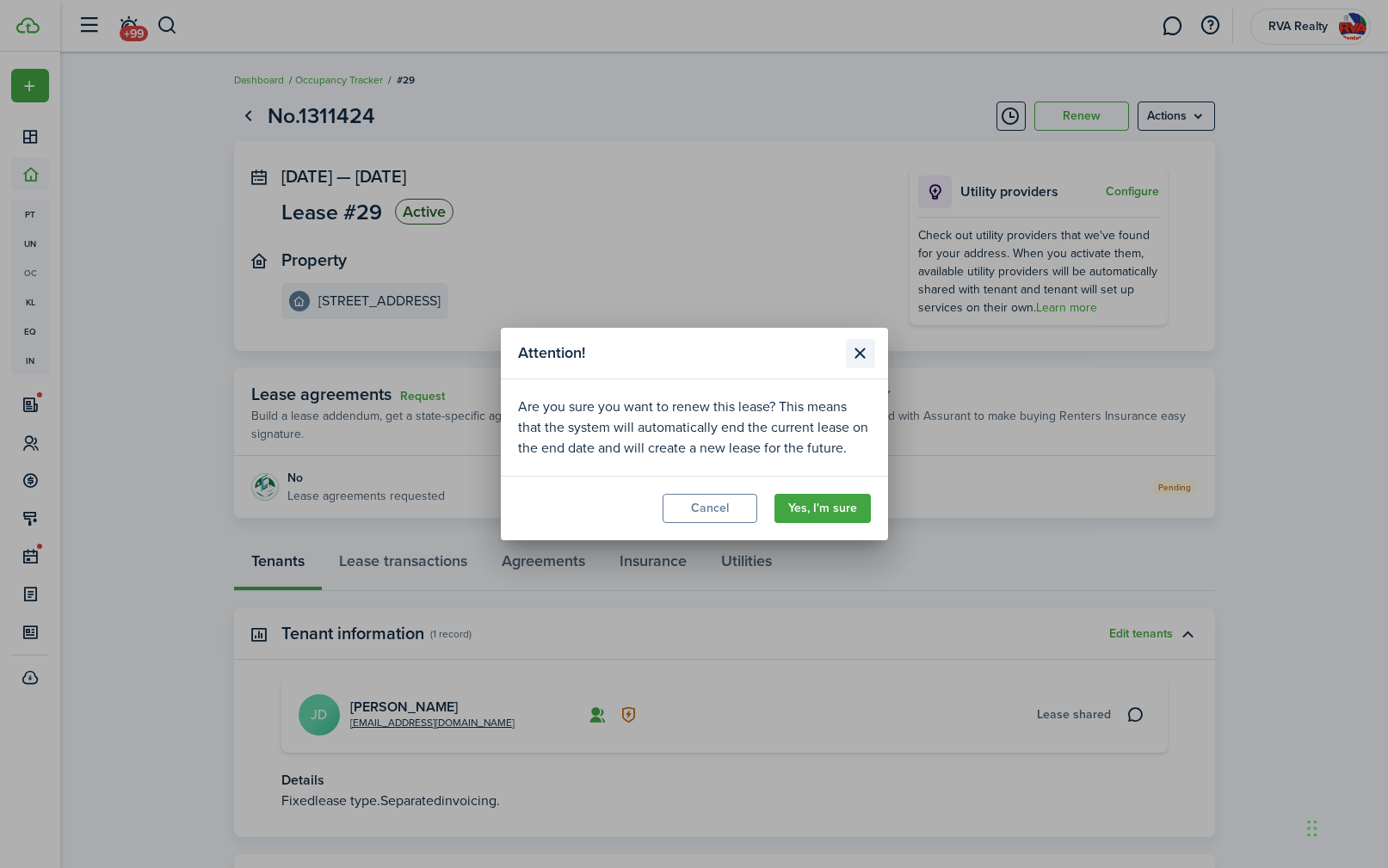
click at [864, 351] on button "Close modal" at bounding box center [860, 353] width 29 height 29
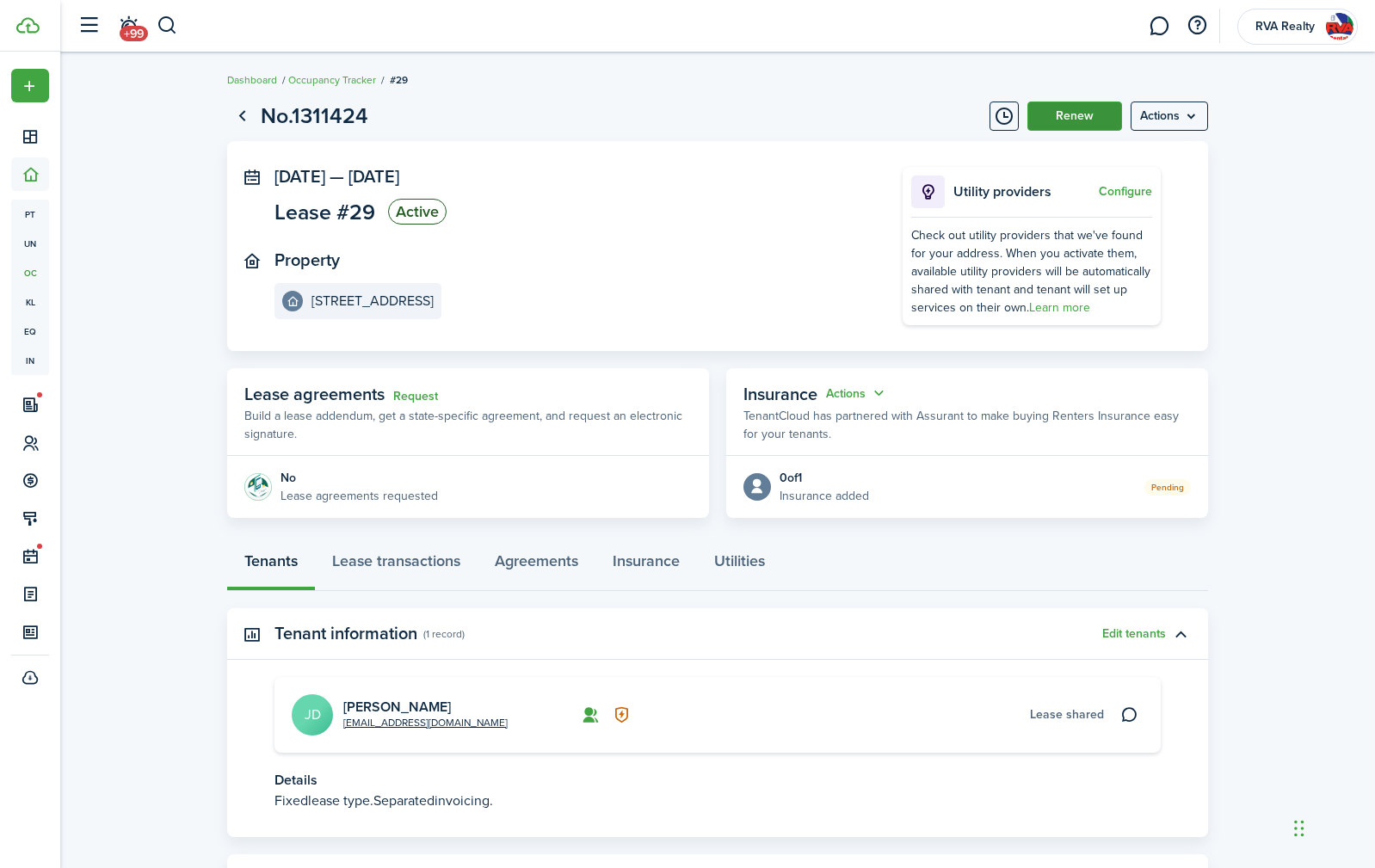
click at [1081, 120] on button "Renew" at bounding box center [1075, 116] width 95 height 29
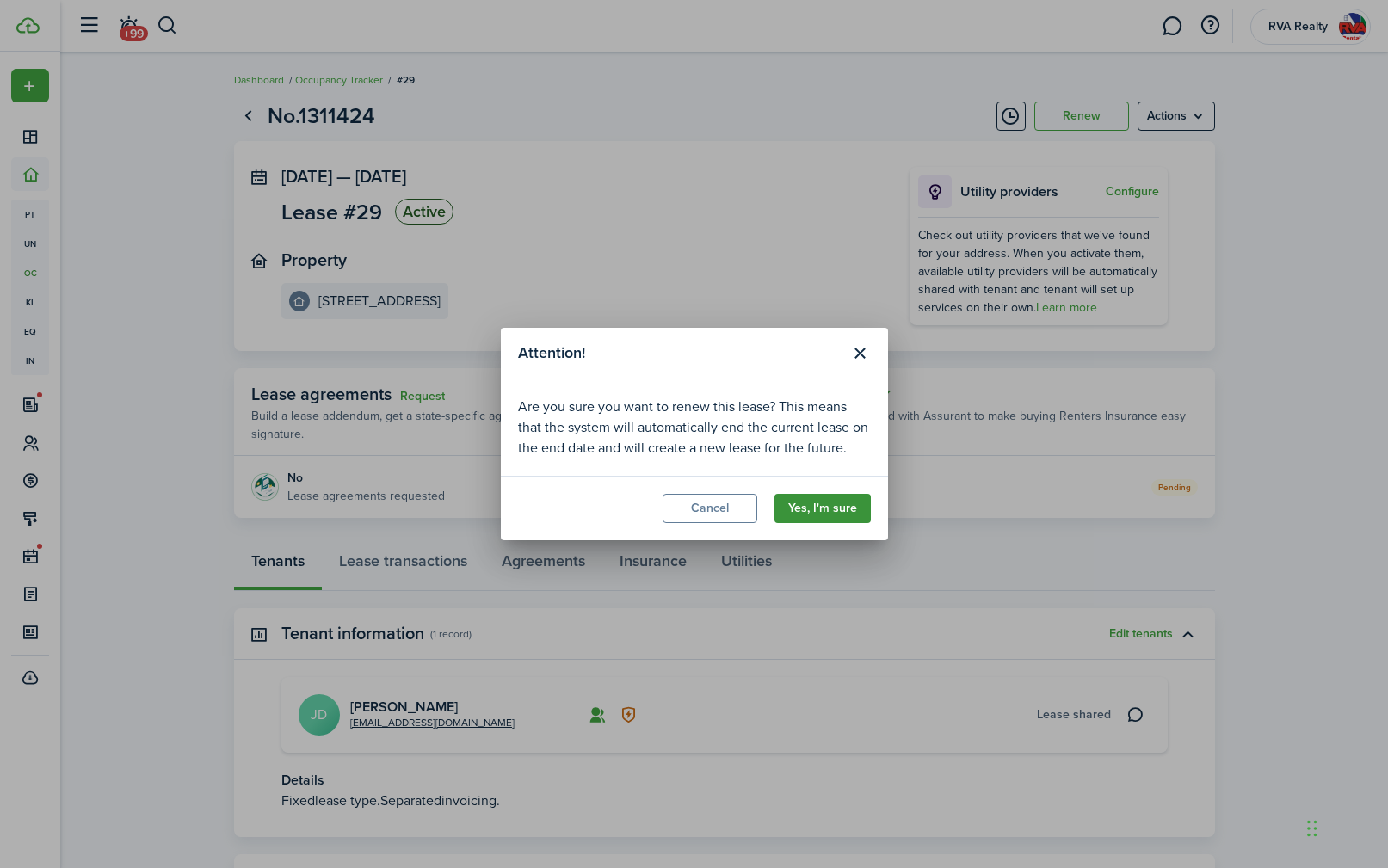
click at [822, 513] on button "Yes, I'm sure" at bounding box center [822, 508] width 96 height 29
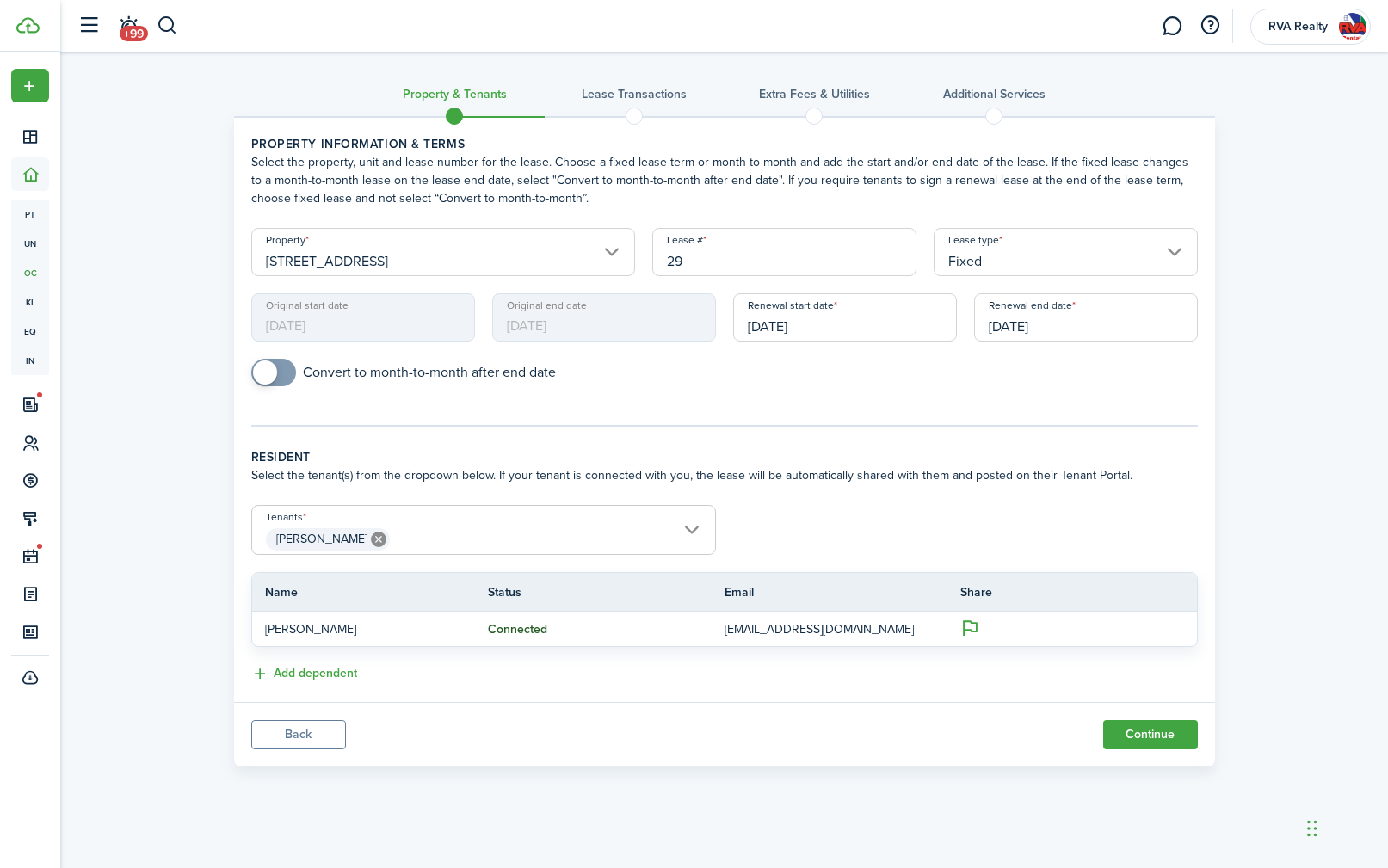
click at [169, 301] on div "Property & Tenants Lease Transactions Extra fees & Utilities Additional Service…" at bounding box center [724, 413] width 1327 height 723
click at [1006, 324] on input "[DATE]" at bounding box center [1086, 318] width 224 height 48
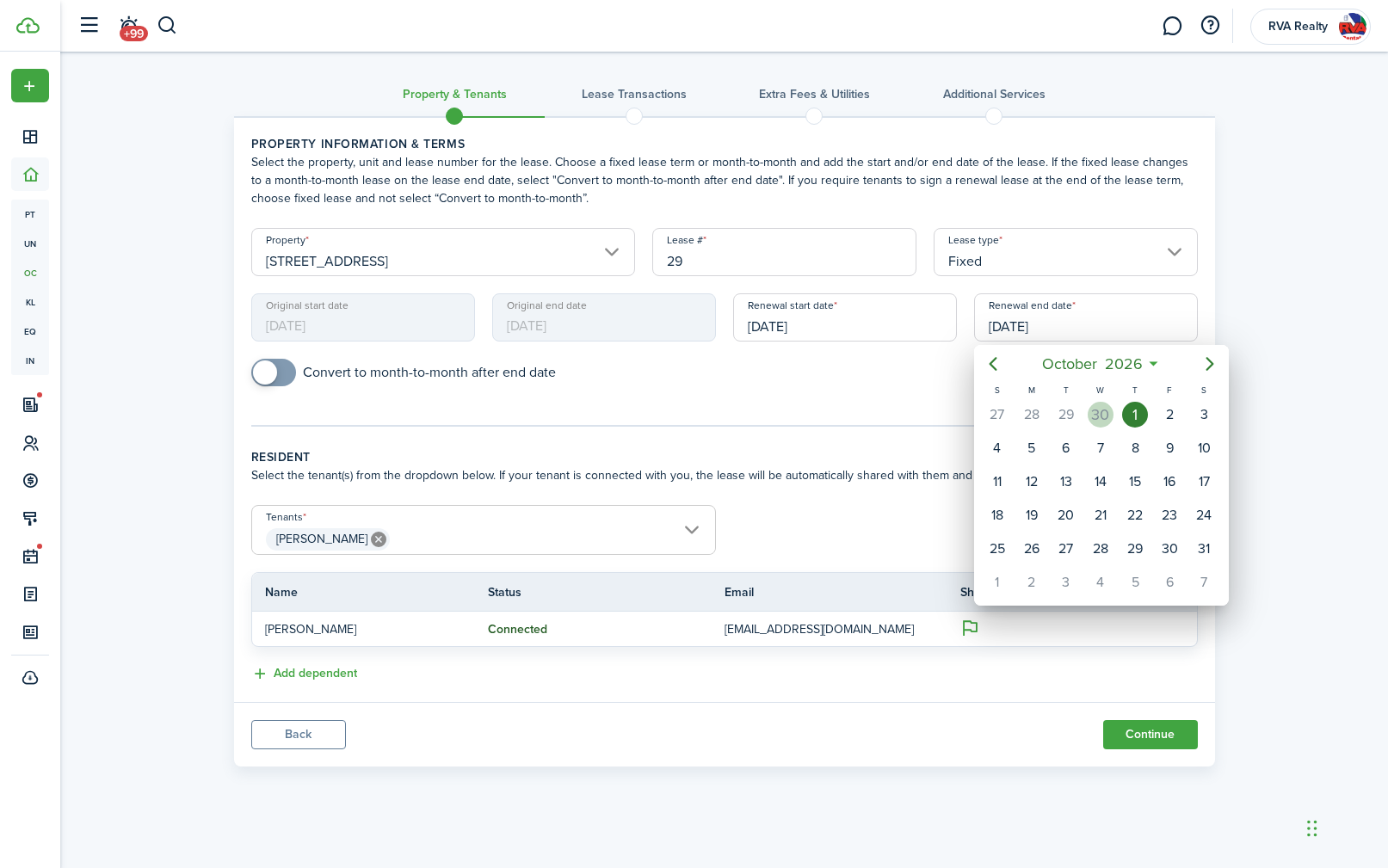
click at [1097, 414] on div "30" at bounding box center [1100, 414] width 26 height 26
type input "[DATE]"
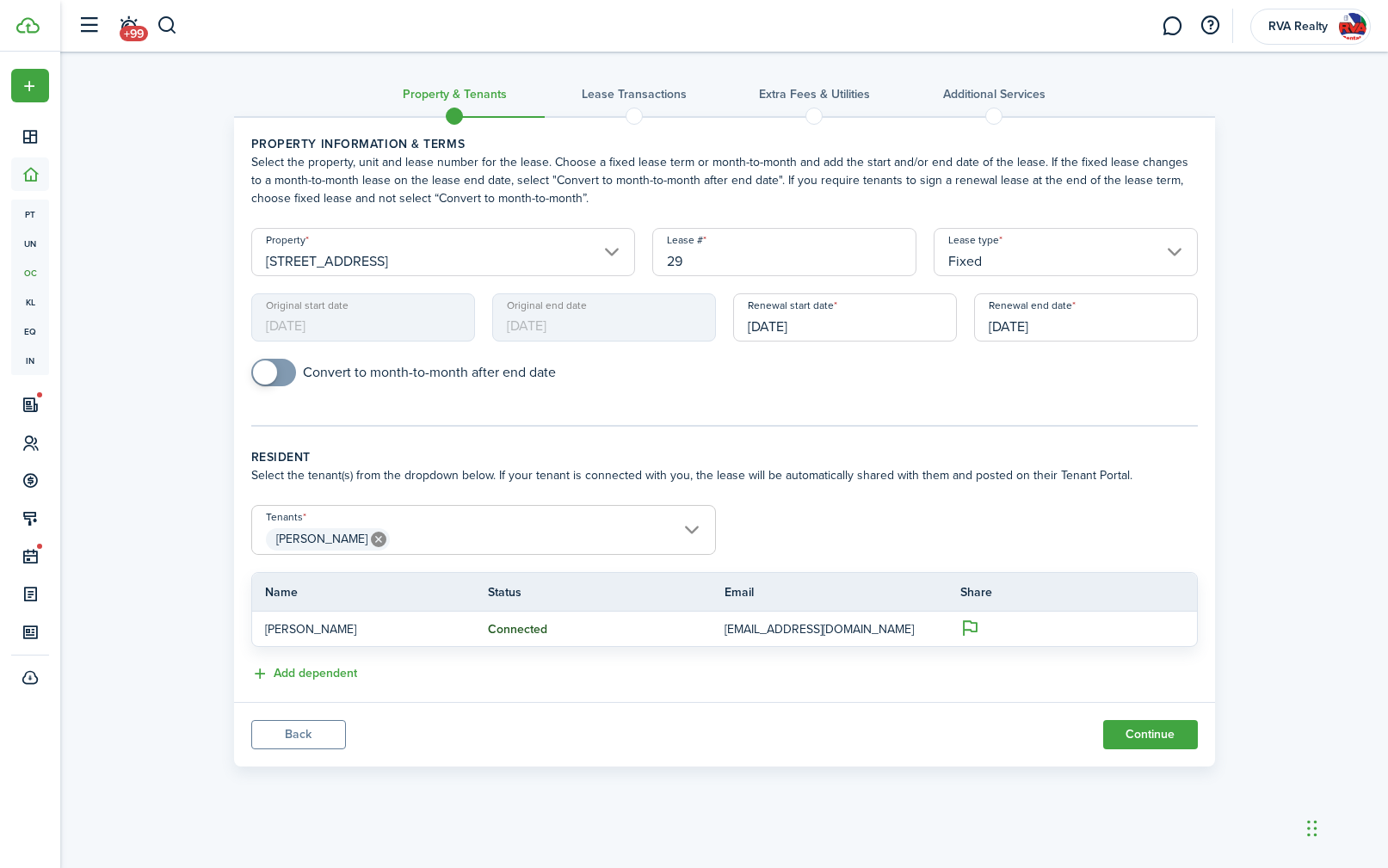
drag, startPoint x: 141, startPoint y: 398, endPoint x: 149, endPoint y: 389, distance: 12.0
click at [141, 398] on div "Property & Tenants Lease Transactions Extra fees & Utilities Additional Service…" at bounding box center [724, 413] width 1327 height 723
click at [1152, 741] on button "Continue" at bounding box center [1150, 734] width 95 height 29
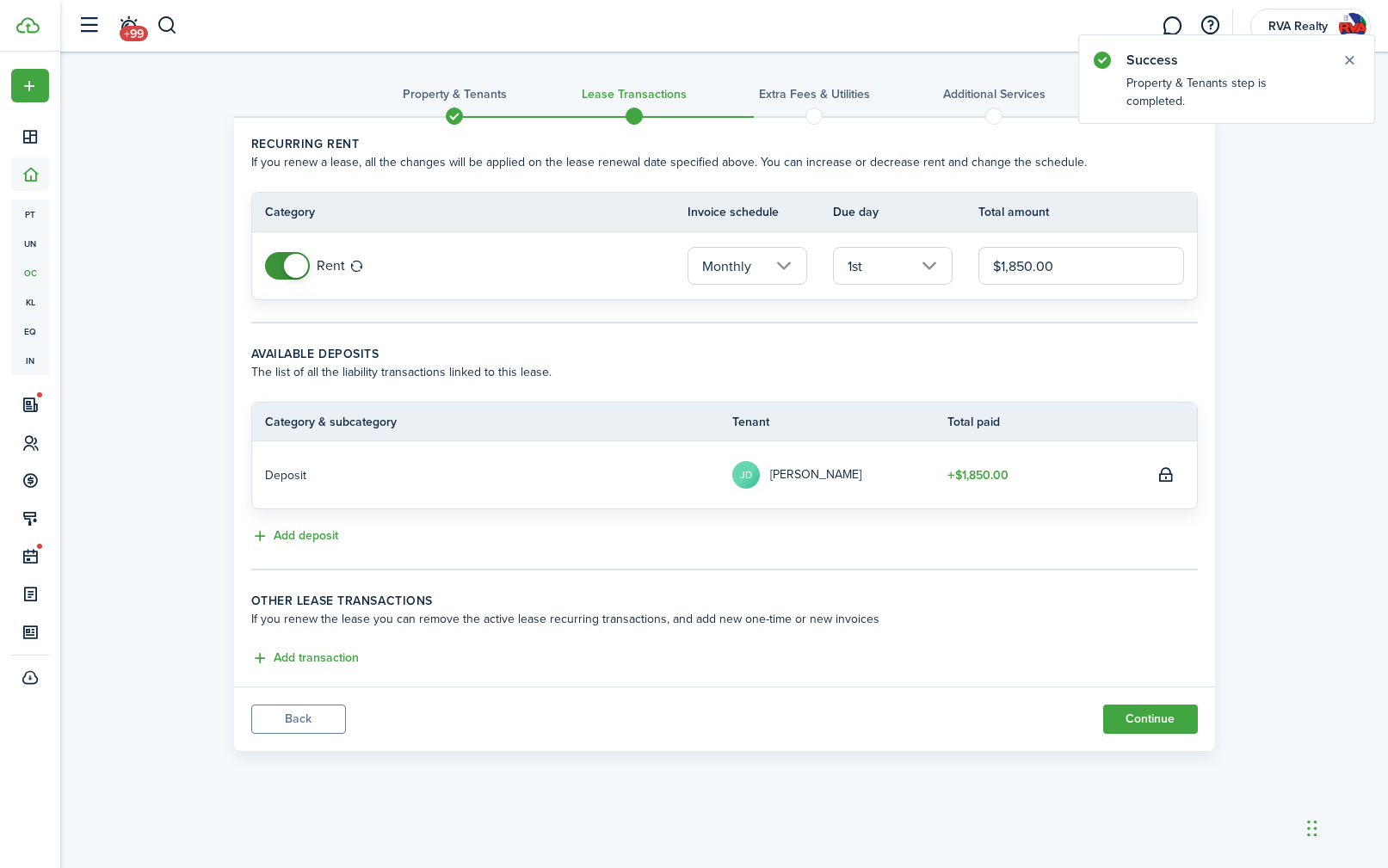
click at [1018, 263] on input "$1,850.00" at bounding box center [1081, 266] width 205 height 37
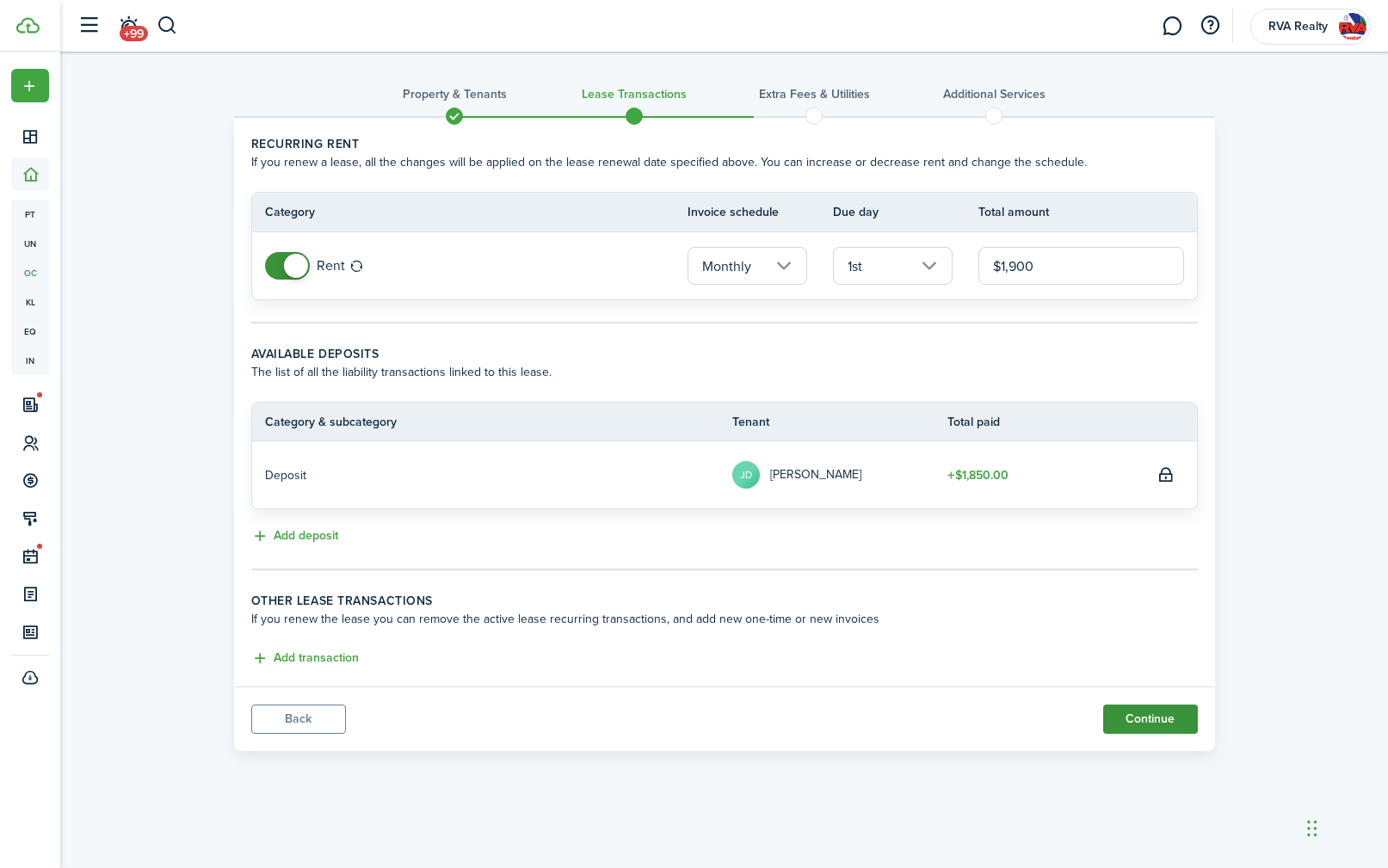
type input "$1,900.00"
click at [1144, 721] on button "Continue" at bounding box center [1150, 719] width 95 height 29
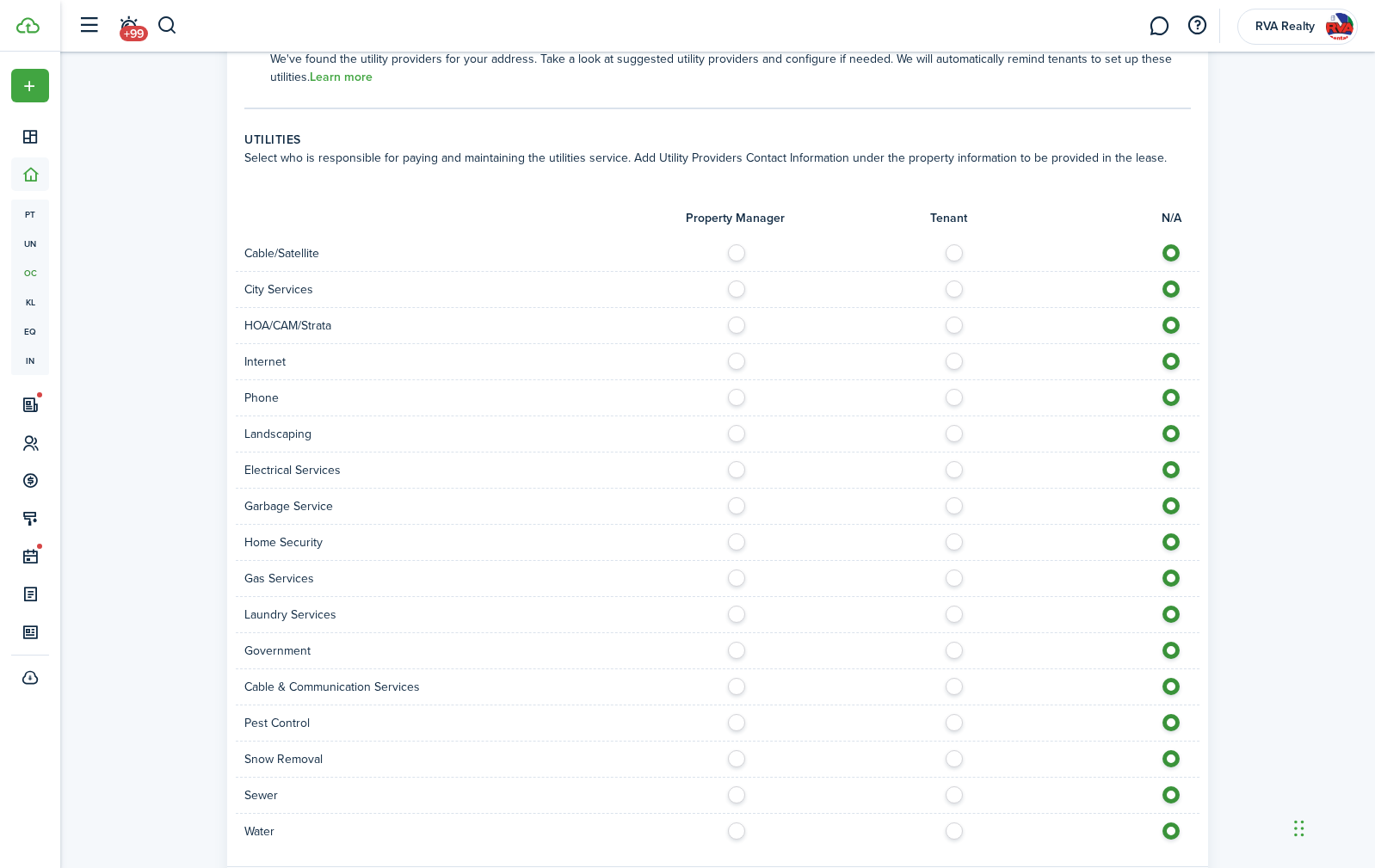
scroll to position [1481, 0]
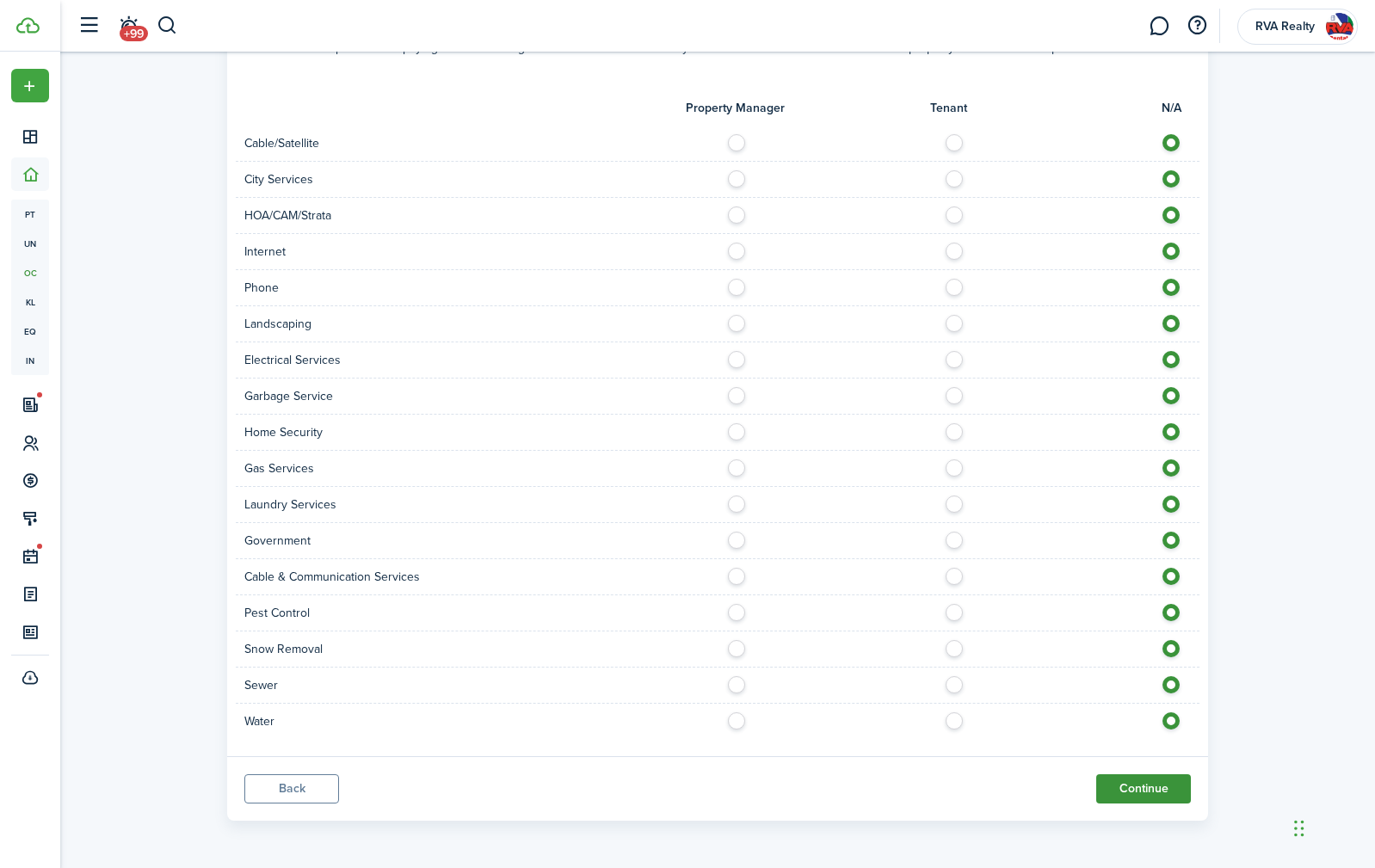
click at [1147, 781] on button "Continue" at bounding box center [1144, 789] width 95 height 29
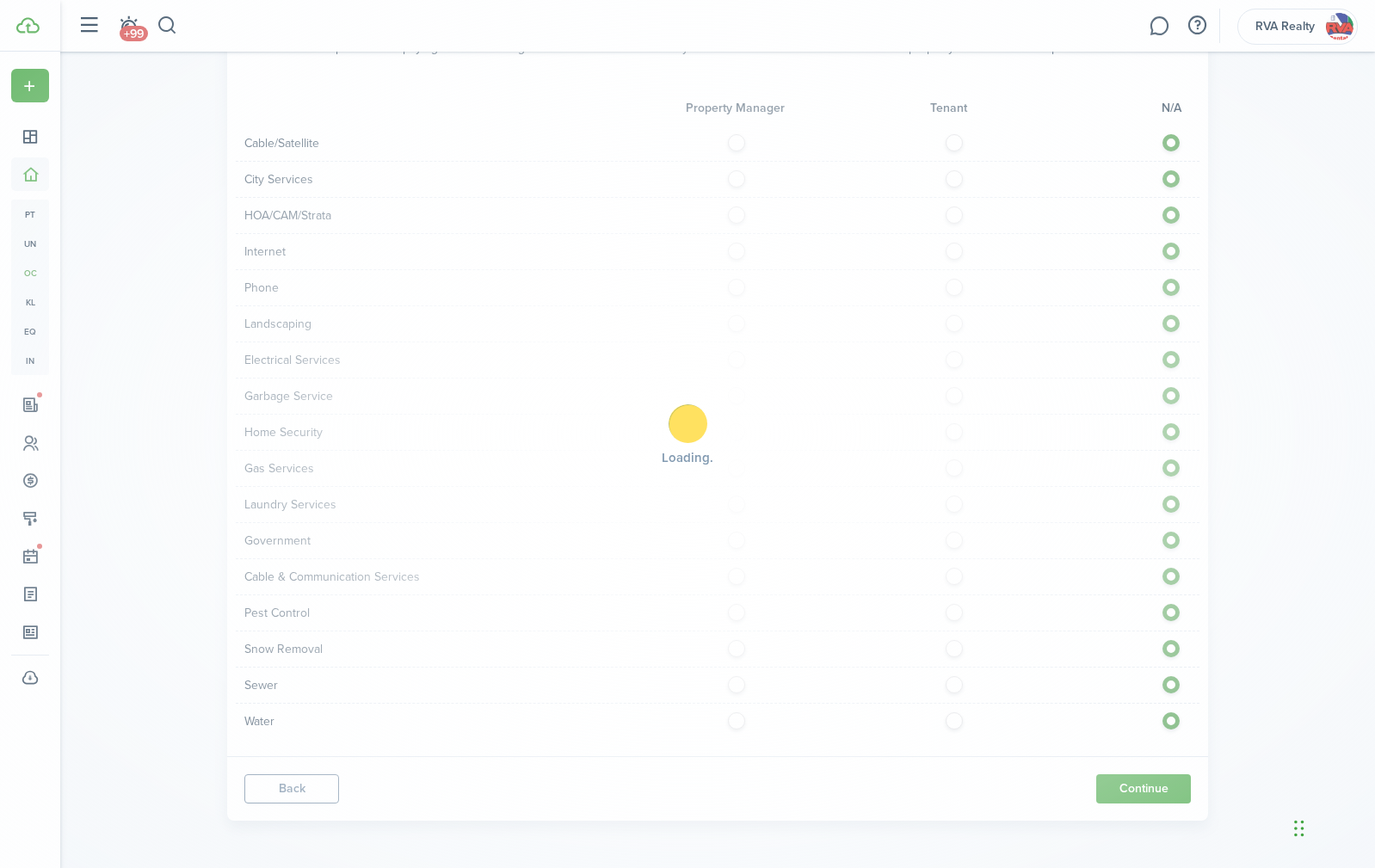
scroll to position [0, 0]
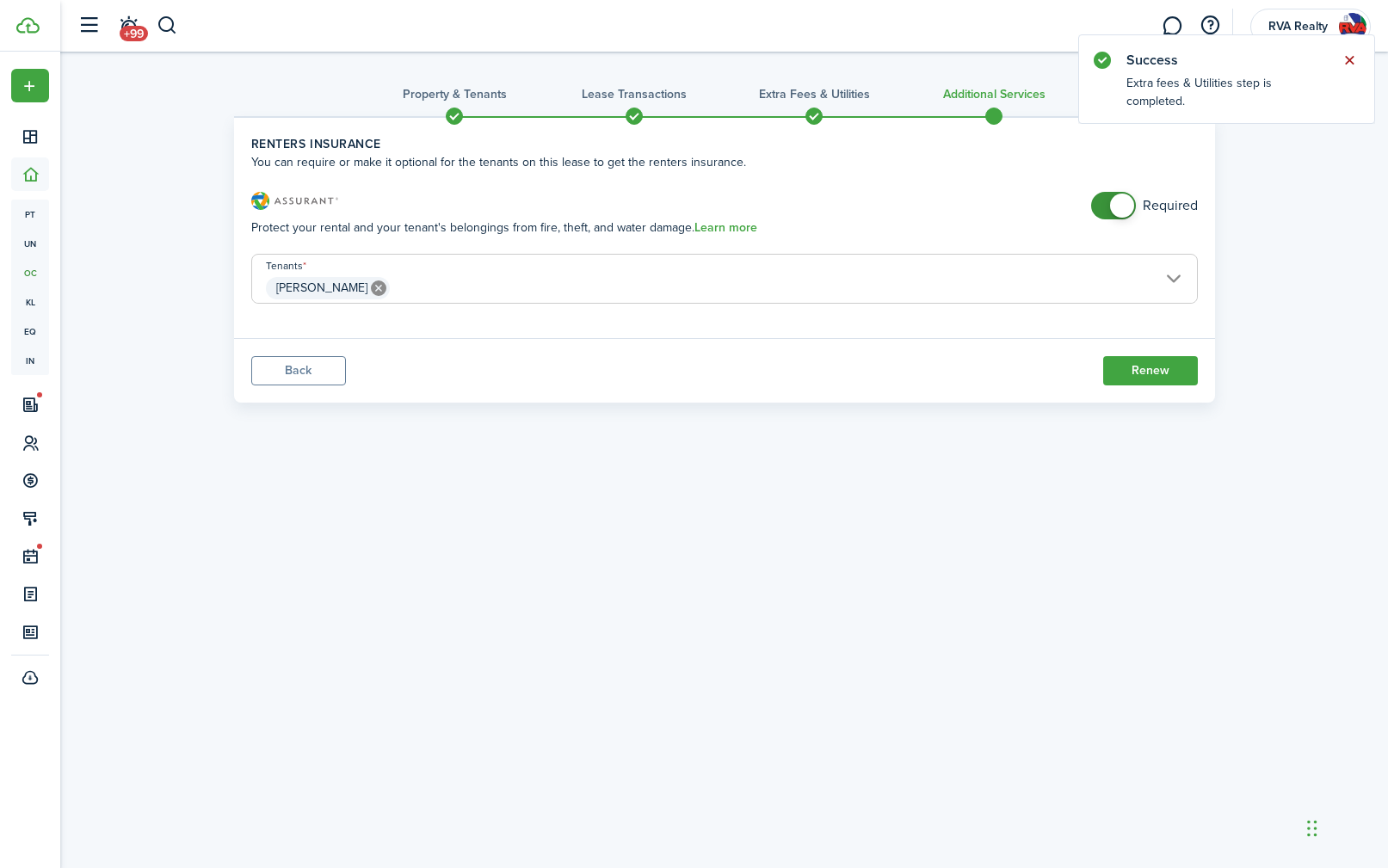
click at [1347, 60] on button "Close notify" at bounding box center [1349, 60] width 24 height 24
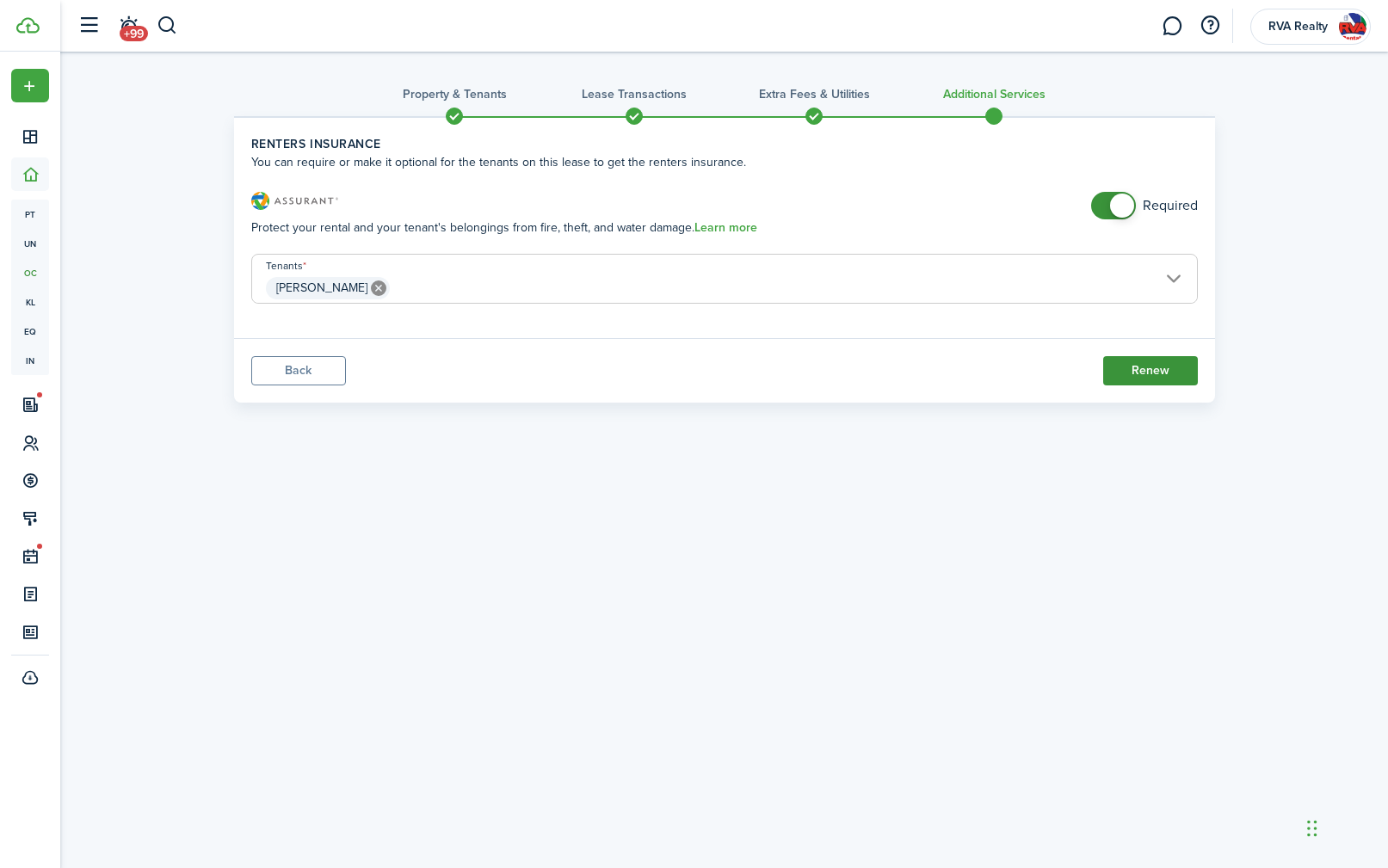
click at [1162, 371] on button "Renew" at bounding box center [1150, 370] width 95 height 29
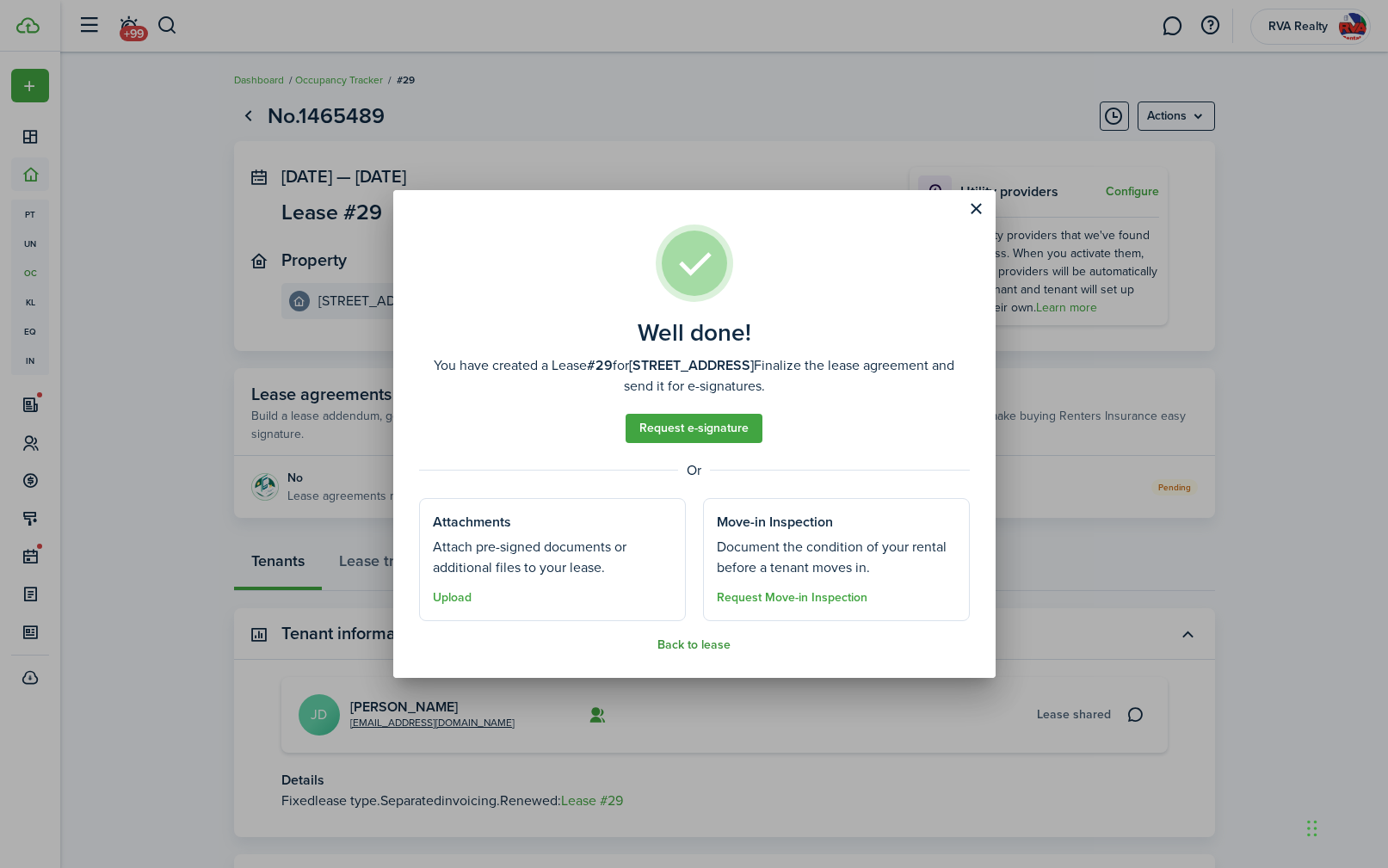
click at [697, 647] on button "Back to lease" at bounding box center [694, 645] width 73 height 13
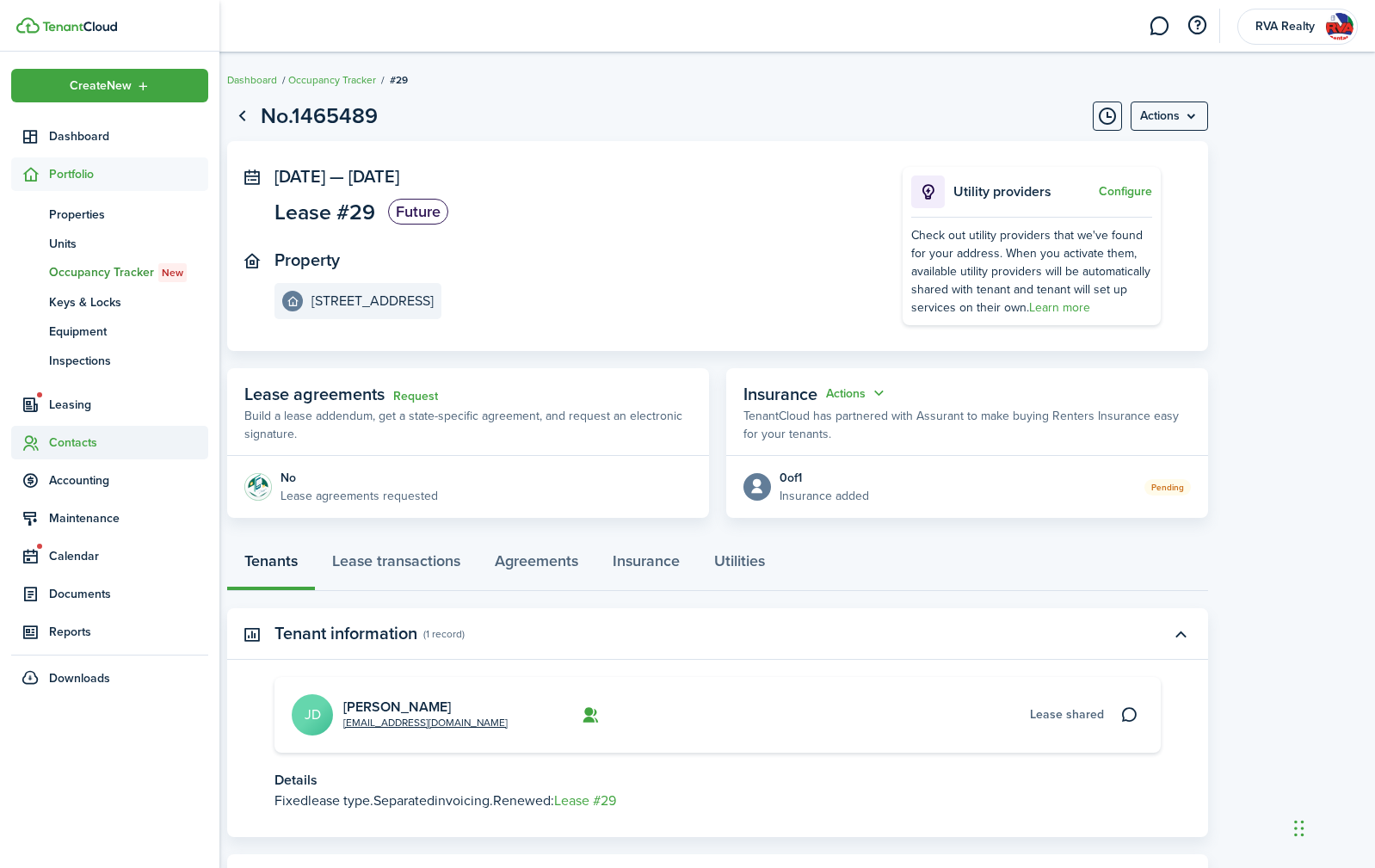
click at [69, 448] on span "Contacts" at bounding box center [128, 442] width 159 height 18
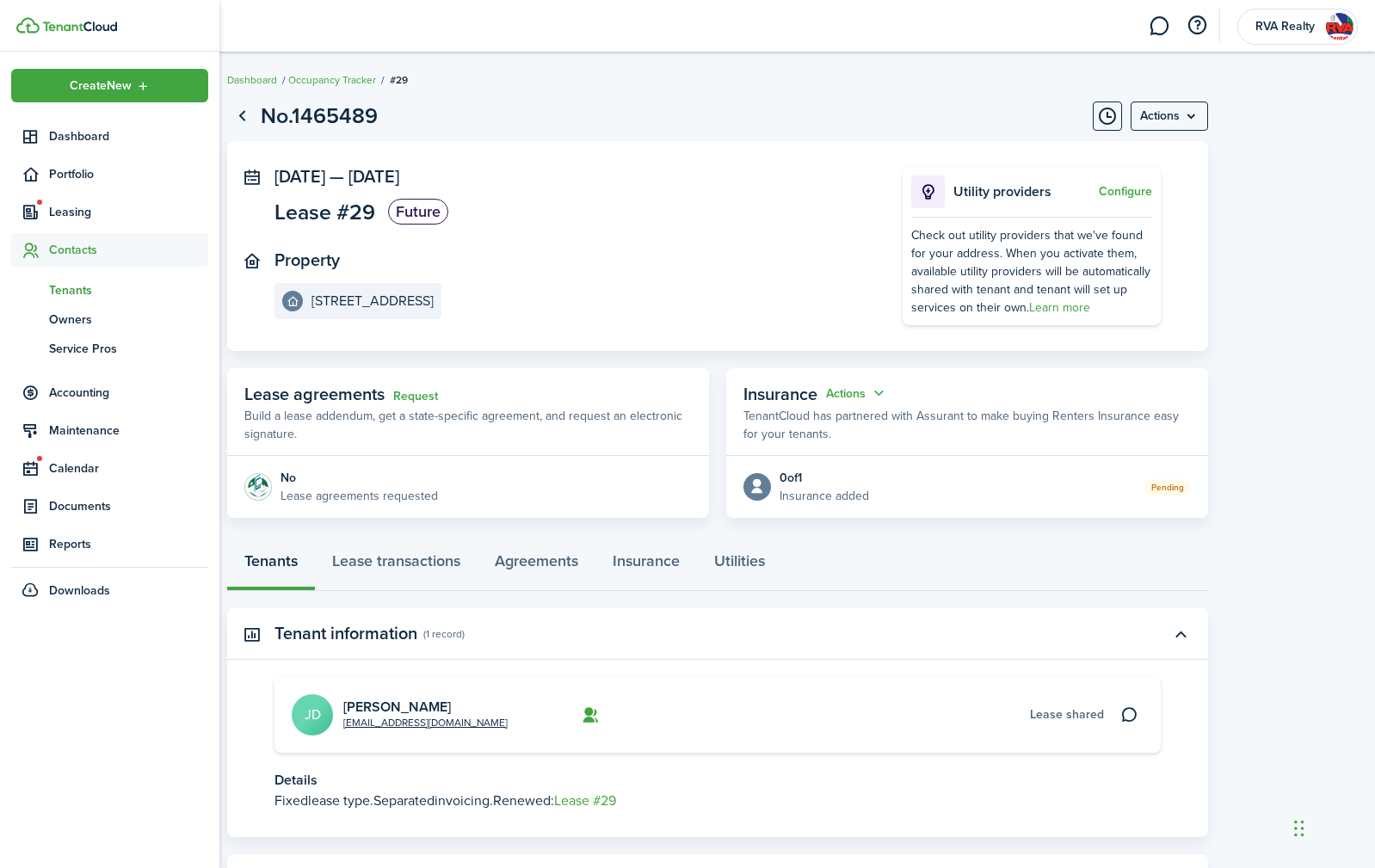
click at [79, 288] on span "Tenants" at bounding box center [128, 290] width 159 height 18
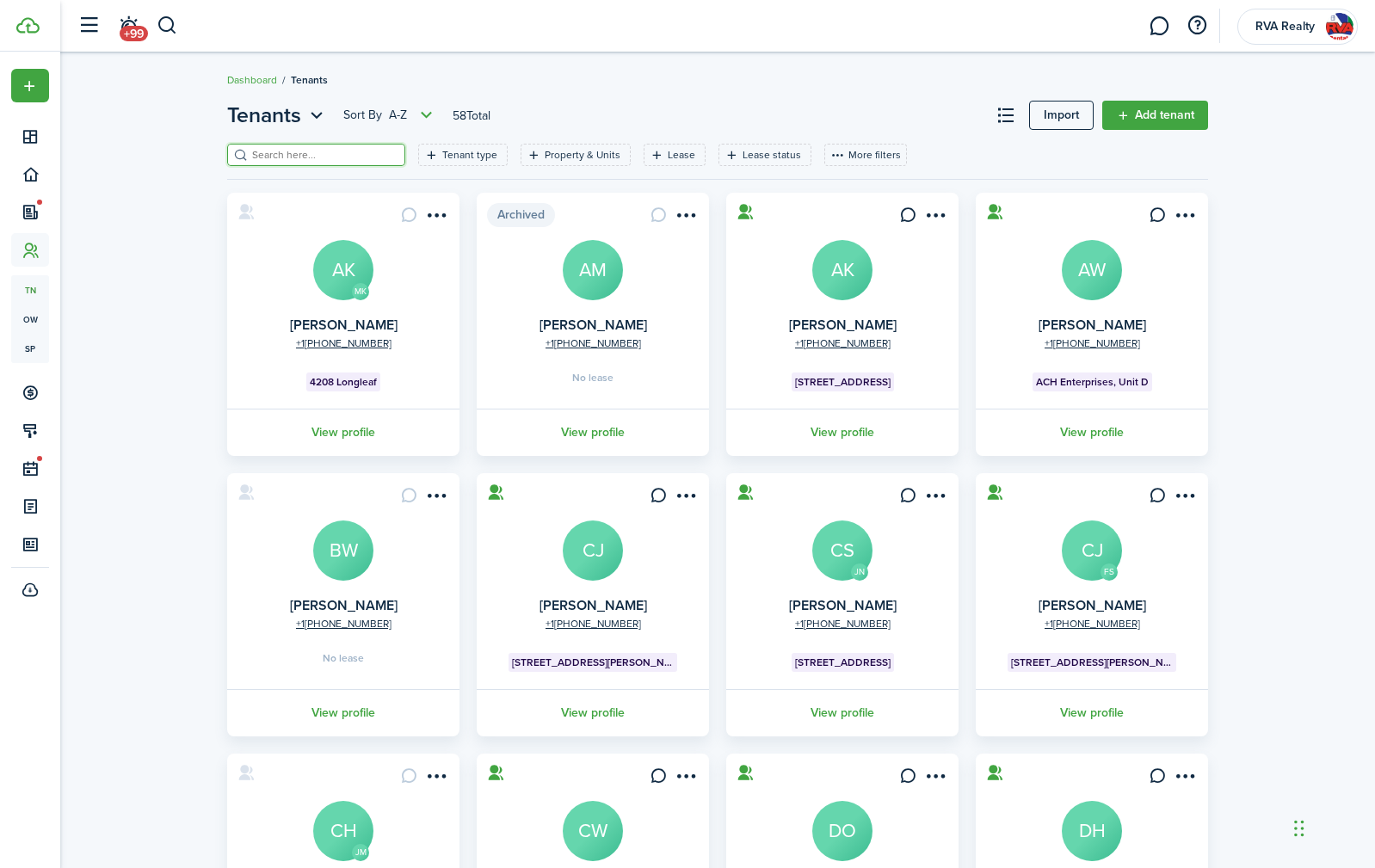
click at [341, 149] on input "search" at bounding box center [324, 155] width 152 height 16
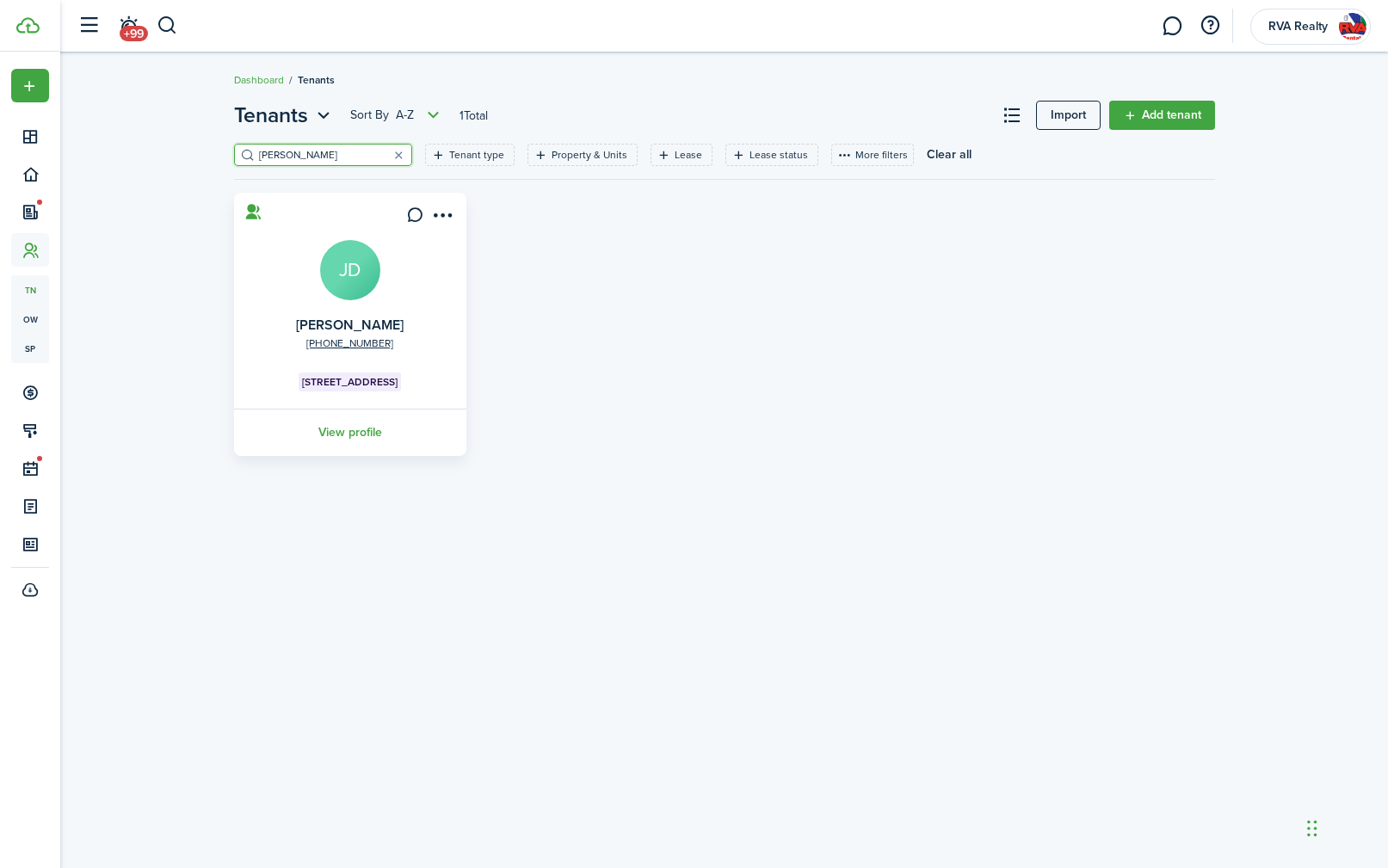
type input "[PERSON_NAME]"
click at [351, 271] on avatar-text "JD" at bounding box center [351, 270] width 61 height 61
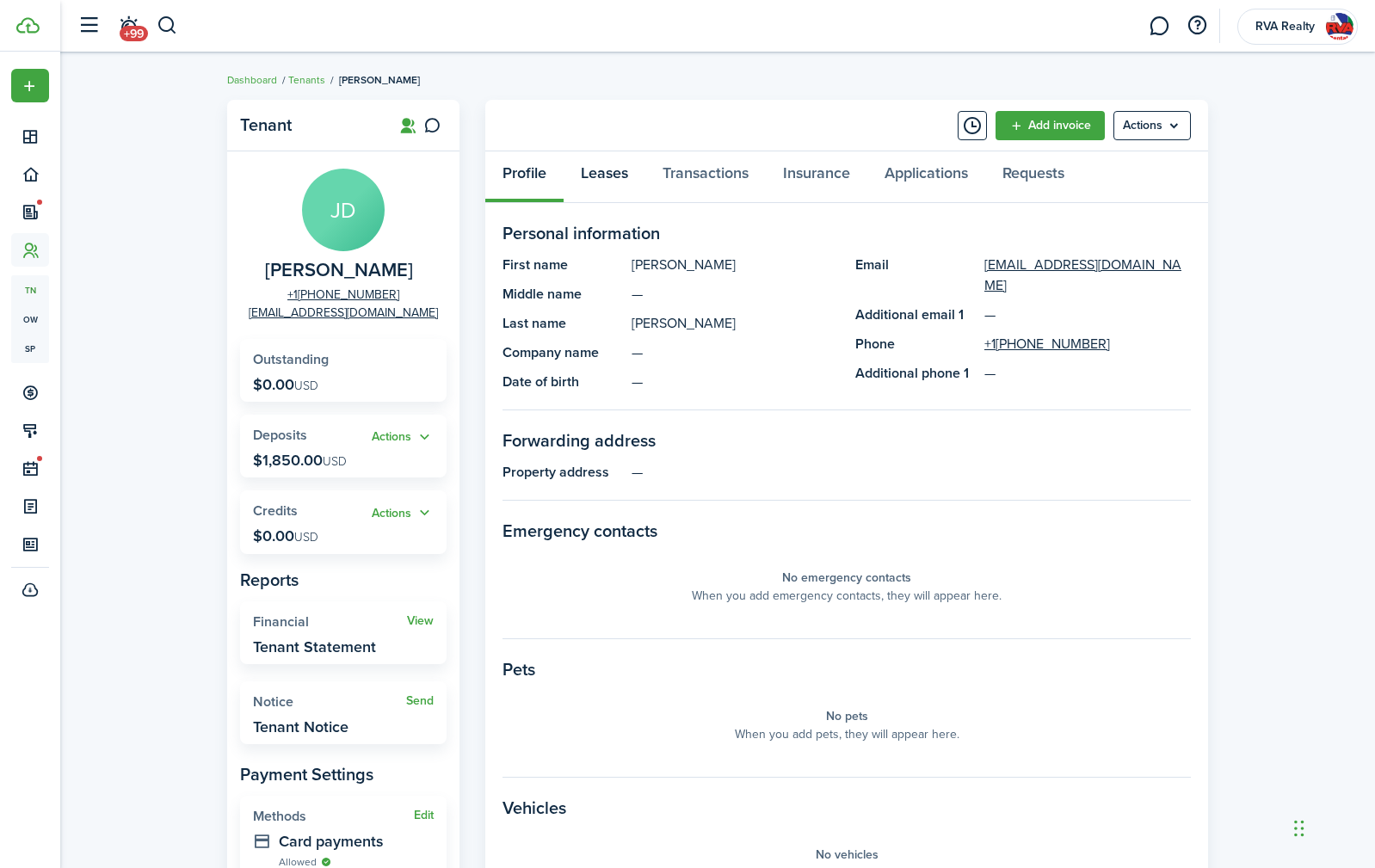
click at [621, 180] on link "Leases" at bounding box center [605, 178] width 82 height 52
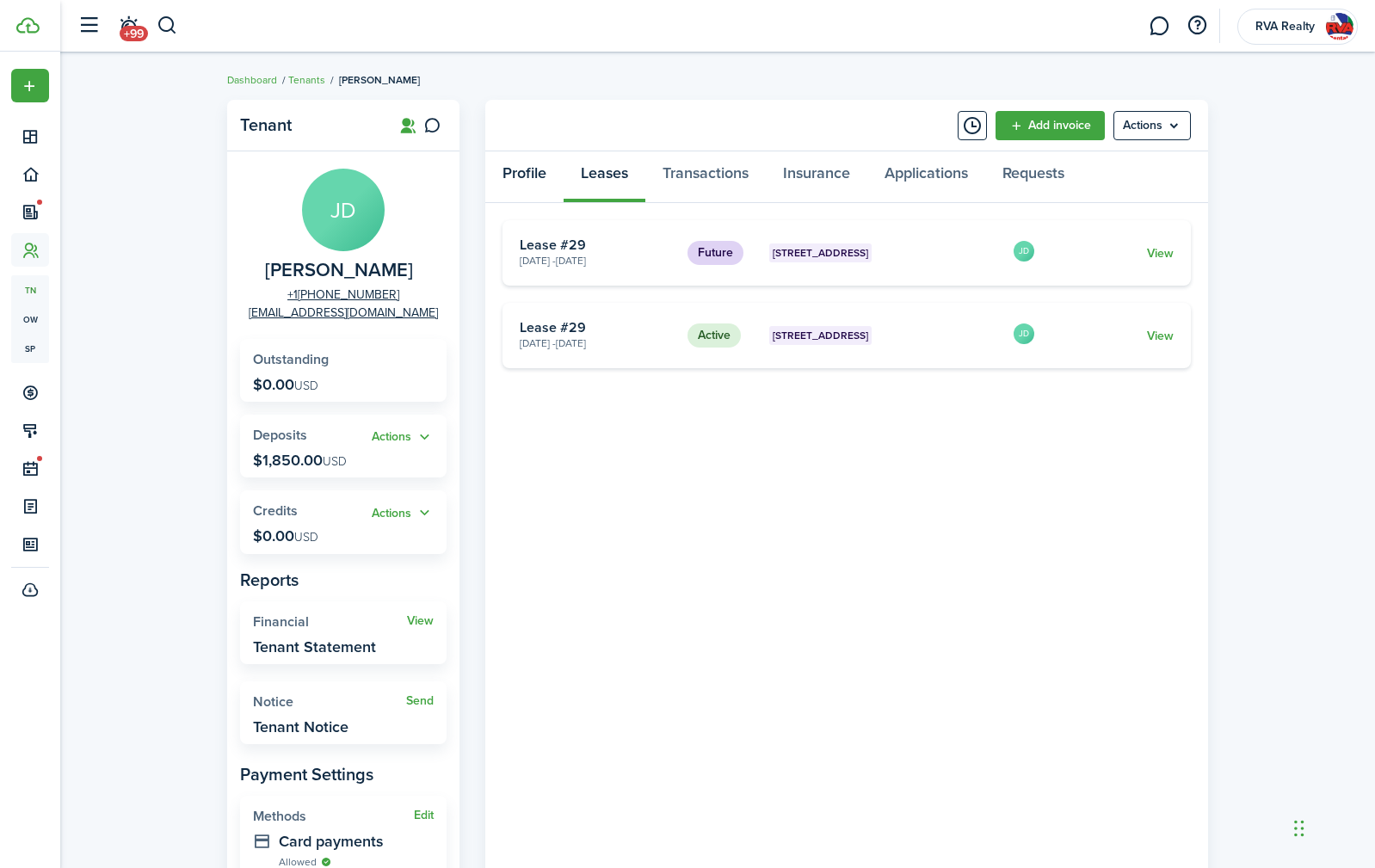
click at [520, 166] on link "Profile" at bounding box center [525, 178] width 79 height 52
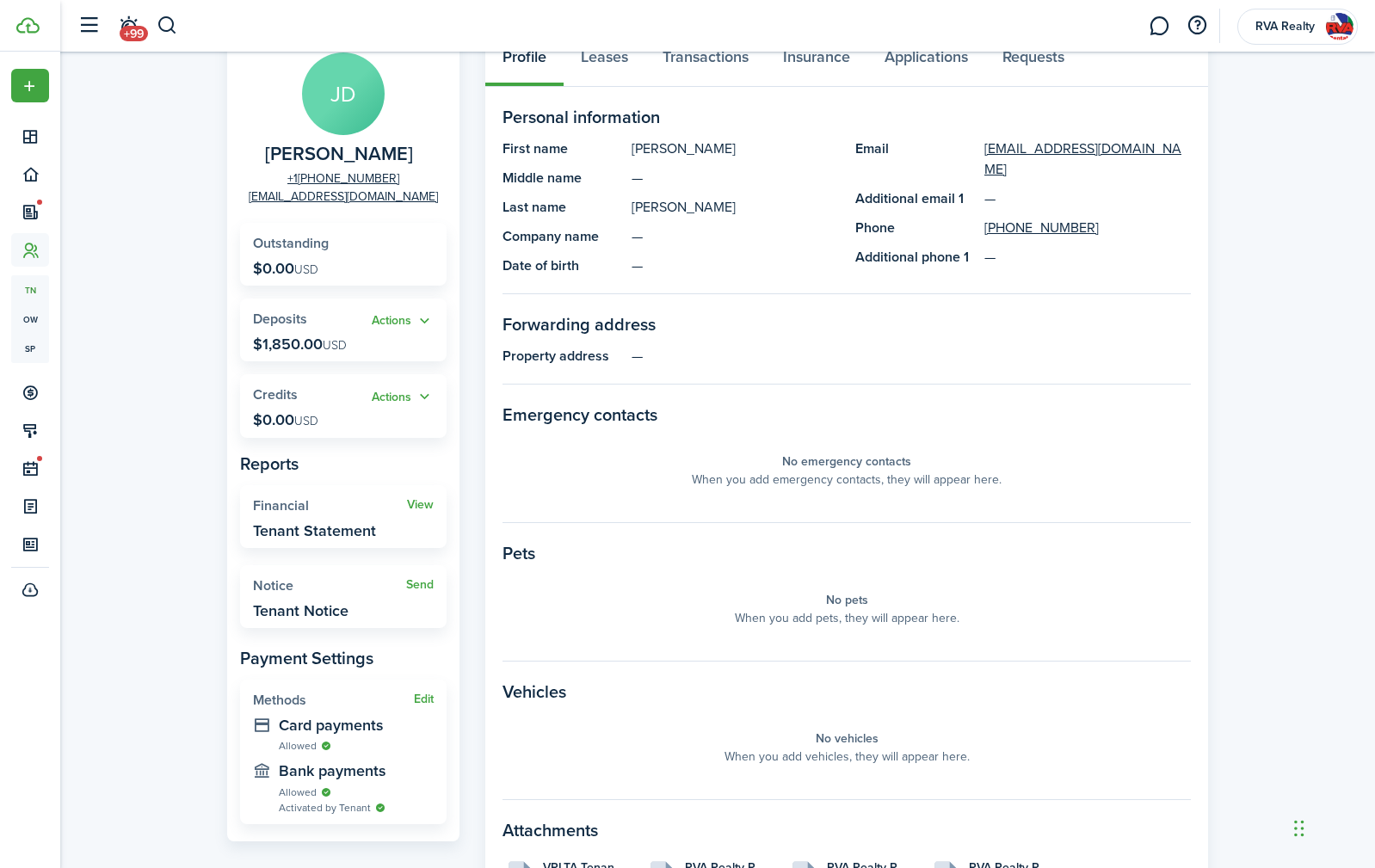
scroll to position [247, 0]
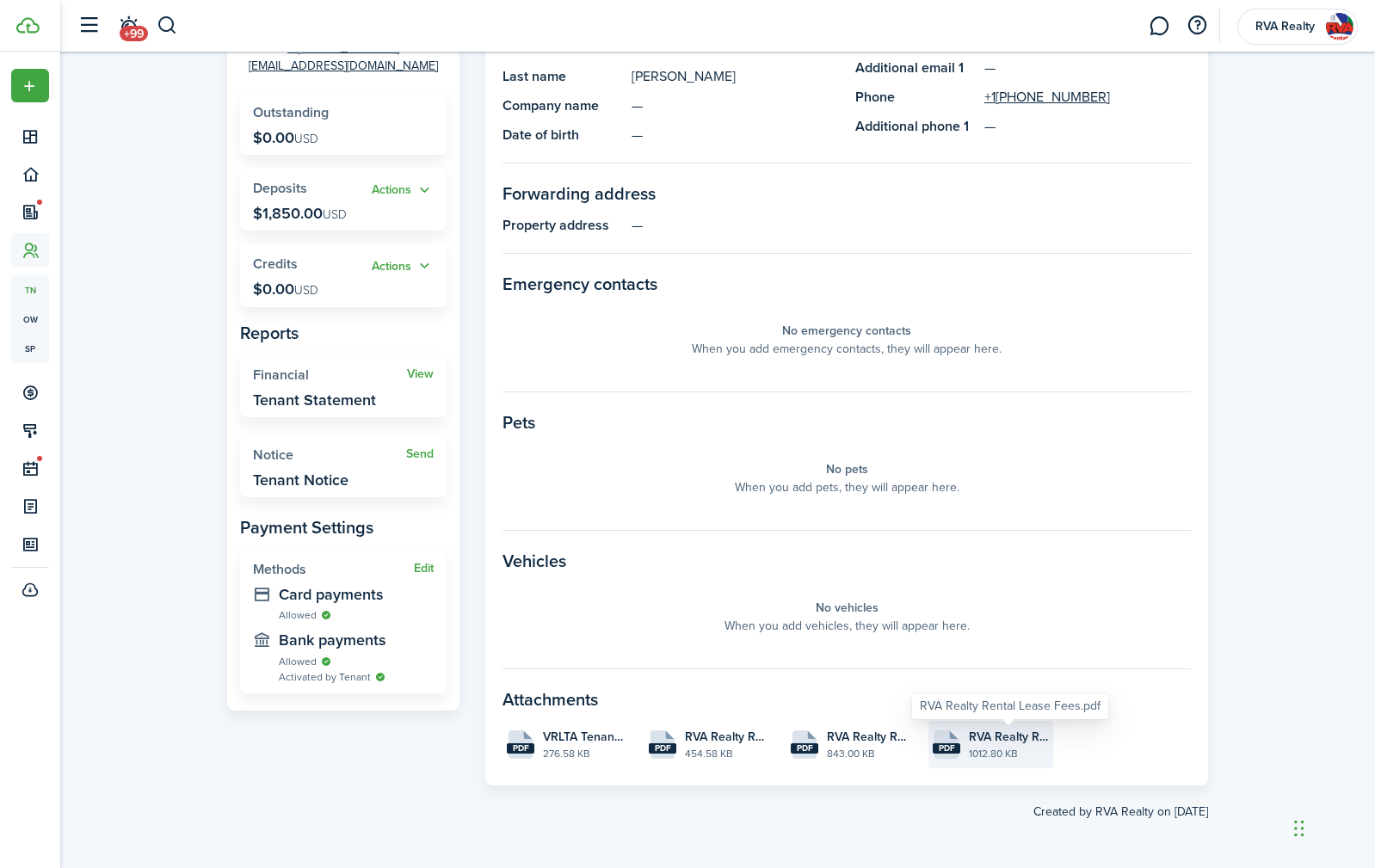
click at [972, 744] on span "RVA Realty Rental Lease Fees.pdf" at bounding box center [1009, 737] width 80 height 18
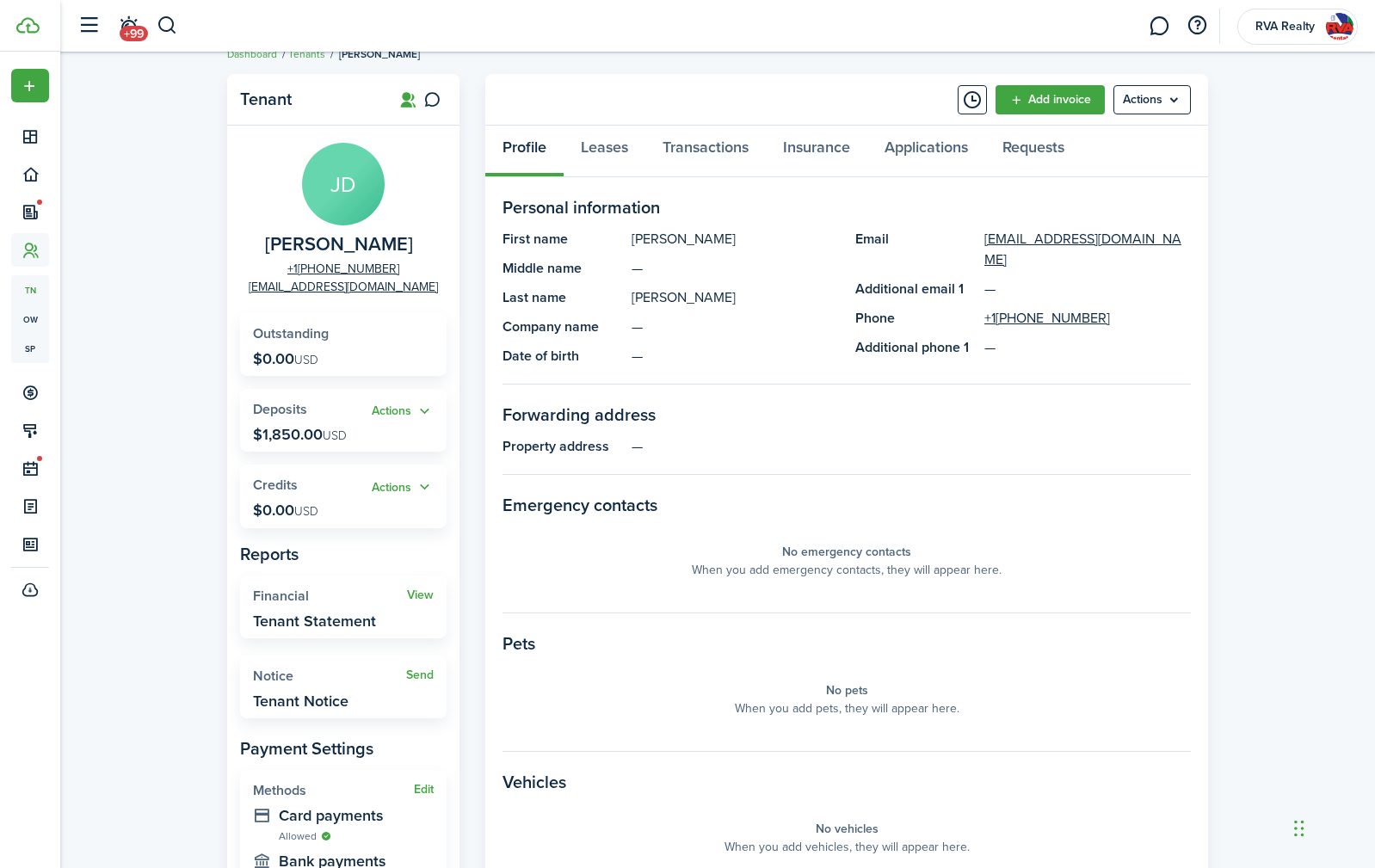
scroll to position [0, 0]
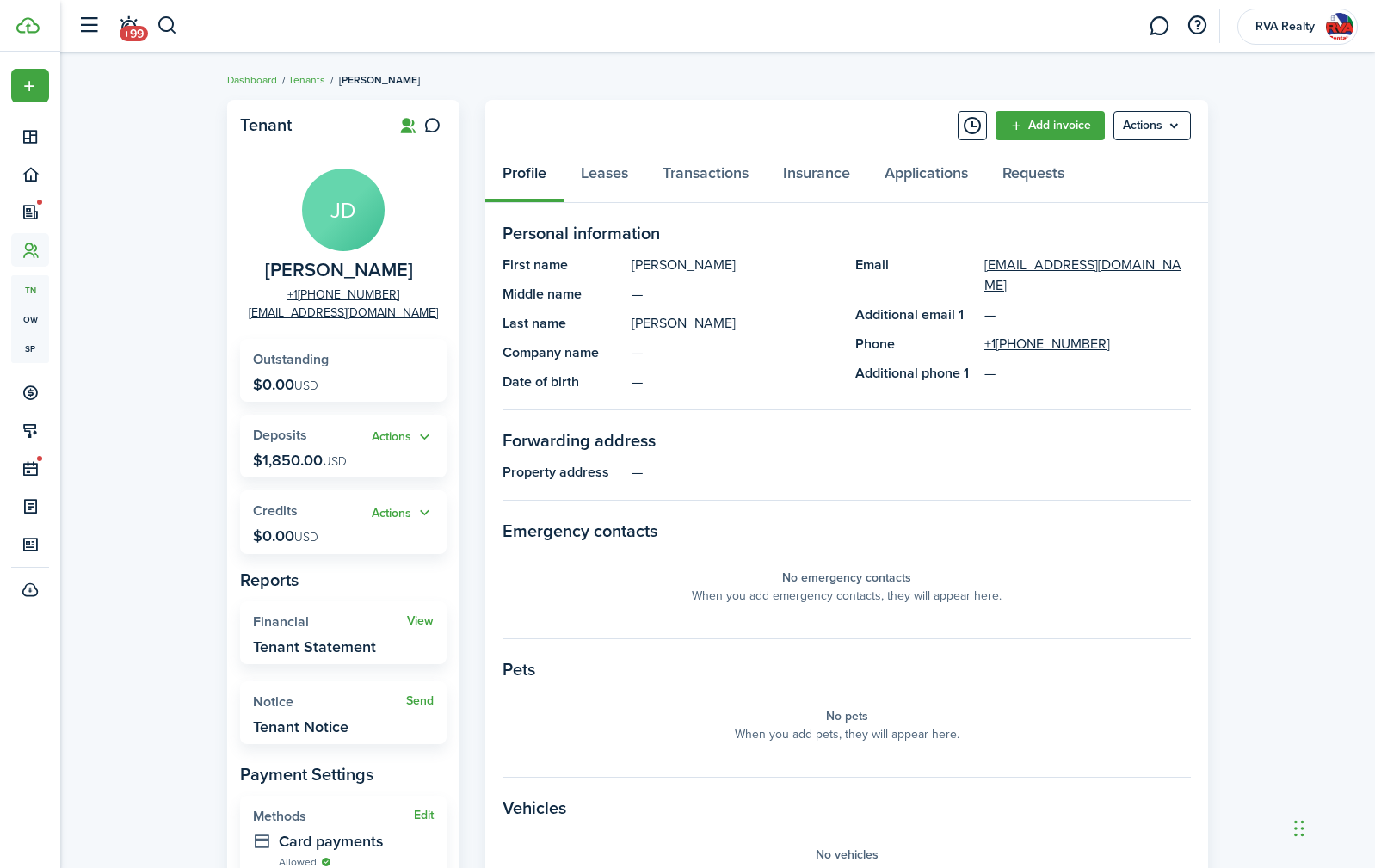
drag, startPoint x: 147, startPoint y: 120, endPoint x: 192, endPoint y: 111, distance: 45.9
click at [147, 120] on div "Tenant [PERSON_NAME] [PHONE_NUMBER] [EMAIL_ADDRESS][DOMAIN_NAME] Outstanding $0…" at bounding box center [718, 583] width 1315 height 985
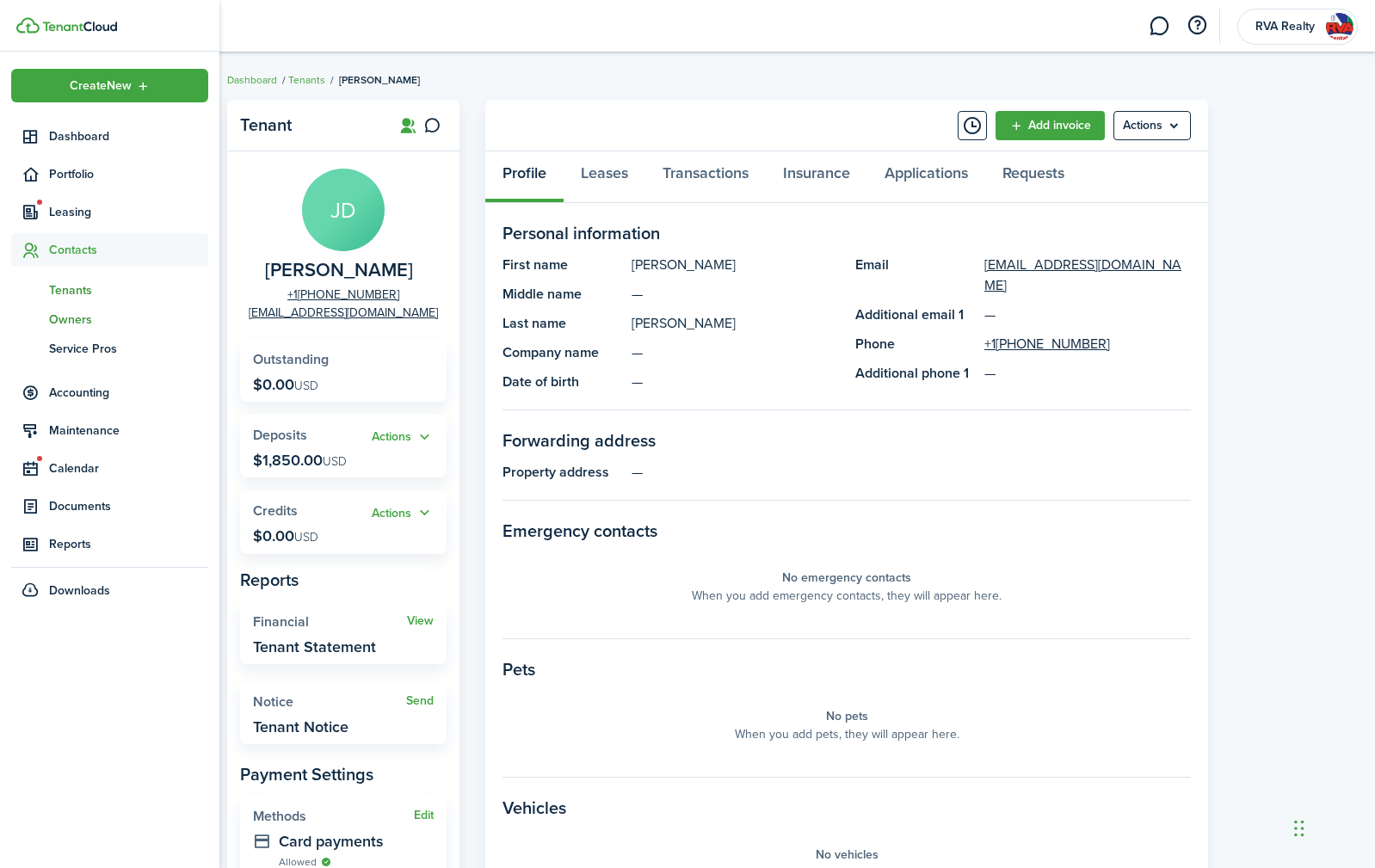
click at [29, 311] on span "ow" at bounding box center [30, 318] width 37 height 29
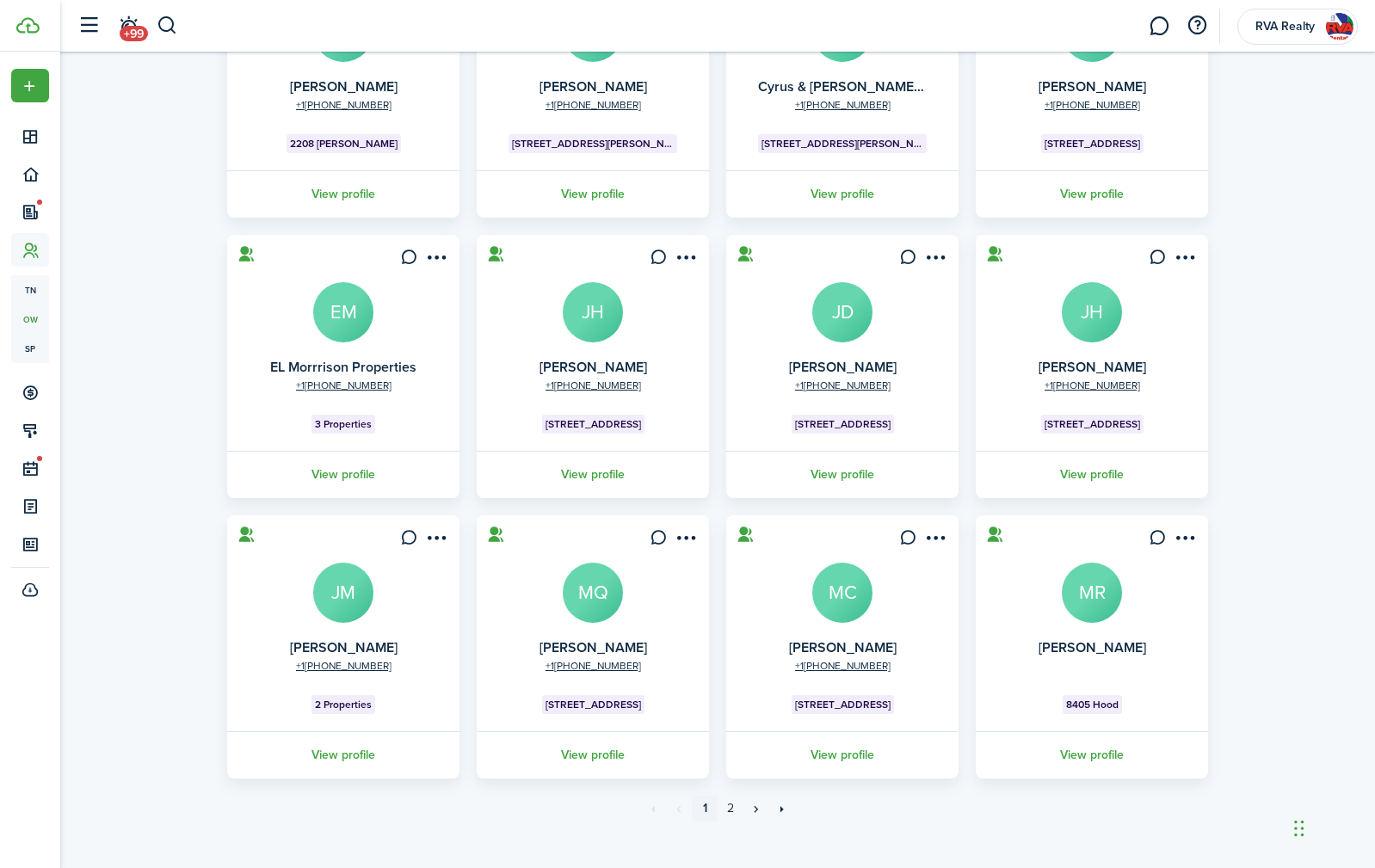
scroll to position [256, 0]
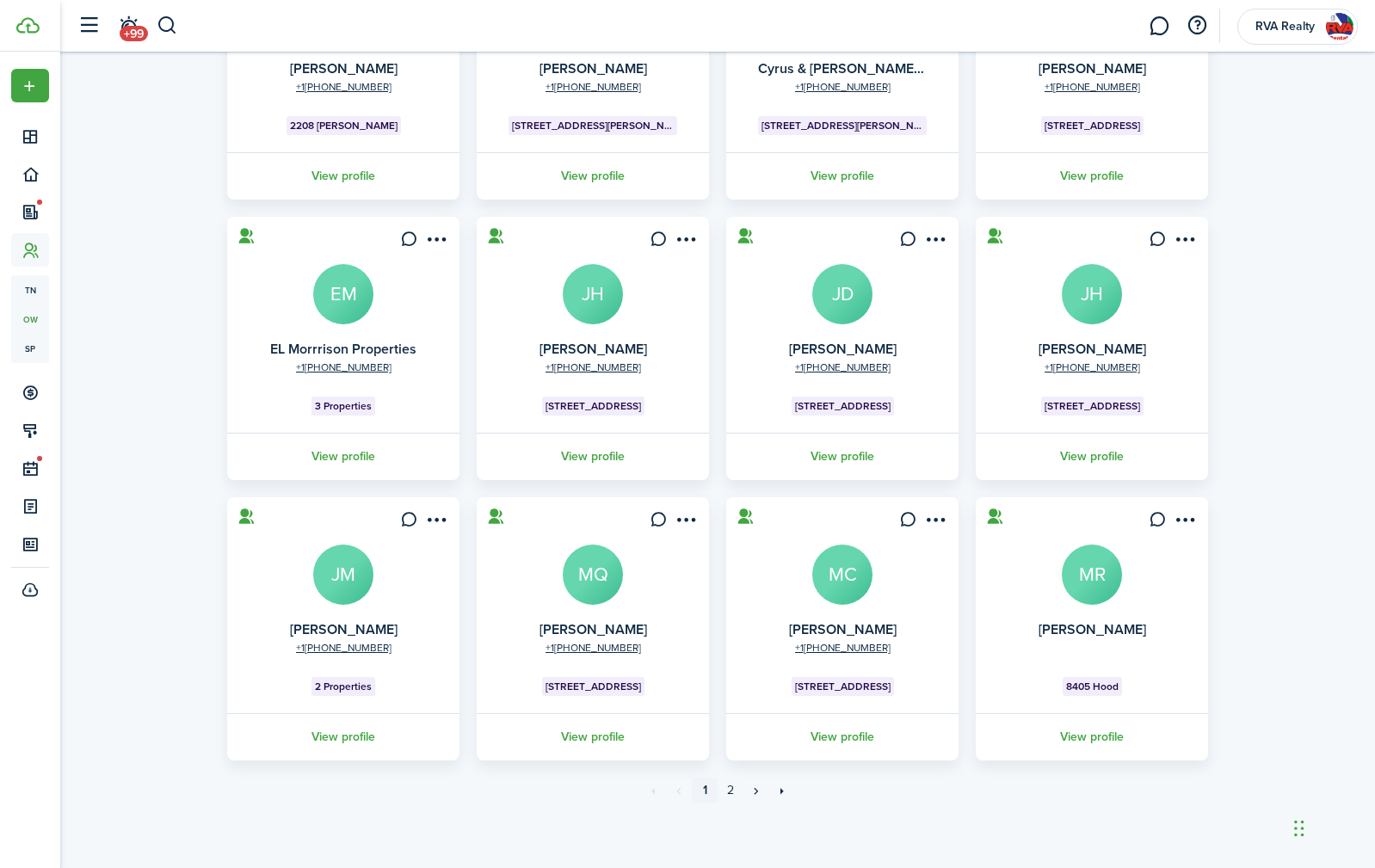
click at [344, 296] on avatar-text "EM" at bounding box center [344, 294] width 61 height 61
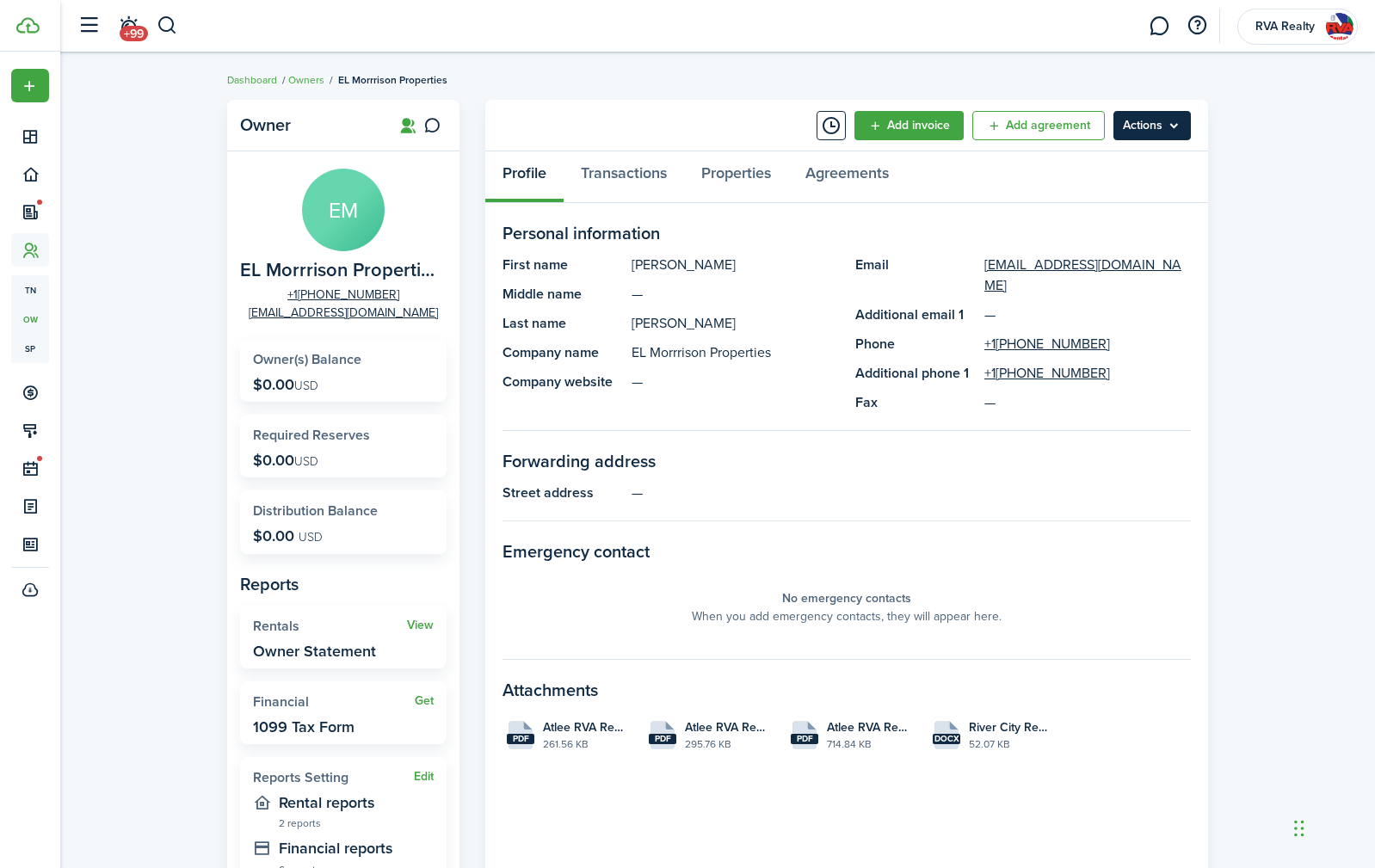
click at [1138, 127] on menu-btn "Actions" at bounding box center [1152, 125] width 78 height 29
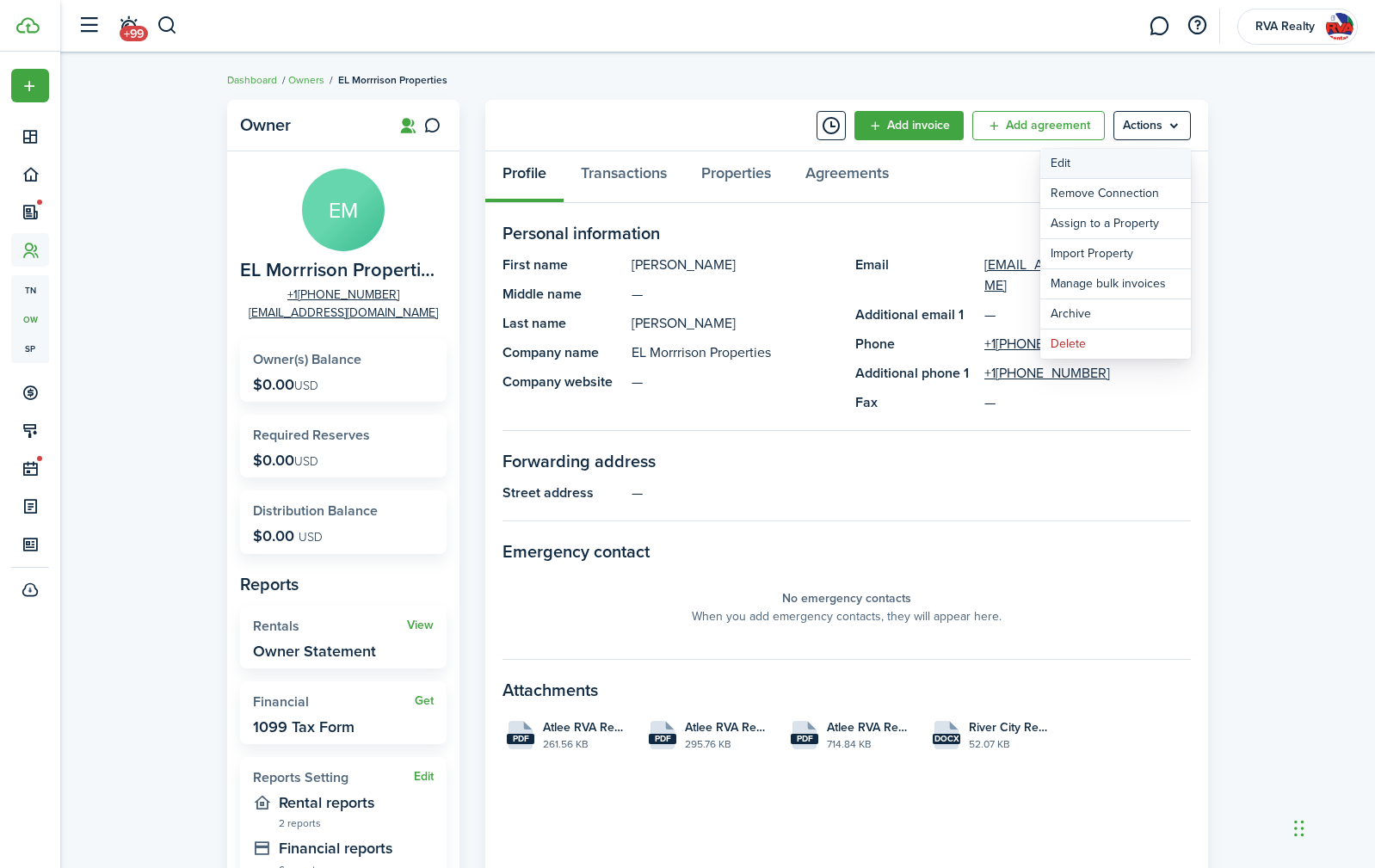
click at [1114, 163] on link "Edit" at bounding box center [1115, 163] width 151 height 29
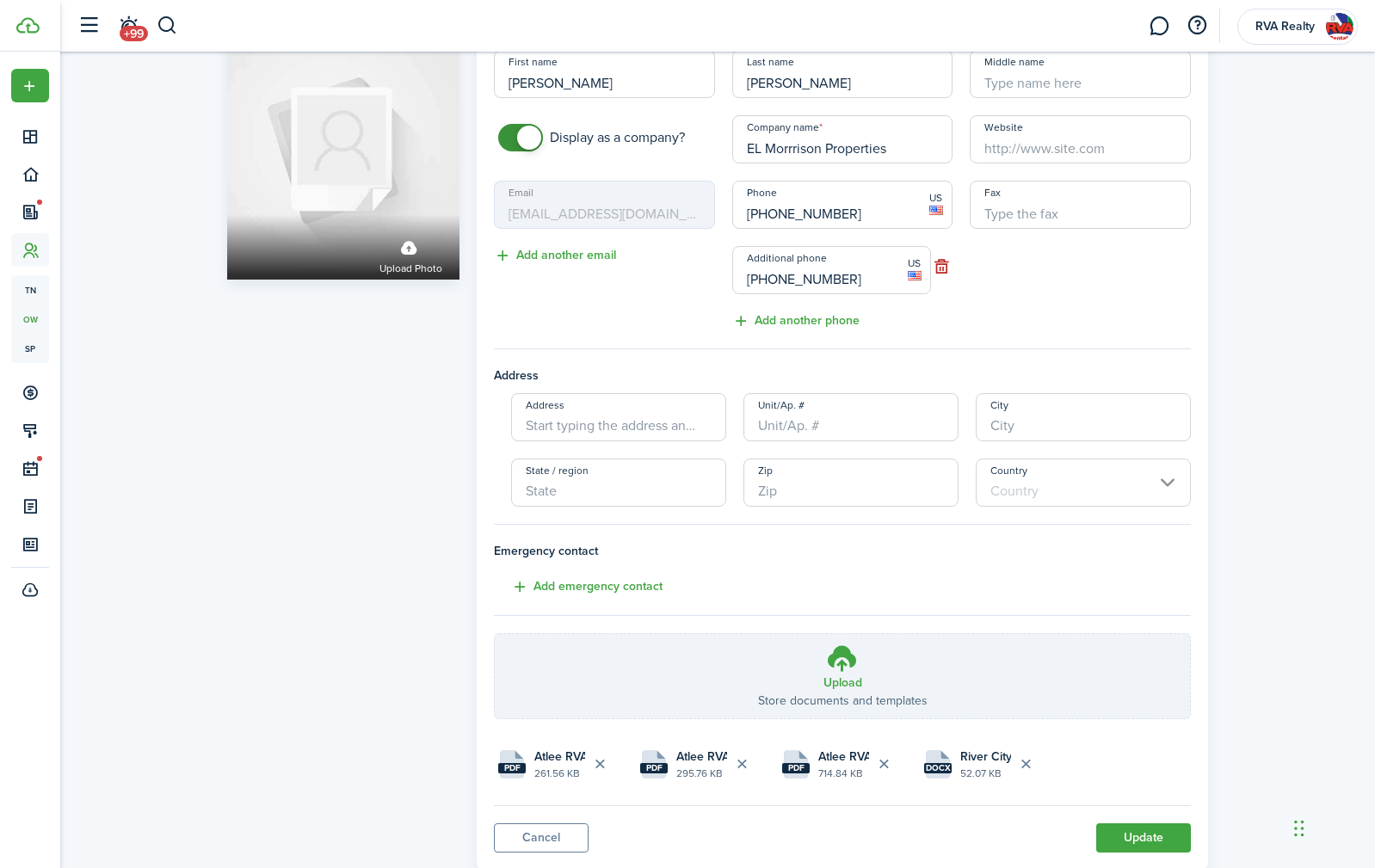
scroll to position [112, 0]
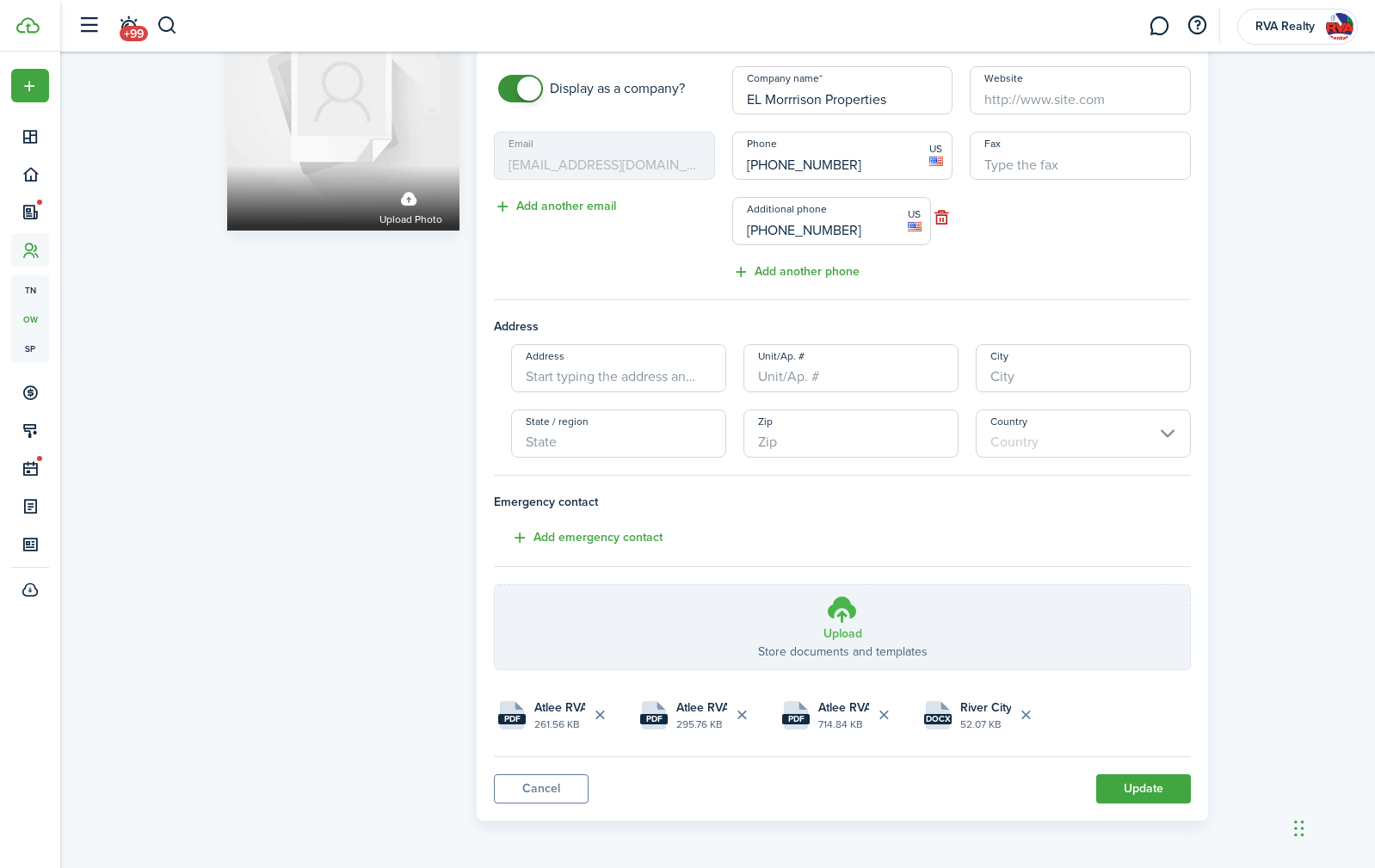
click at [829, 637] on h3 "Upload" at bounding box center [842, 633] width 38 height 18
click at [495, 585] on input "Upload Store documents and templates Choose file" at bounding box center [495, 585] width 0 height 0
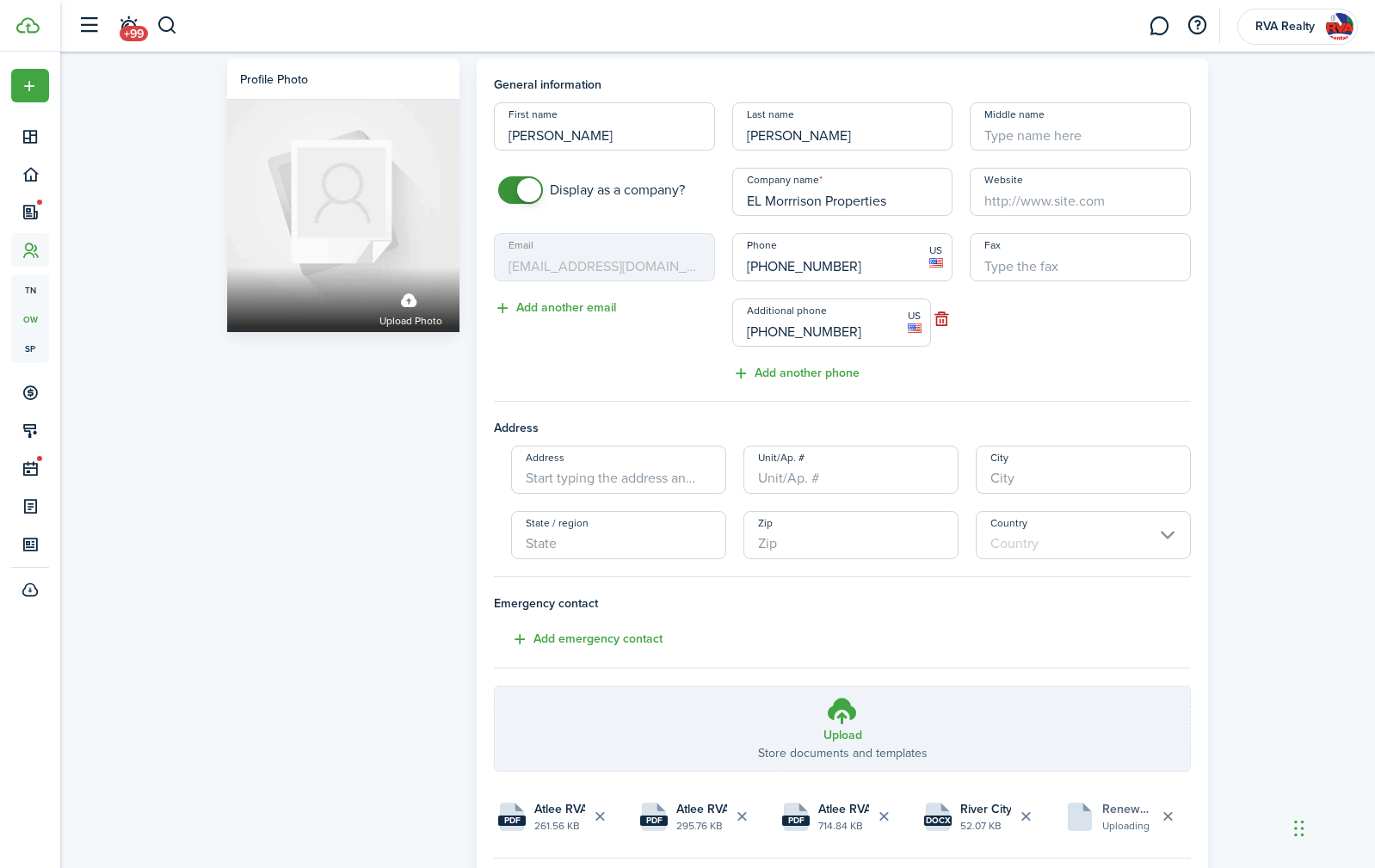
scroll to position [0, 0]
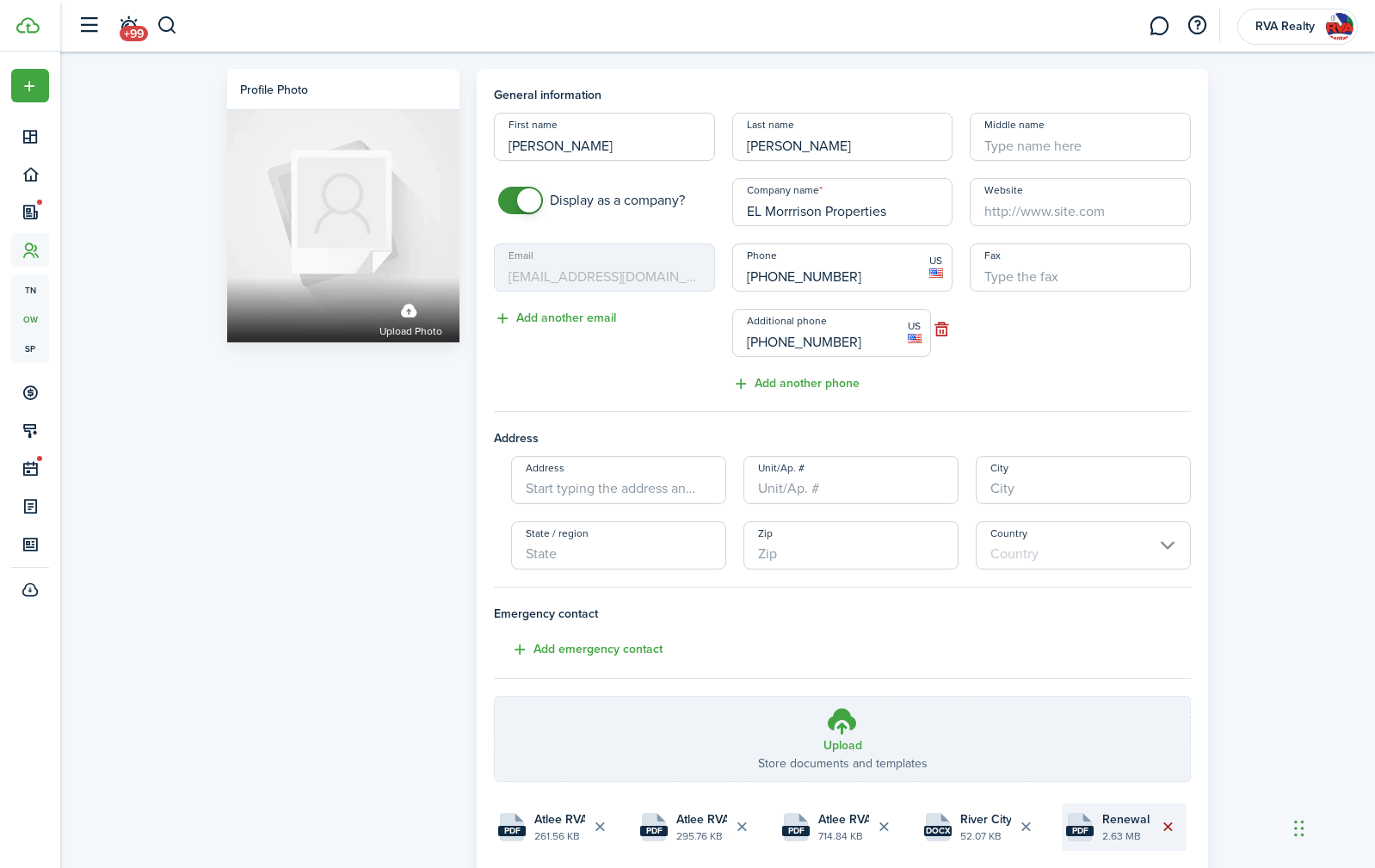
click at [1168, 828] on button "Delete file" at bounding box center [1167, 826] width 29 height 29
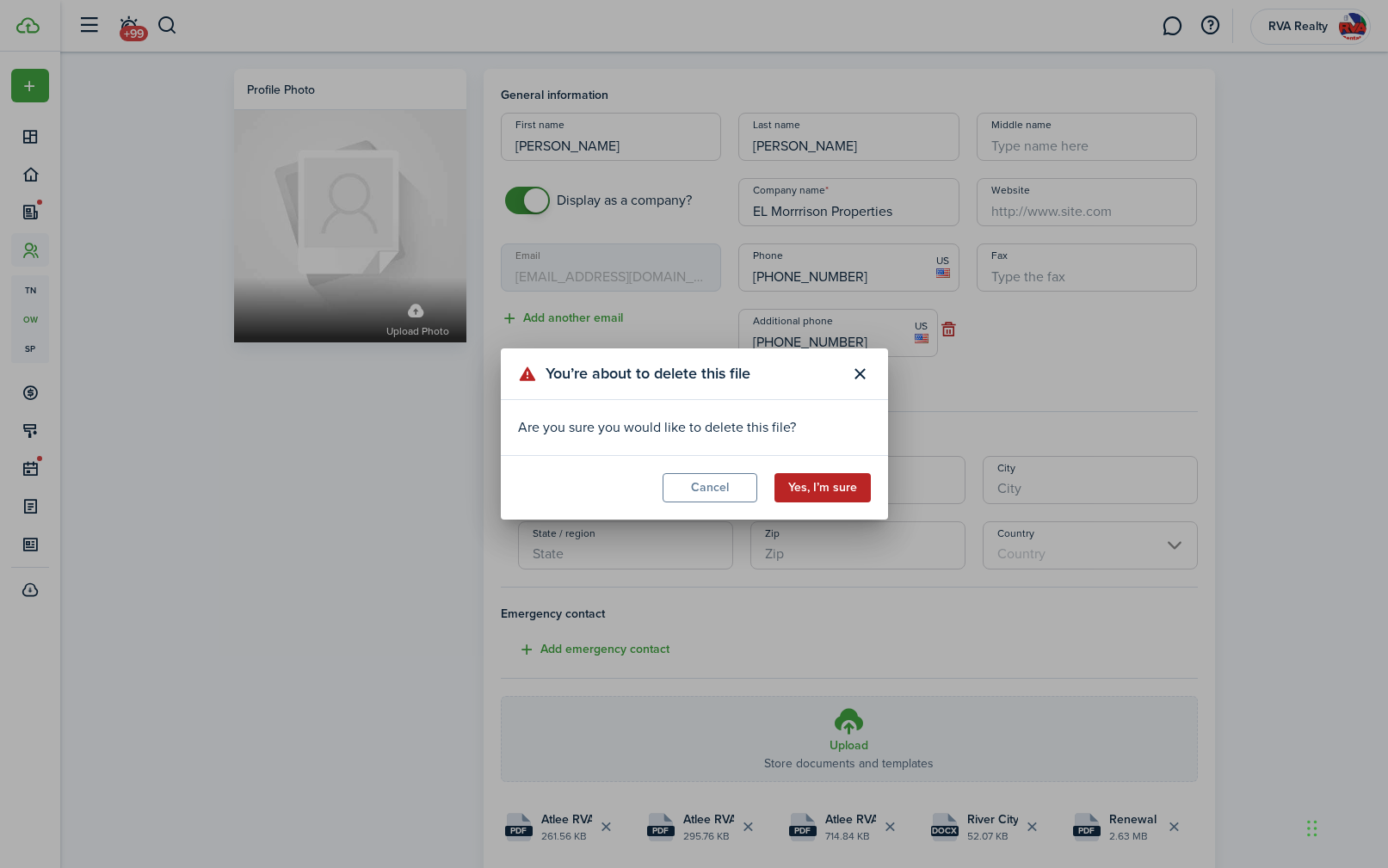
click at [813, 481] on button "Yes, I’m sure" at bounding box center [822, 487] width 96 height 29
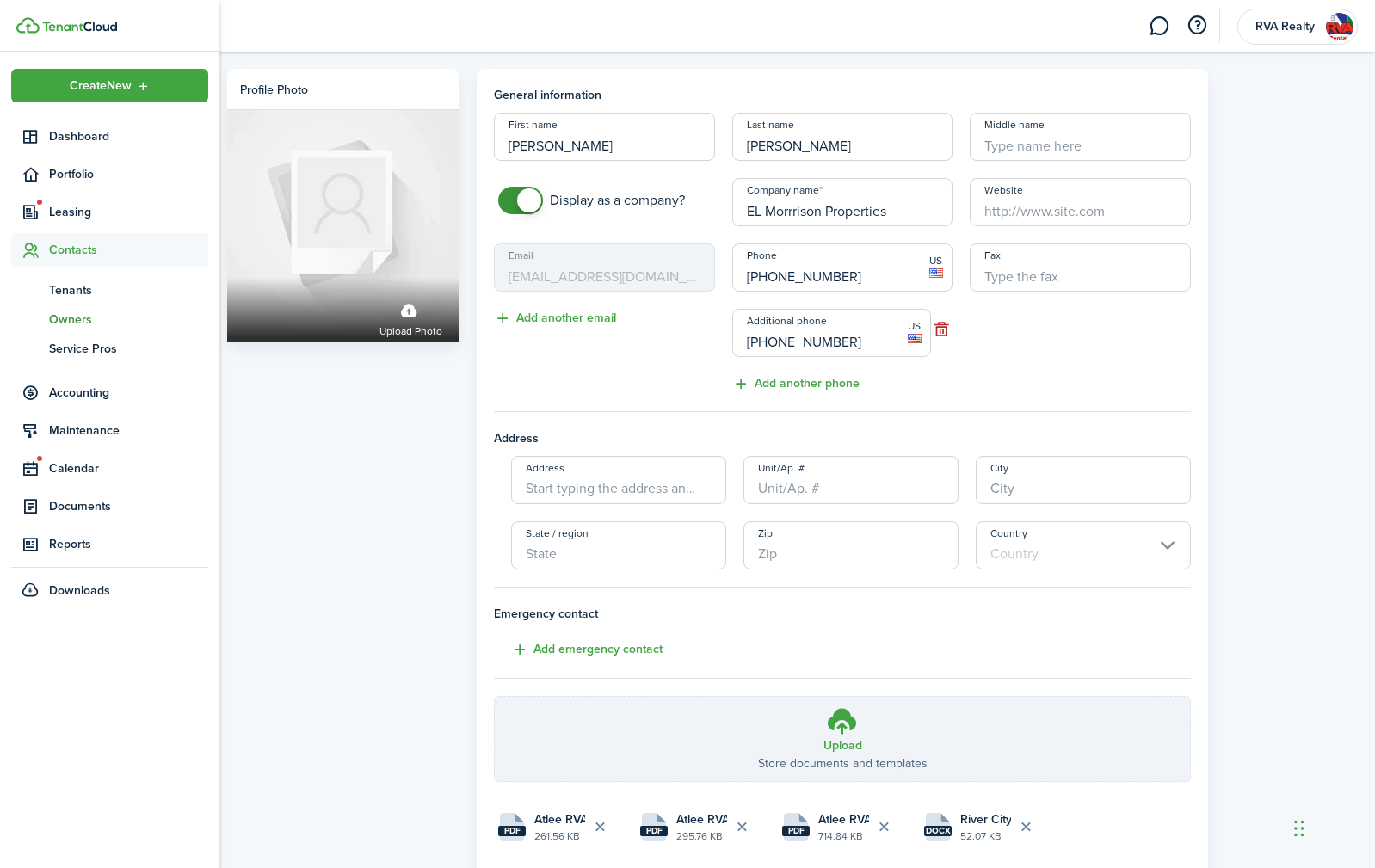
click at [70, 317] on span "Owners" at bounding box center [128, 319] width 159 height 18
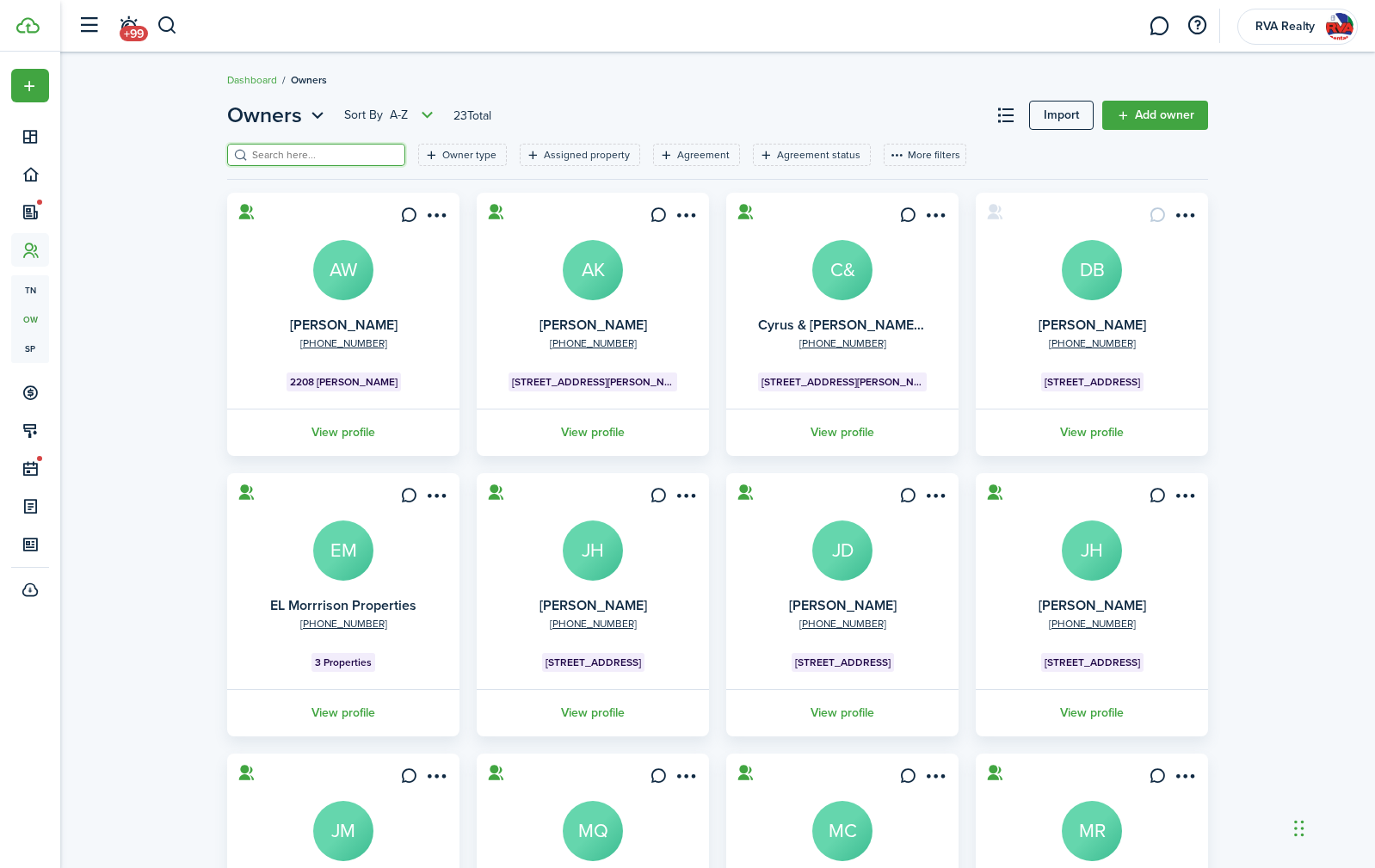
click at [331, 155] on input "search" at bounding box center [324, 155] width 152 height 16
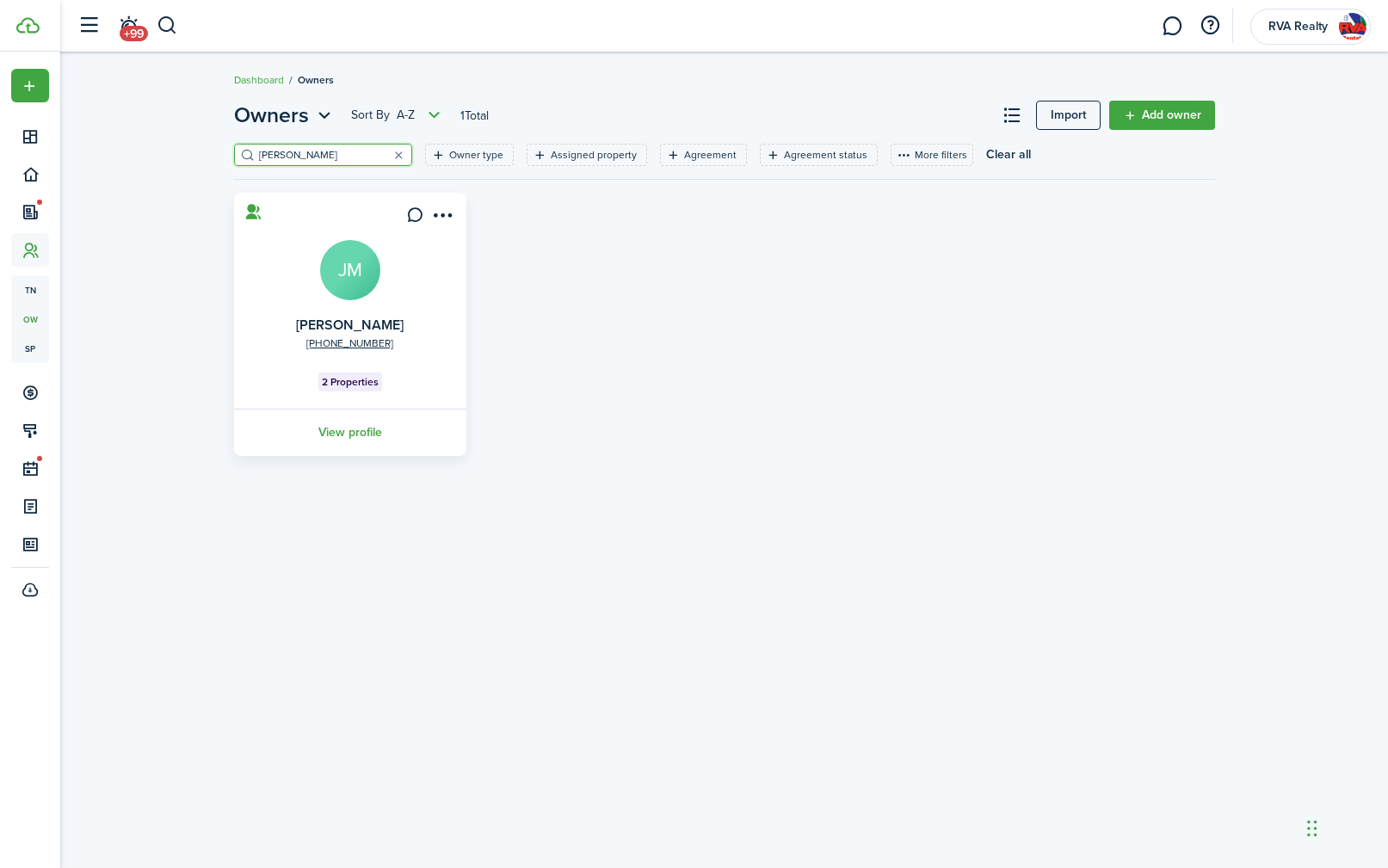
type input "[PERSON_NAME]"
click at [351, 293] on avatar-text "JM" at bounding box center [351, 270] width 61 height 61
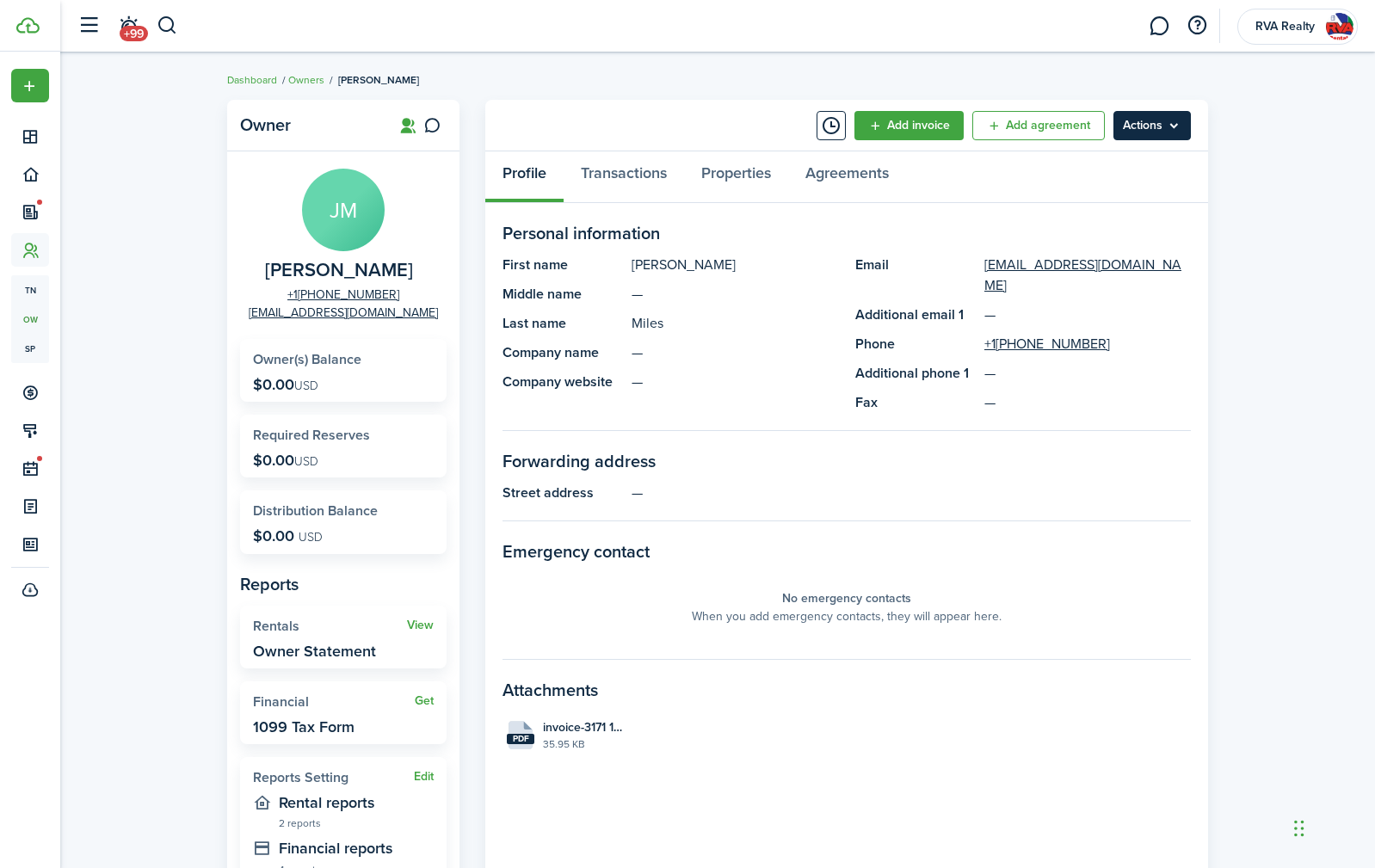
click at [1138, 123] on menu-btn "Actions" at bounding box center [1152, 125] width 78 height 29
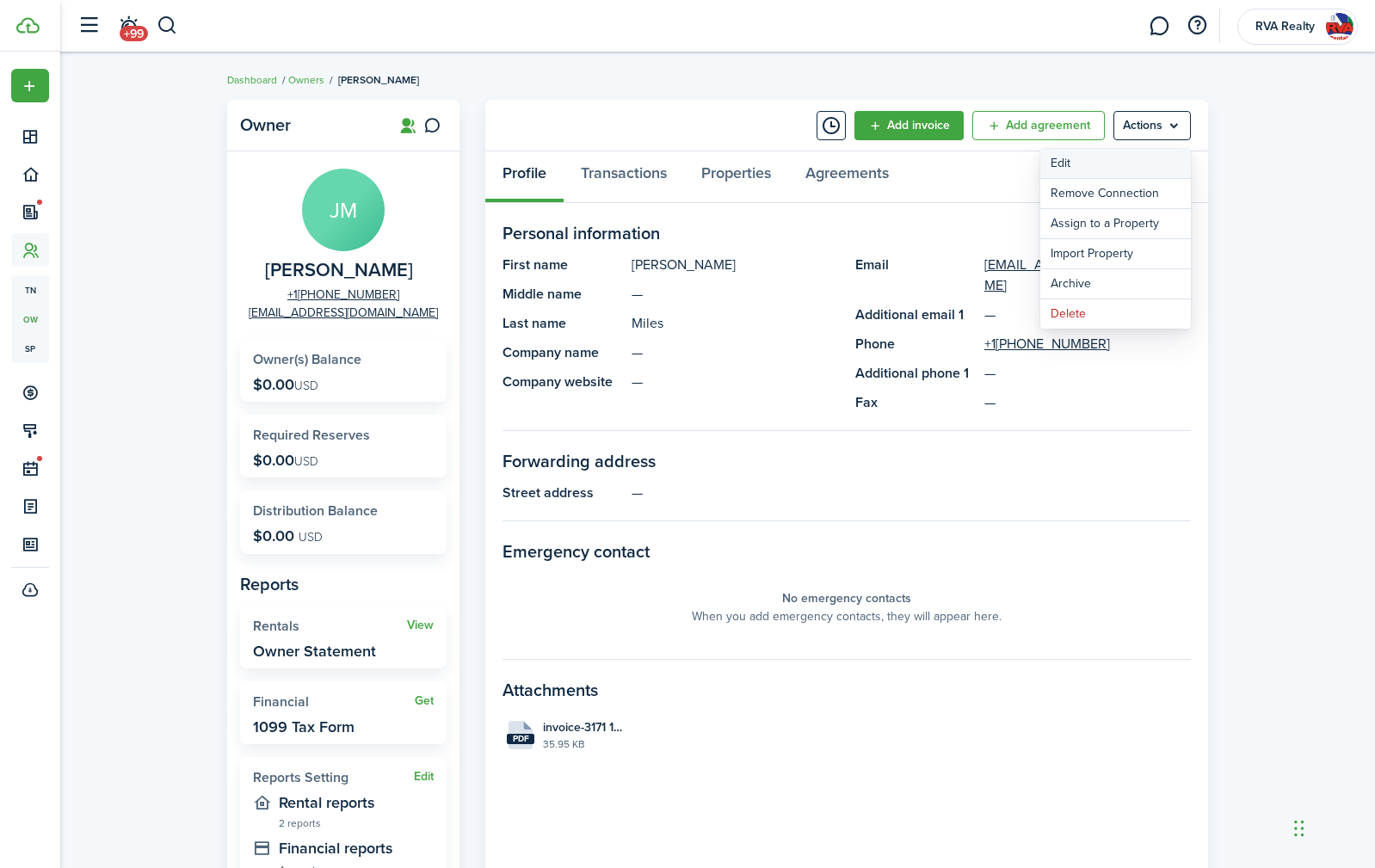
click at [1114, 161] on link "Edit" at bounding box center [1115, 163] width 151 height 29
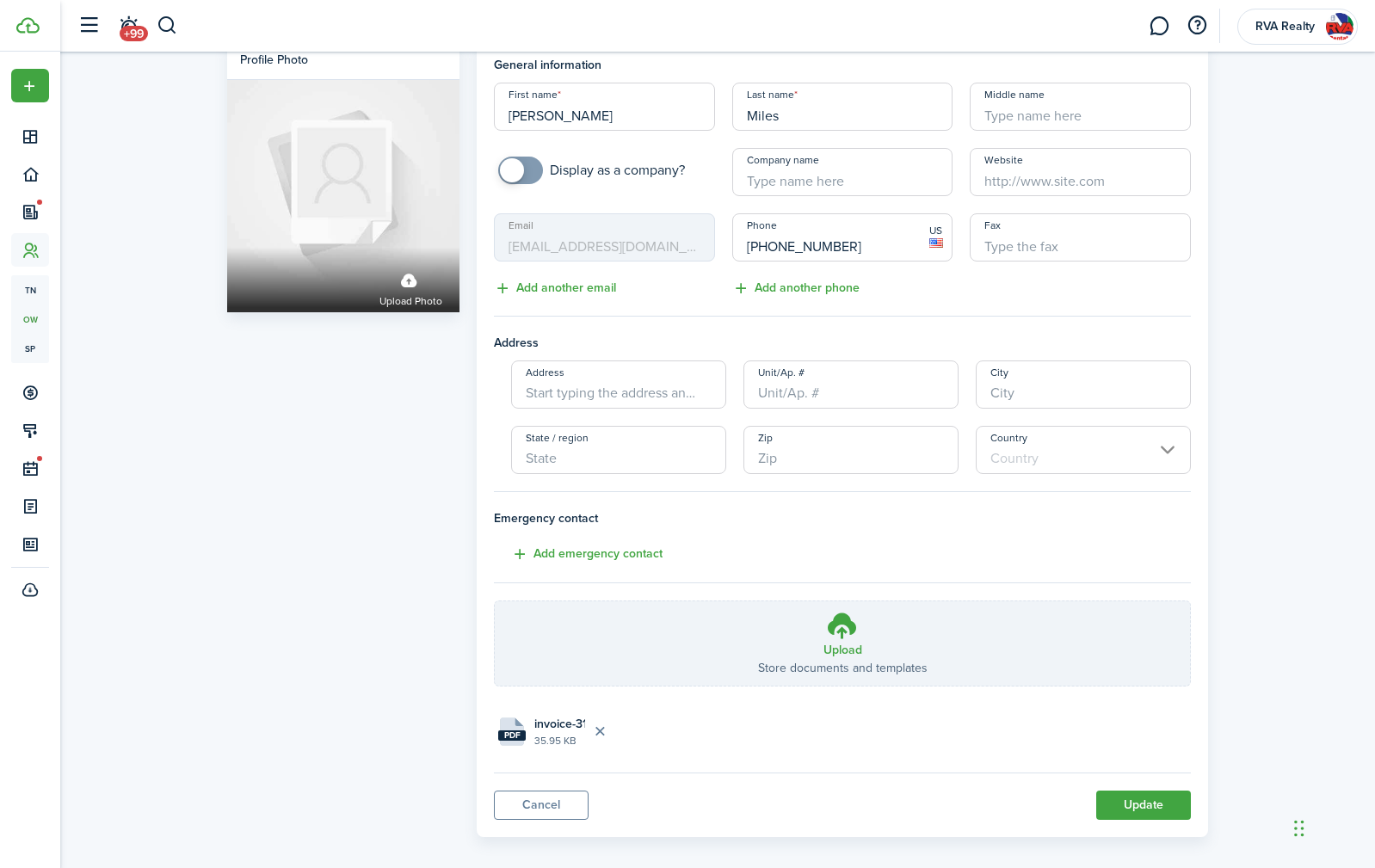
scroll to position [46, 0]
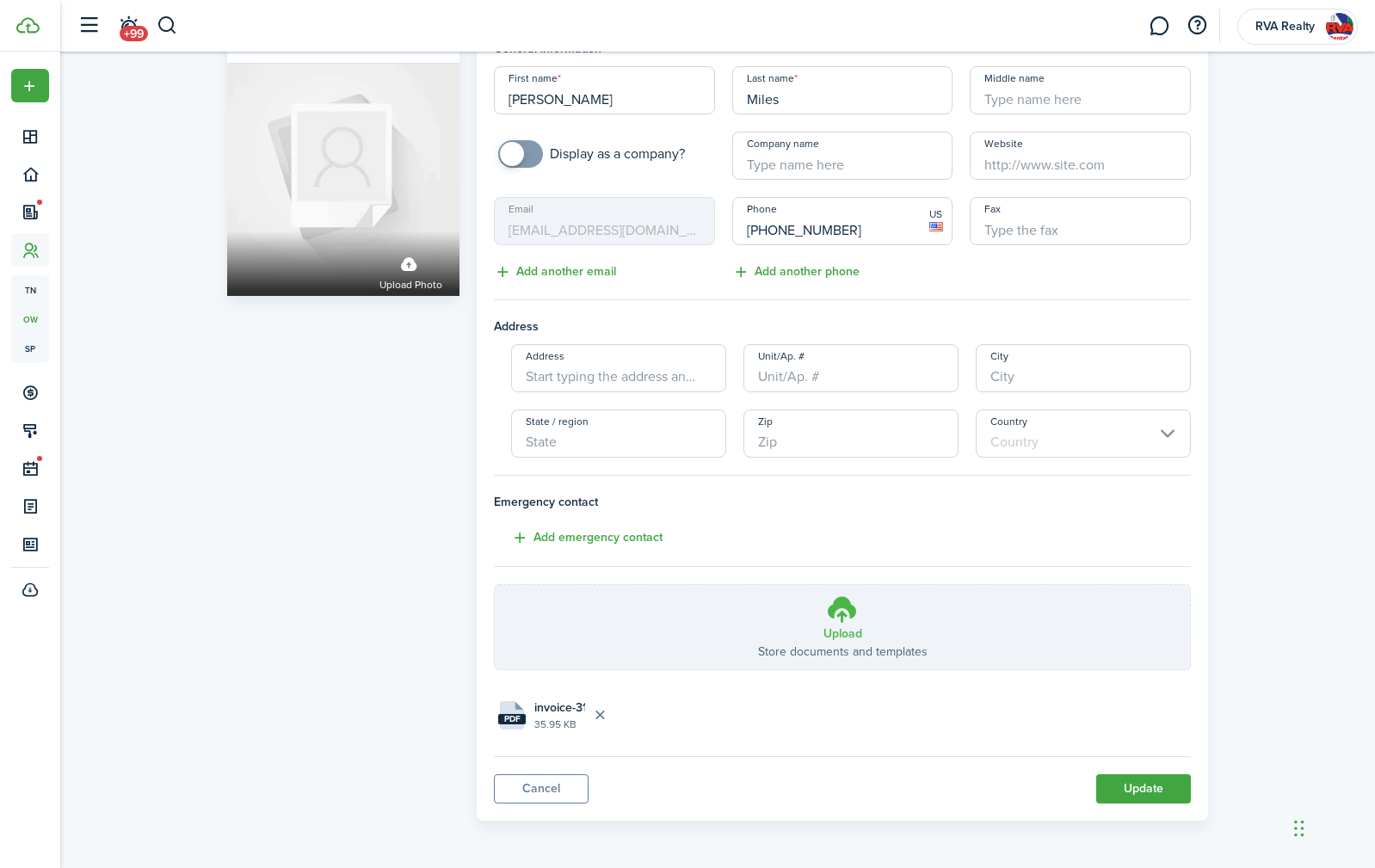
click at [832, 627] on h3 "Upload" at bounding box center [842, 633] width 38 height 18
click at [495, 585] on input "Upload Store documents and templates Choose file" at bounding box center [495, 585] width 0 height 0
click at [1145, 779] on button "Update" at bounding box center [1144, 789] width 95 height 29
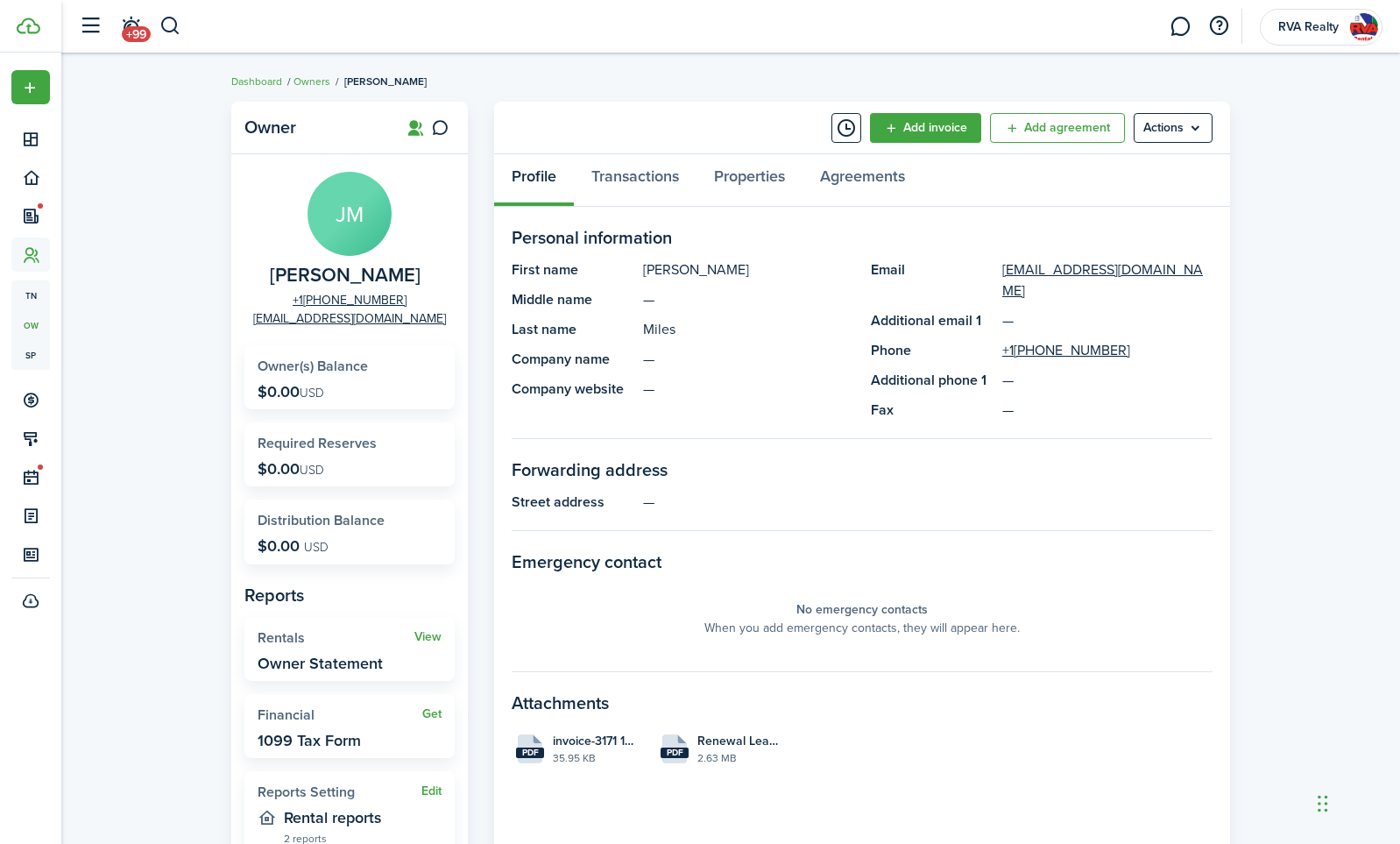
click at [663, 303] on panel-main-description "—" at bounding box center [748, 299] width 210 height 21
click at [648, 324] on panel-main-description "Miles" at bounding box center [748, 329] width 210 height 21
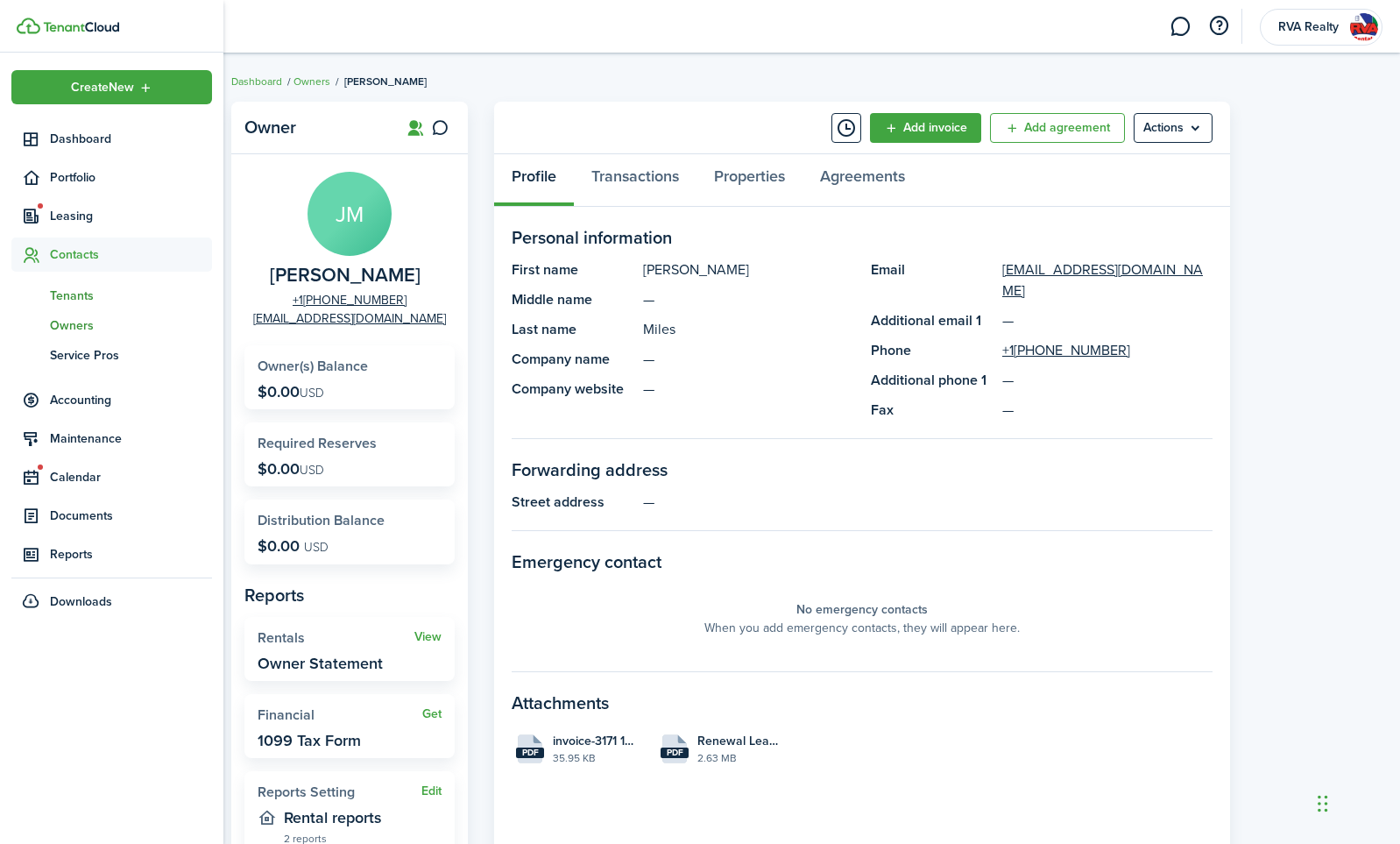
click at [59, 292] on span "Tenants" at bounding box center [131, 295] width 162 height 18
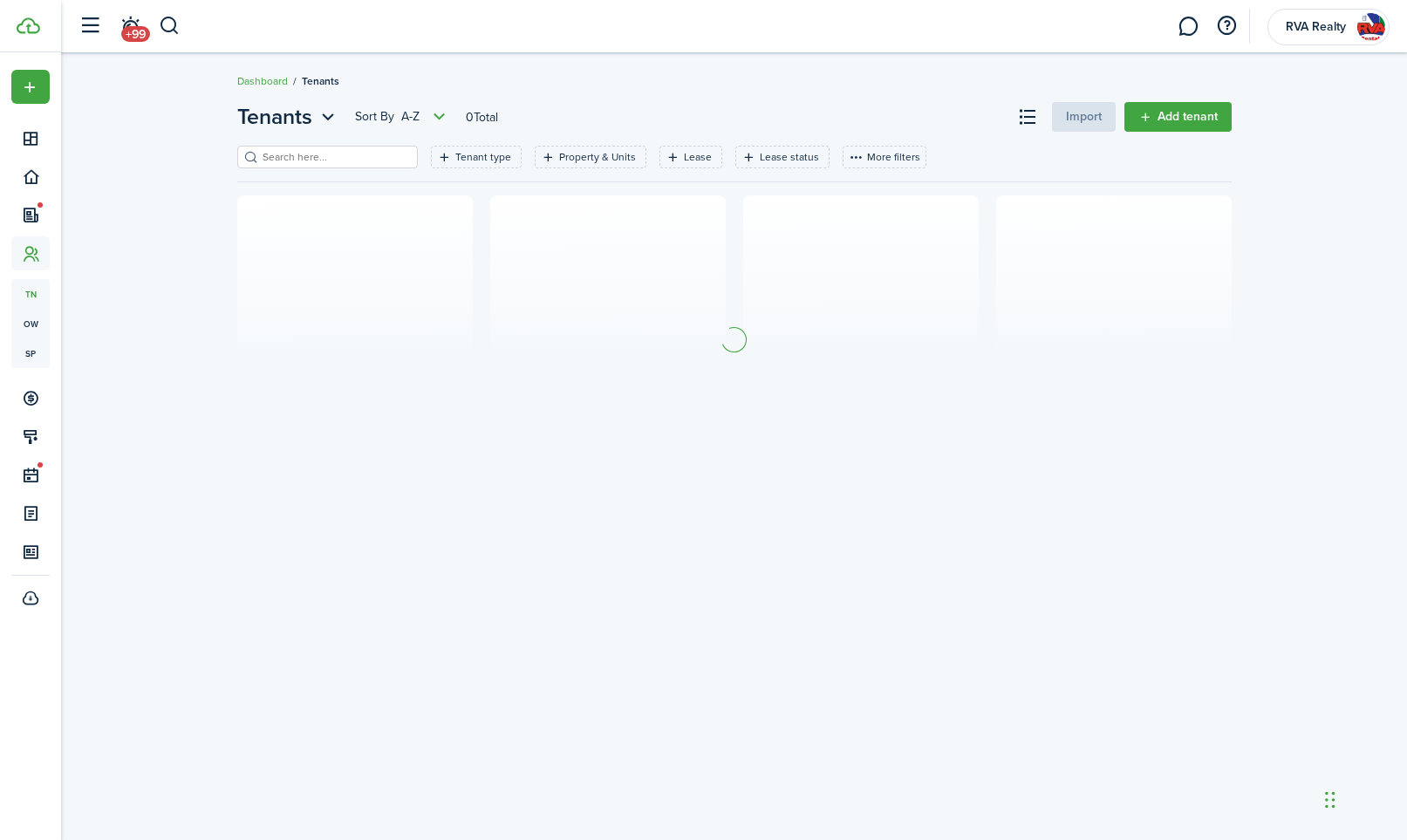
drag, startPoint x: 319, startPoint y: 156, endPoint x: 308, endPoint y: 166, distance: 14.9
click at [319, 156] on input "search" at bounding box center [335, 157] width 154 height 16
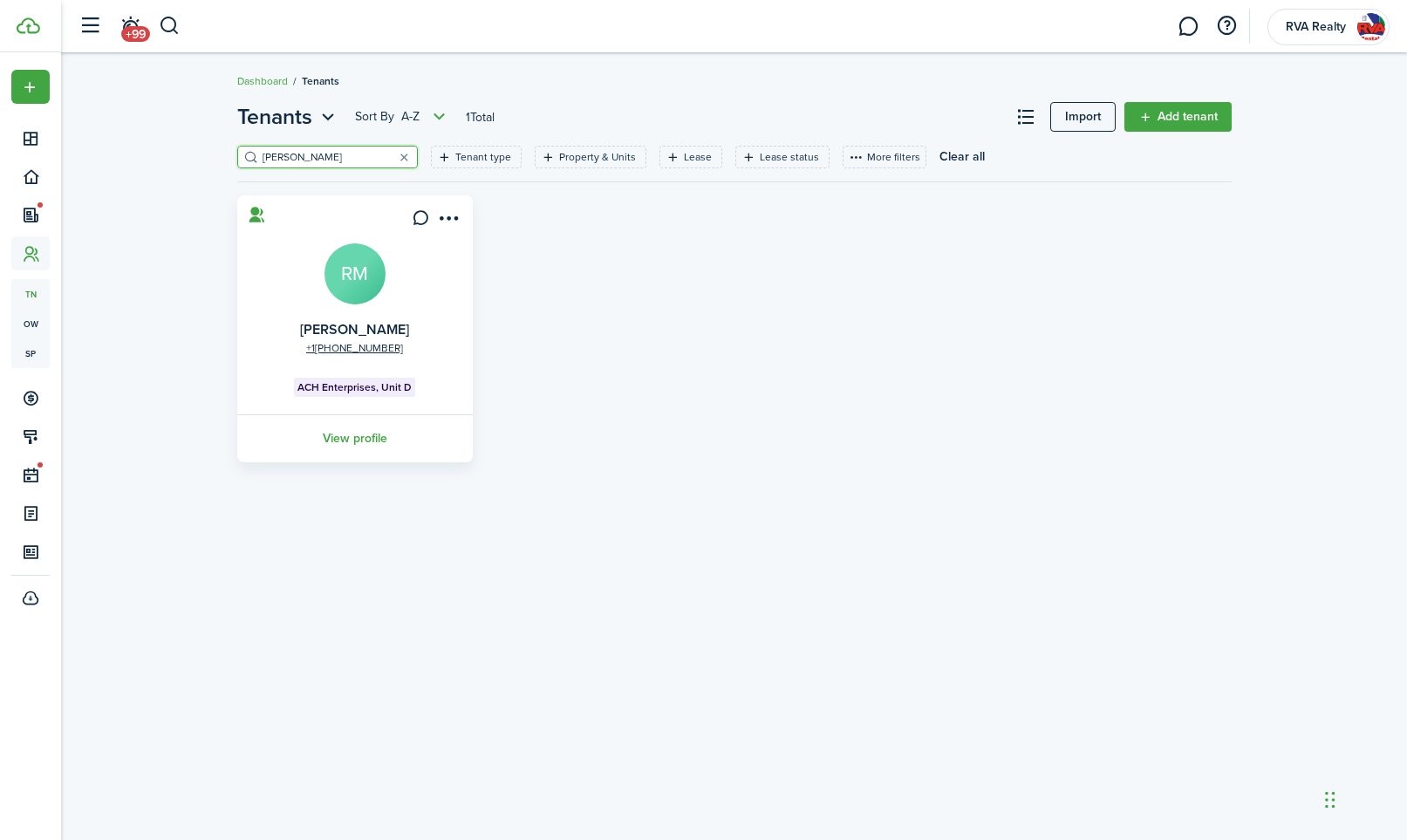
type input "[PERSON_NAME]"
click at [359, 288] on avatar-text "RM" at bounding box center [355, 274] width 61 height 61
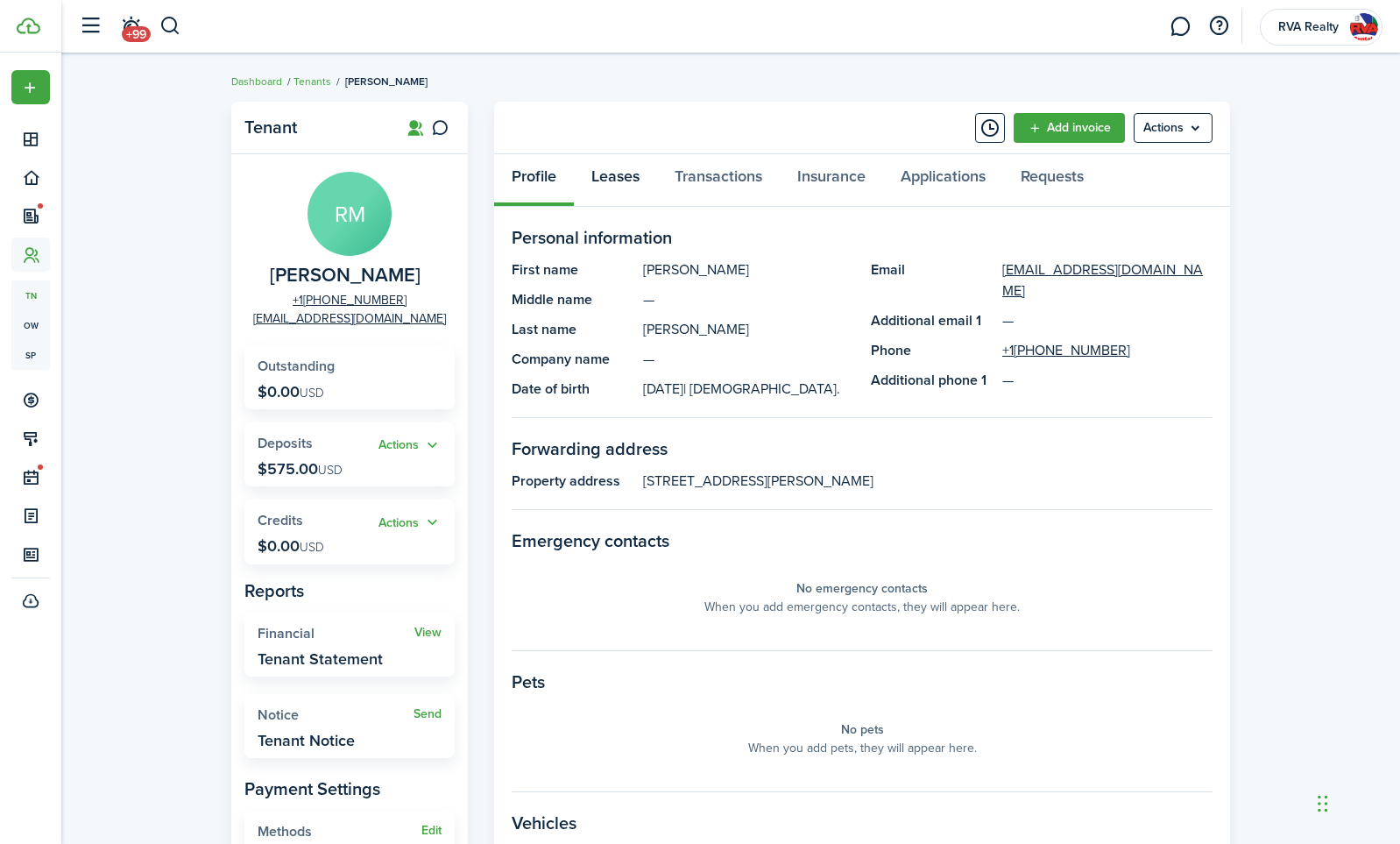
click at [629, 176] on link "Leases" at bounding box center [616, 181] width 84 height 53
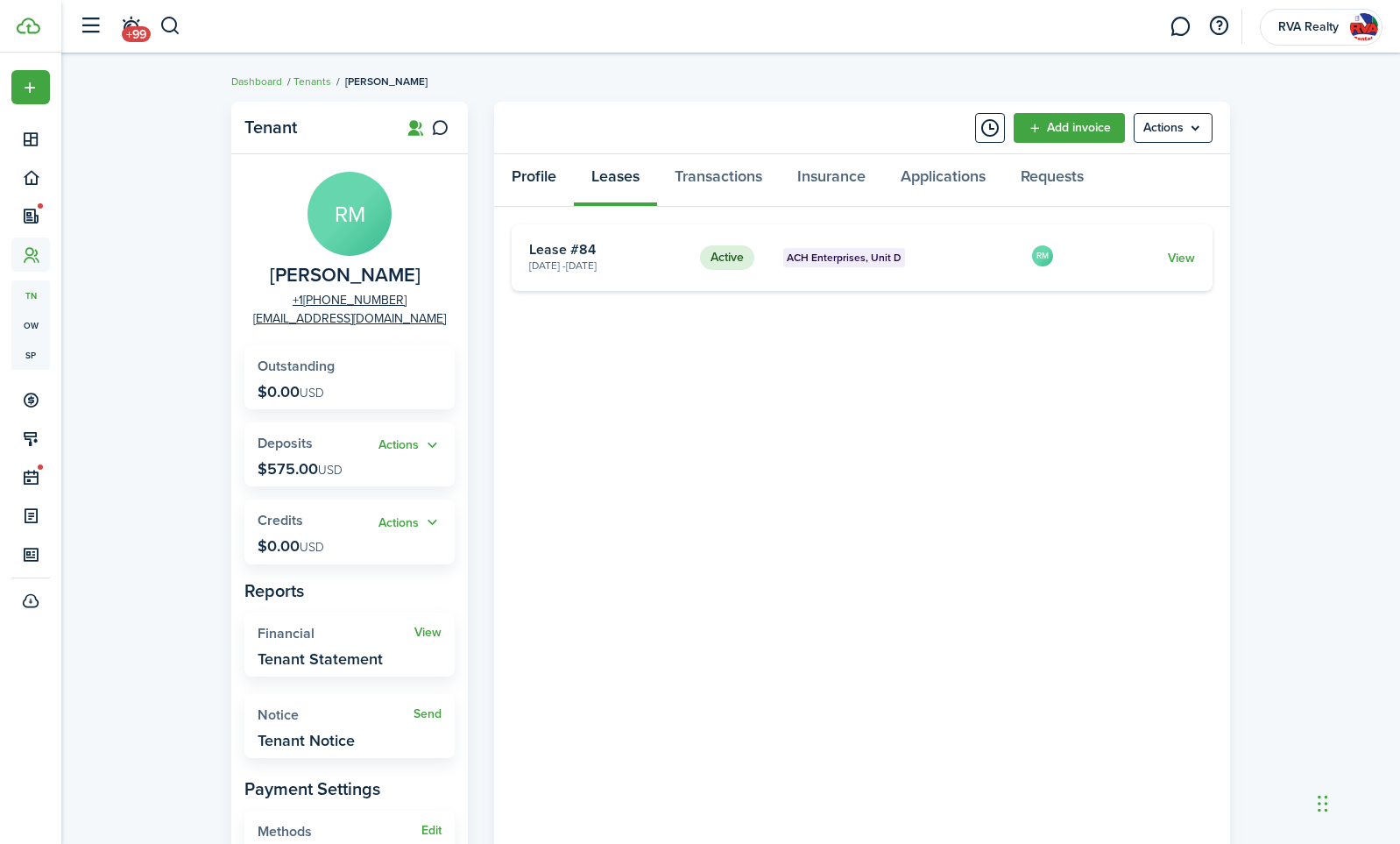
click at [525, 167] on link "Profile" at bounding box center [534, 181] width 80 height 53
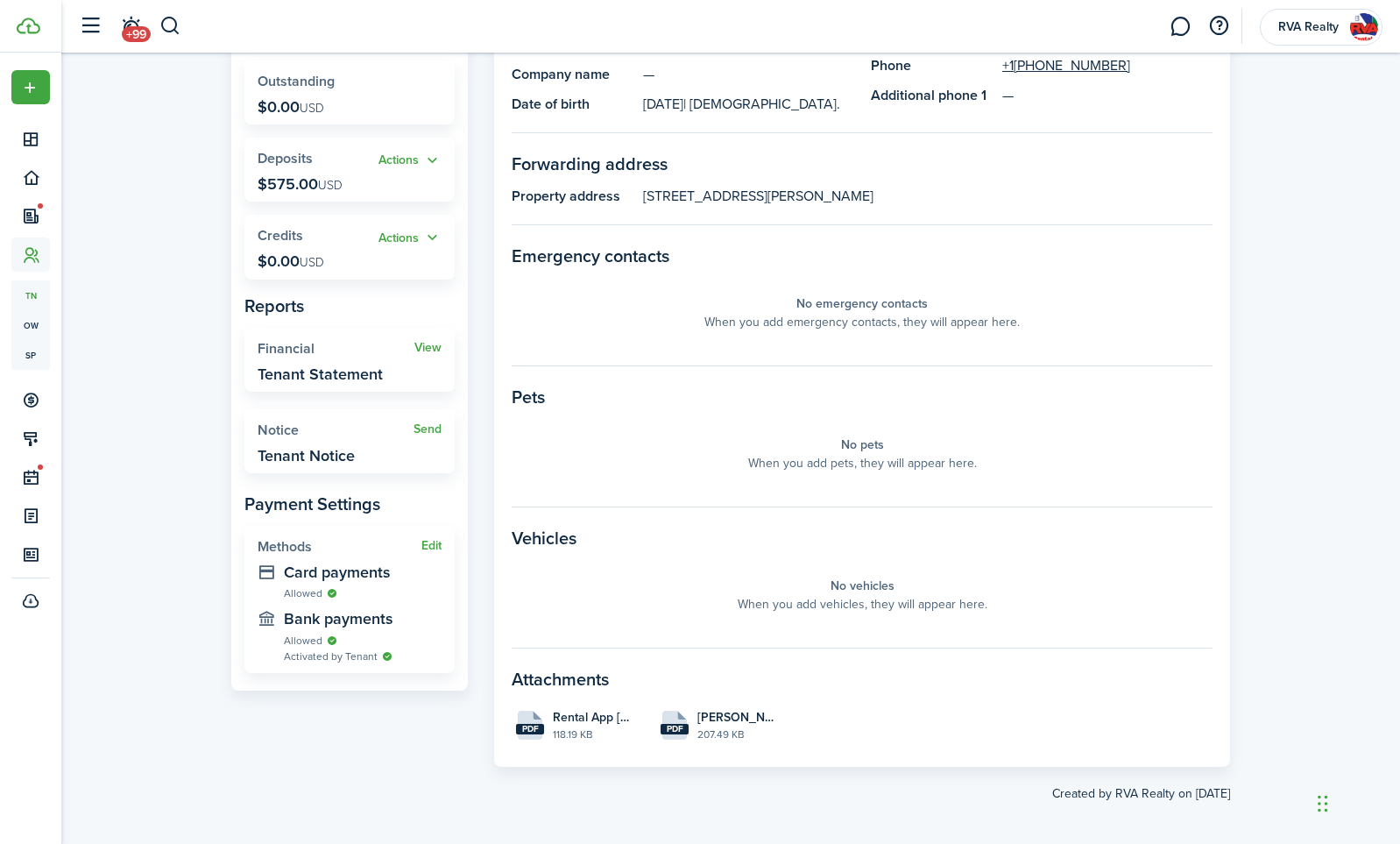
scroll to position [292, 0]
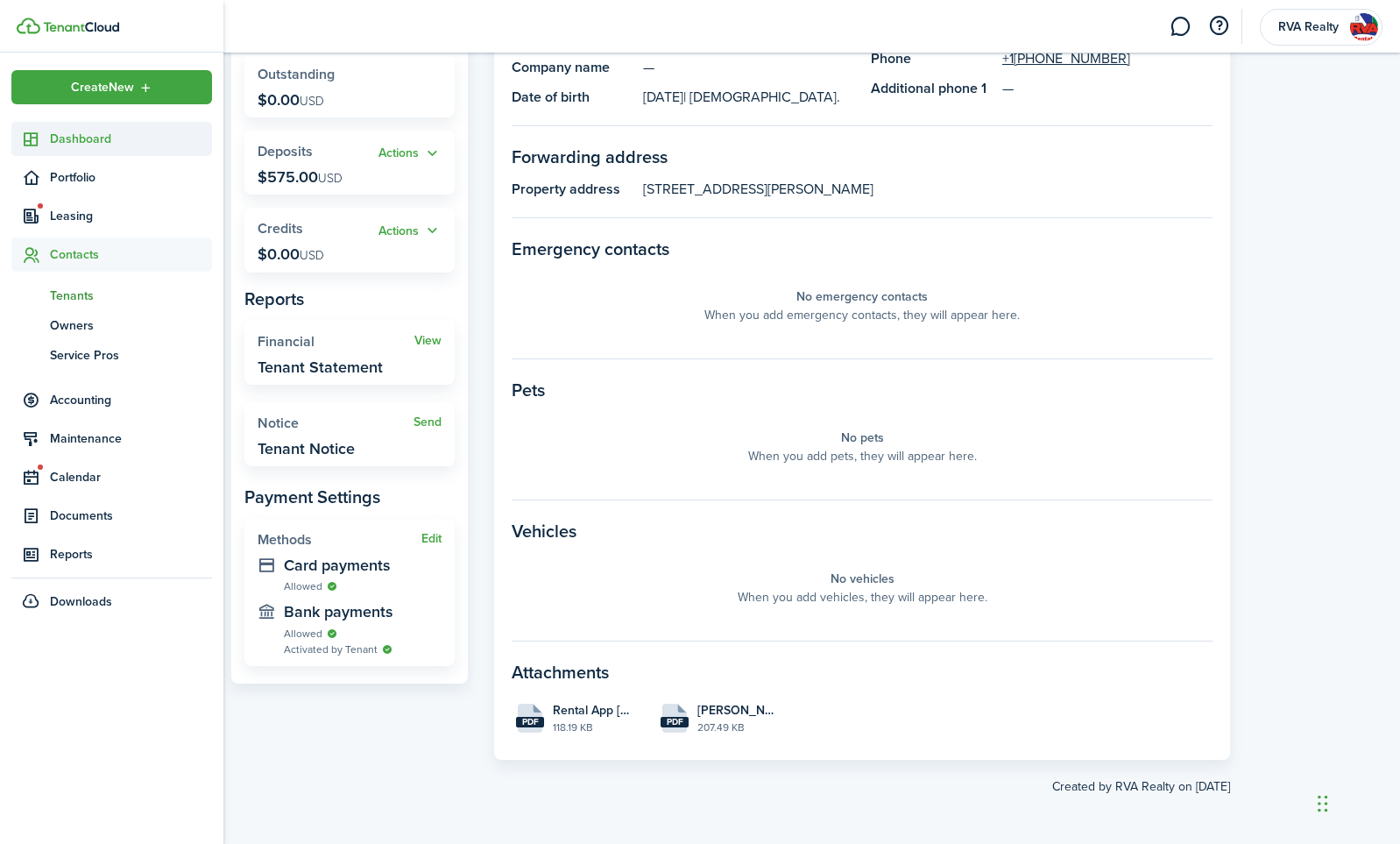
click at [75, 145] on span "Dashboard" at bounding box center [131, 139] width 162 height 18
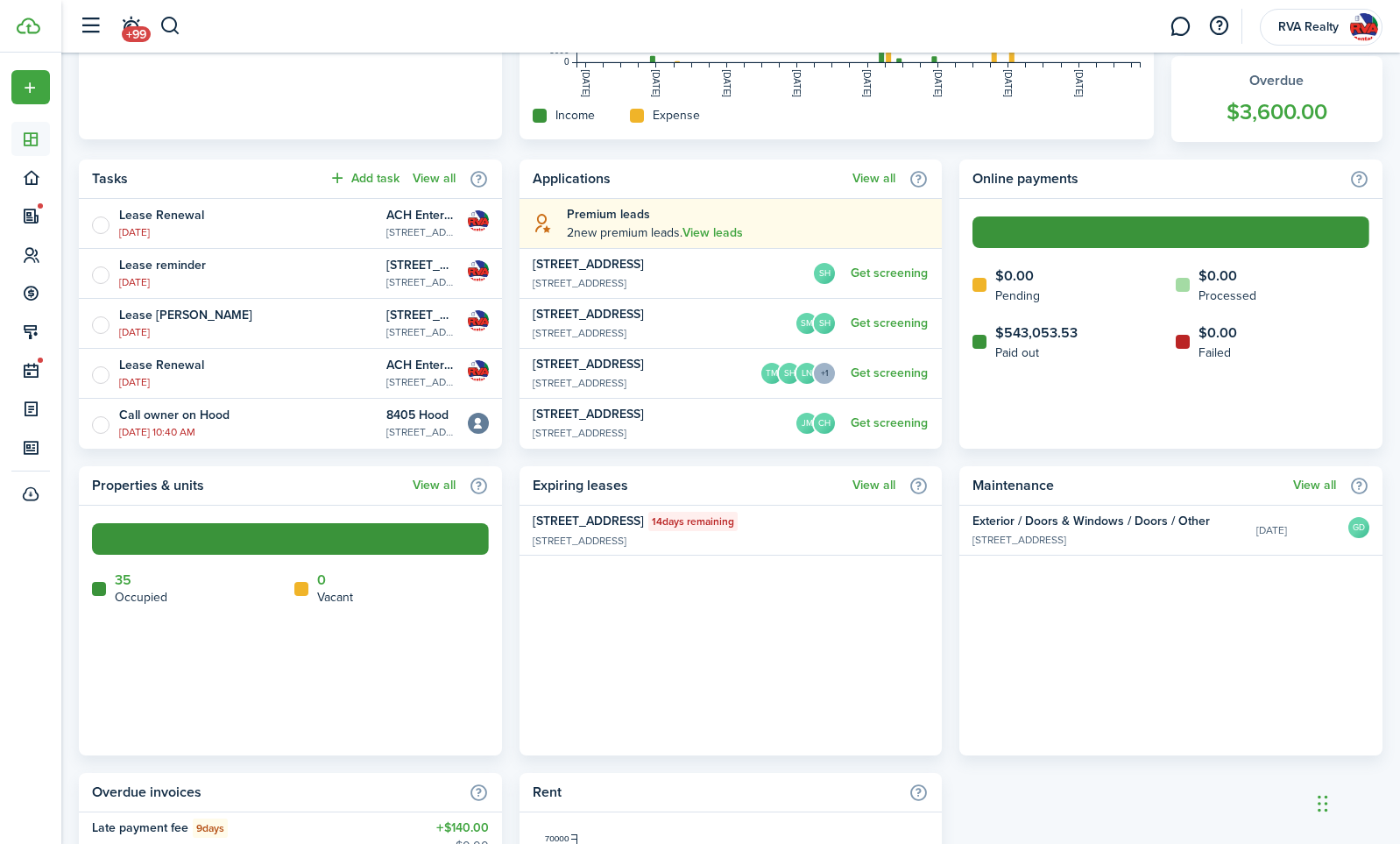
scroll to position [613, 0]
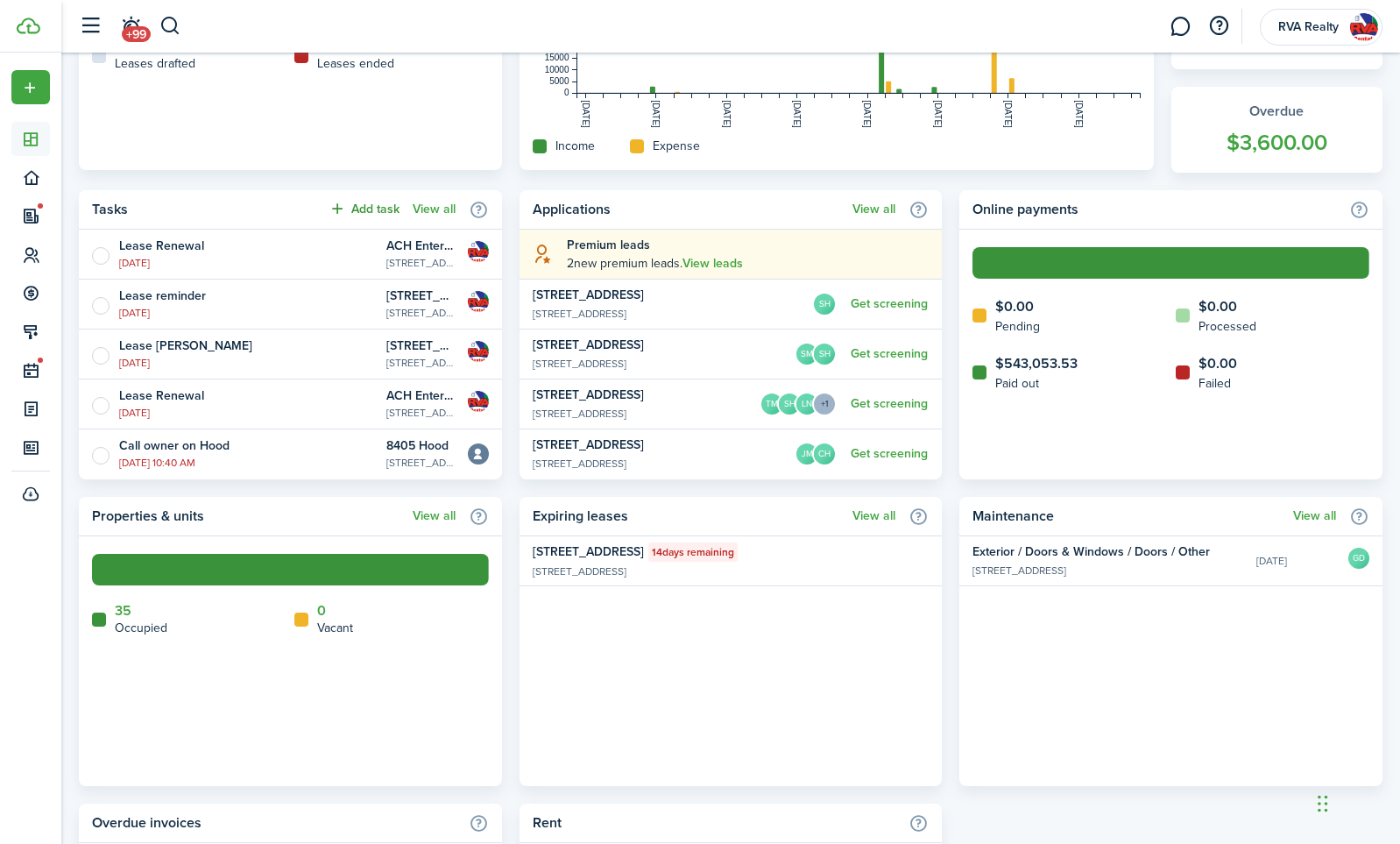
click at [369, 212] on button "Add task" at bounding box center [364, 209] width 71 height 20
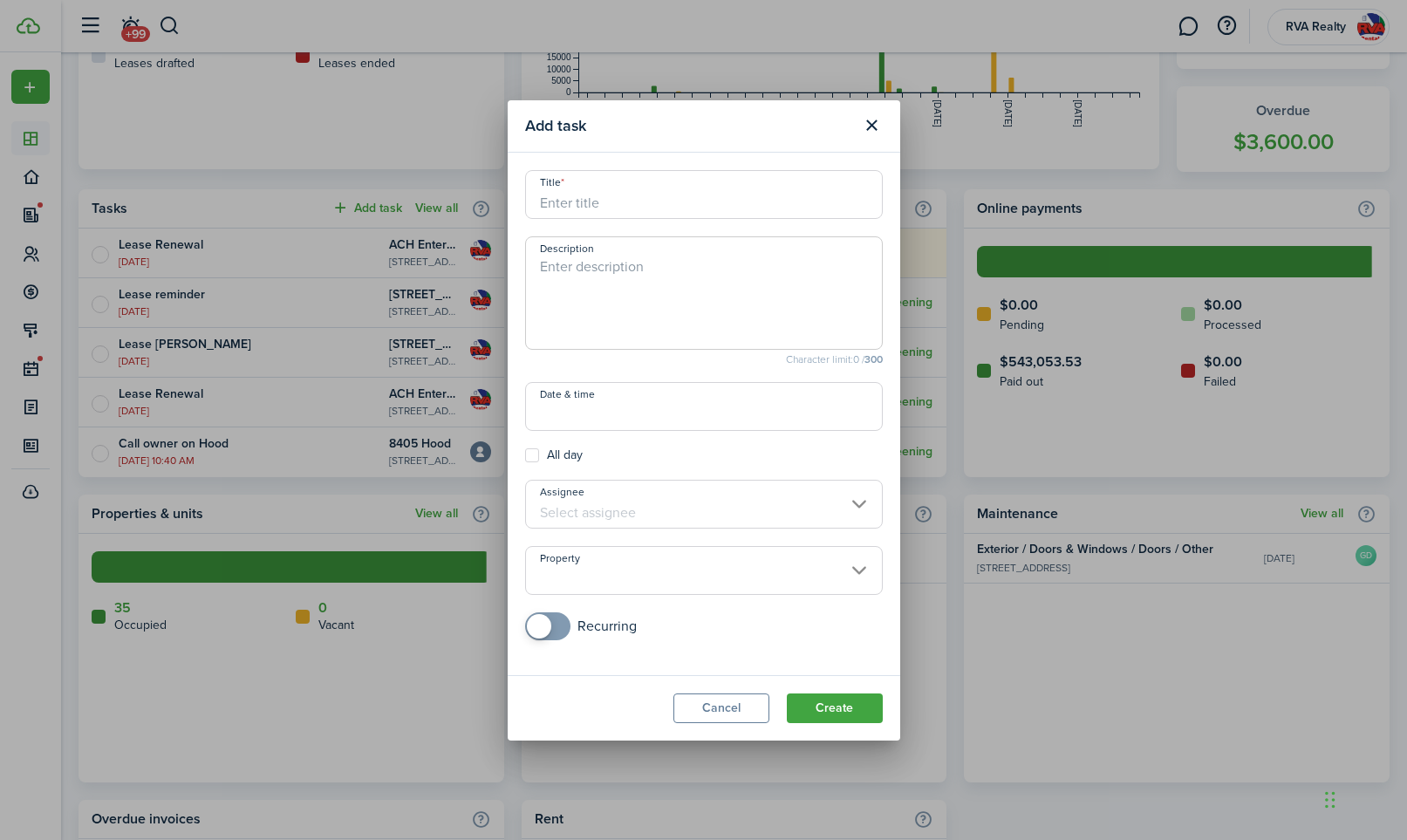
click at [673, 207] on input "Title" at bounding box center [704, 194] width 357 height 49
click at [647, 414] on input "Date & time" at bounding box center [704, 406] width 357 height 49
type input "Cancel Track Rd"
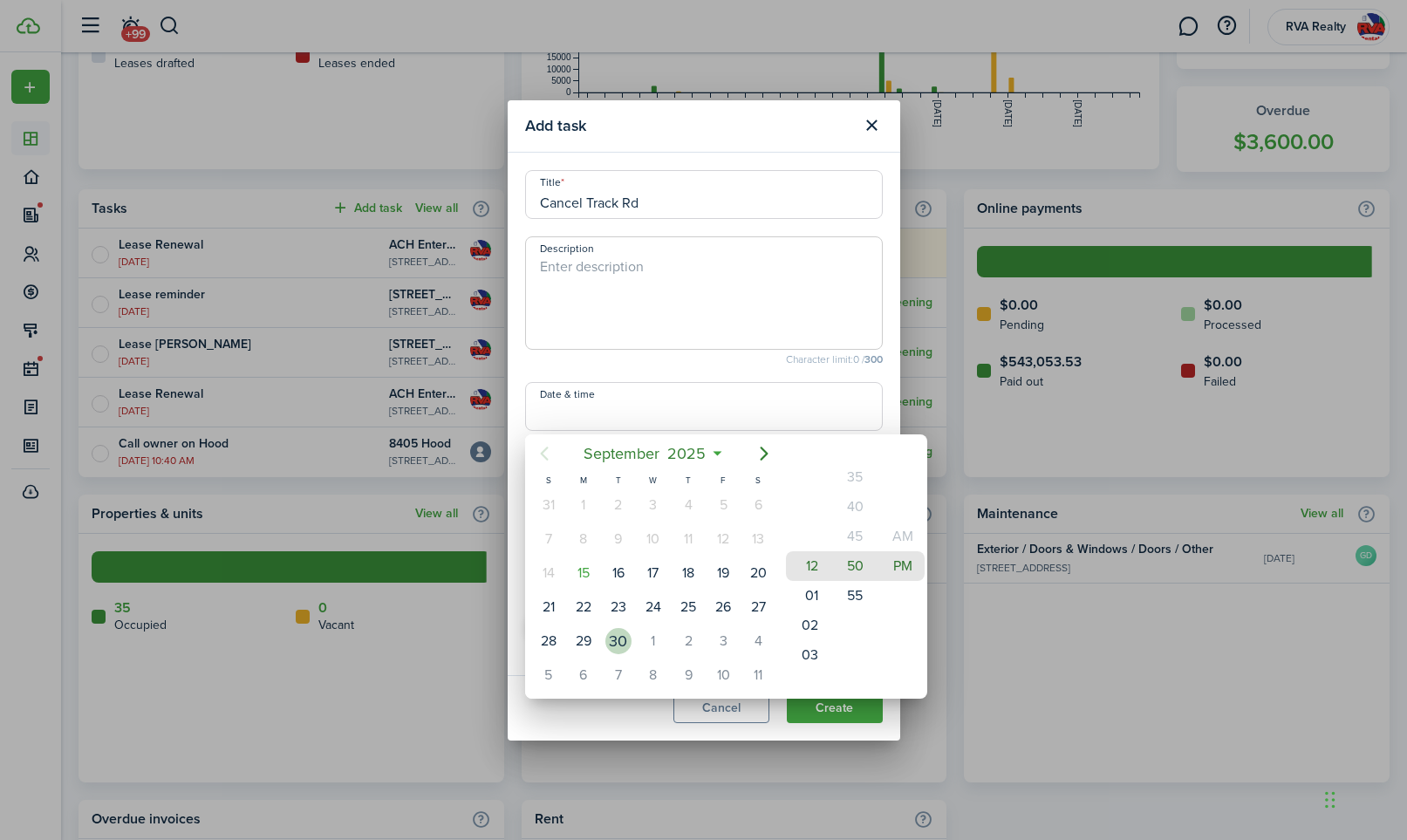
click at [609, 640] on div "30" at bounding box center [618, 640] width 26 height 26
type input "[DATE] 12:45 pm"
click at [705, 367] on div at bounding box center [704, 420] width 1686 height 1118
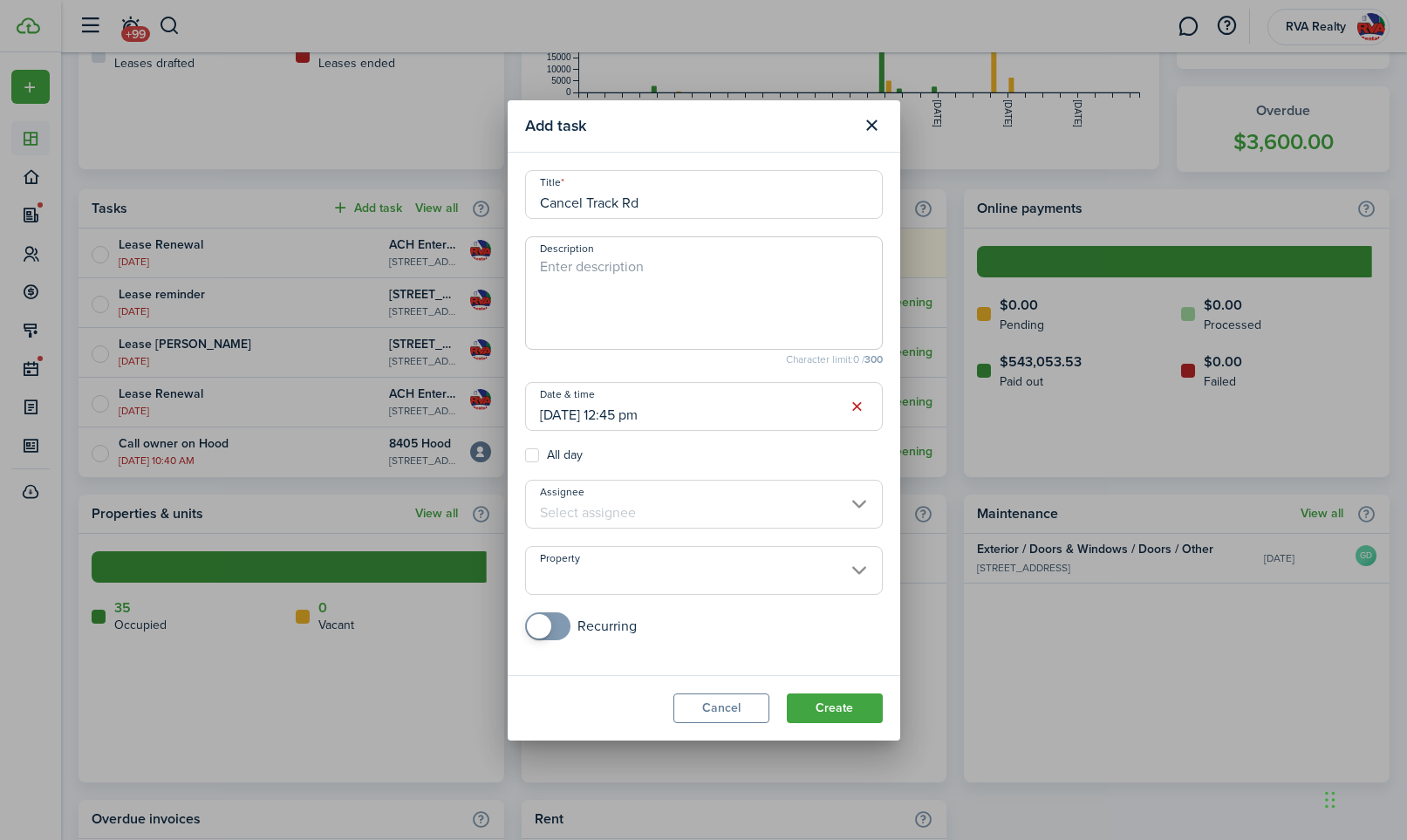
click at [647, 511] on input "Assignee" at bounding box center [704, 504] width 357 height 49
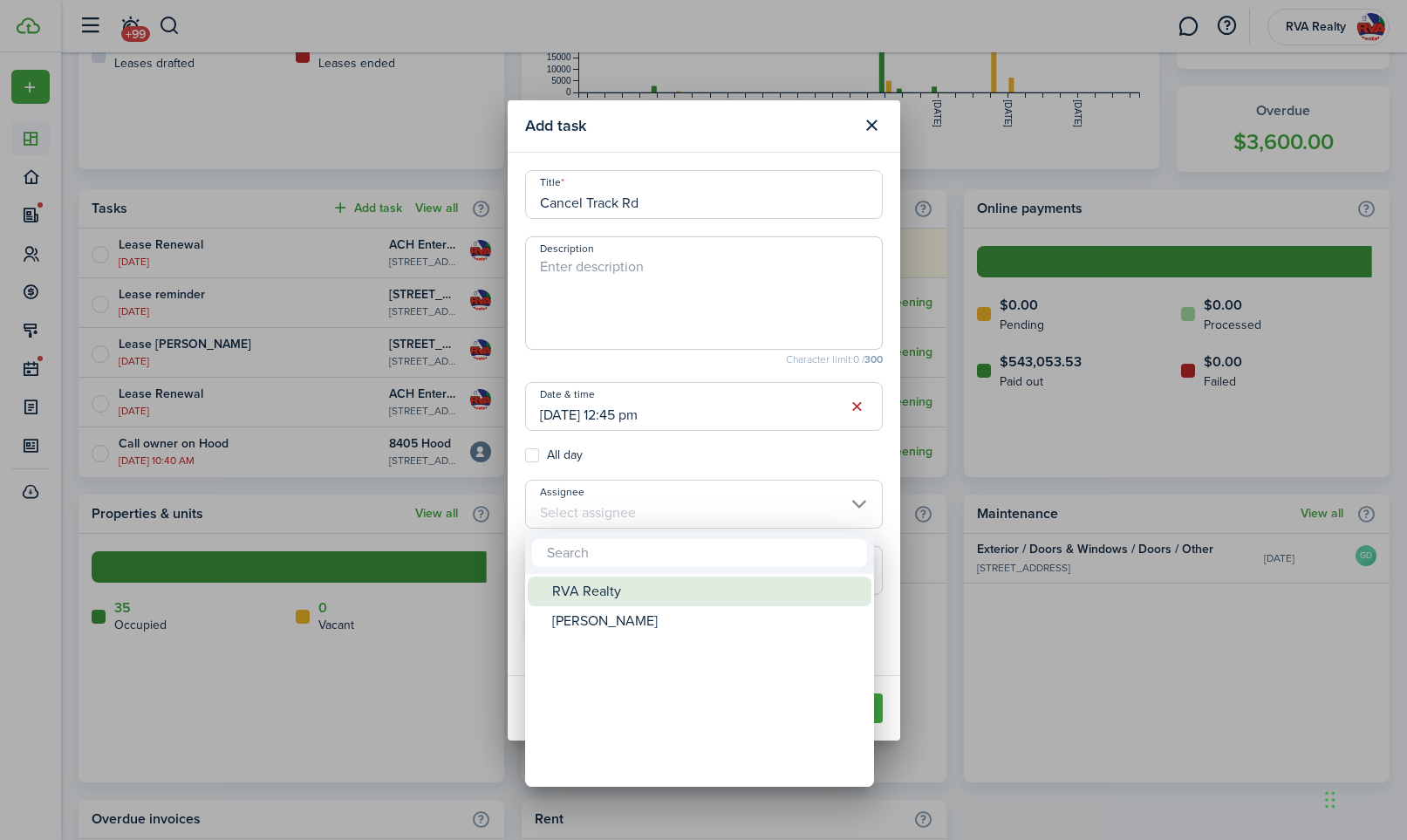
click at [609, 599] on div "RVA Realty" at bounding box center [705, 591] width 308 height 30
type input "RVA Realty"
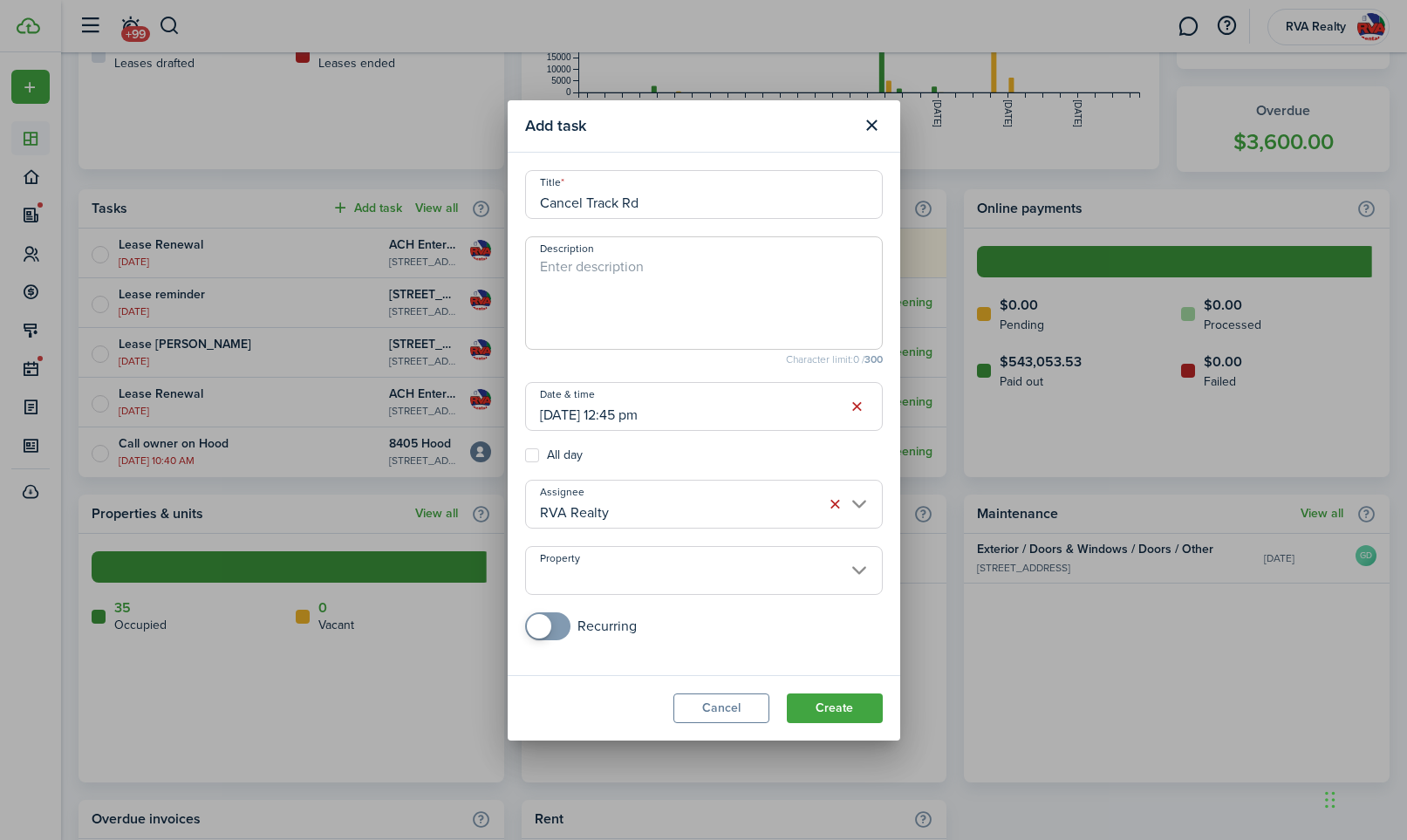
click at [717, 587] on input "Property" at bounding box center [704, 571] width 357 height 49
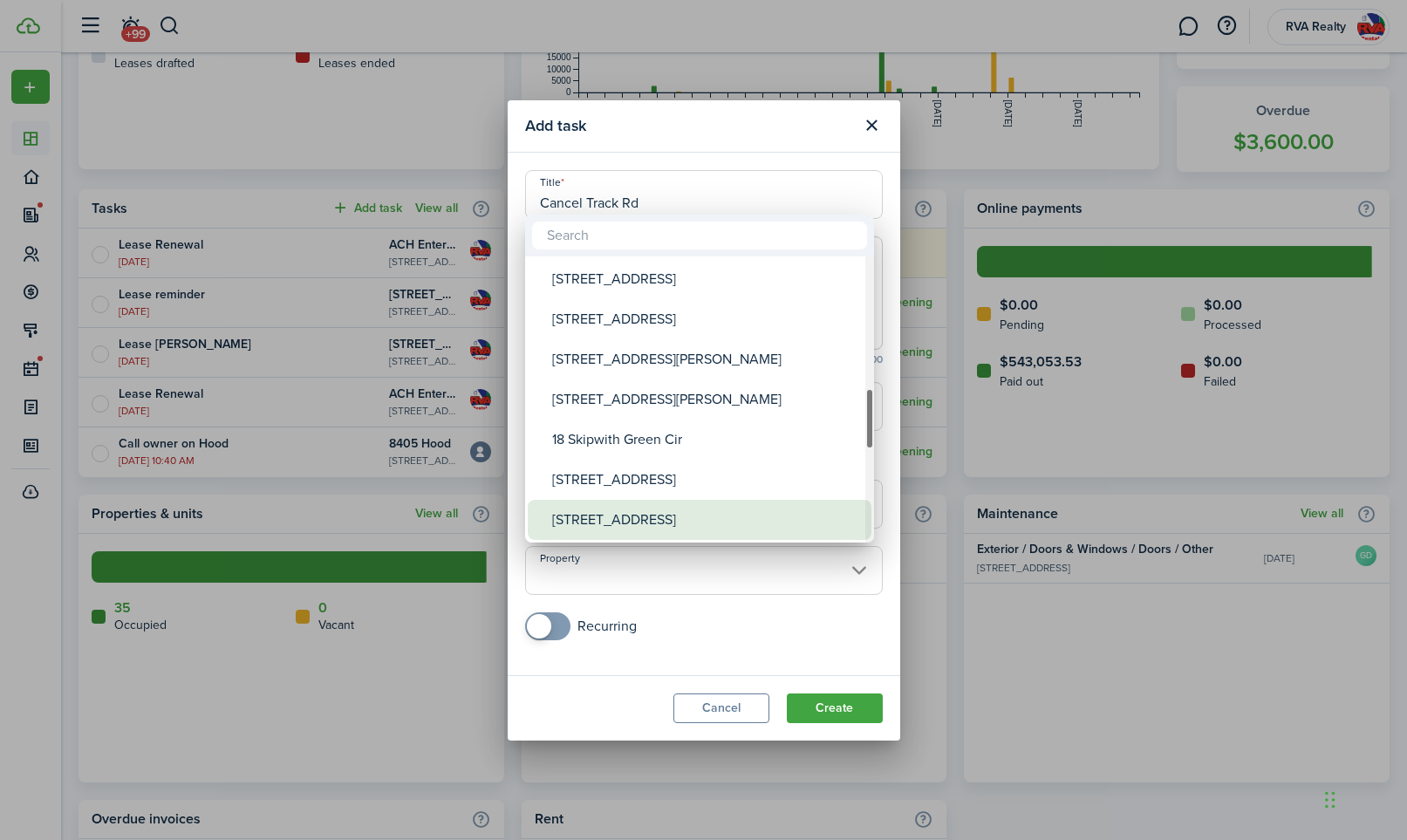
click at [643, 523] on div "[STREET_ADDRESS]" at bounding box center [705, 520] width 308 height 40
type input "[STREET_ADDRESS]"
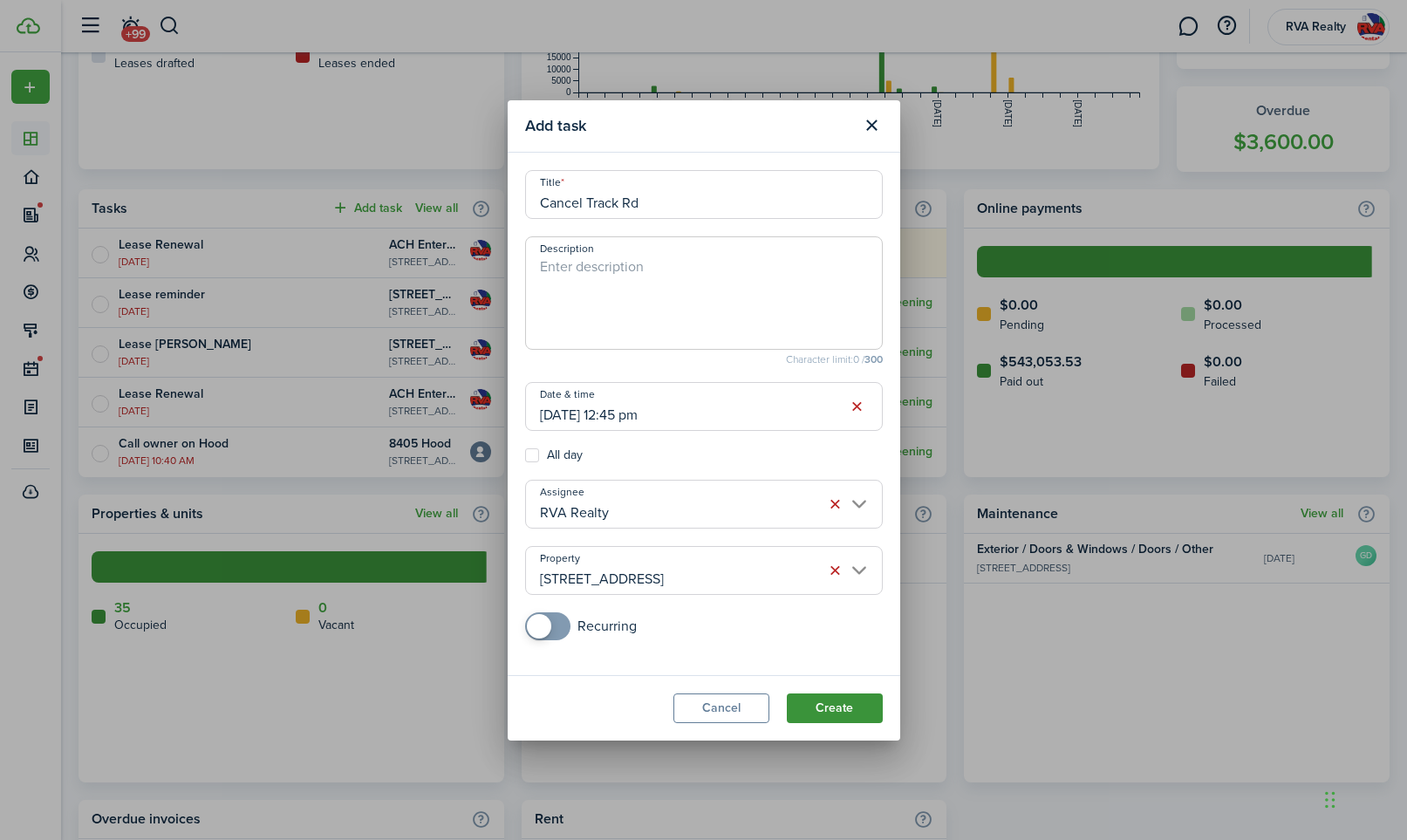
click at [847, 706] on button "Create" at bounding box center [835, 708] width 96 height 30
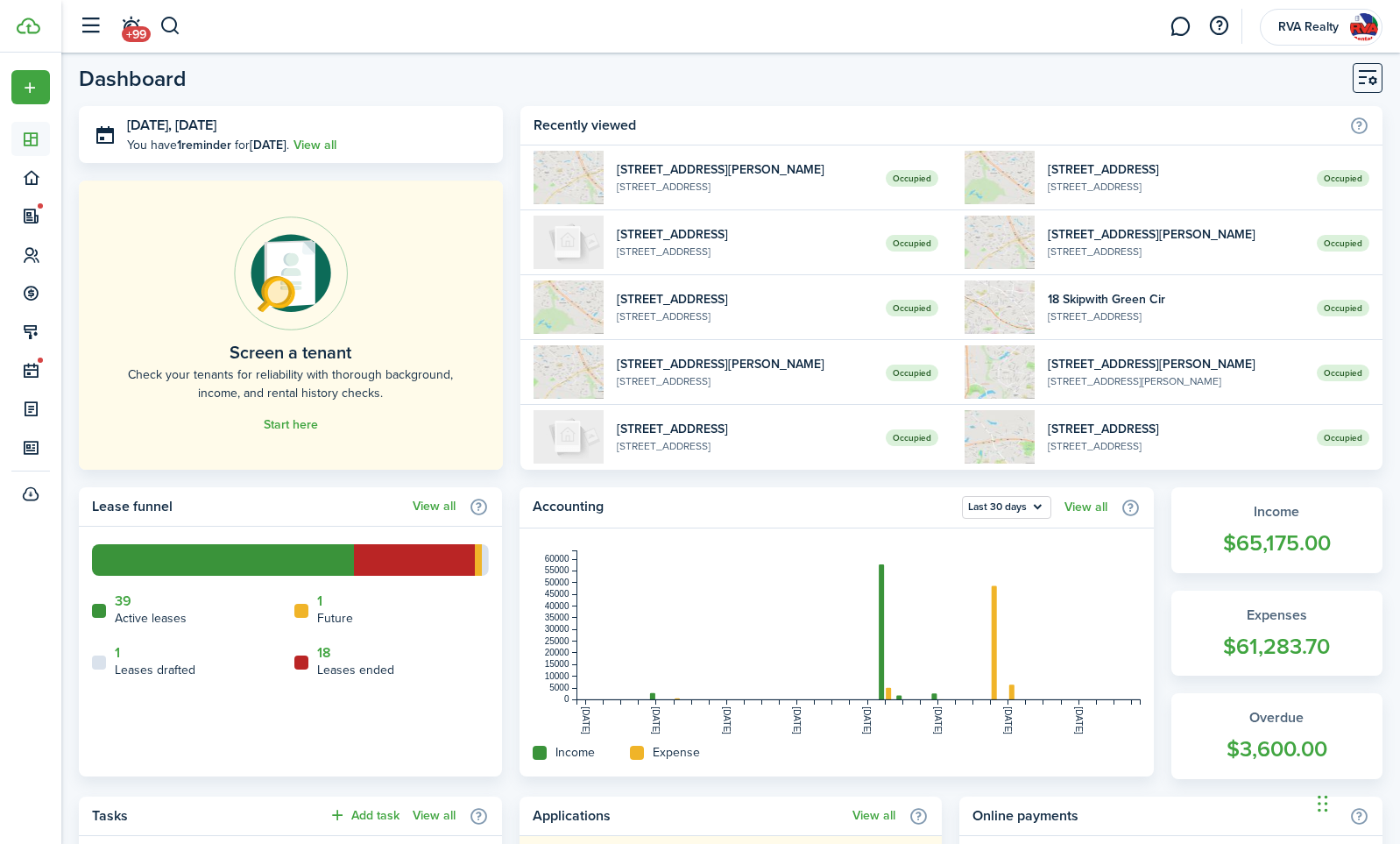
scroll to position [0, 0]
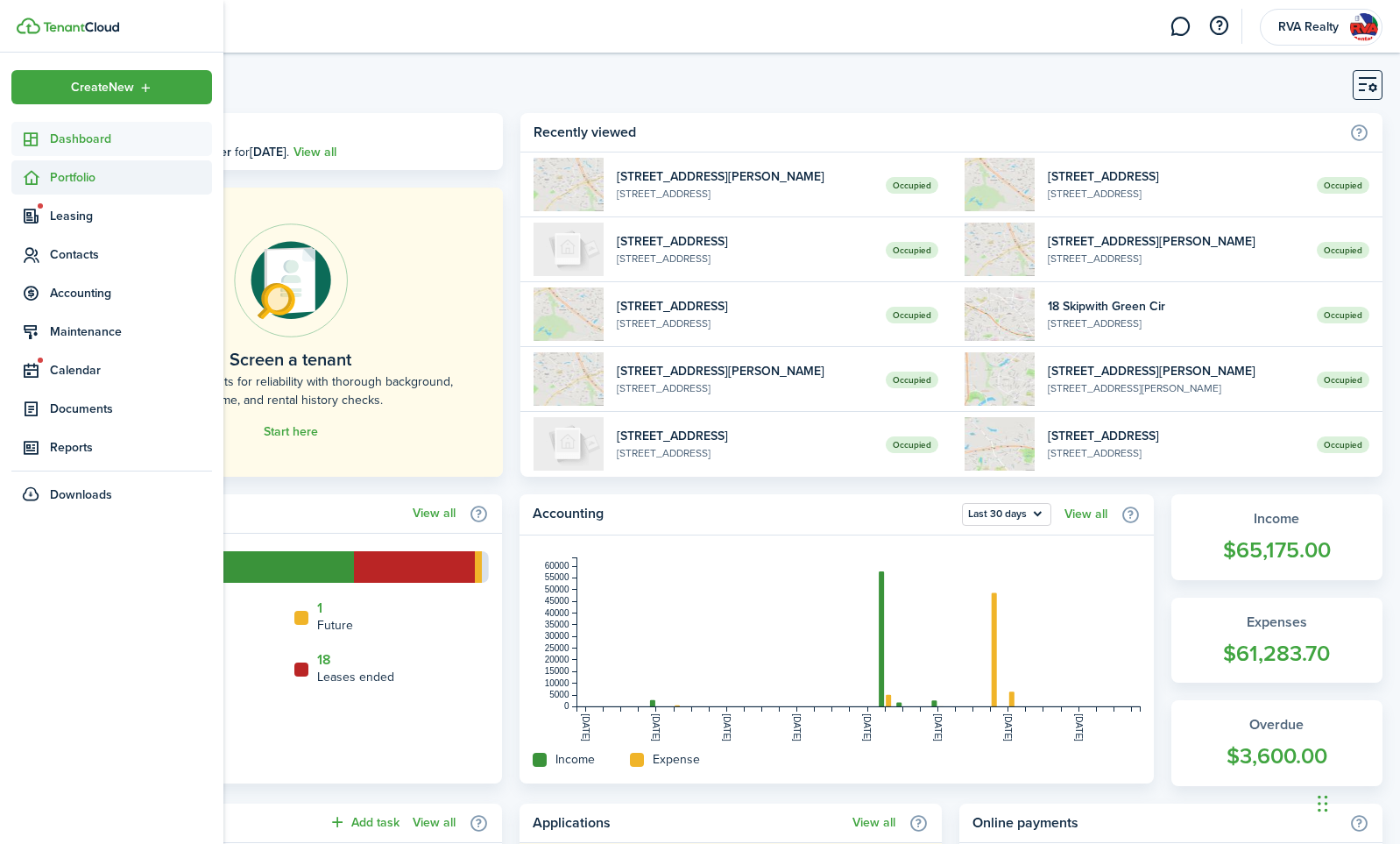
click at [70, 179] on span "Portfolio" at bounding box center [131, 177] width 162 height 18
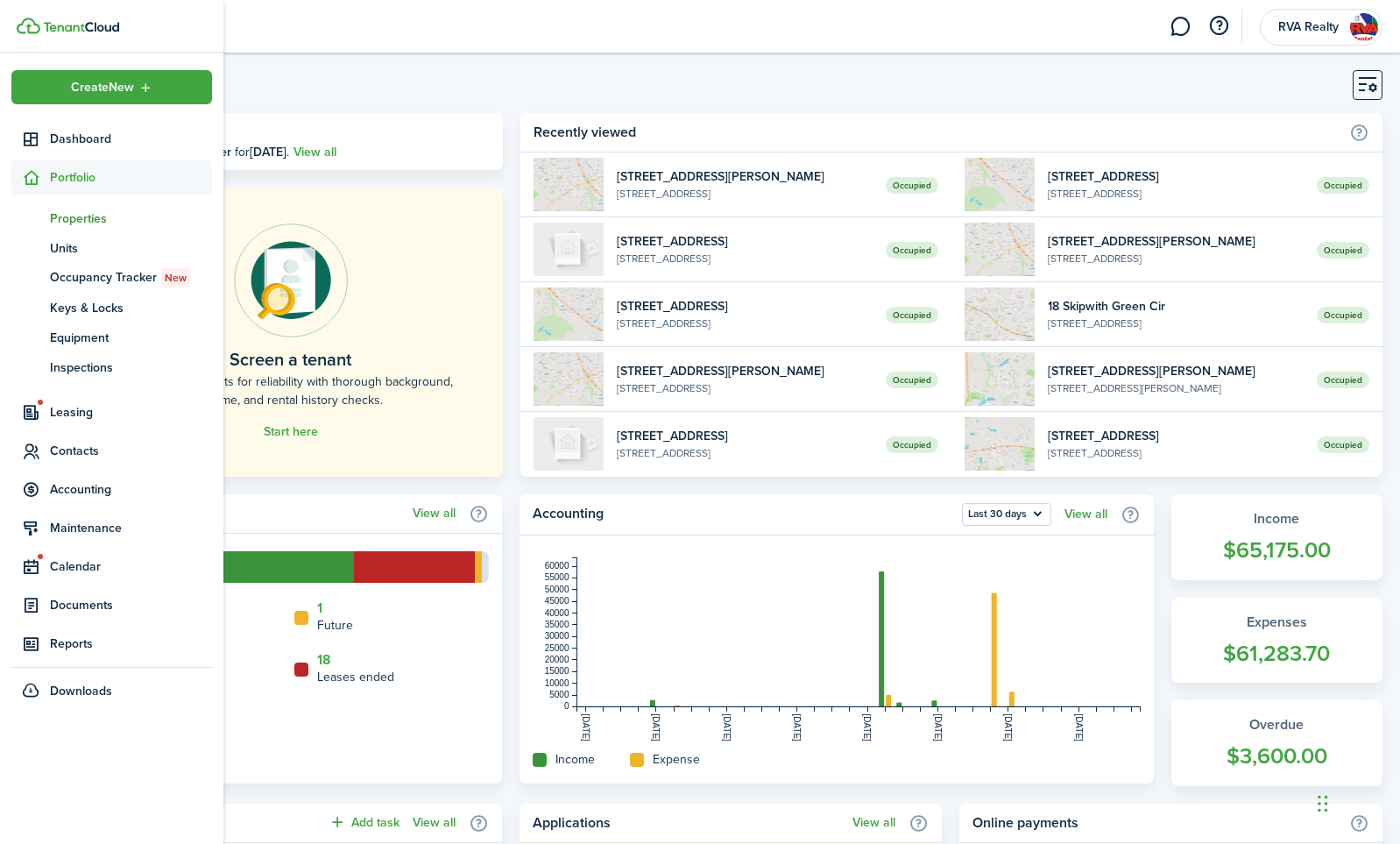
click at [96, 221] on span "Properties" at bounding box center [131, 219] width 162 height 18
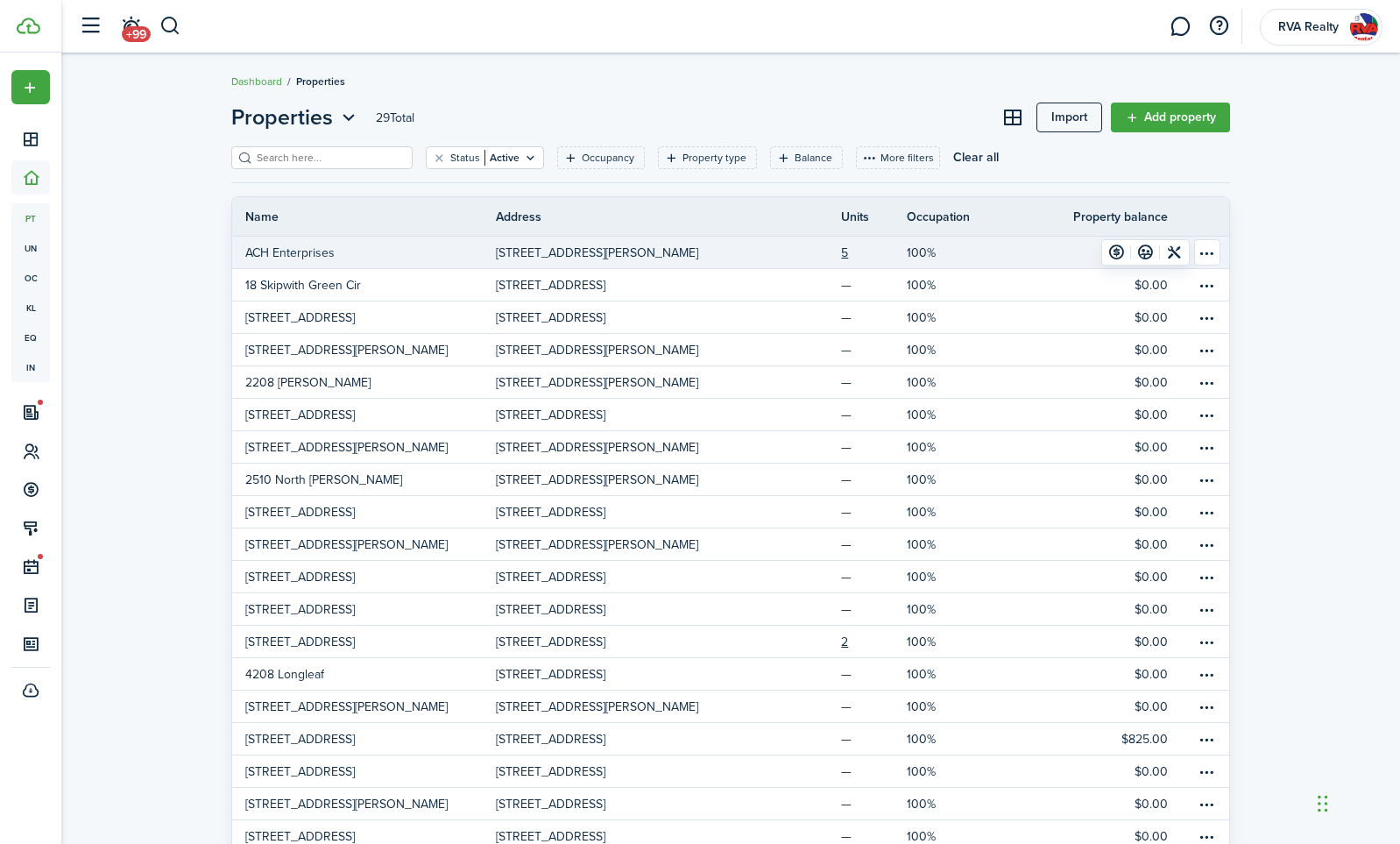
click at [285, 259] on p "ACH Enterprises" at bounding box center [290, 253] width 89 height 18
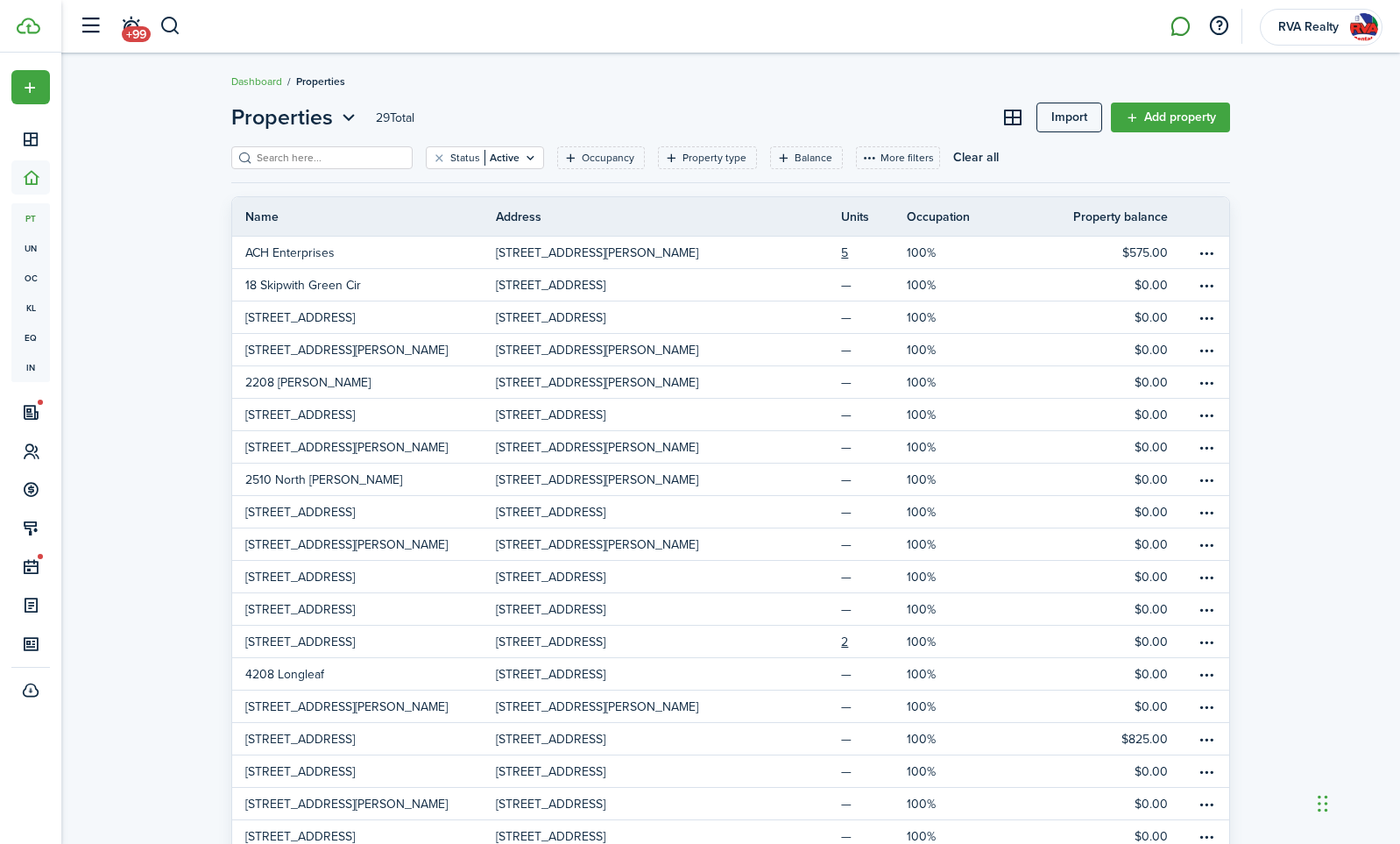
click at [1171, 23] on link at bounding box center [1180, 26] width 34 height 45
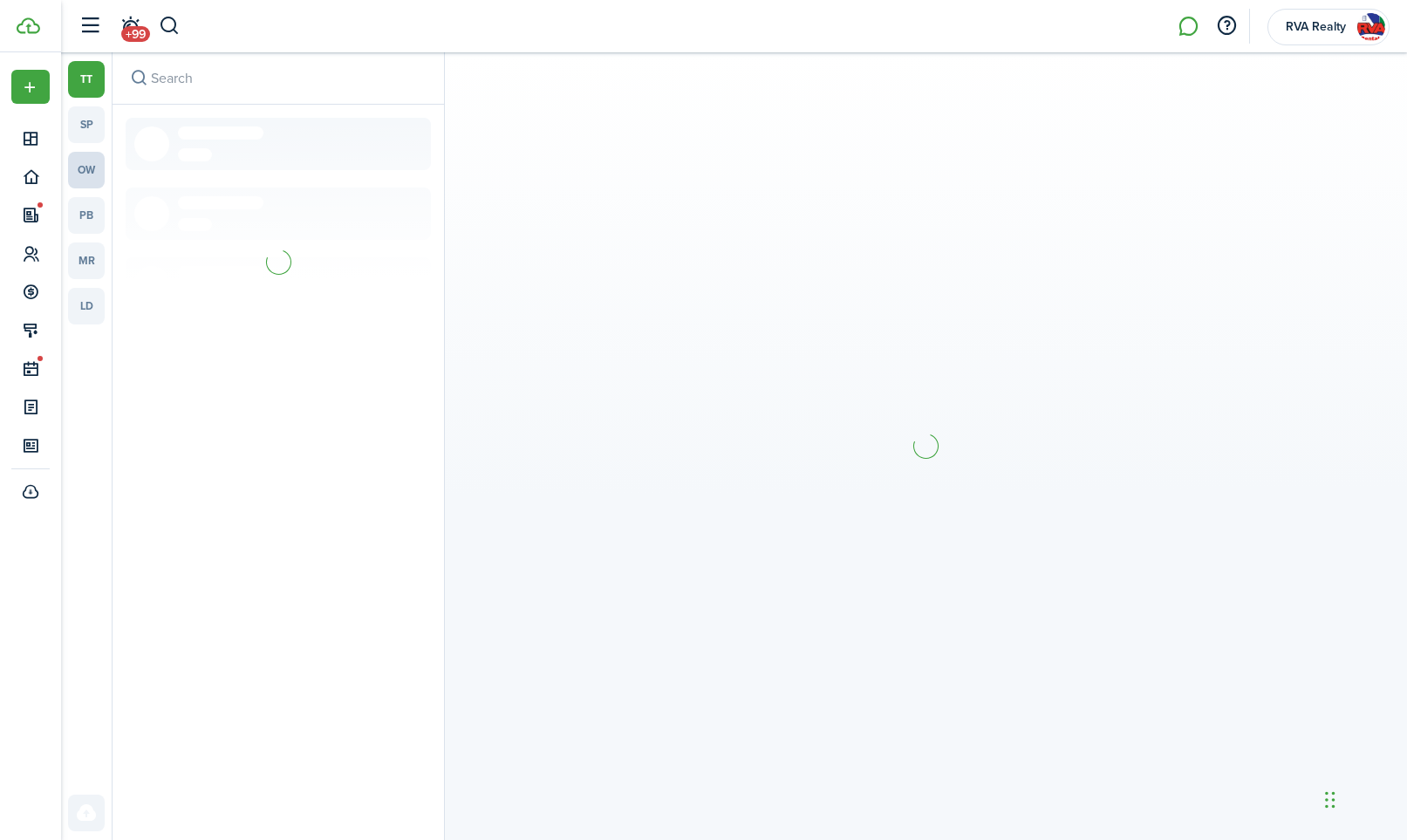
click at [90, 168] on link "ow" at bounding box center [86, 170] width 37 height 37
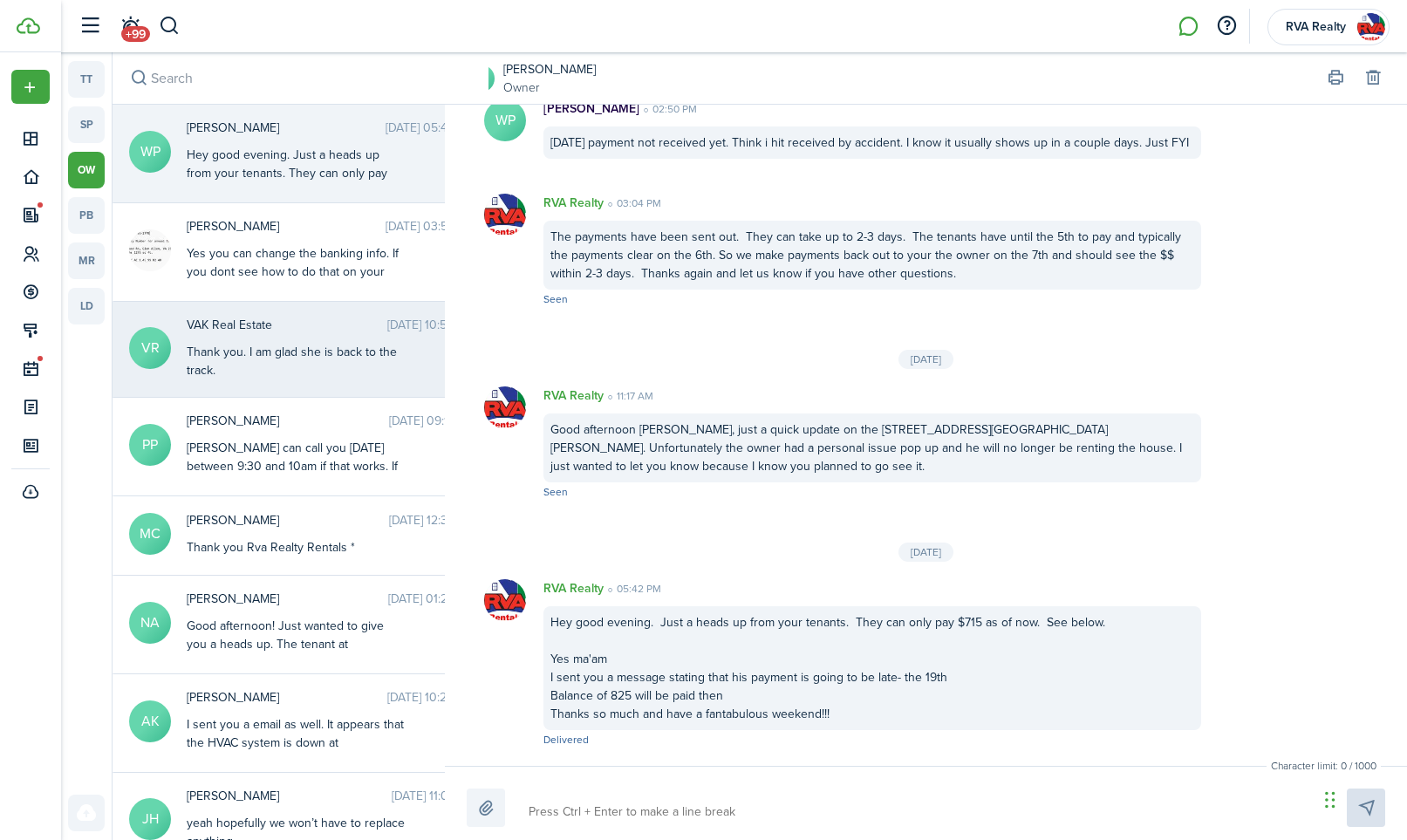
click at [270, 352] on div "Thank you. I am glad she is back to the track." at bounding box center [295, 361] width 218 height 37
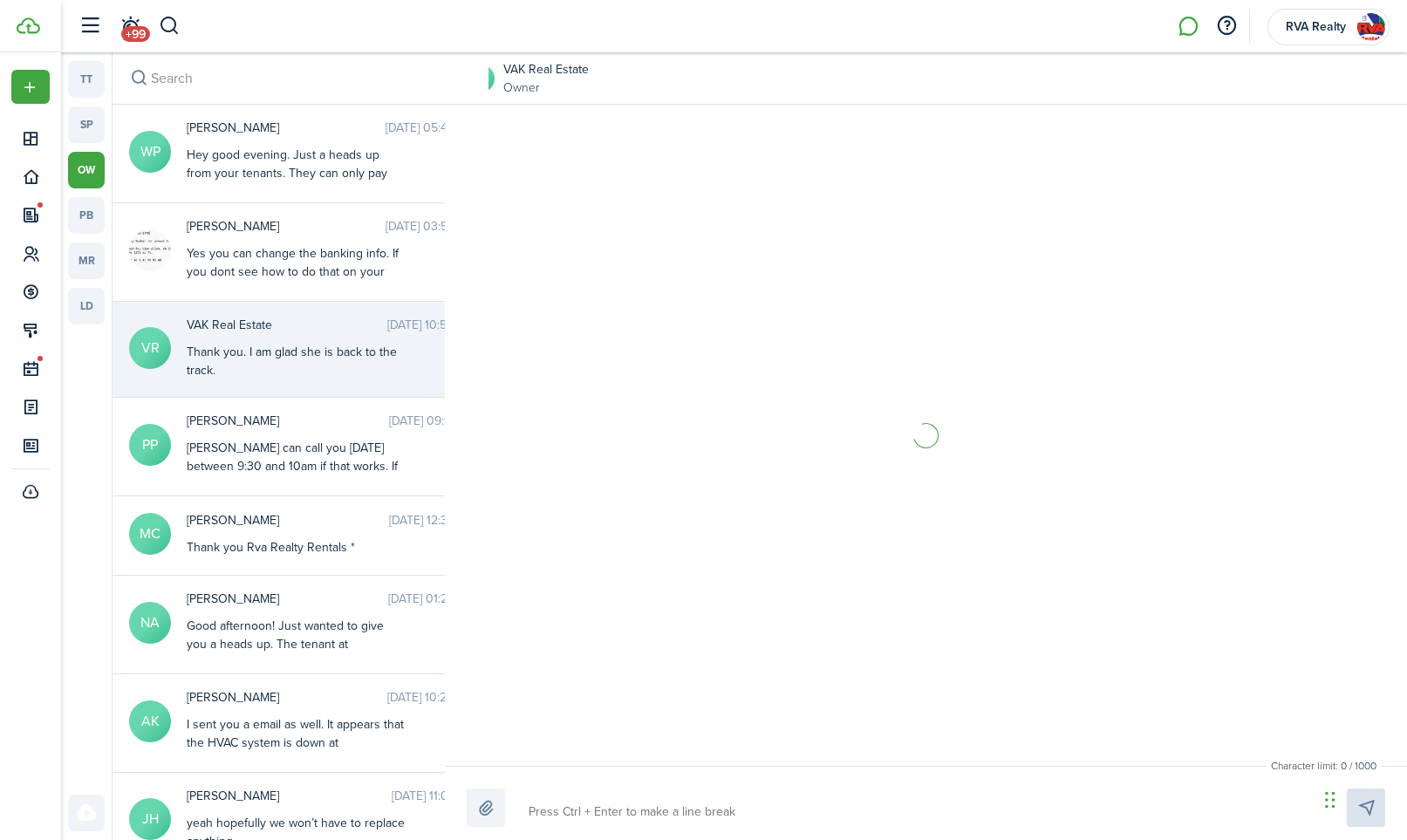
click at [682, 798] on textarea at bounding box center [917, 812] width 789 height 30
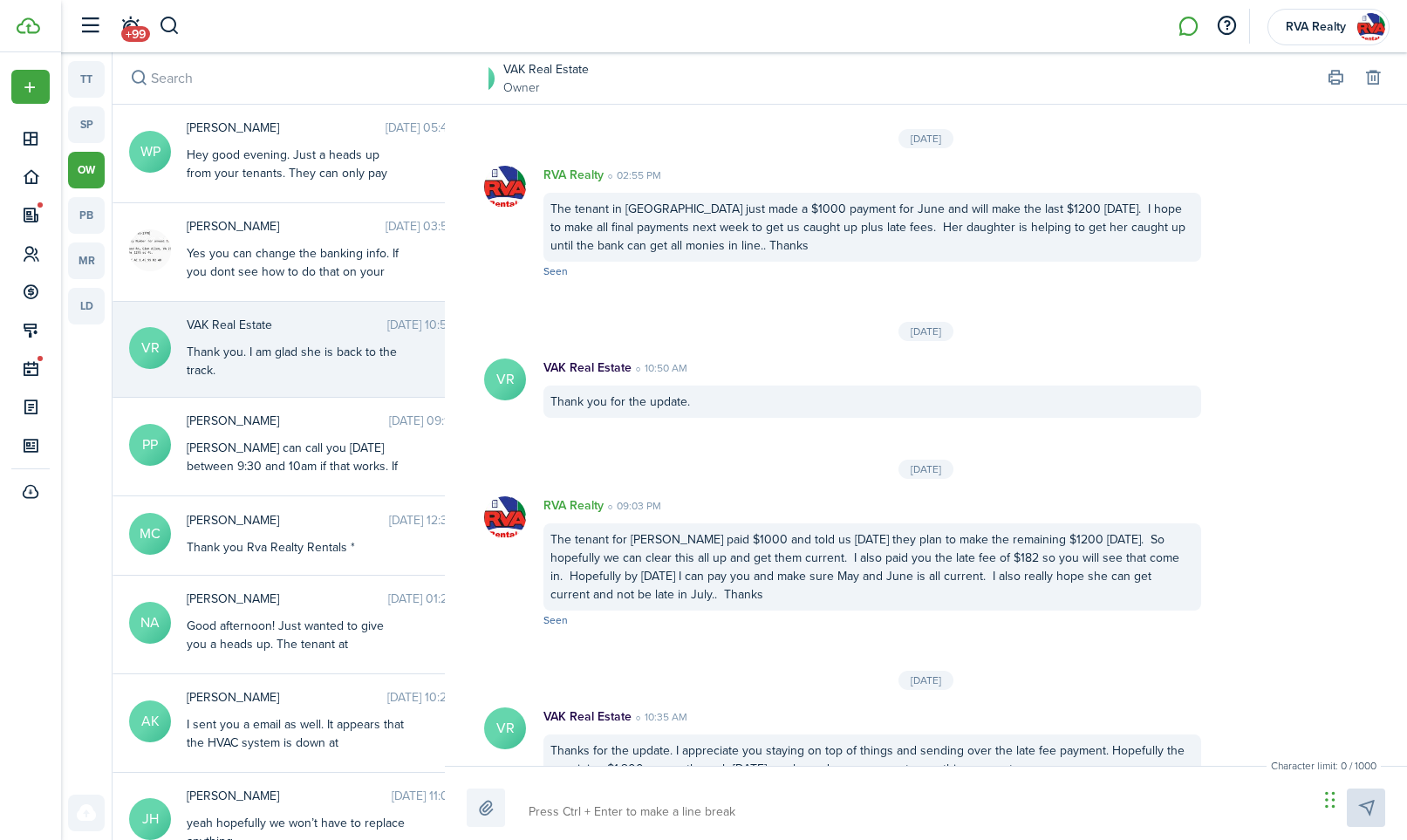
scroll to position [2789, 0]
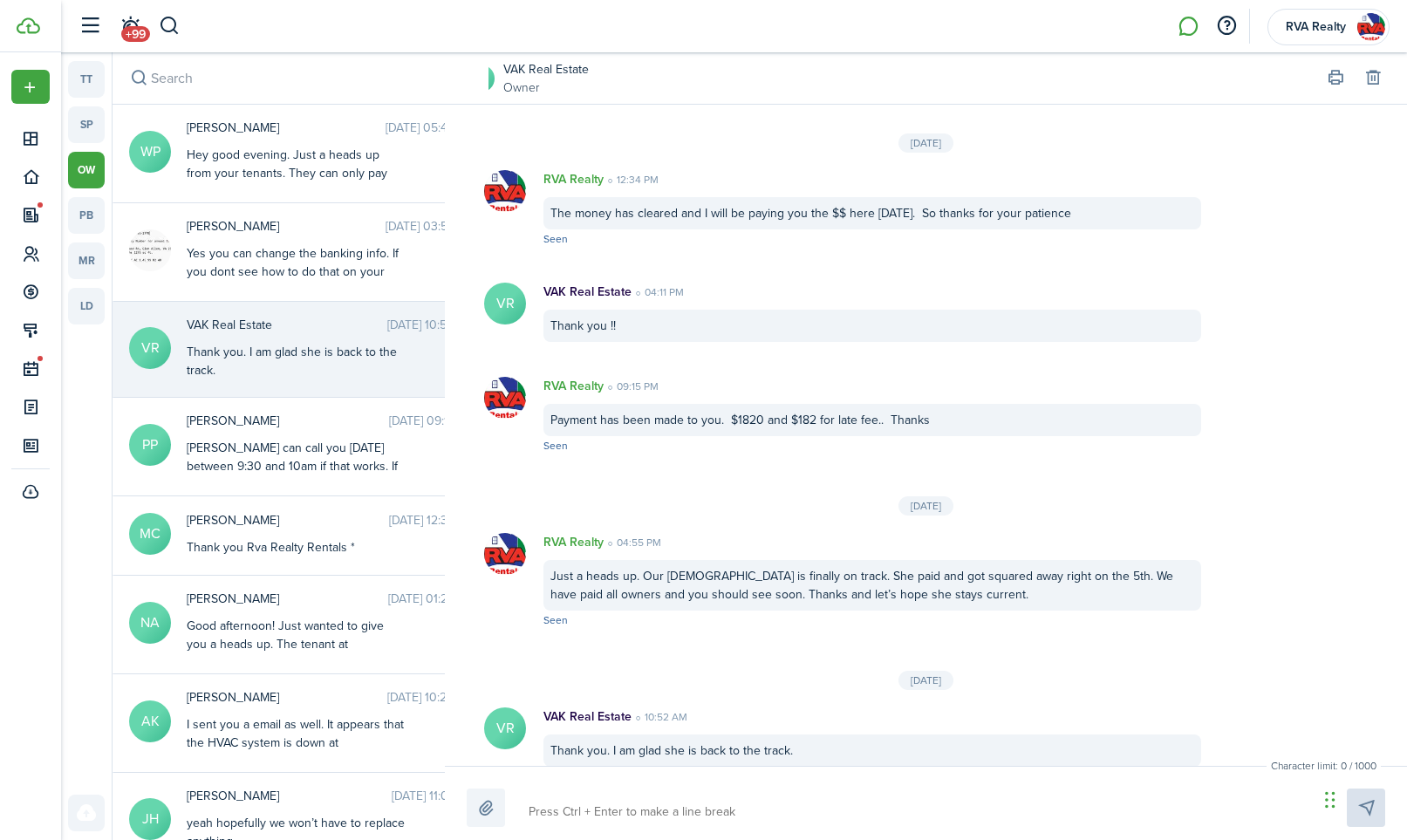
type textarea "W"
type textarea "We"
type textarea "Wel"
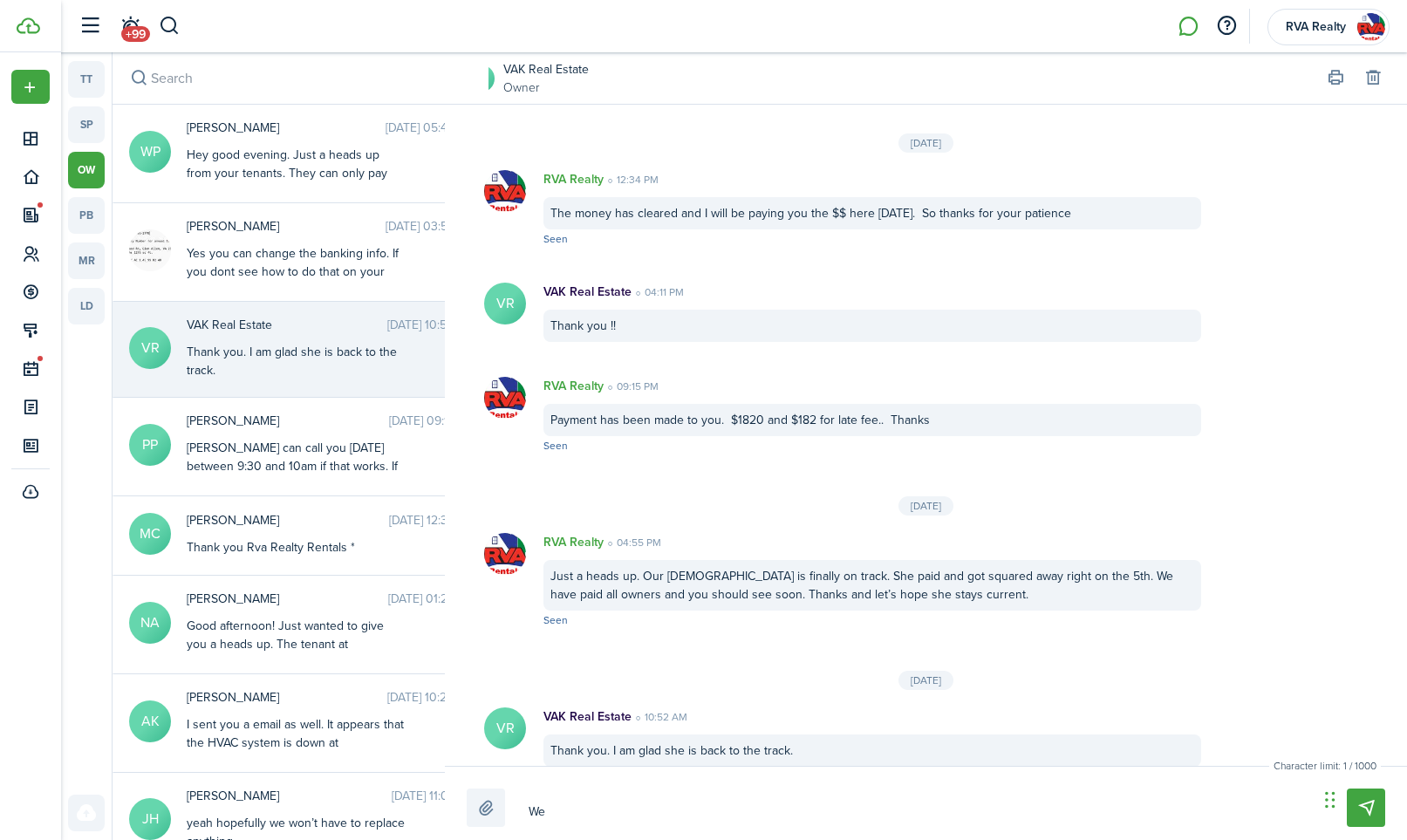
type textarea "Wel"
type textarea "Well"
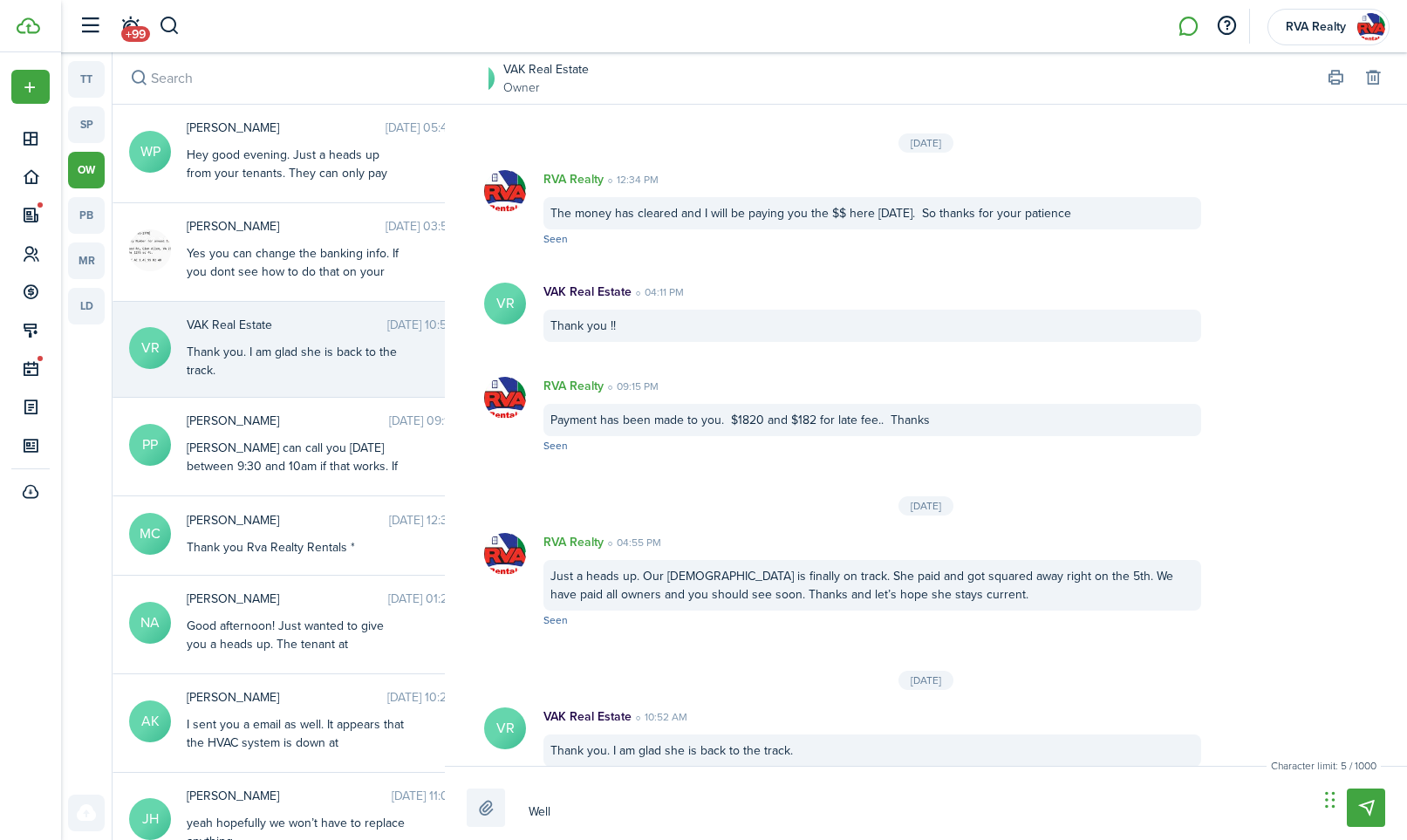
type textarea "Well a"
type textarea "Well as"
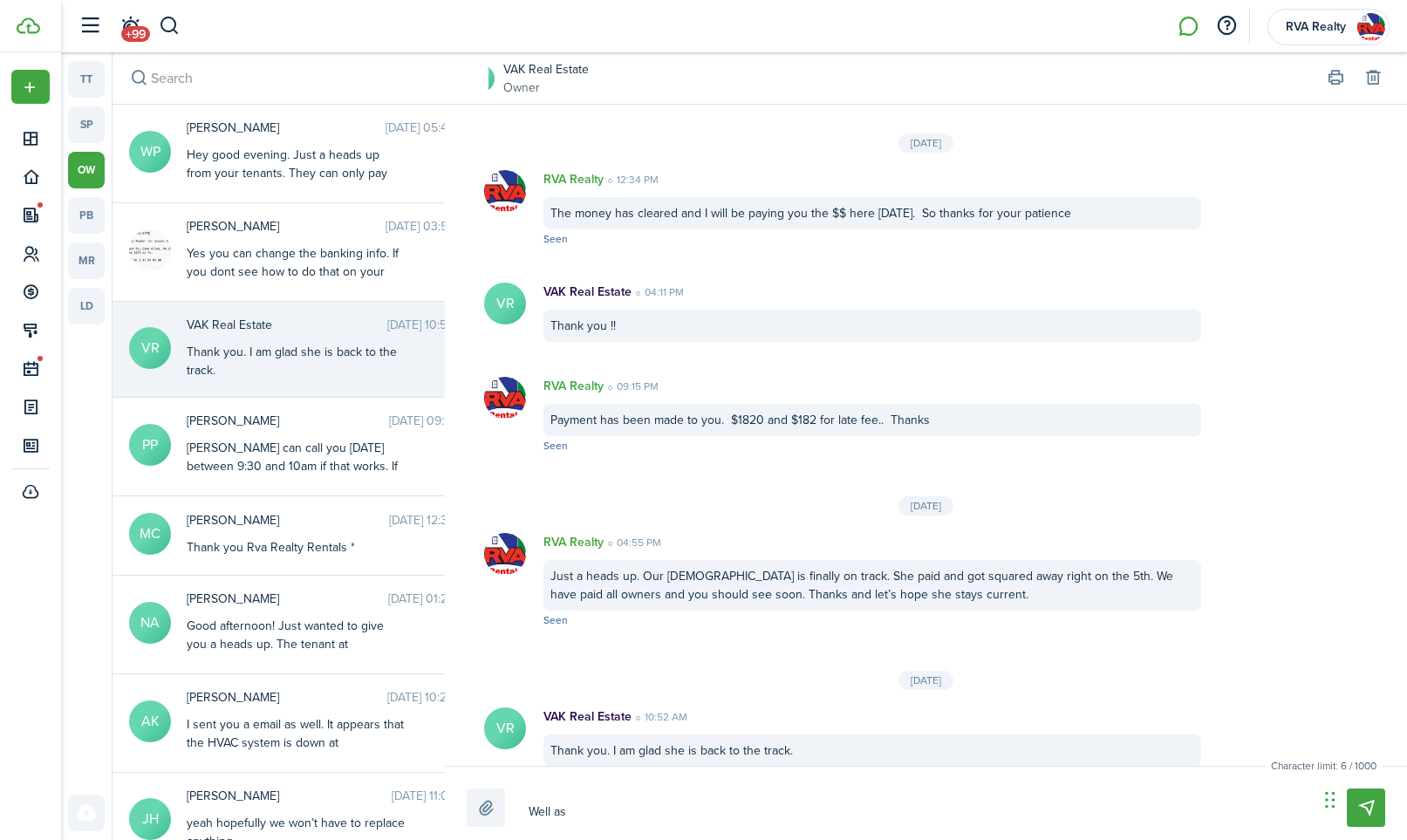
type textarea "Well as"
type textarea "Well as y"
type textarea "Well as yo"
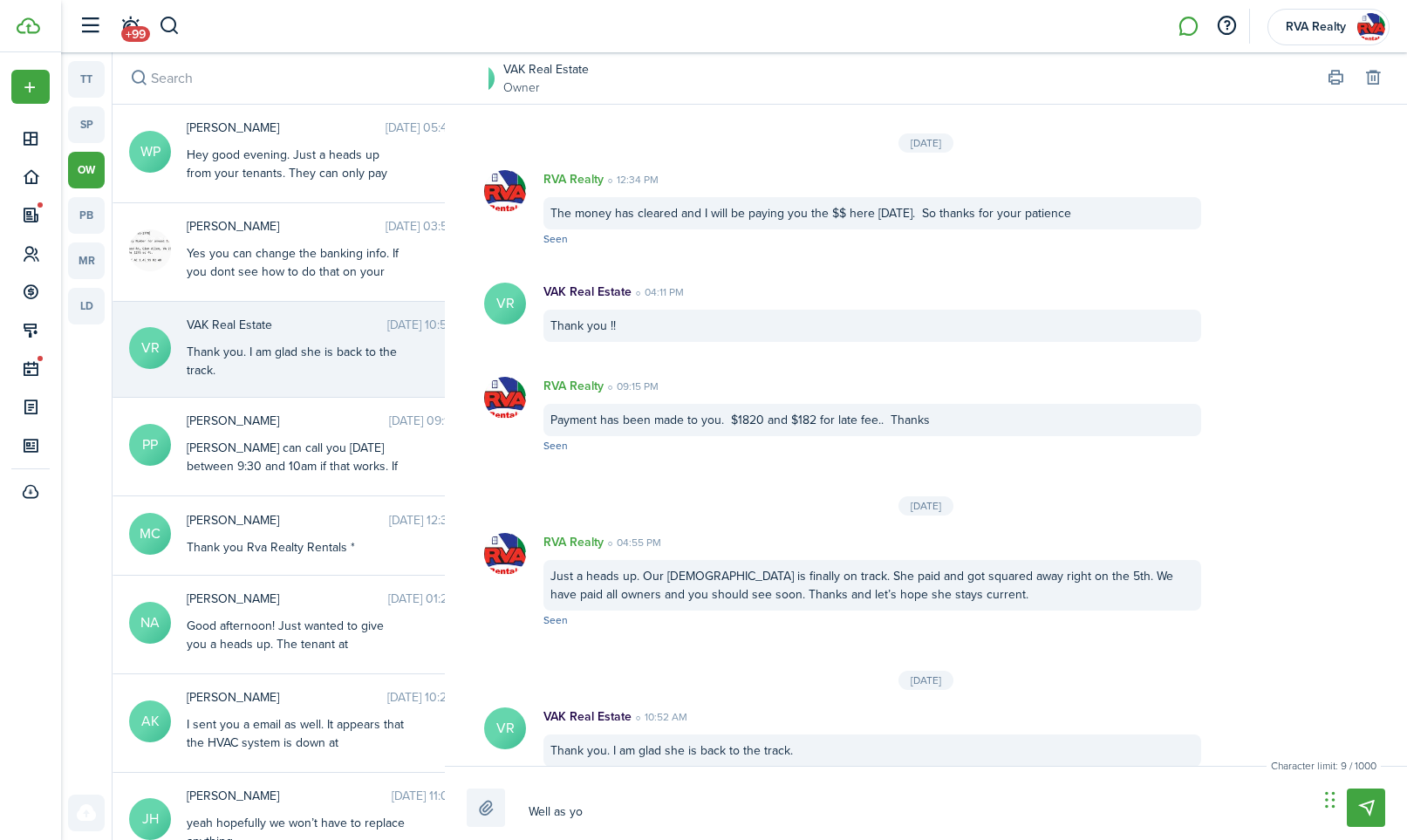
type textarea "Well as you"
type textarea "Well as you c"
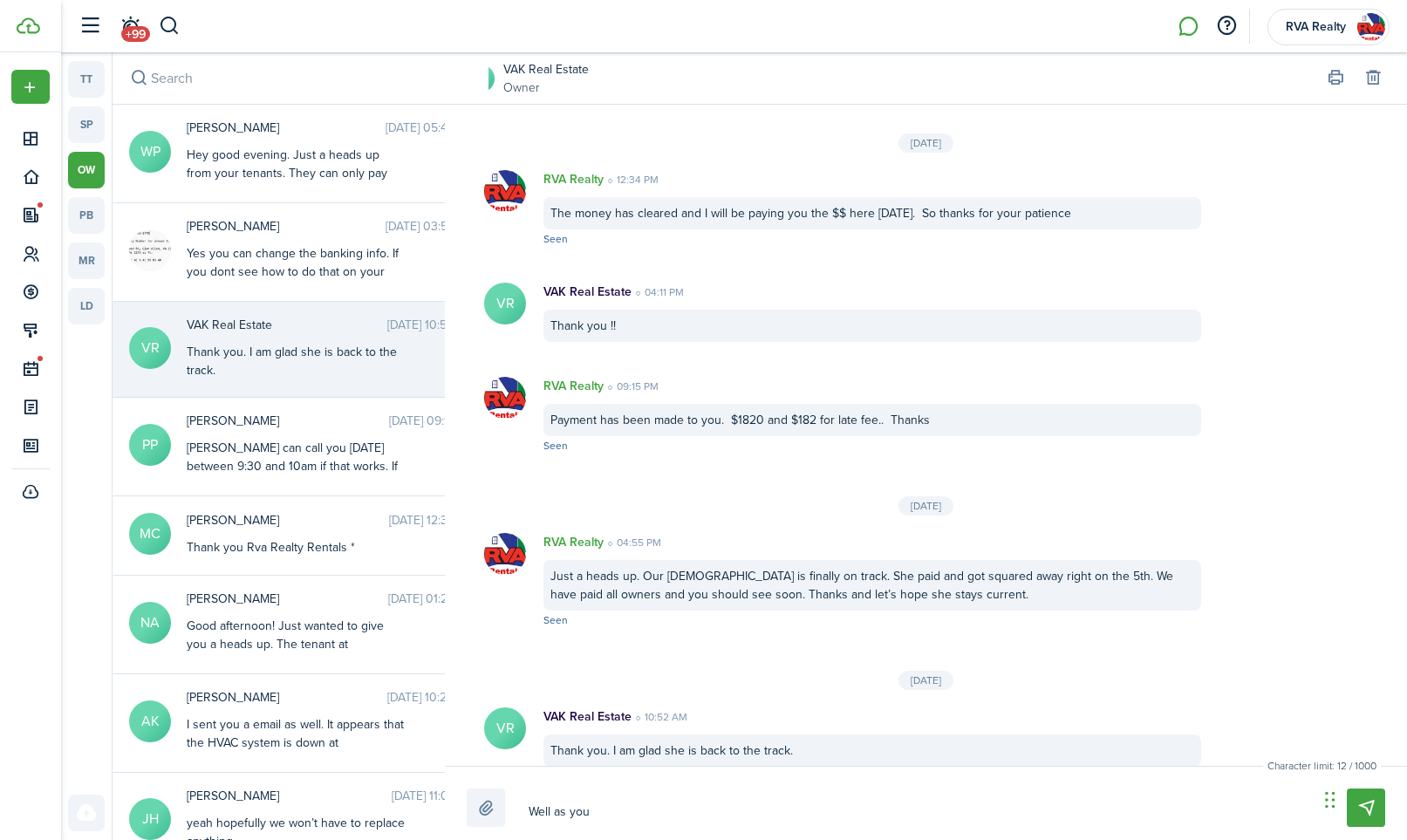
type textarea "Well as you c"
type textarea "Well as you ca"
type textarea "Well as you can"
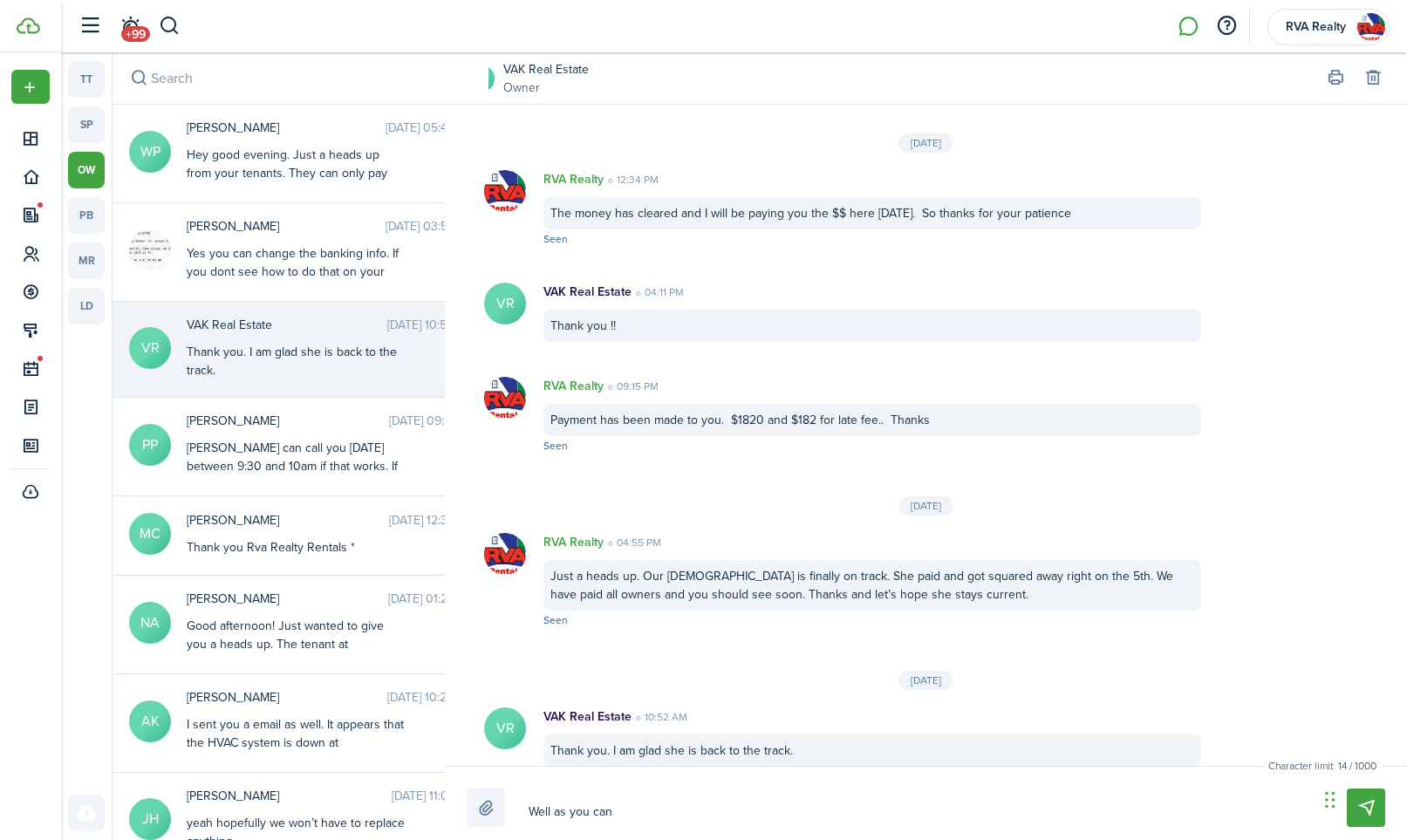
type textarea "Well as you can"
type textarea "Well as you can s"
type textarea "Well as you can se"
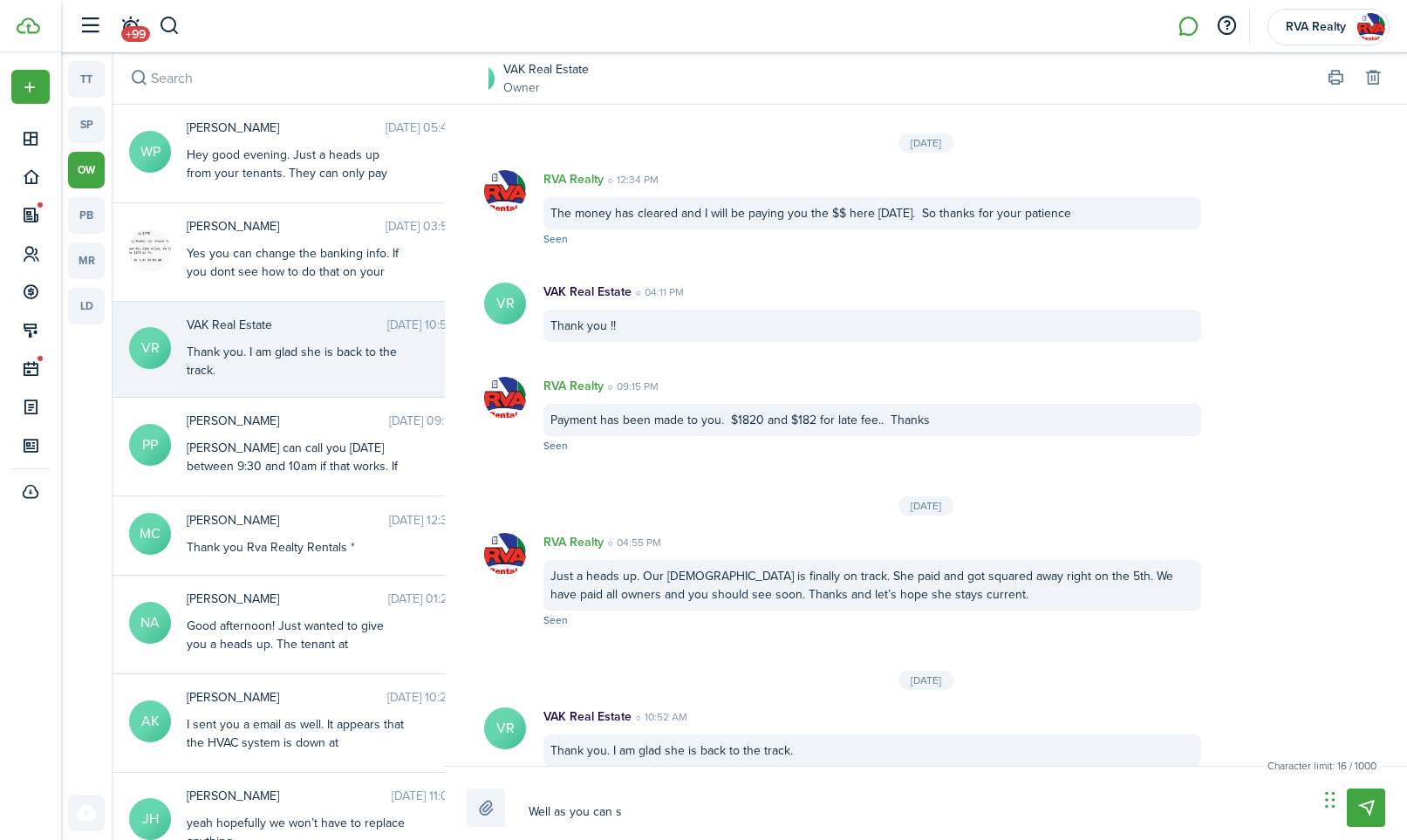
type textarea "Well as you can se"
type textarea "Well as you can see"
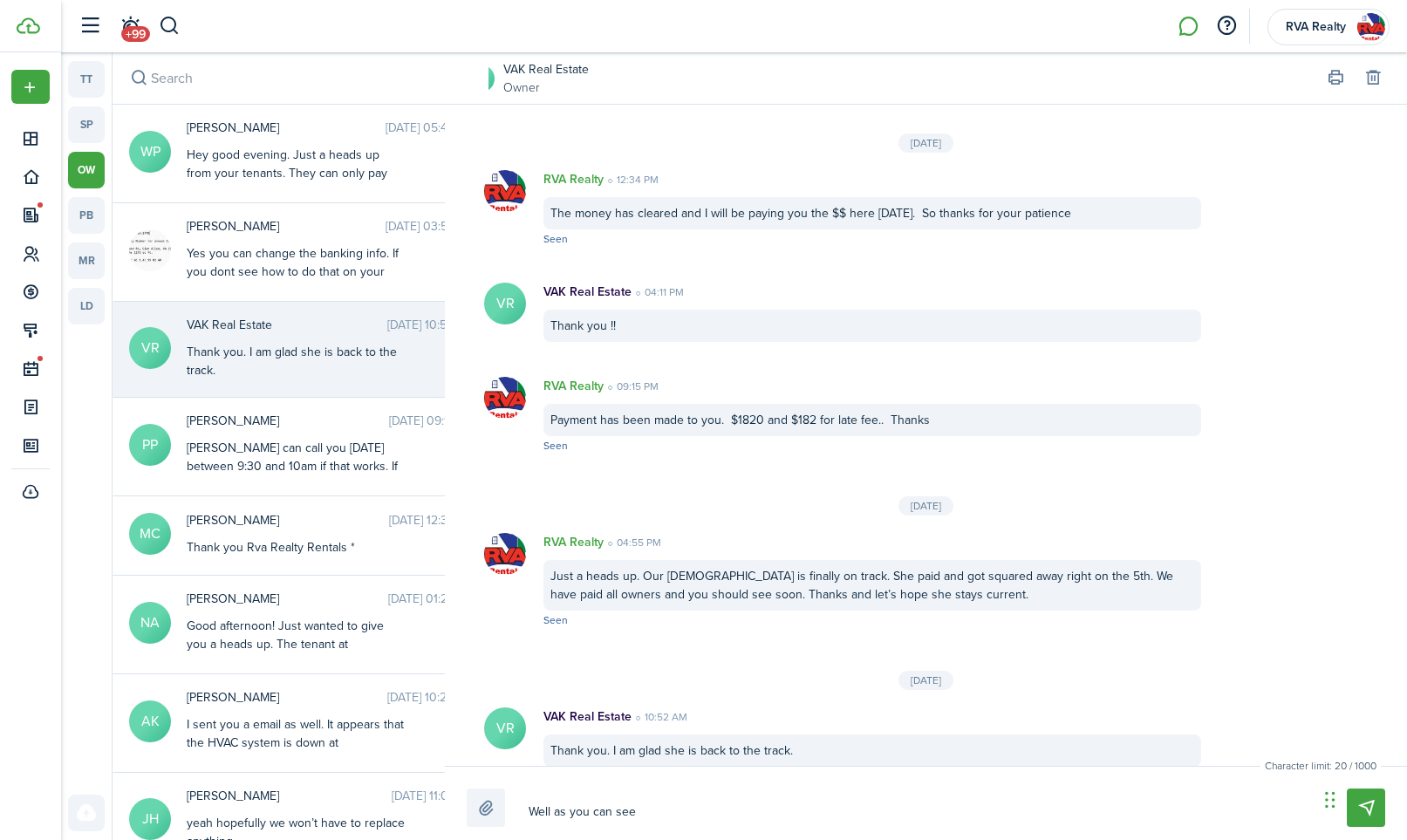
type textarea "Well as you can see s"
type textarea "Well as you can see sh"
type textarea "Well as you can see she"
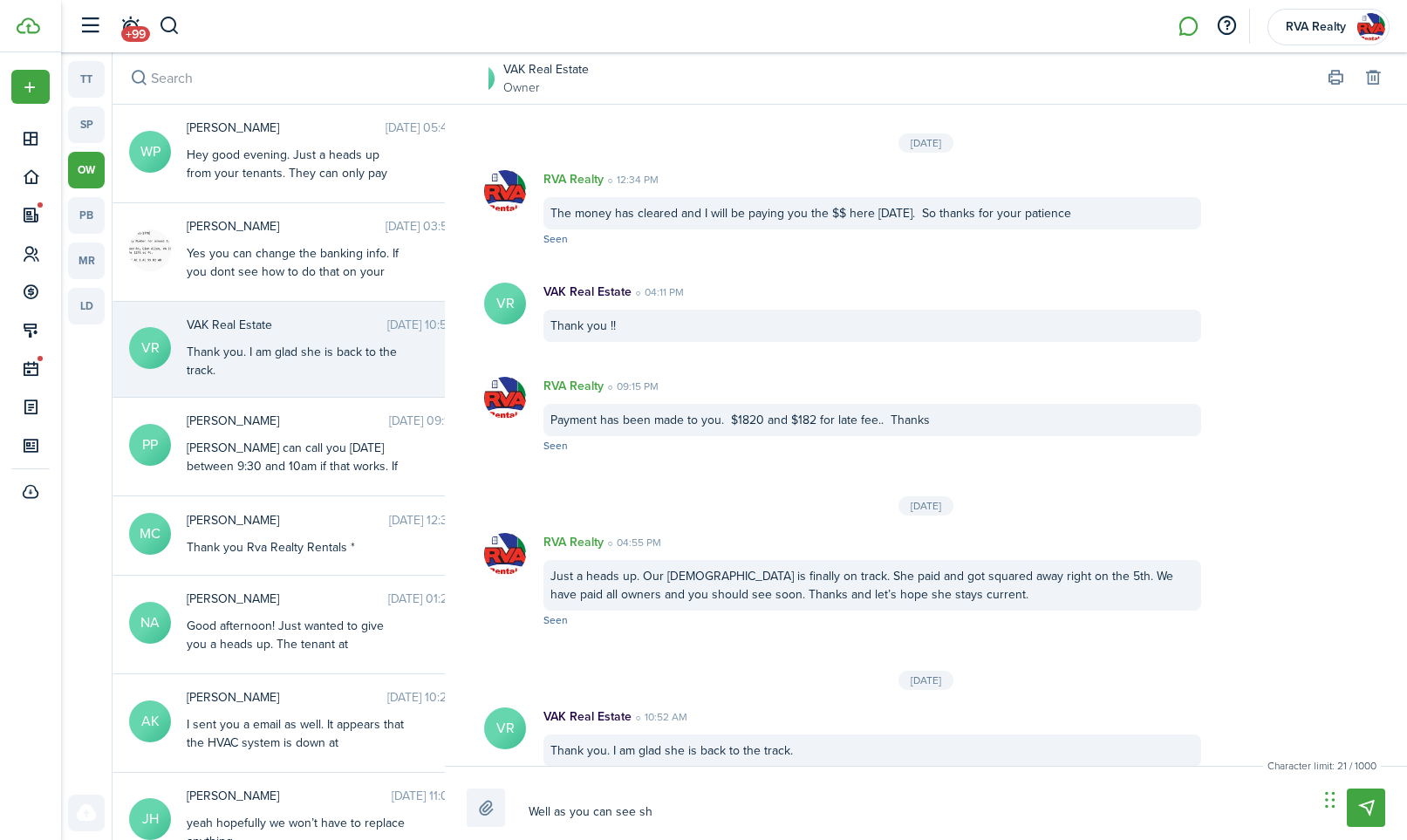
type textarea "Well as you can see she"
type textarea "Well as you can see she i"
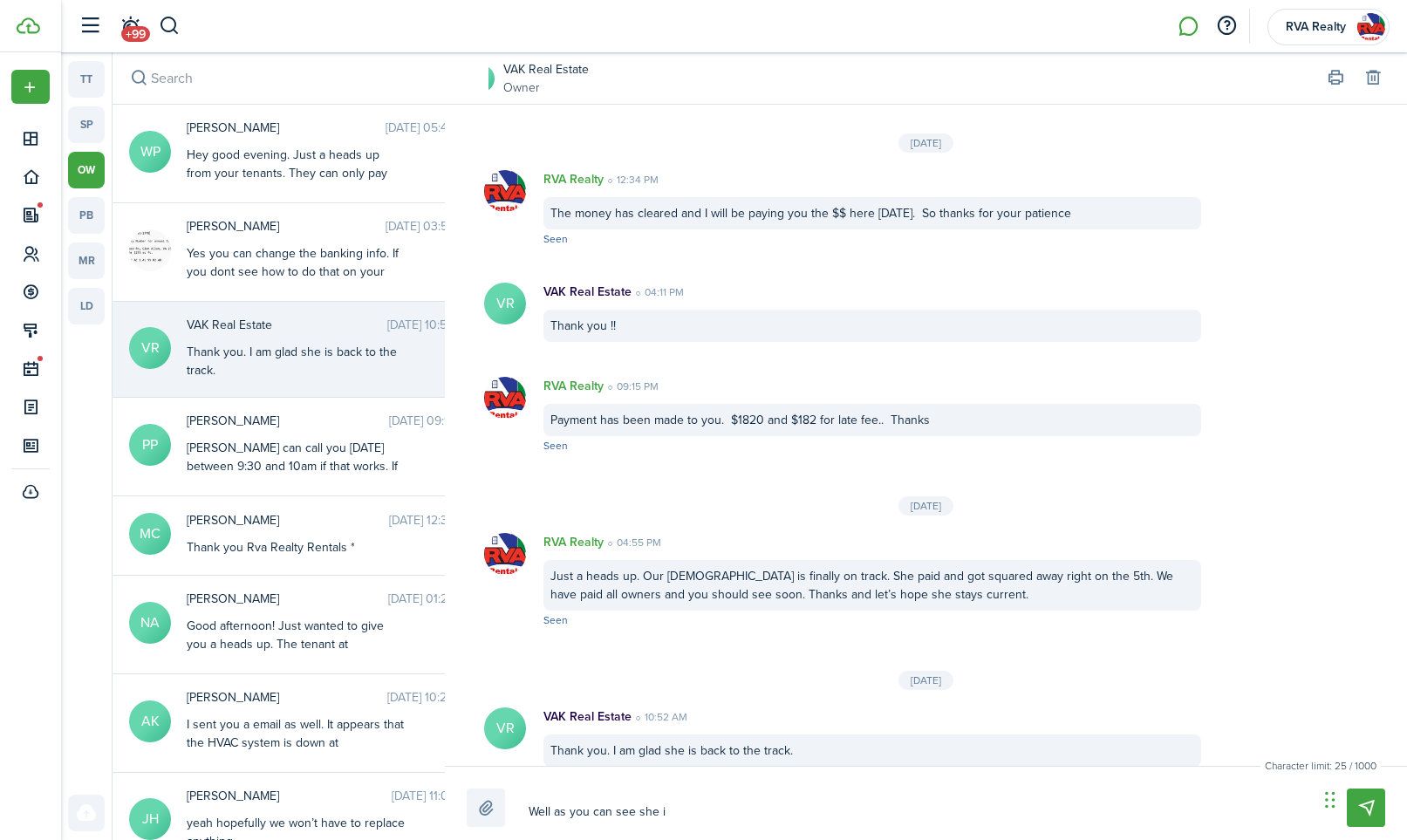
type textarea "Well as you can see she is"
type textarea "Well as you can see she is l"
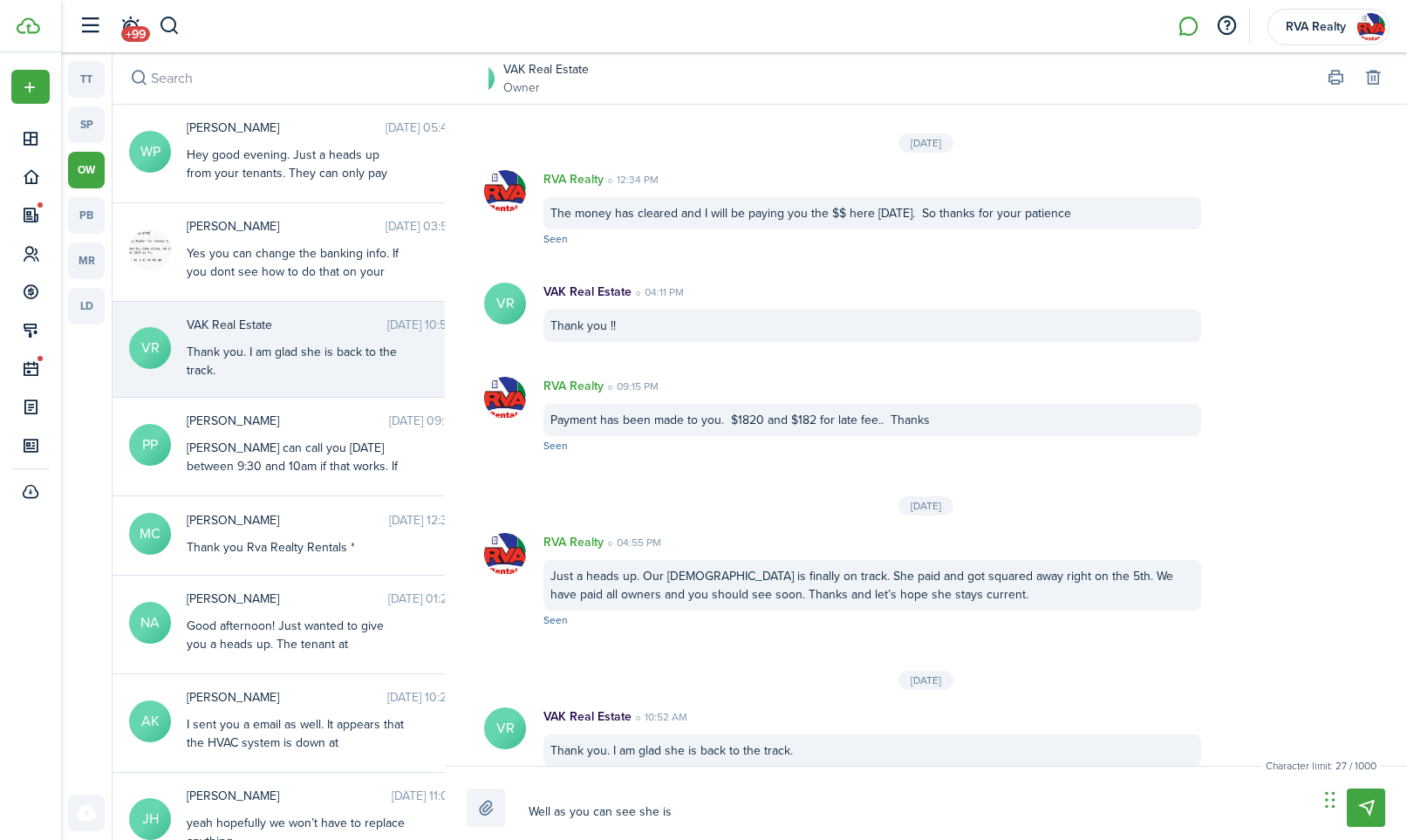
type textarea "Well as you can see she is l"
type textarea "Well as you can see she is la"
type textarea "Well as you can see she is lat"
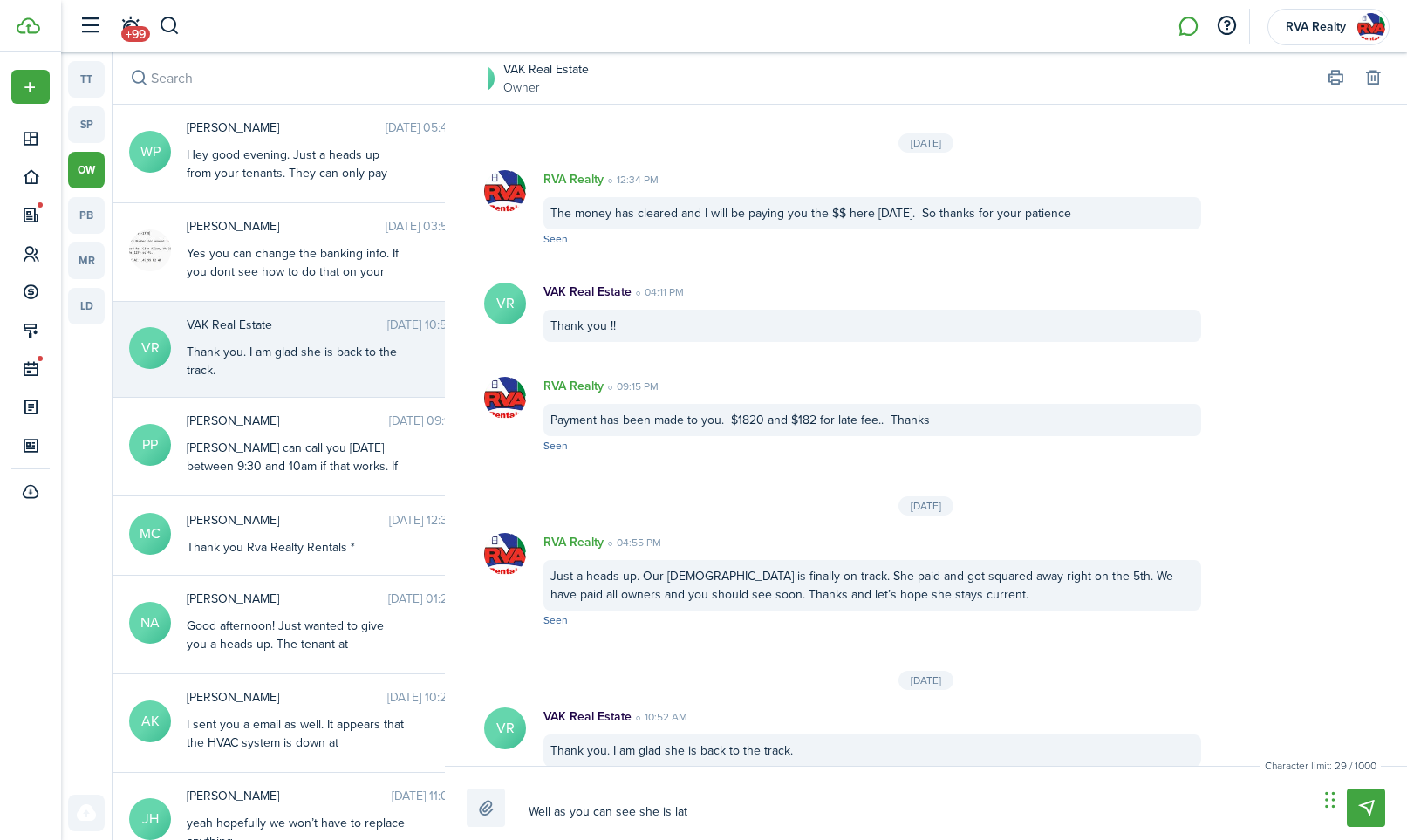
type textarea "Well as you can see she is late"
type textarea "Well as you can see she is late a"
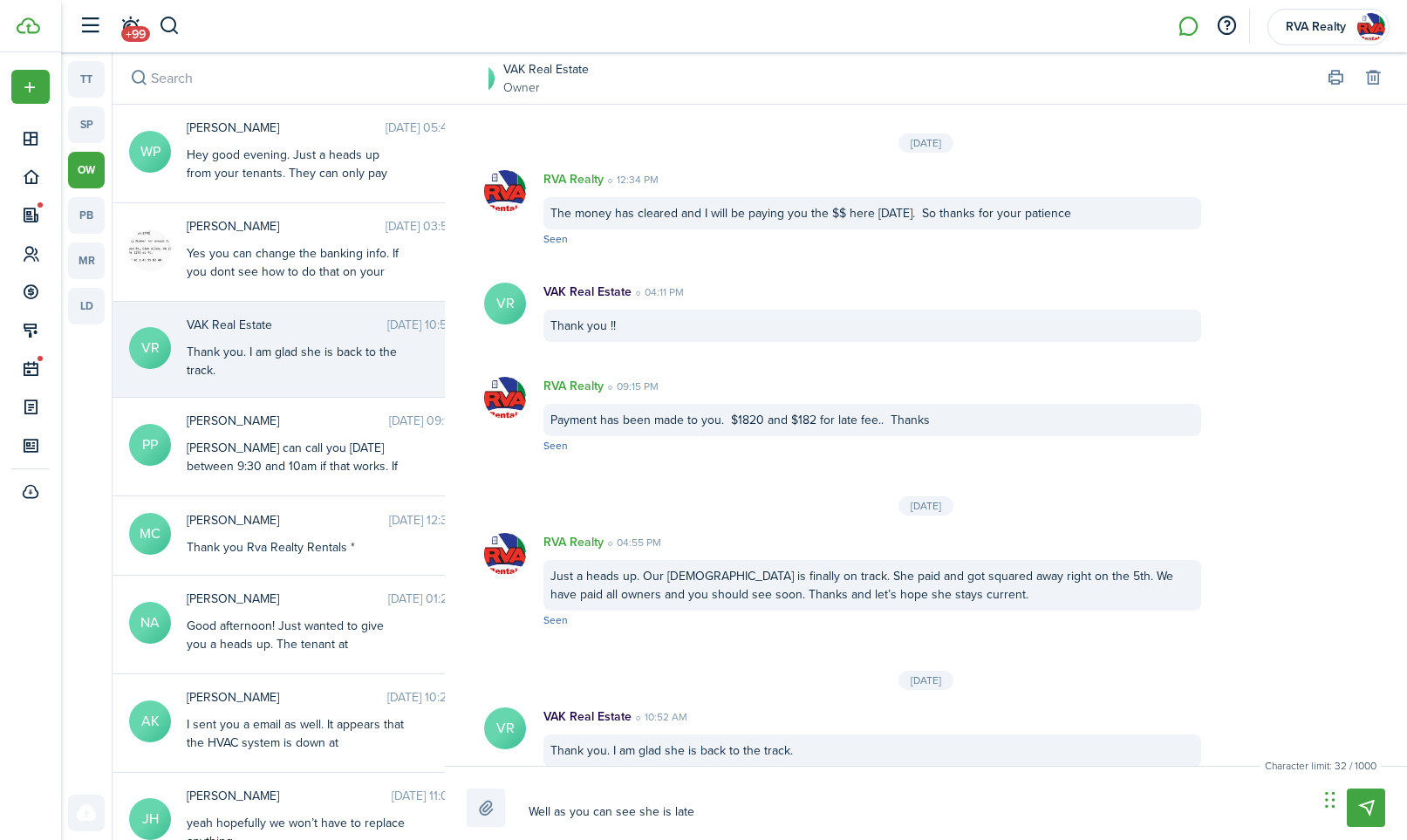
type textarea "Well as you can see she is late a"
type textarea "Well as you can see she is late ag"
type textarea "Well as you can see she is late [PERSON_NAME]"
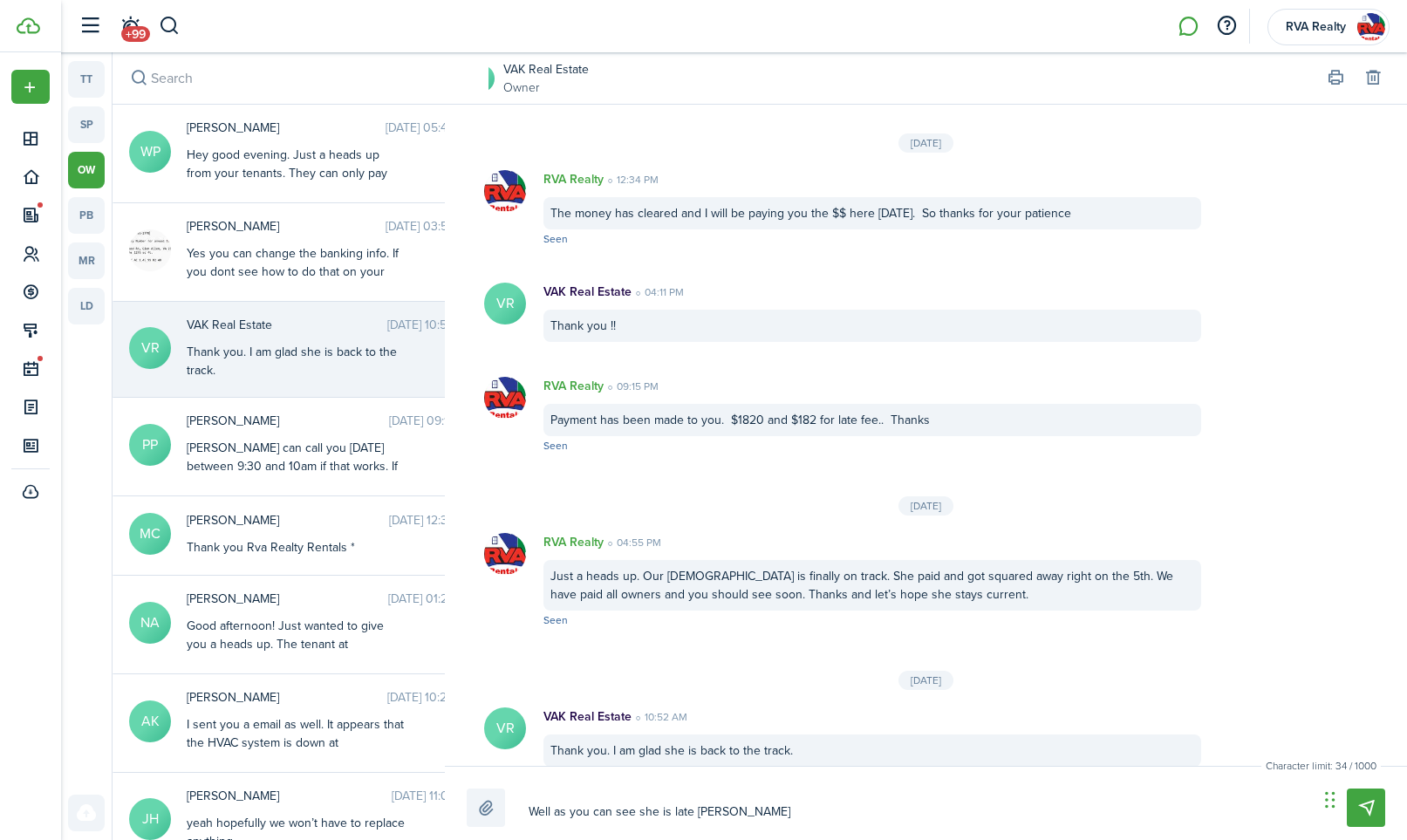
type textarea "Well as you can see she is late [PERSON_NAME]"
type textarea "Well as you can see she is late again"
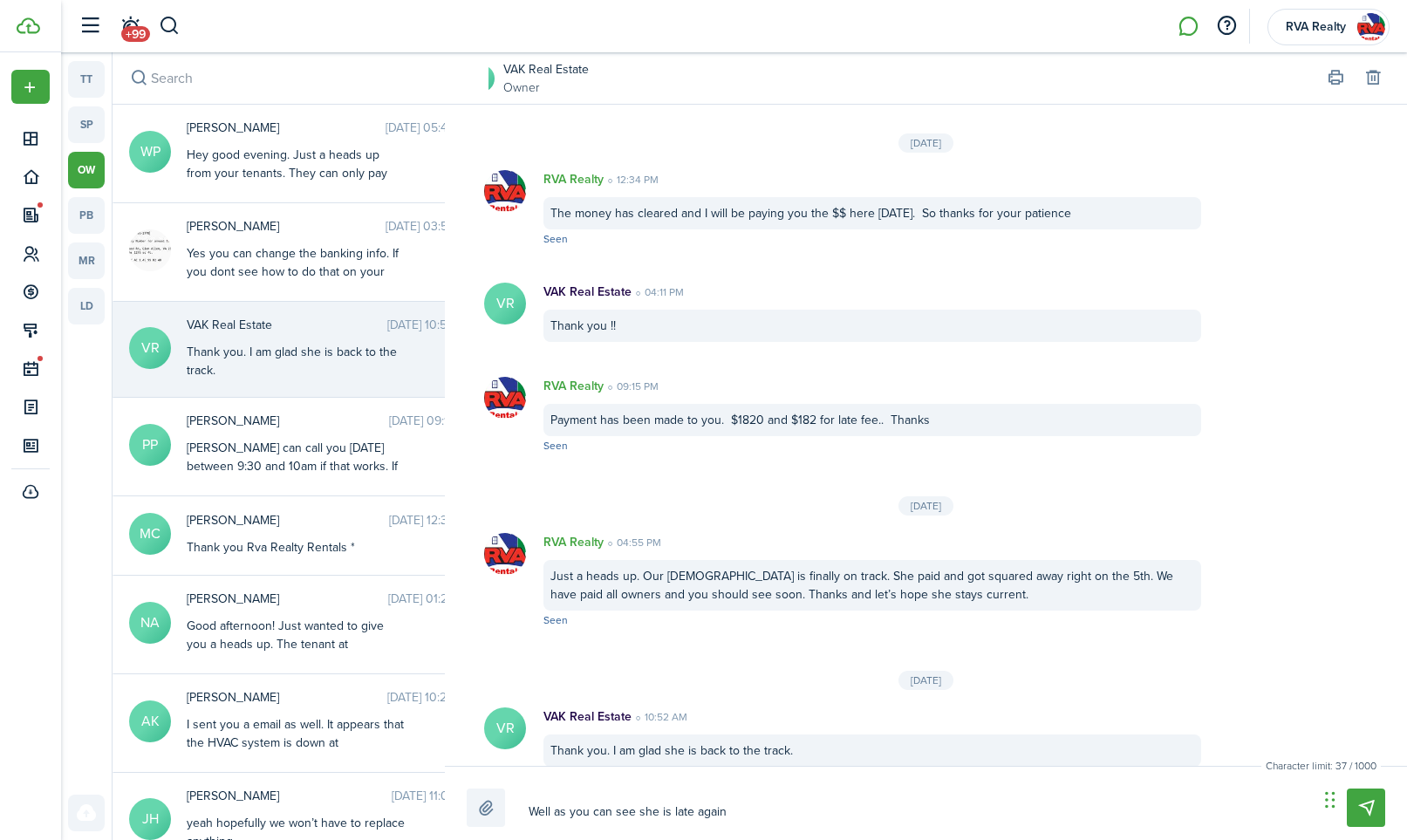
type textarea "Well as you can see she is late again"
type textarea "Well as you can see she is late again a"
type textarea "Well as you can see she is late again ad"
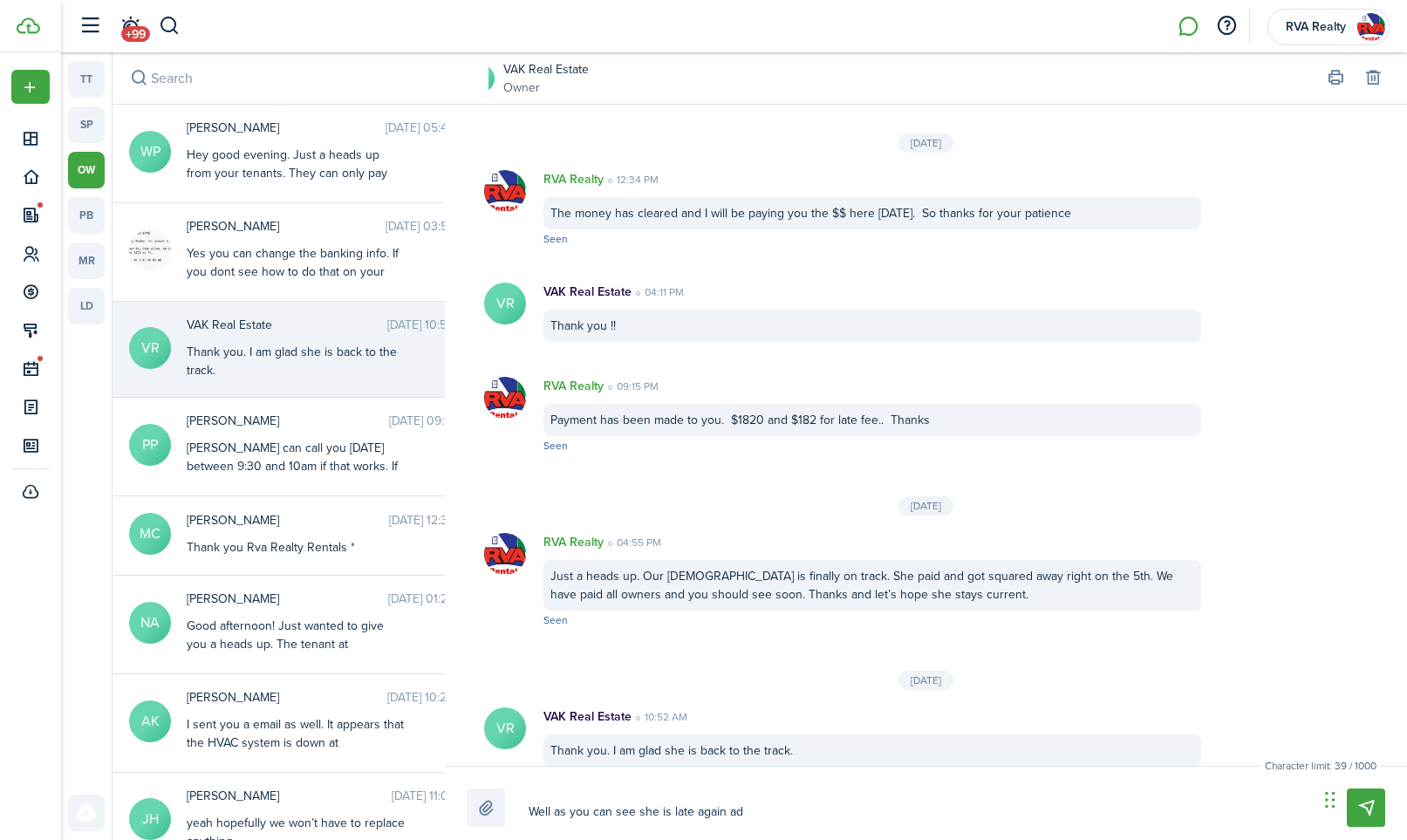
type textarea "Well as you can see she is late again adn"
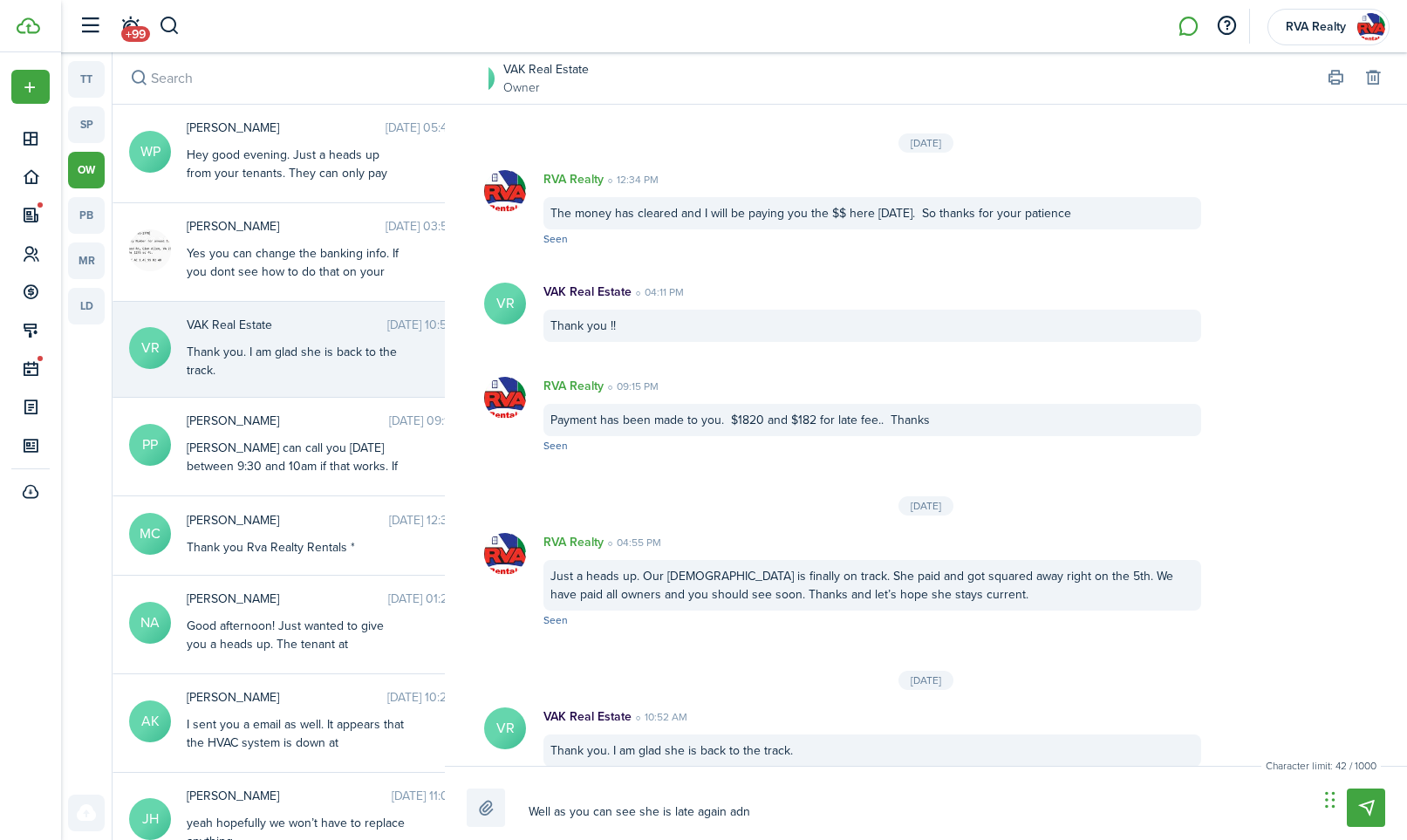
type textarea "Well as you can see she is late again adn"
type textarea "Well as you can see she is late again ad"
type textarea "Well as you can see she is late again a"
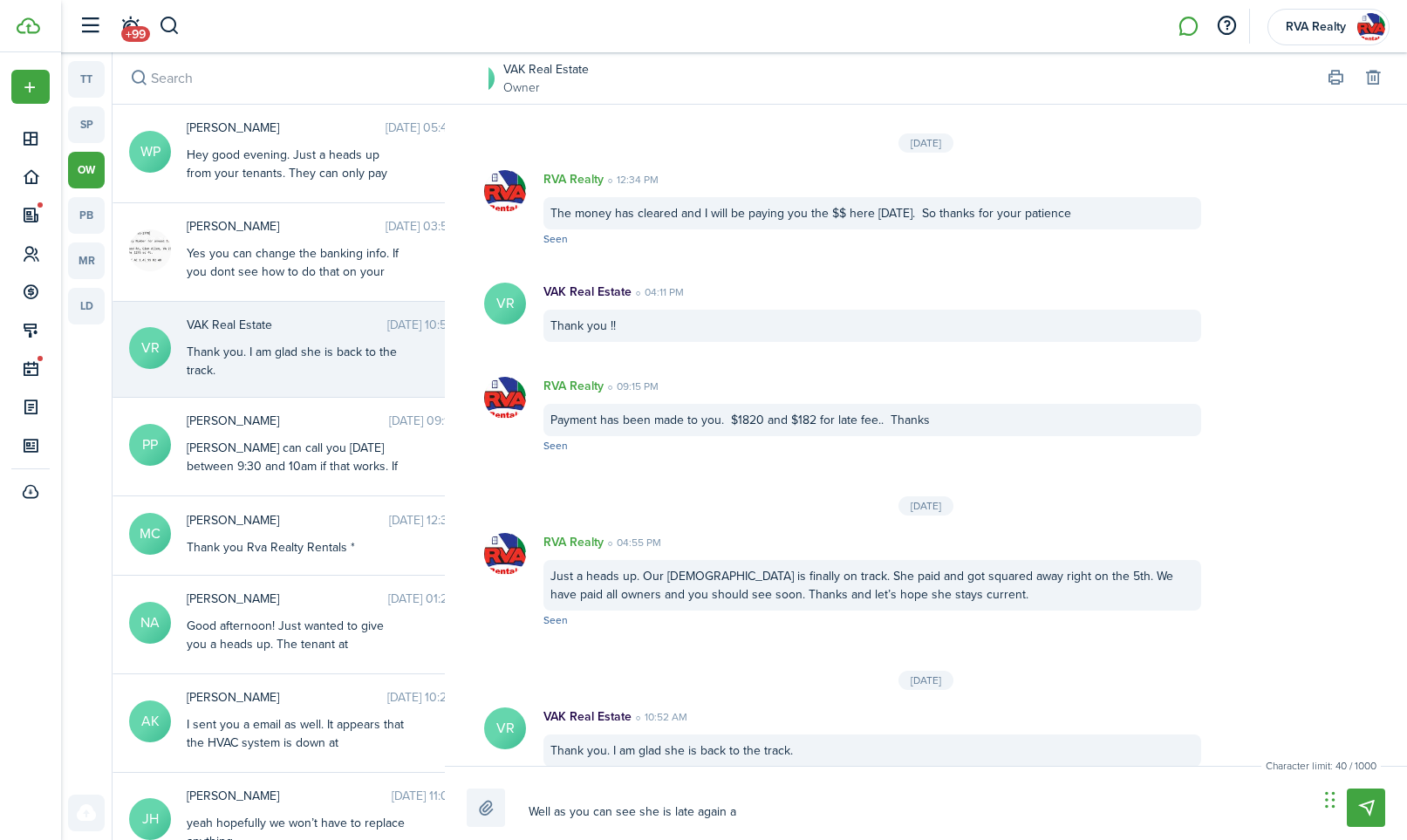
type textarea "Well as you can see she is late again an"
type textarea "Well as you can see she is late again and"
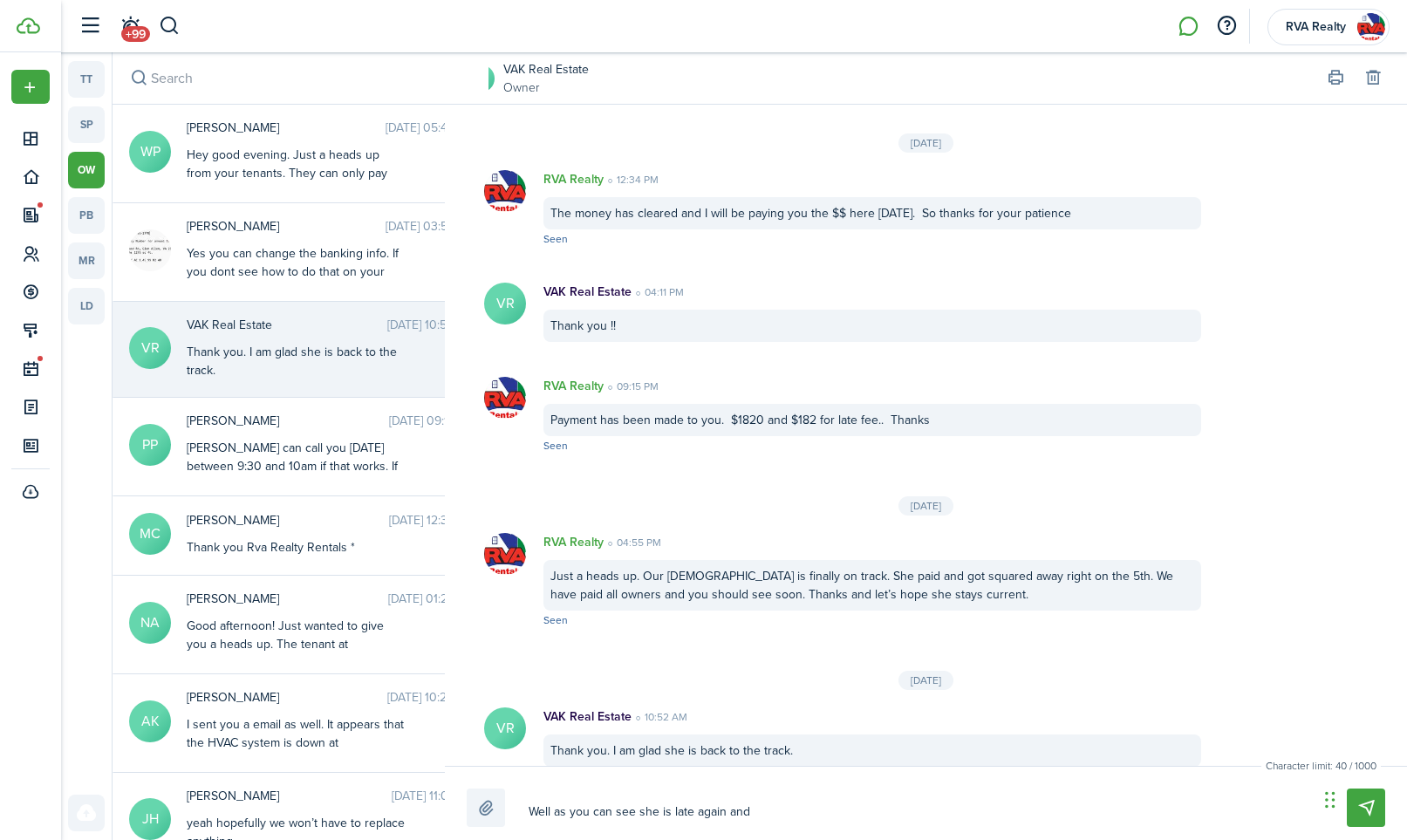
type textarea "Well as you can see she is late again and"
type textarea "Well as you can see she is late again and i"
type textarea "Well as you can see she is late again and is"
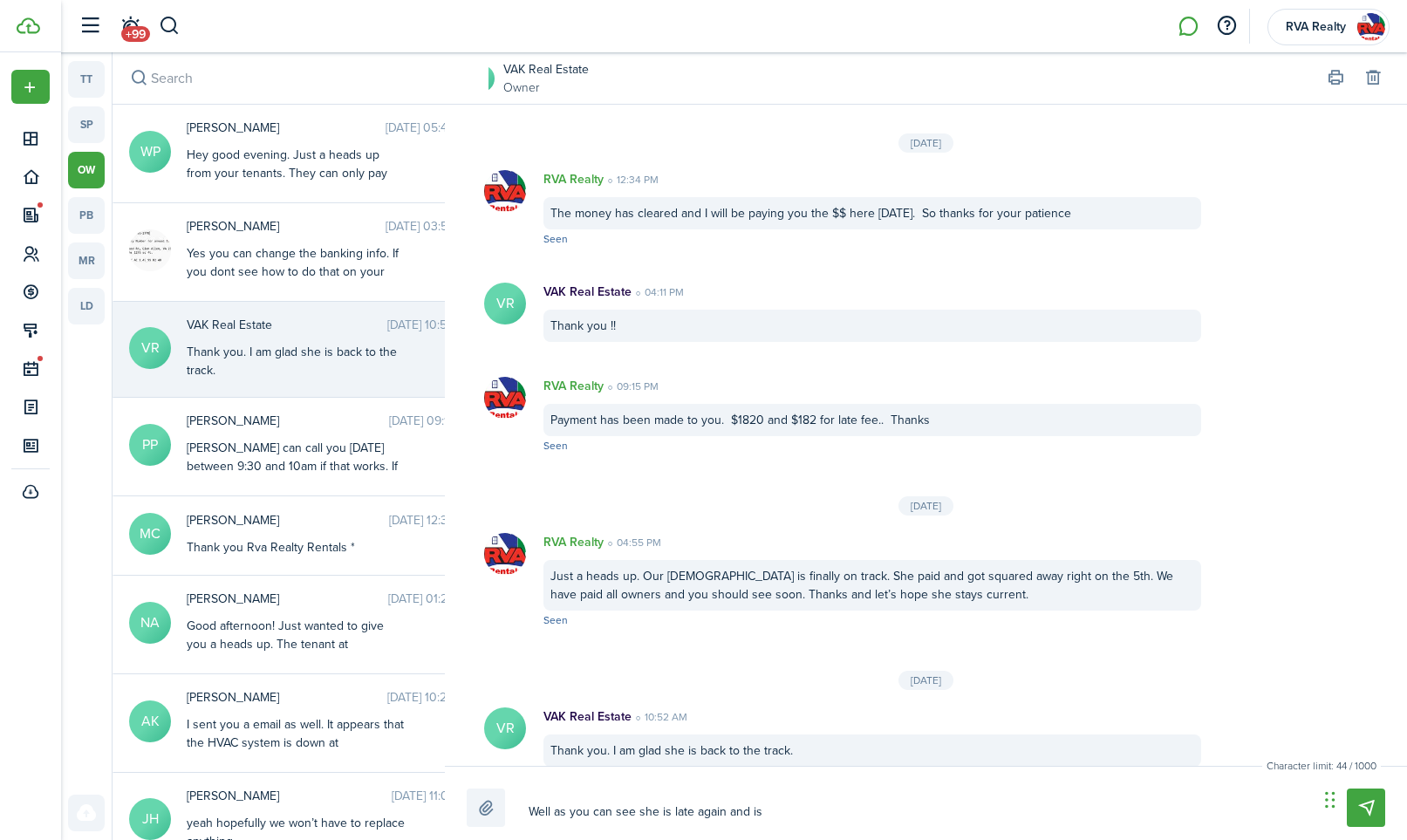
type textarea "Well as you can see she is late again and is"
type textarea "Well as you can see she is late again and is s"
type textarea "Well as you can see she is late again and is su"
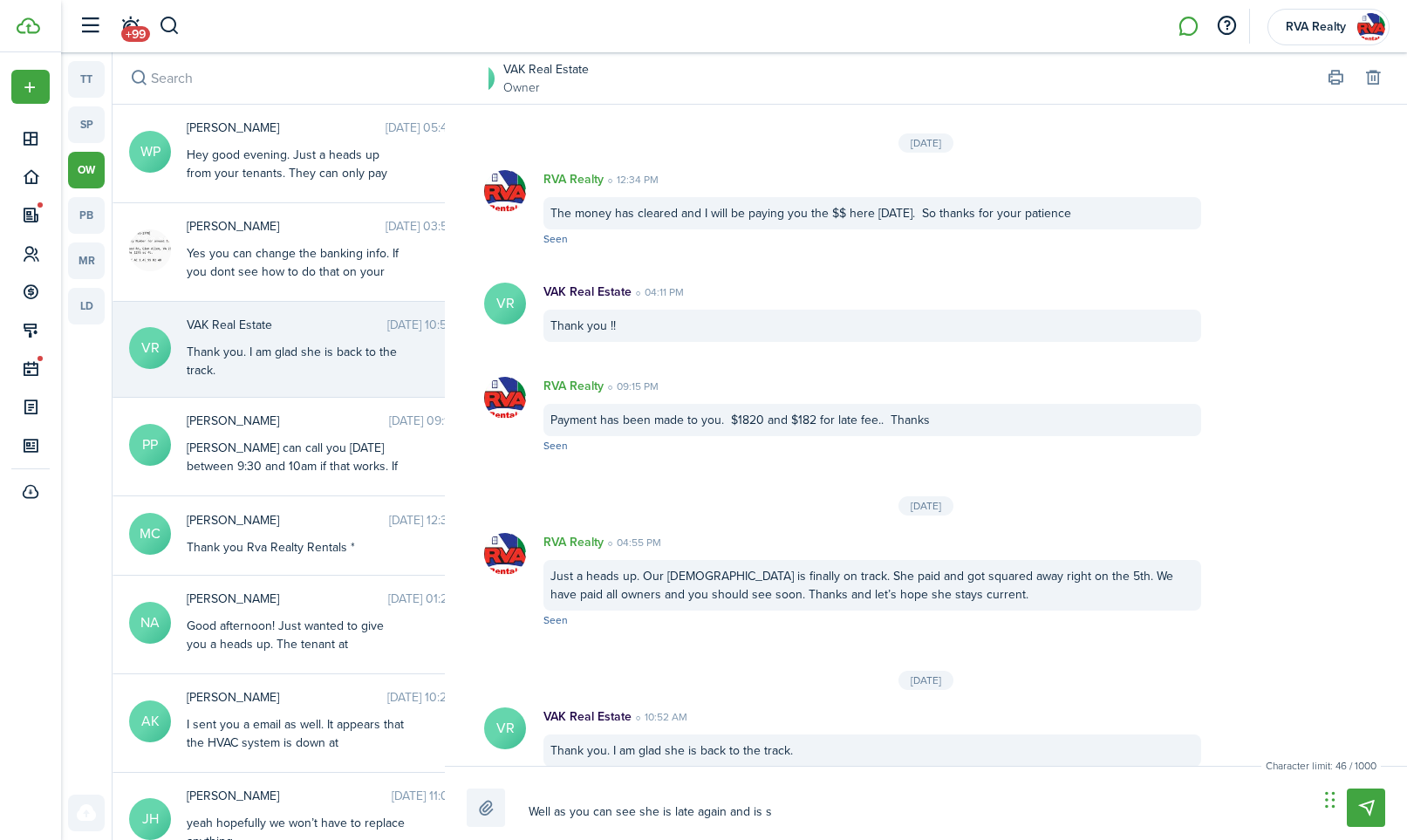
type textarea "Well as you can see she is late again and is su"
type textarea "Well as you can see she is late again and is sup"
type textarea "Well as you can see she is late again and is supp"
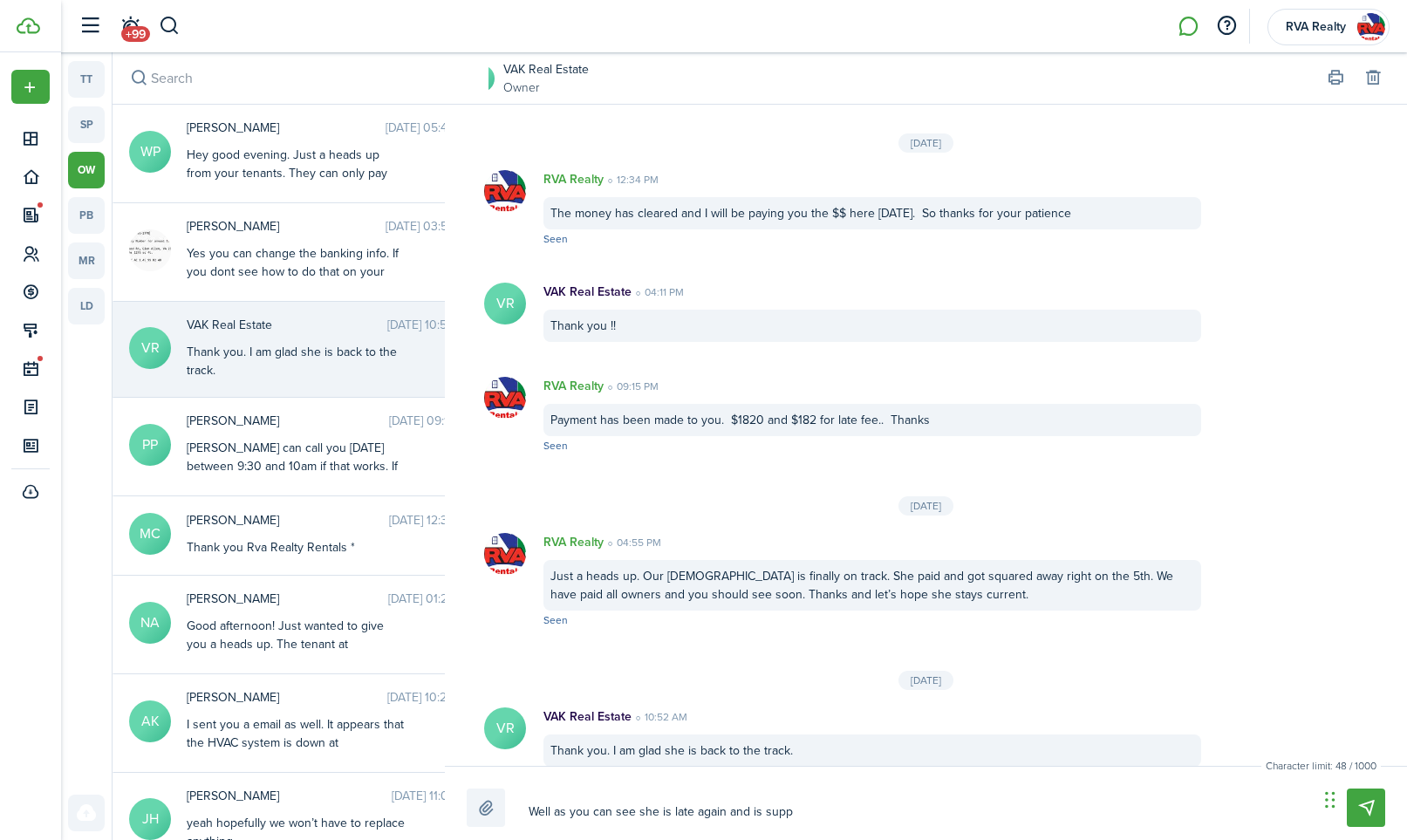
type textarea "Well as you can see she is late again and is suppo"
type textarea "Well as you can see she is late again and is suppos"
type textarea "Well as you can see she is late again and is suppose"
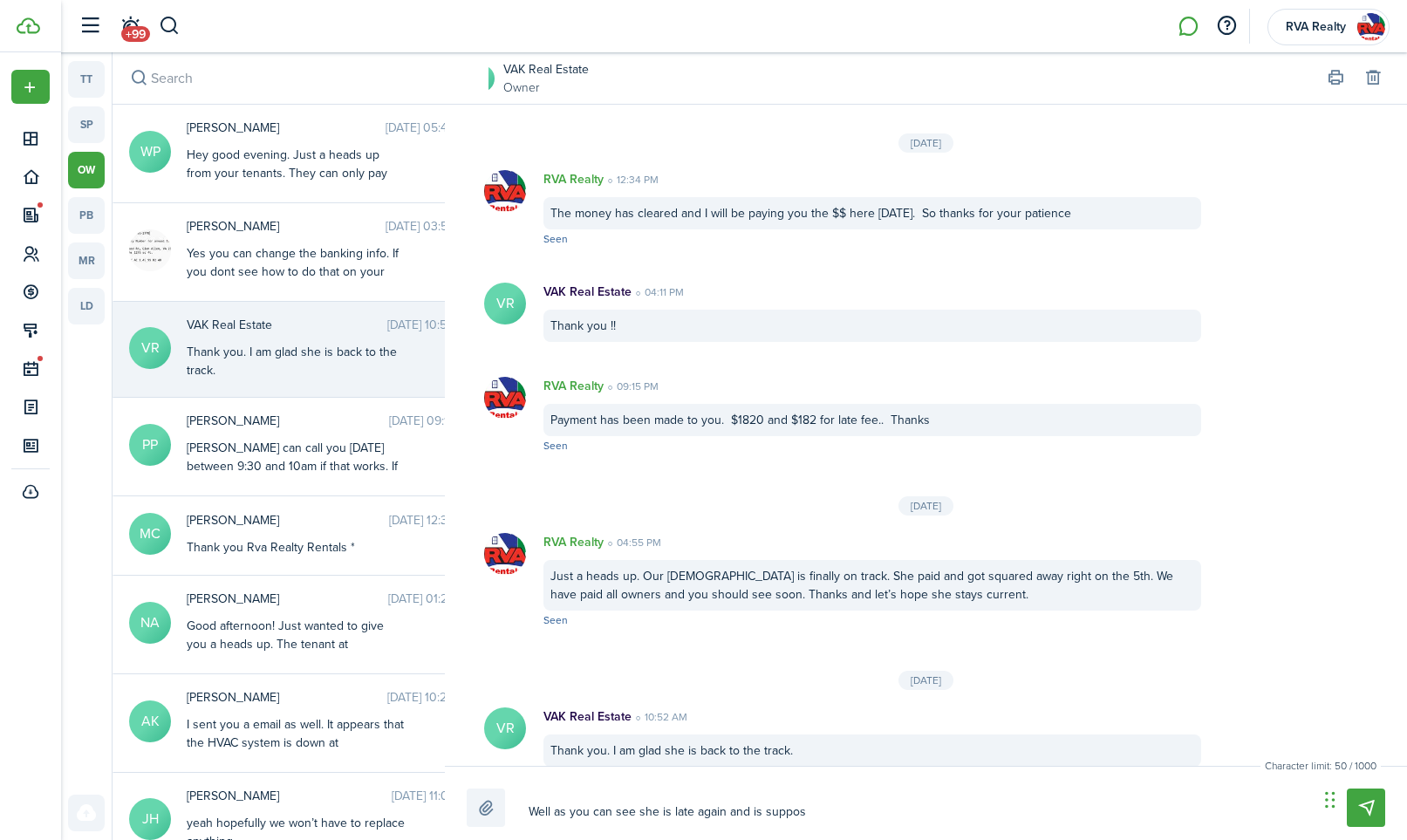
type textarea "Well as you can see she is late again and is suppose"
type textarea "Well as you can see she is late again and is suppose t"
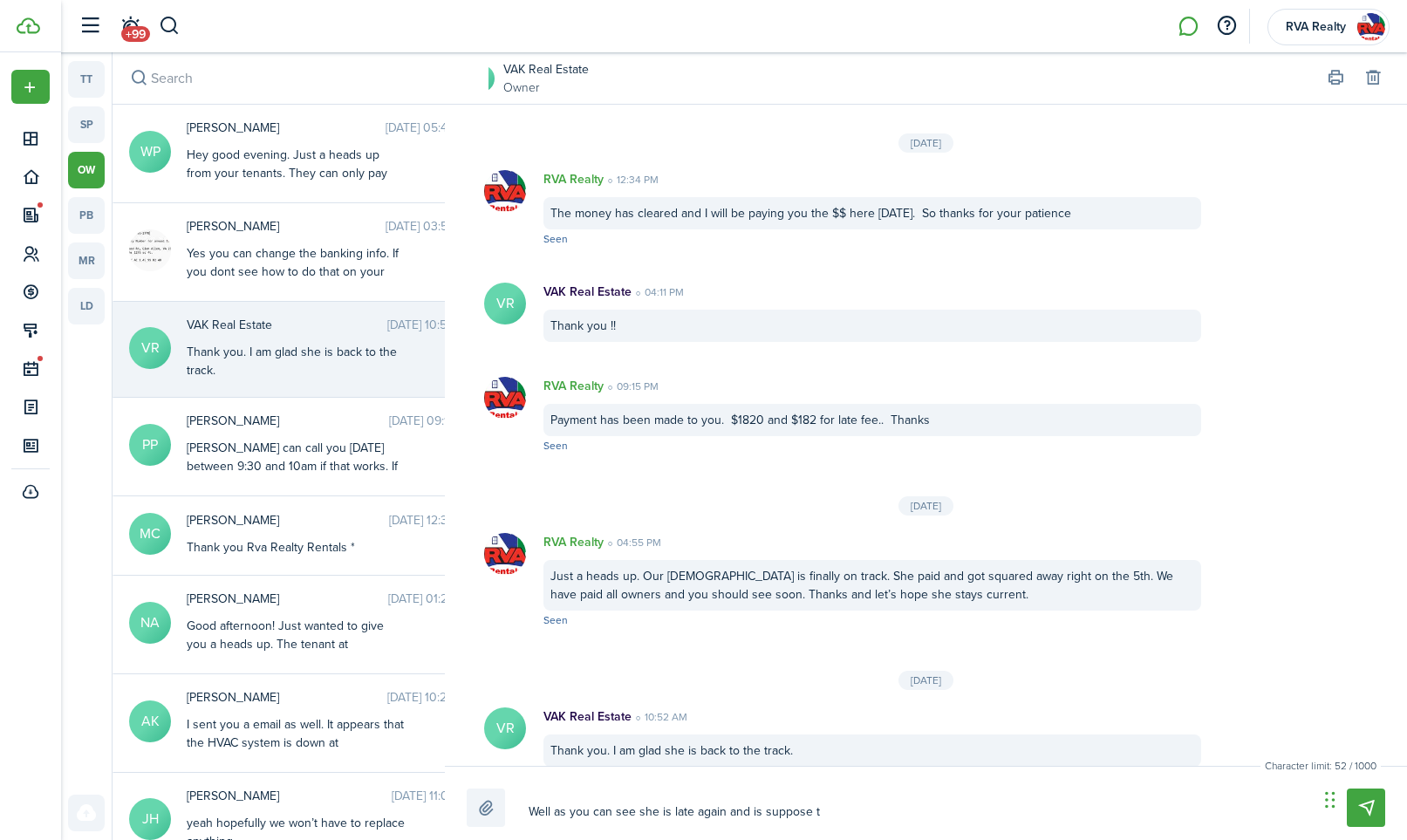
type textarea "Well as you can see she is late again and is suppose to"
type textarea "Well as you can see she is late again and is suppose to p"
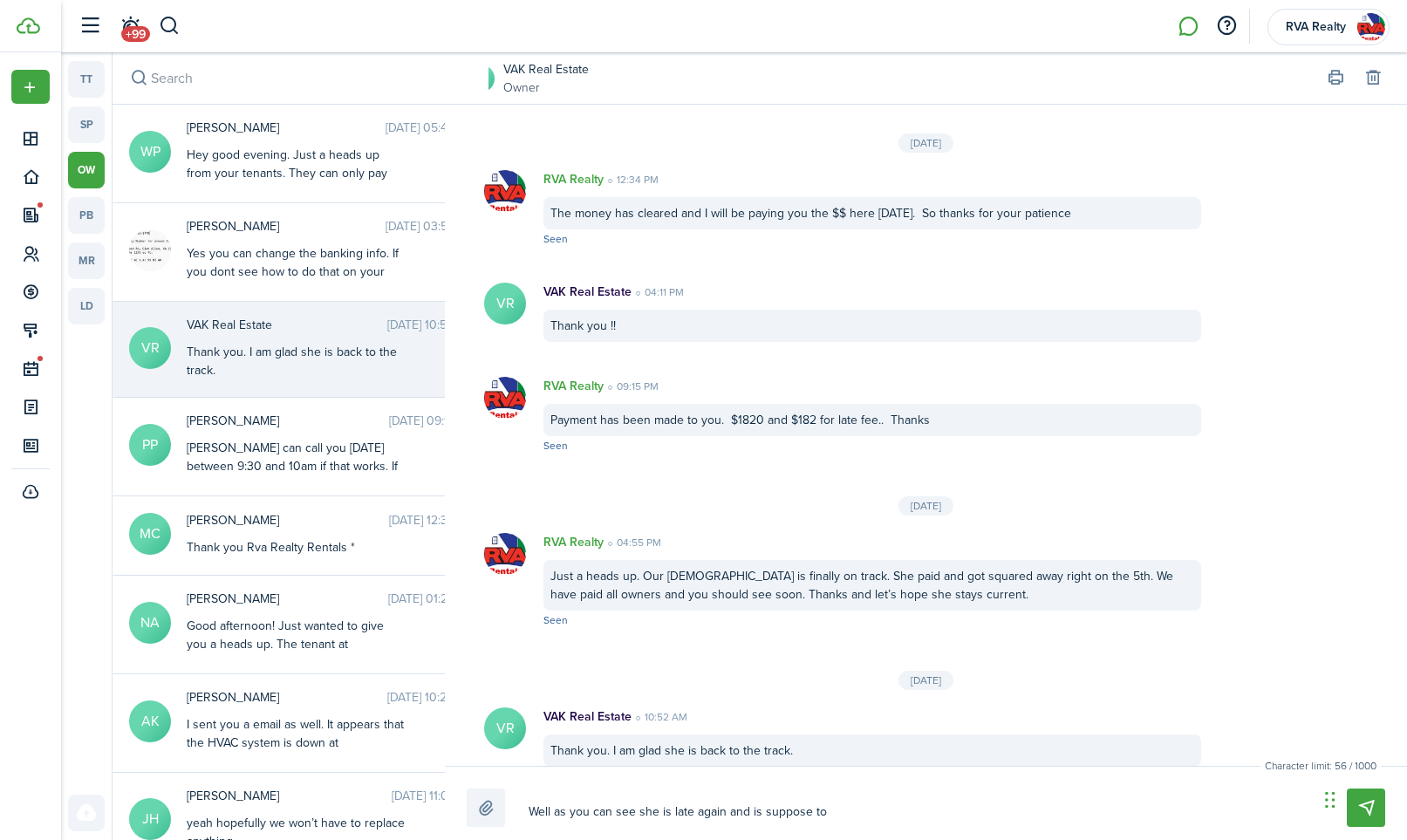
type textarea "Well as you can see she is late again and is suppose to p"
type textarea "Well as you can see she is late again and is suppose to pa"
type textarea "Well as you can see she is late again and is suppose to pay"
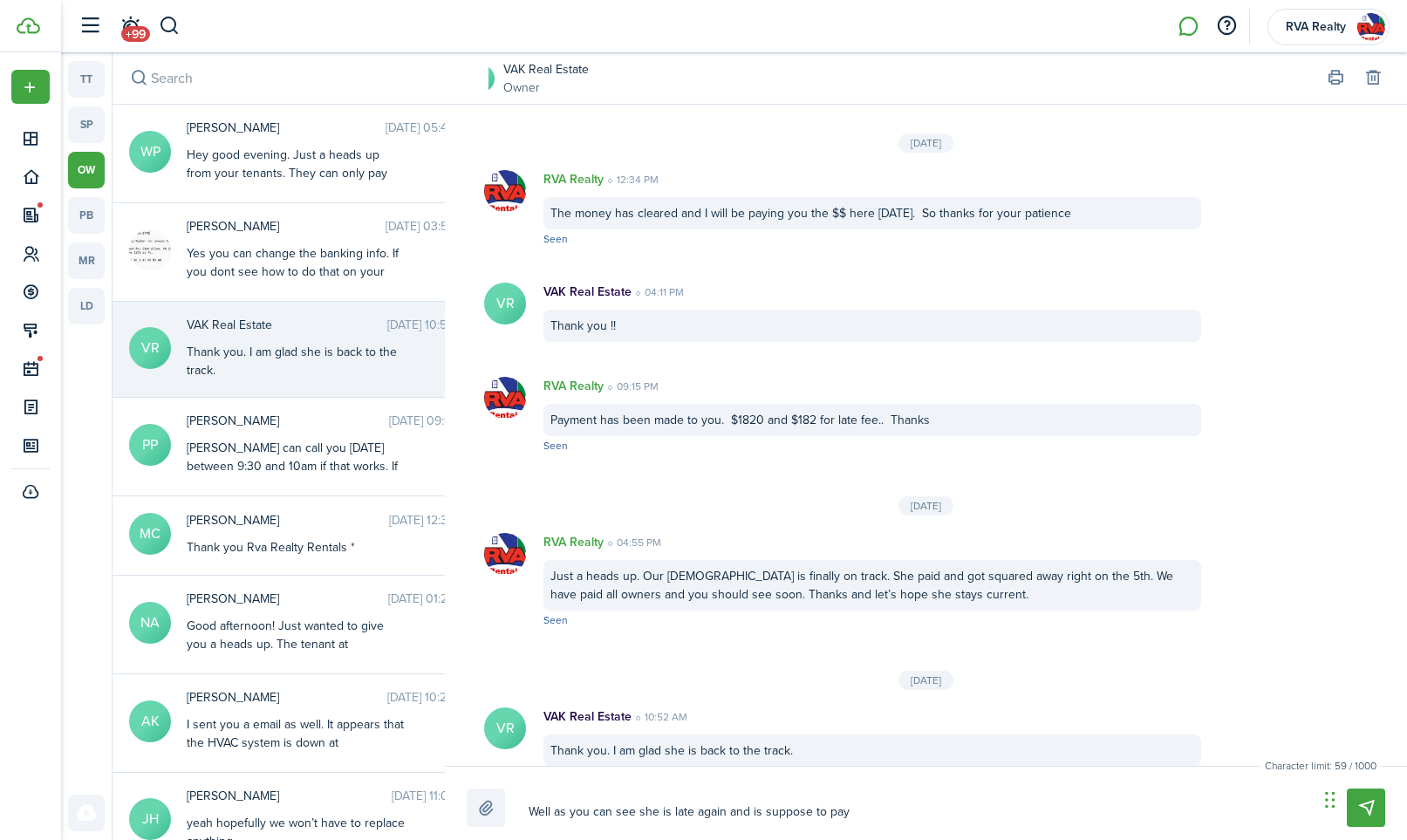
type textarea "Well as you can see she is late again and is suppose to pay"
type textarea "Well as you can see she is late again and is suppose to pay t"
type textarea "Well as you can see she is late again and is suppose to pay th"
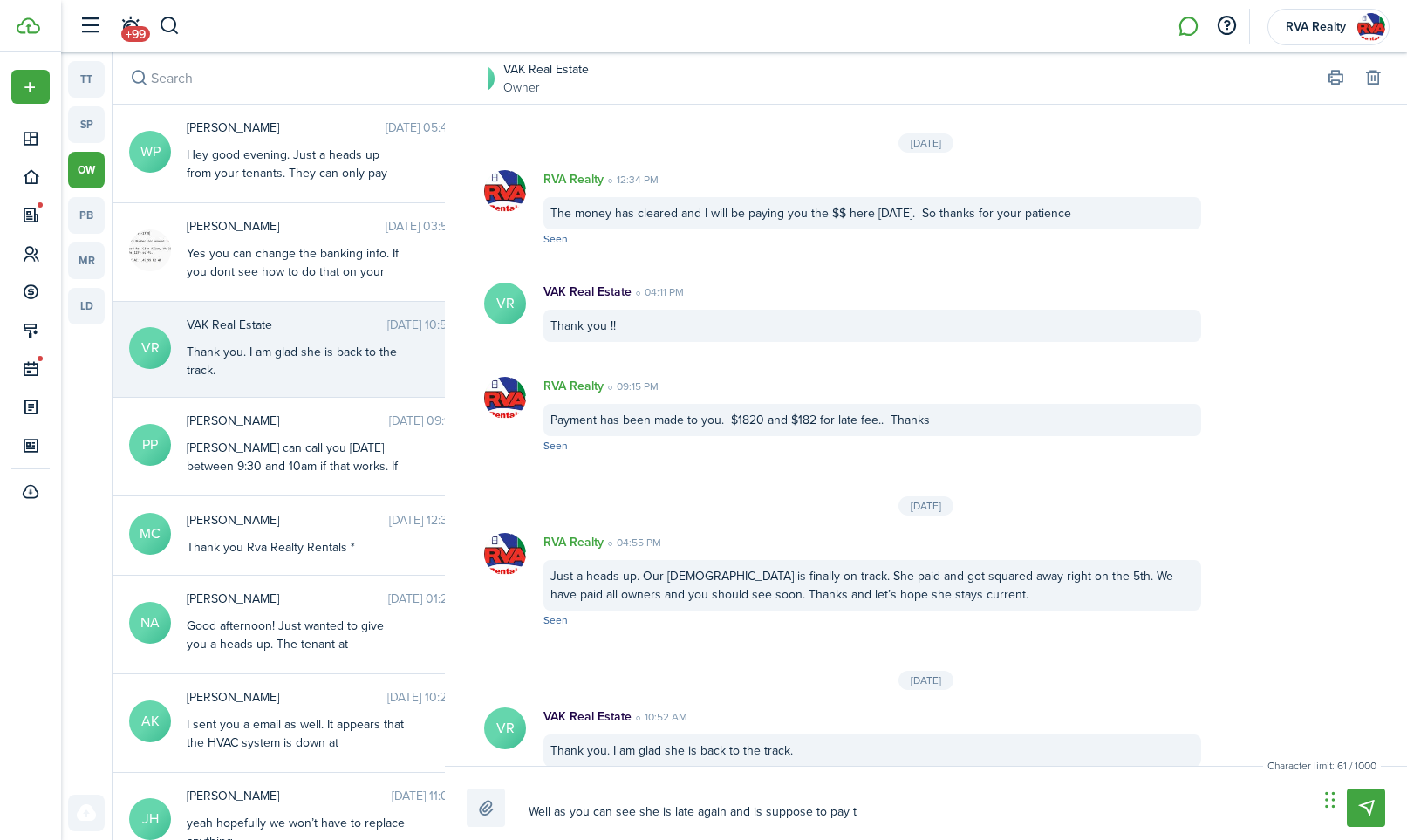
type textarea "Well as you can see she is late again and is suppose to pay th"
type textarea "Well as you can see she is late again and is suppose to pay thi"
type textarea "Well as you can see she is late again and is suppose to pay this"
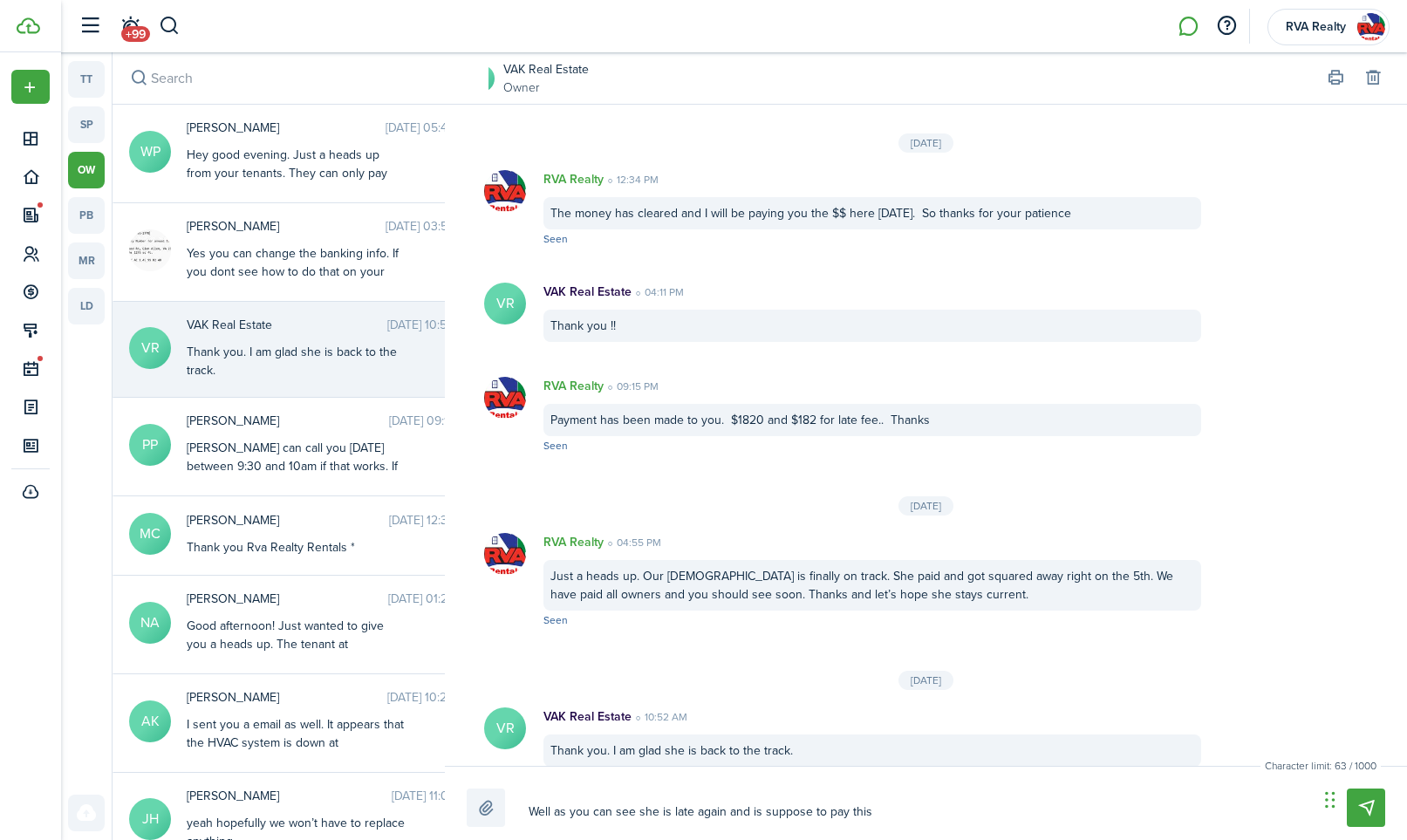
type textarea "Well as you can see she is late again and is suppose to pay this"
type textarea "Well as you can see she is late again and is suppose to pay this w"
type textarea "Well as you can see she is late again and is suppose to pay this we"
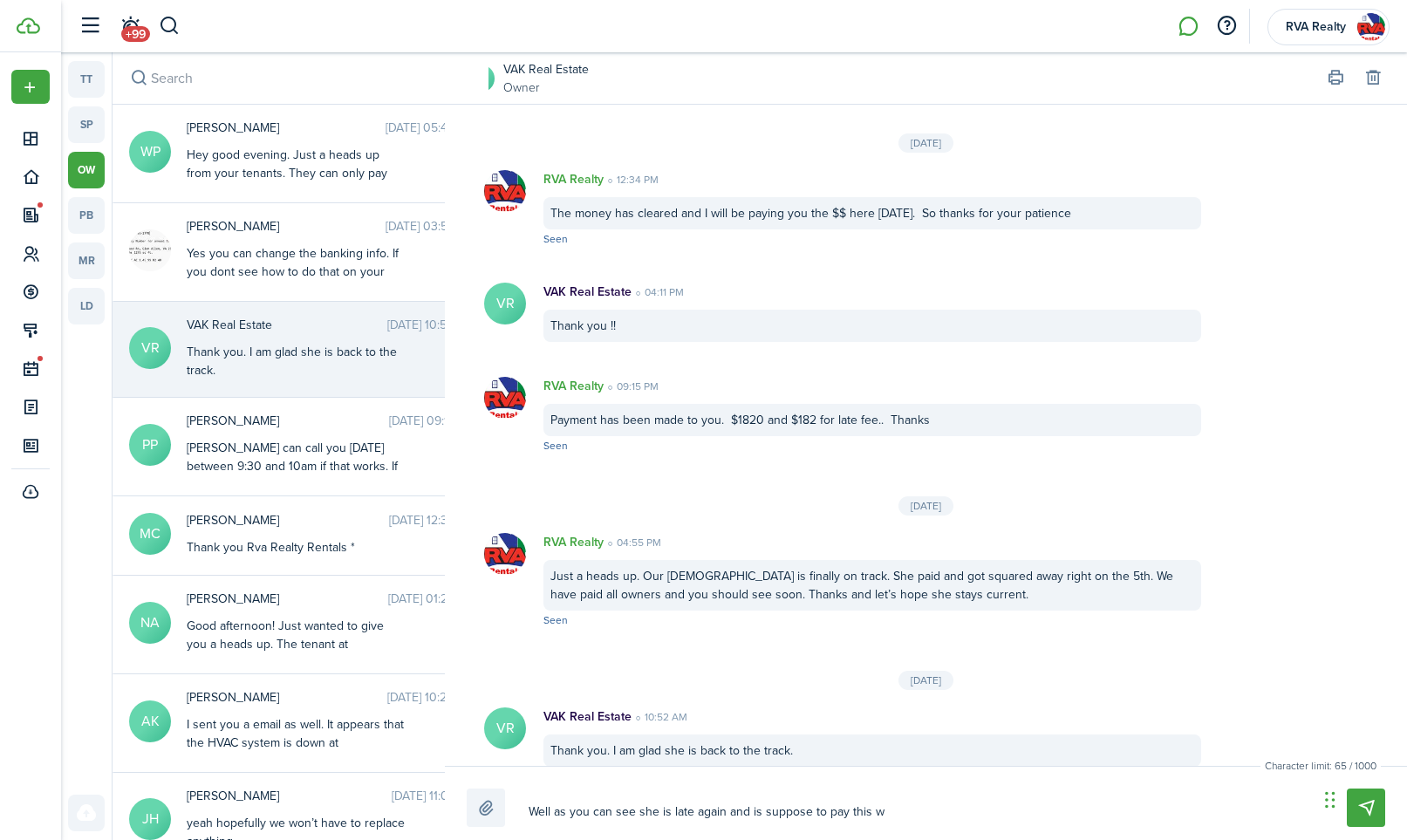
type textarea "Well as you can see she is late again and is suppose to pay this we"
type textarea "Well as you can see she is late again and is suppose to pay this wee"
type textarea "Well as you can see she is late again and is suppose to pay this week"
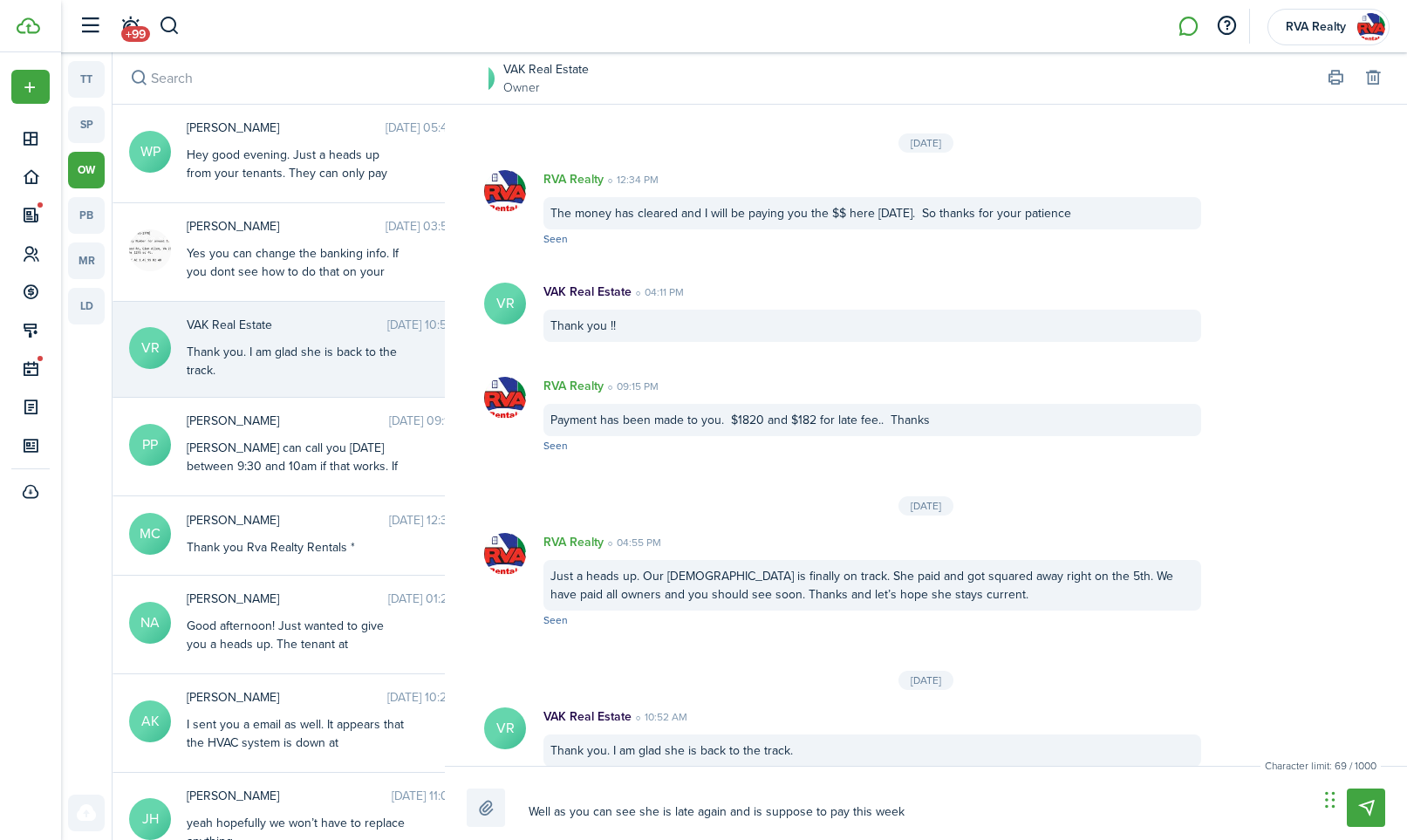
type textarea "Well as you can see she is late again and is suppose to pay this week."
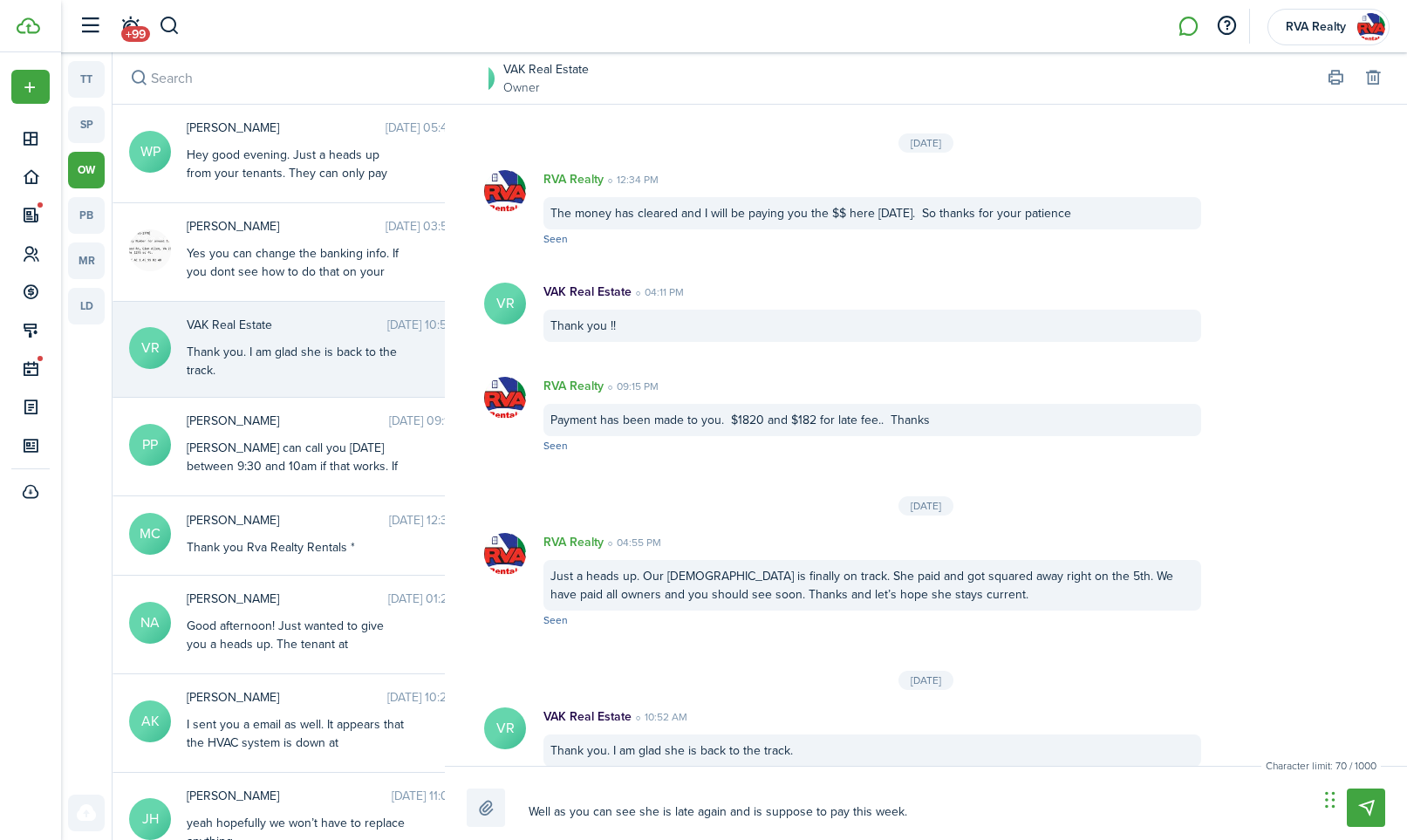
type textarea "Well as you can see she is late again and is suppose to pay this week."
type textarea "Well as you can see she is late again and is suppose to pay this week. I"
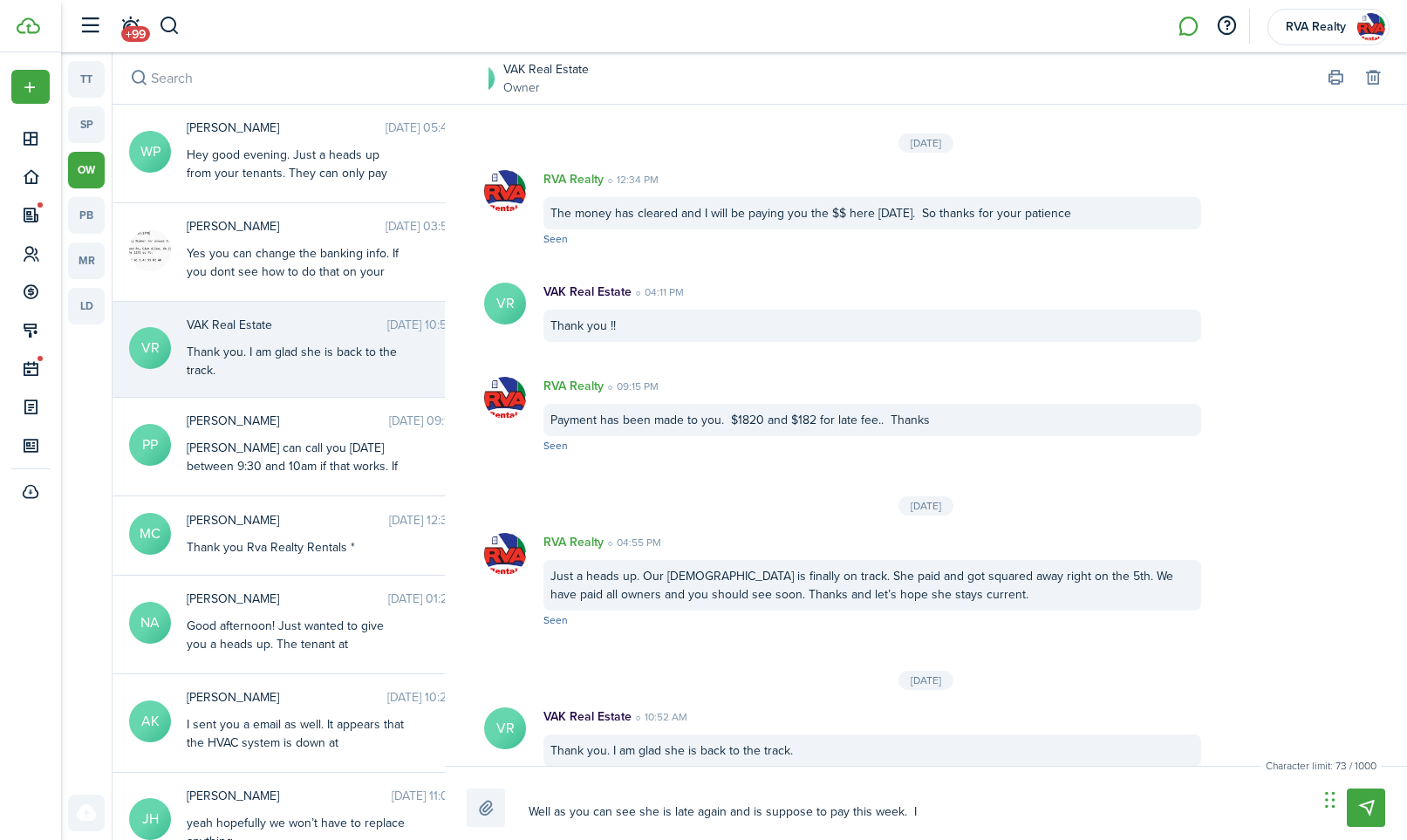
type textarea "Well as you can see she is late again and is suppose to pay this week. I w"
type textarea "Well as you can see she is late again and is suppose to pay this week. I wi"
type textarea "Well as you can see she is late again and is suppose to pay this week. I wil"
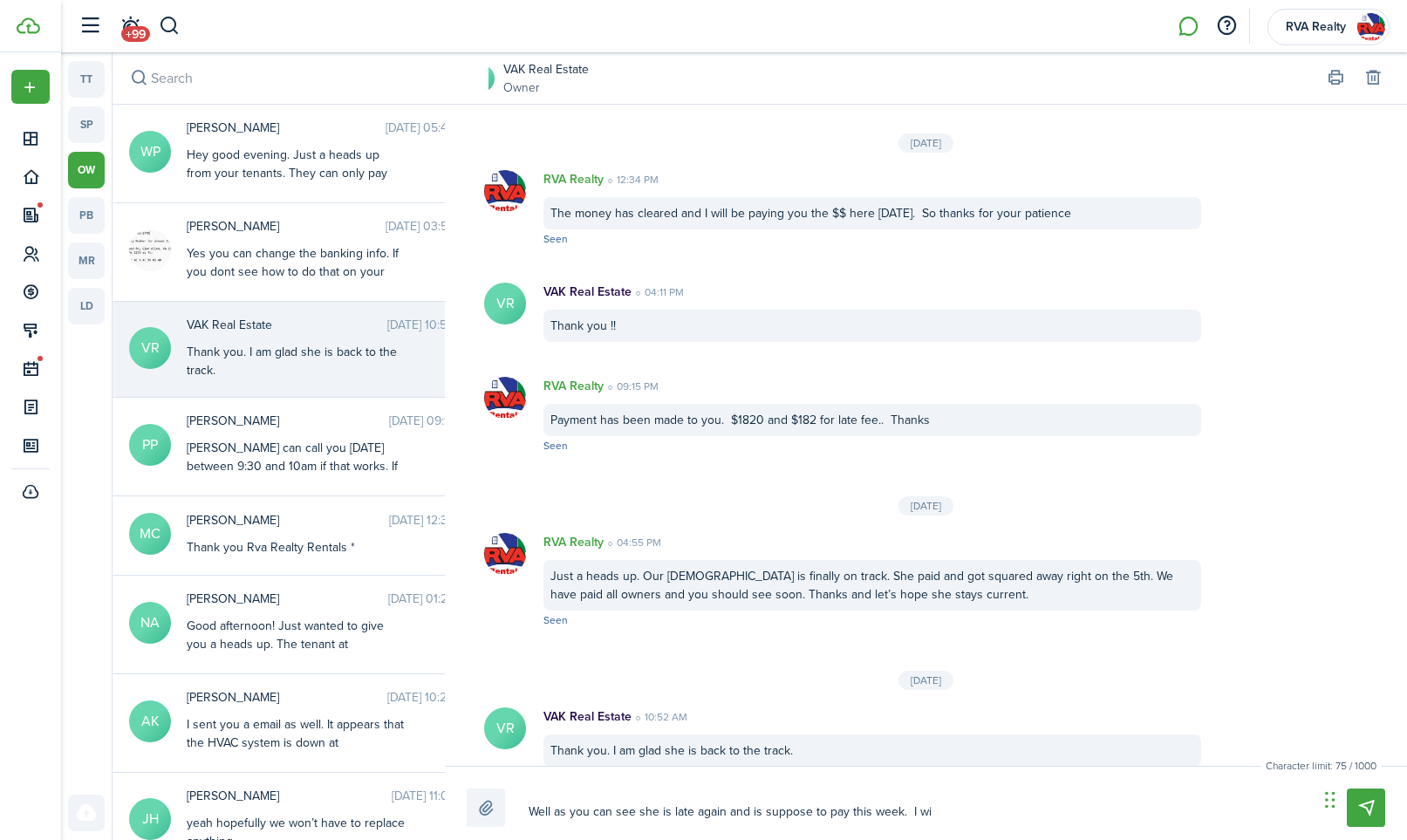
type textarea "Well as you can see she is late again and is suppose to pay this week. I wil"
type textarea "Well as you can see she is late again and is suppose to pay this week. I will"
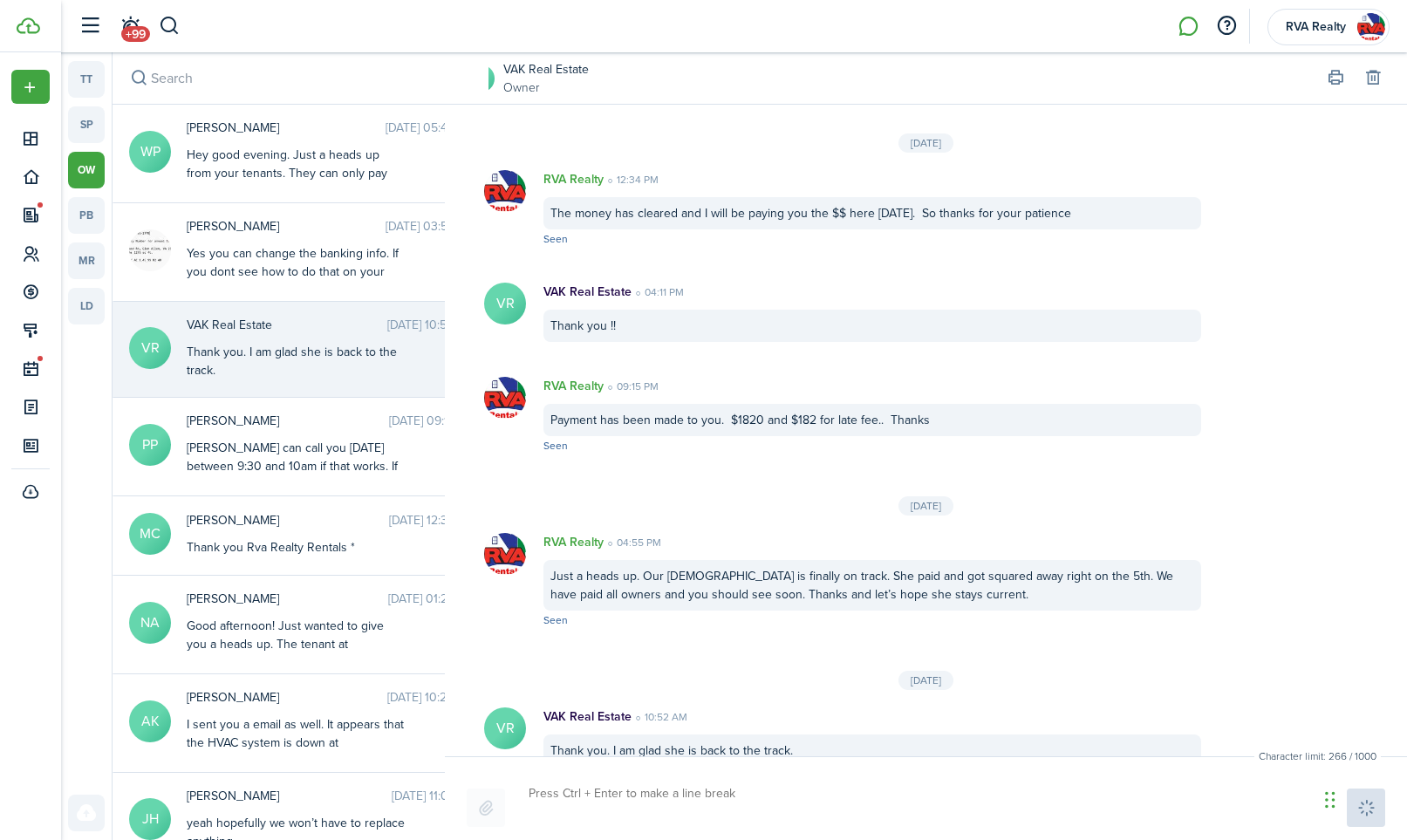
scroll to position [2982, 0]
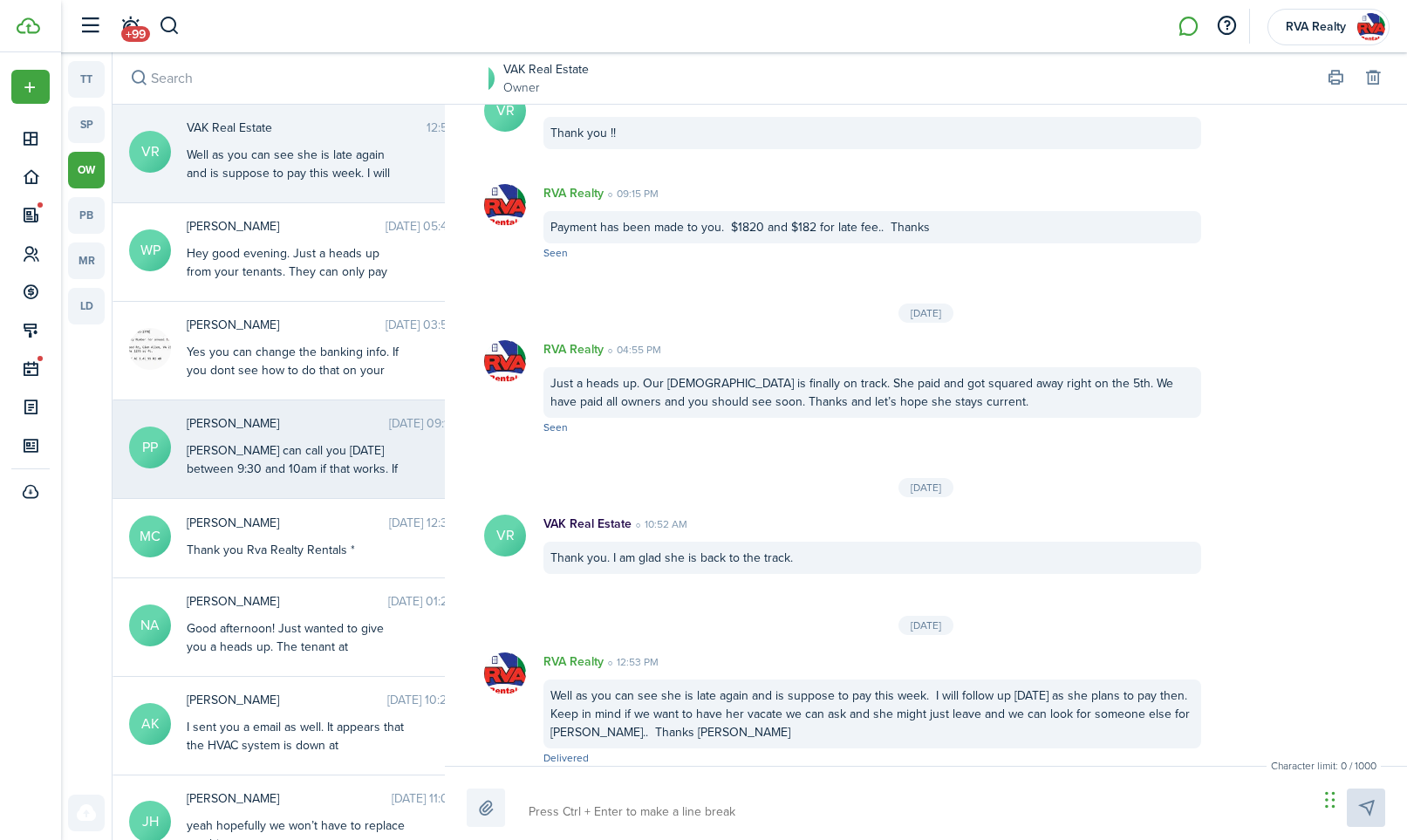
click at [311, 452] on div "[PERSON_NAME] can call you [DATE] between 9:30 and 10am if that works. If not i…" at bounding box center [295, 496] width 218 height 110
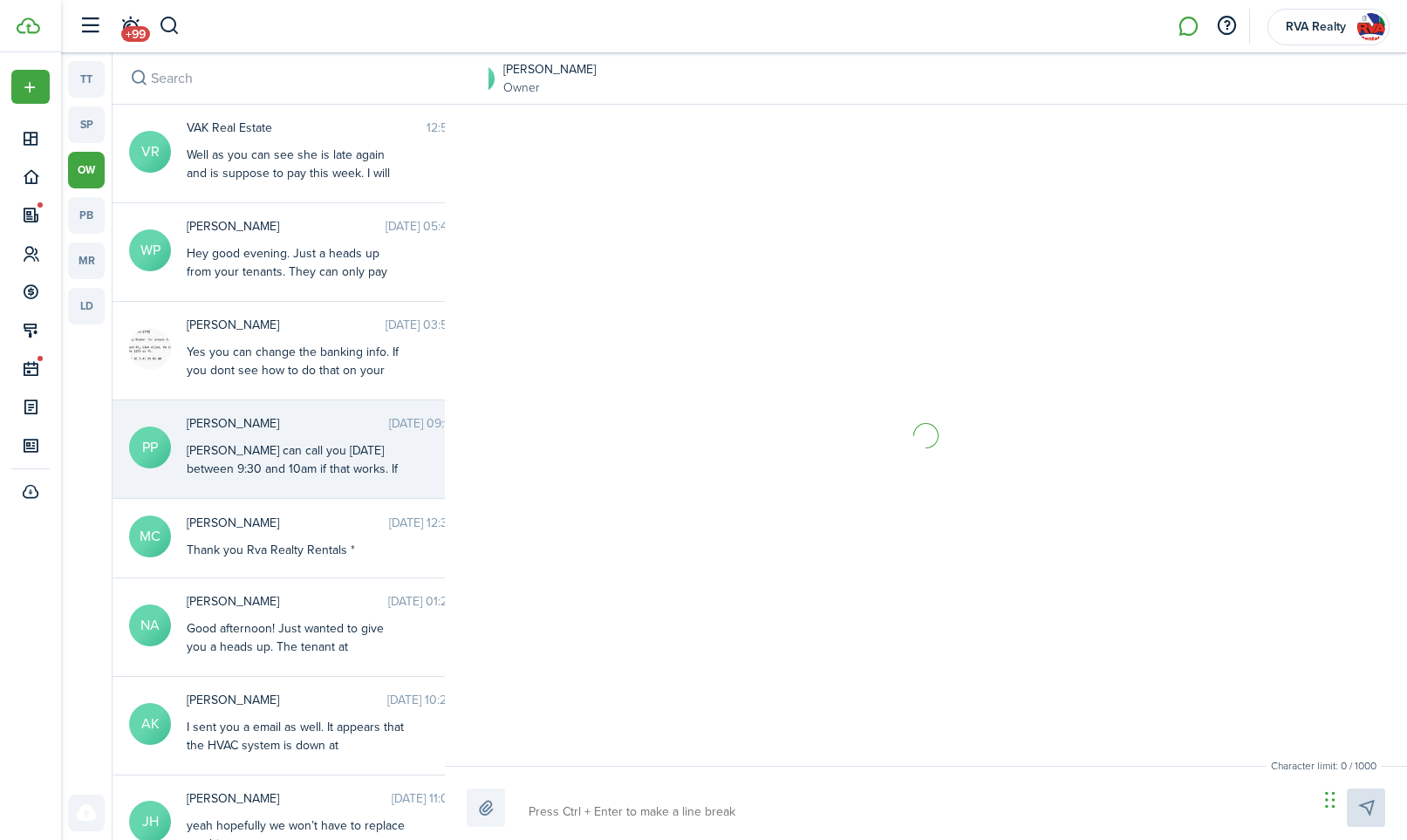
scroll to position [693, 0]
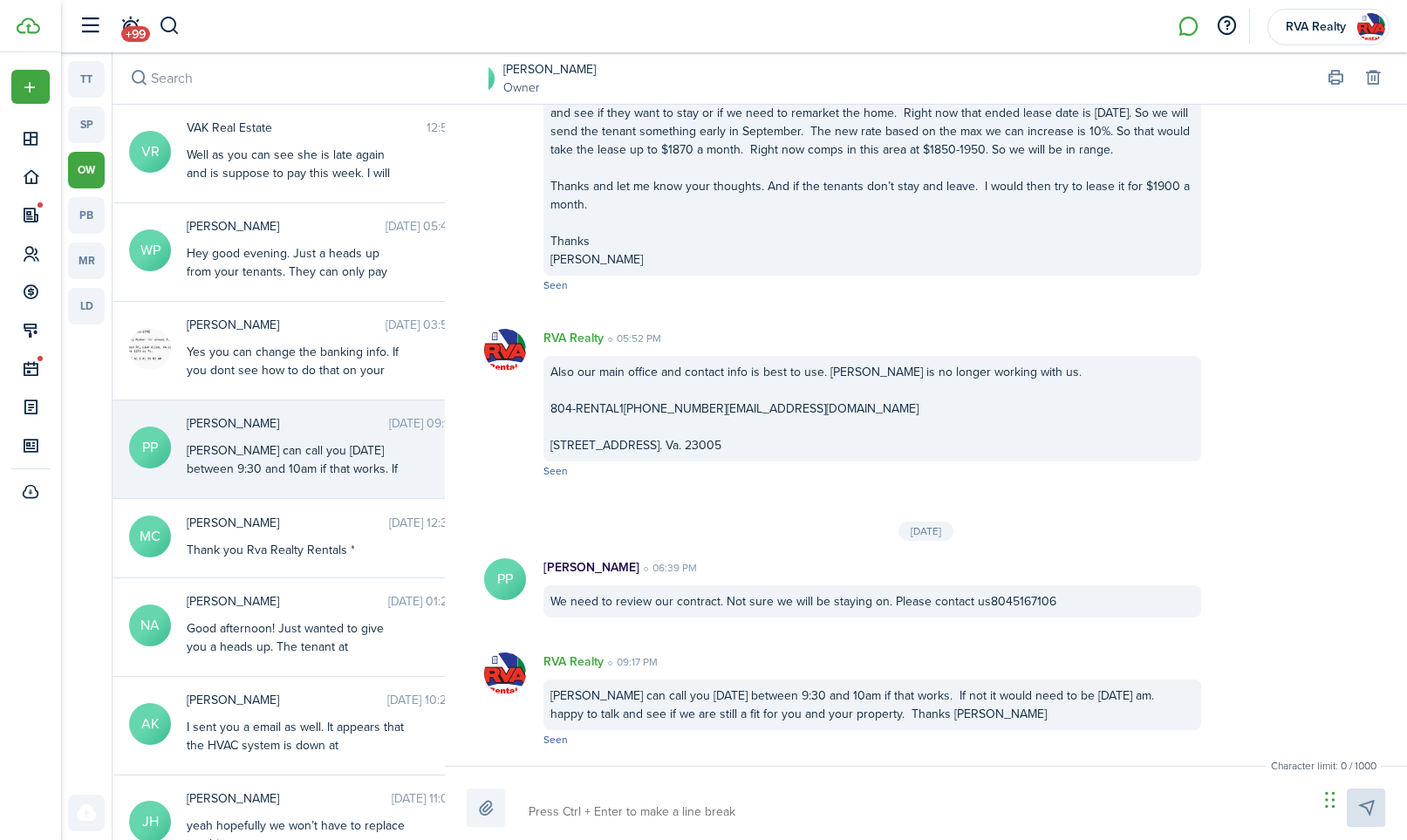
click at [671, 798] on textarea at bounding box center [917, 812] width 789 height 30
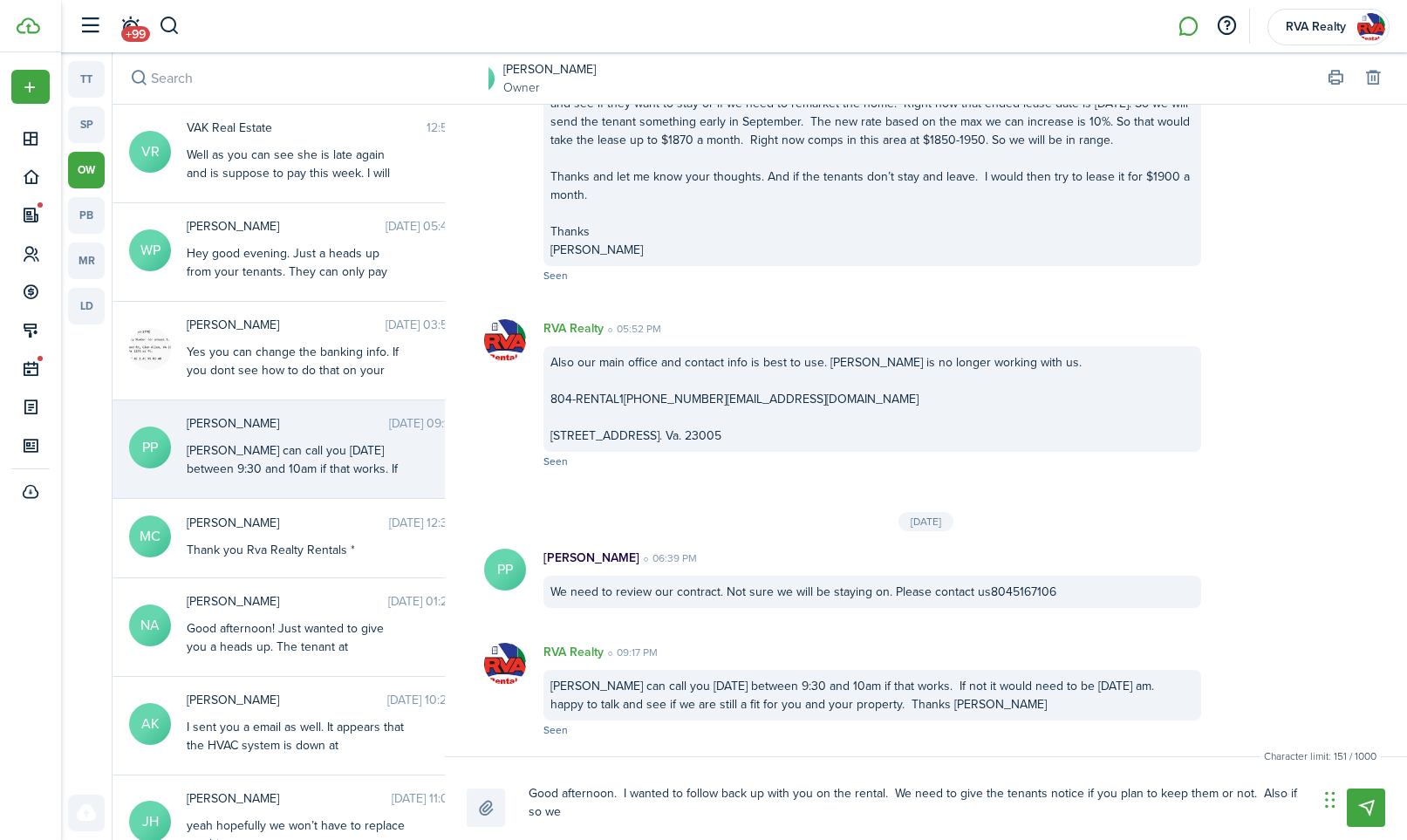
scroll to position [0, 0]
click at [1043, 818] on textarea "Good afternoon. I wanted to follow back up with you on the rental. We need to g…" at bounding box center [917, 802] width 789 height 48
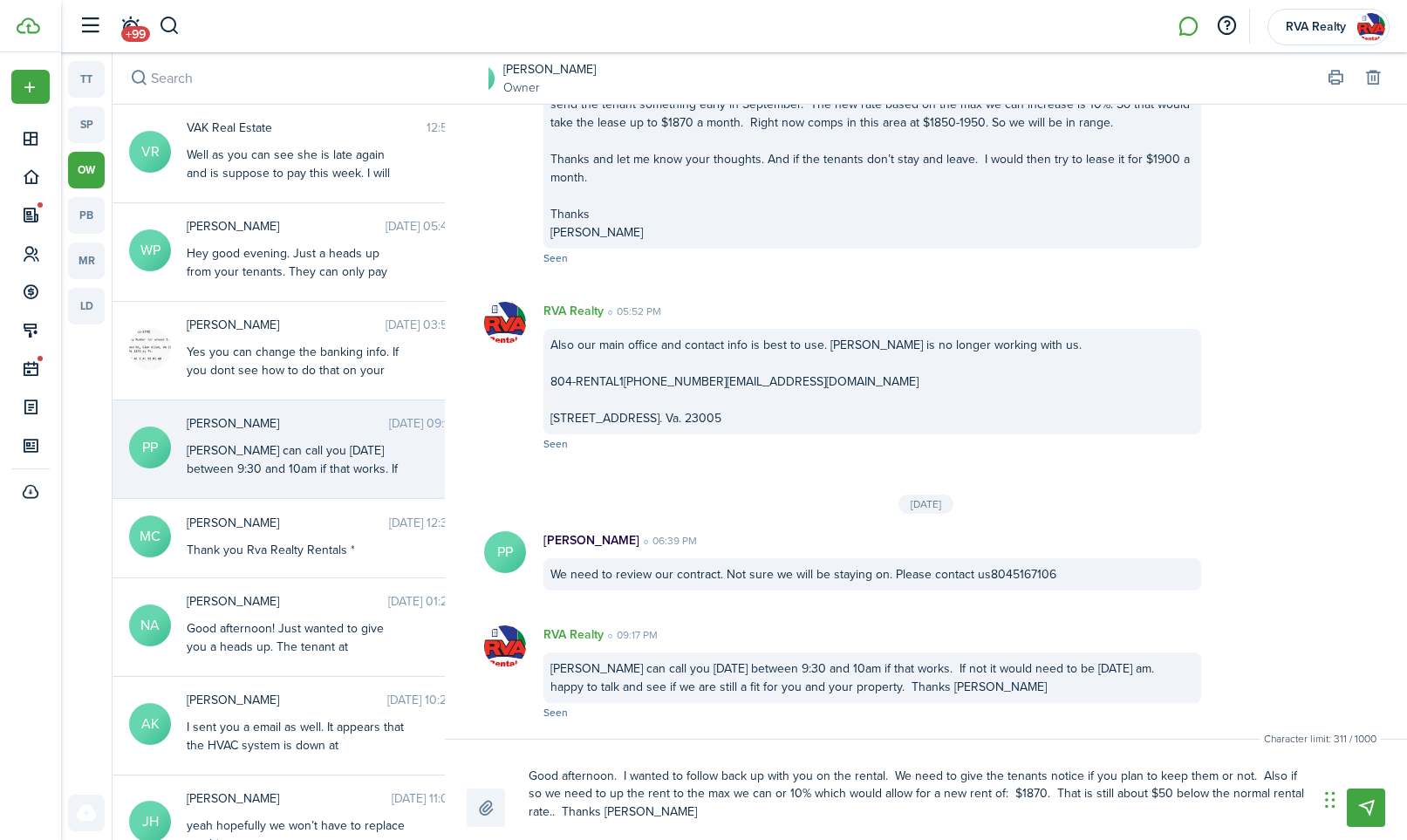
click at [751, 821] on textarea "Good afternoon. I wanted to follow back up with you on the rental. We need to g…" at bounding box center [917, 794] width 789 height 65
click at [880, 776] on textarea "Good afternoon. I wanted to follow back up with you on the rental. We need to g…" at bounding box center [917, 794] width 789 height 65
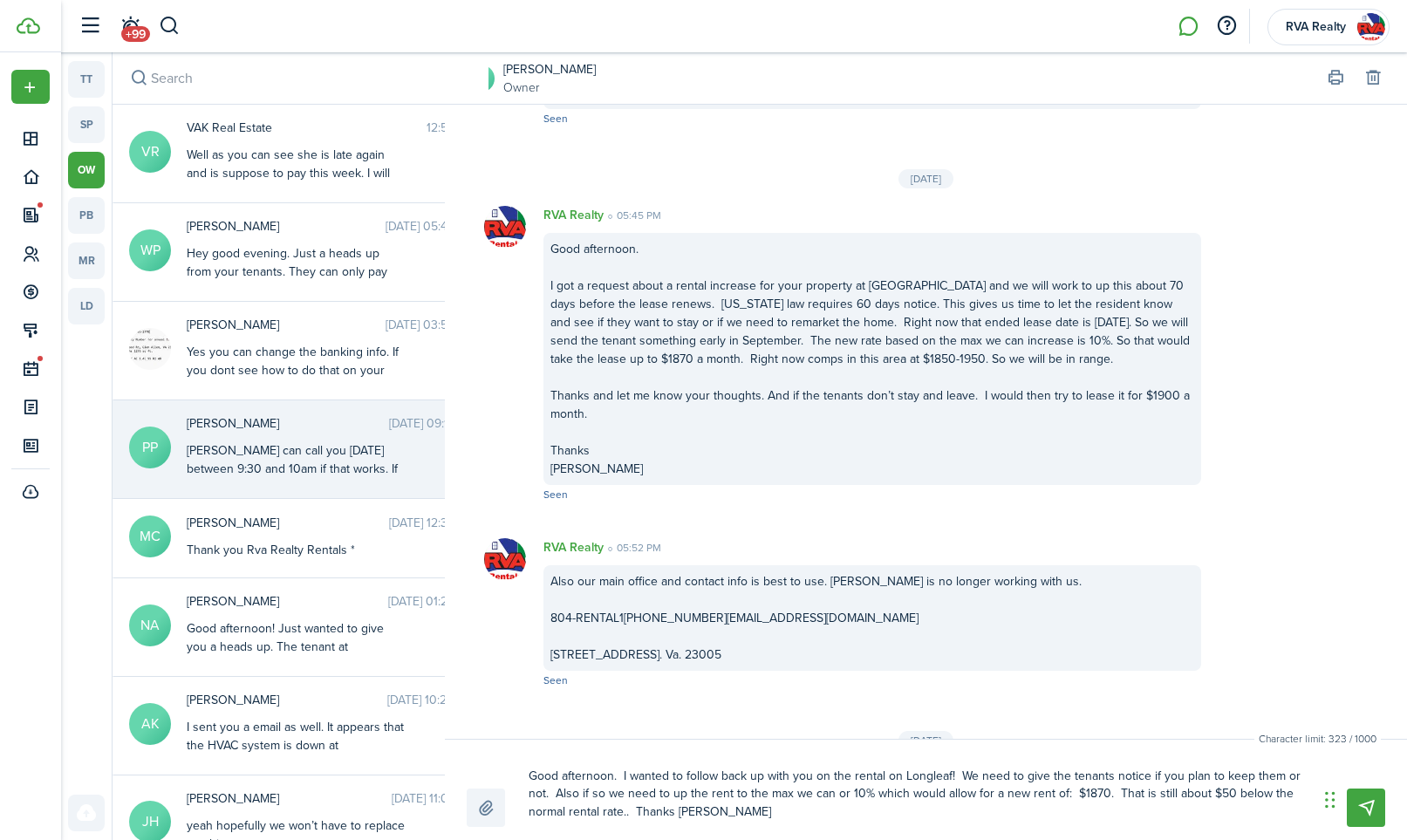
scroll to position [720, 0]
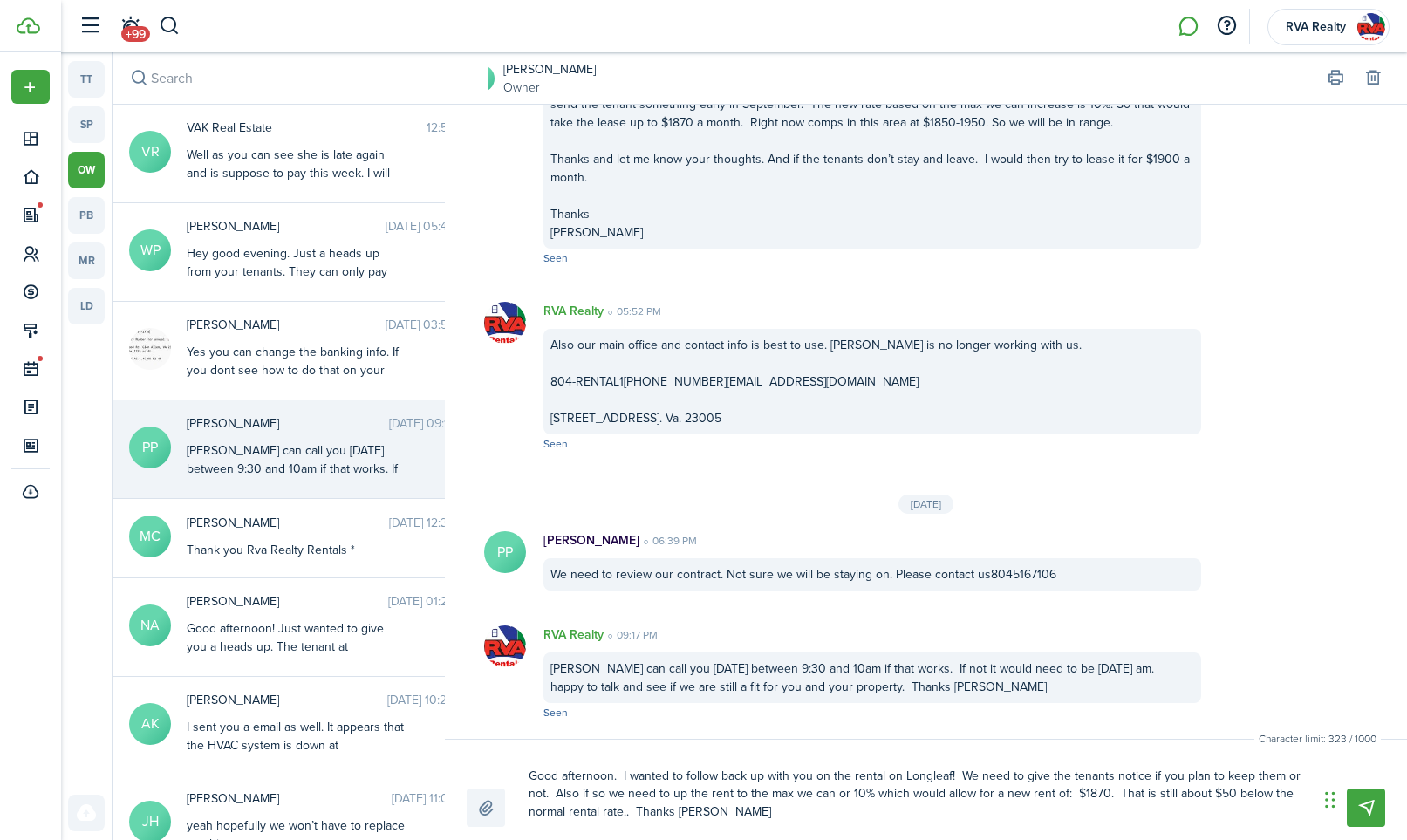
click at [777, 812] on textarea "Good afternoon. I wanted to follow back up with you on the rental on Longleaf! …" at bounding box center [917, 794] width 789 height 65
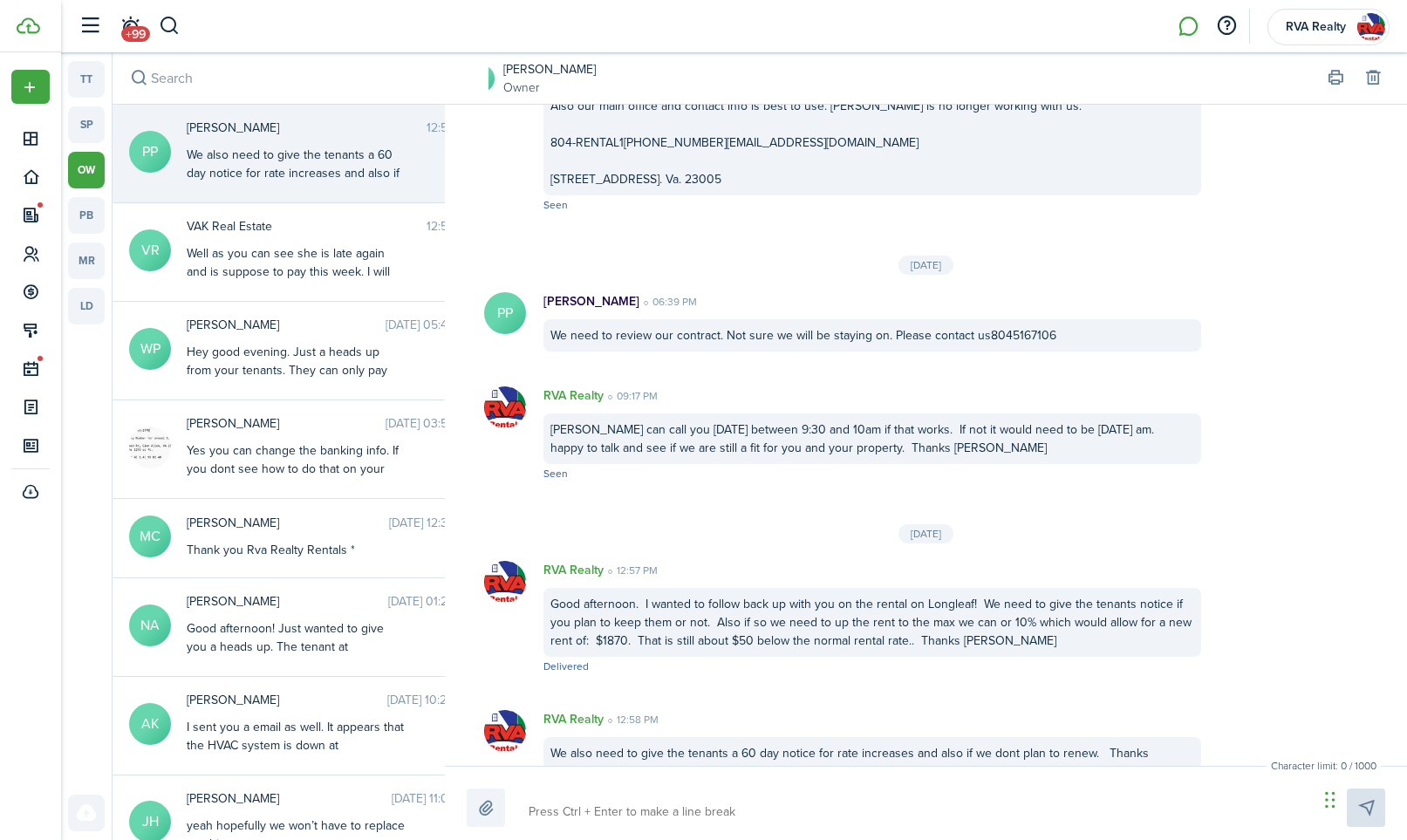
scroll to position [997, 0]
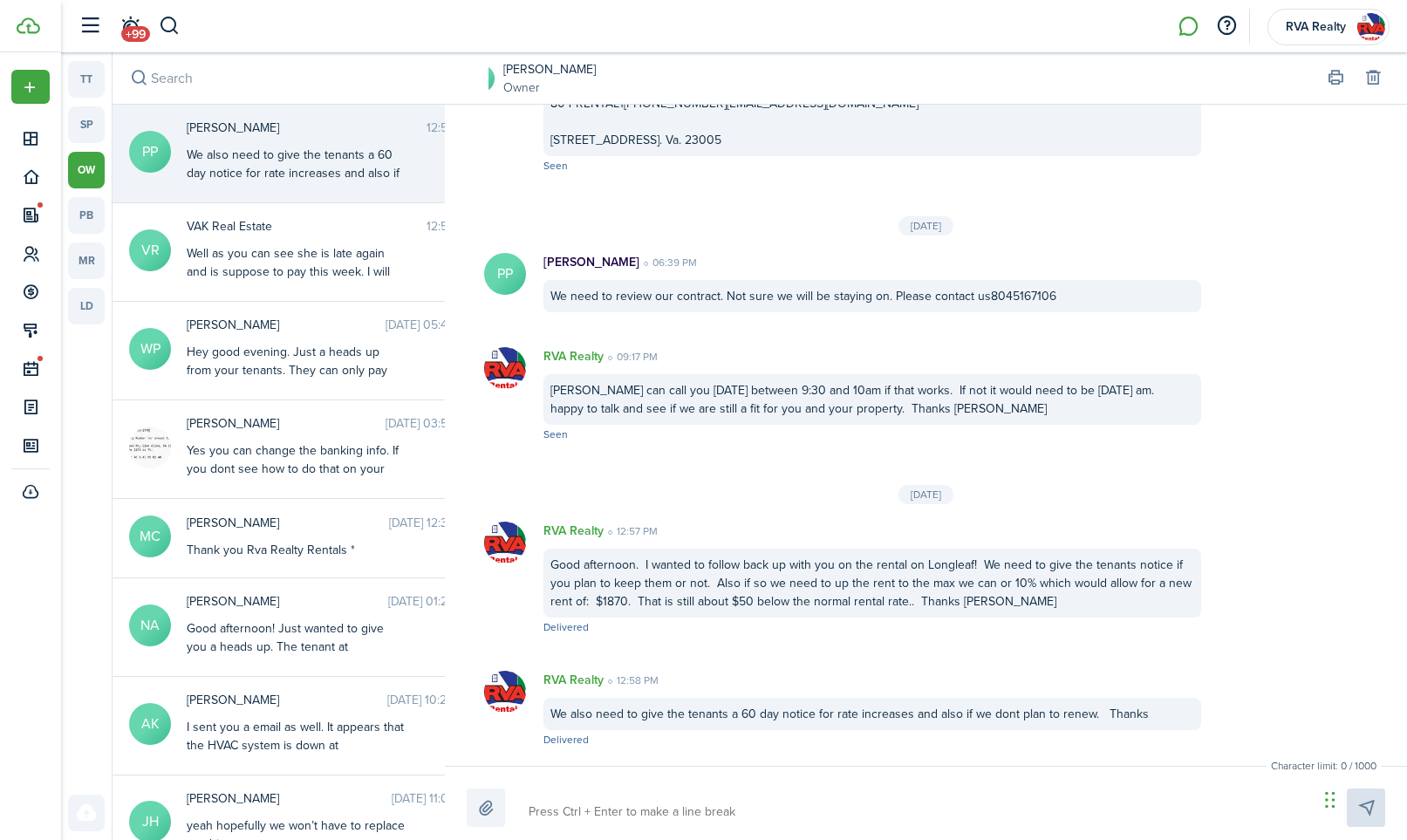
click at [242, 27] on header-wrapper "+99 RVA Realty" at bounding box center [729, 26] width 1319 height 52
